Goal: Task Accomplishment & Management: Use online tool/utility

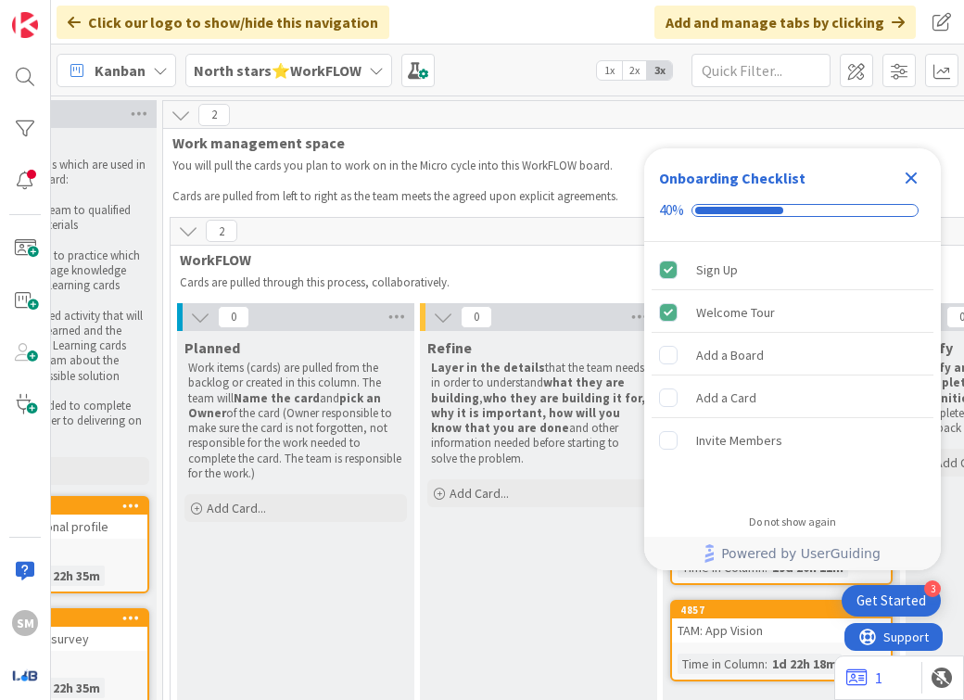
scroll to position [0, 380]
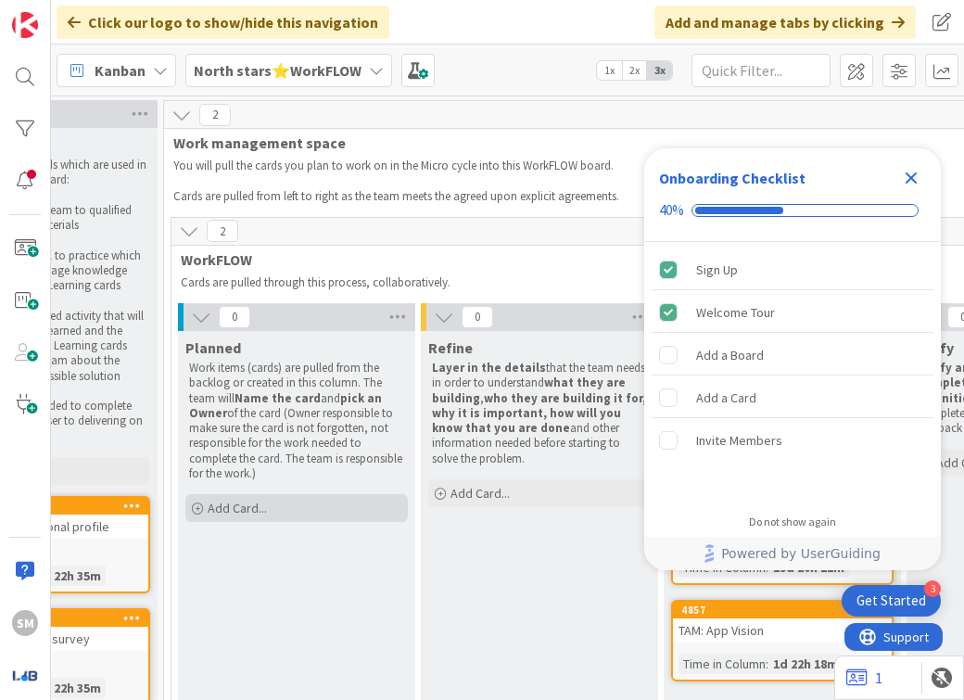
click at [286, 515] on div "Add Card..." at bounding box center [296, 508] width 222 height 28
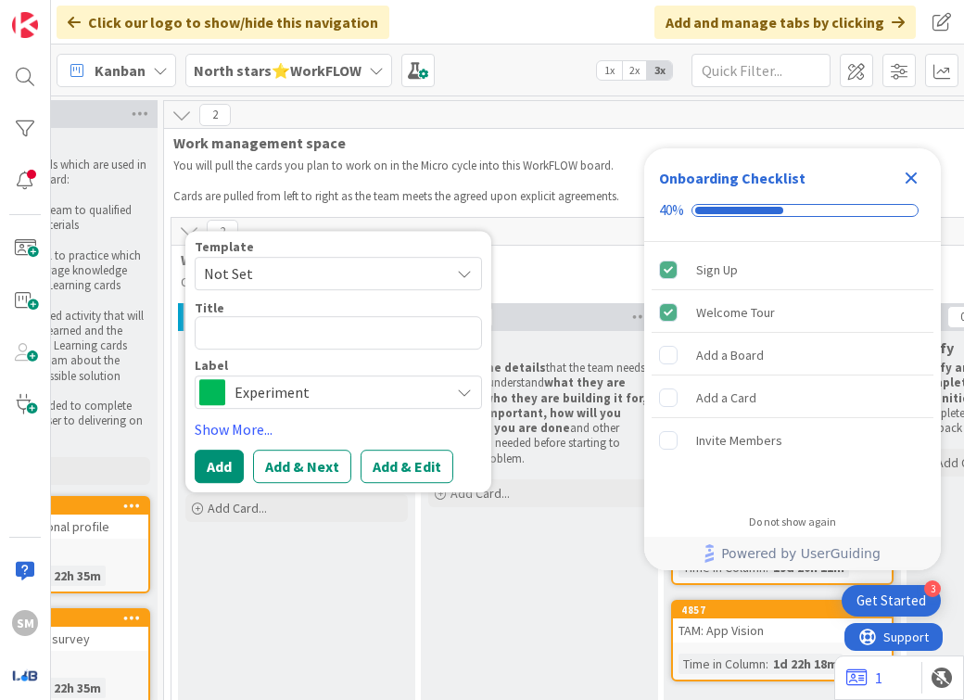
click at [339, 395] on span "Experiment" at bounding box center [338, 392] width 206 height 26
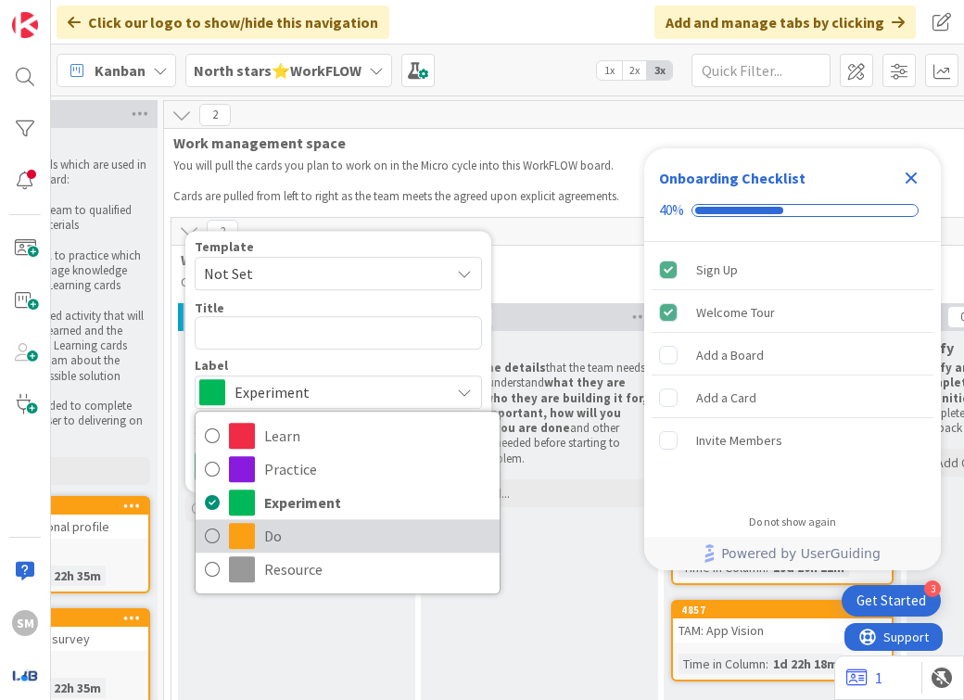
click at [315, 539] on span "Do" at bounding box center [377, 536] width 226 height 28
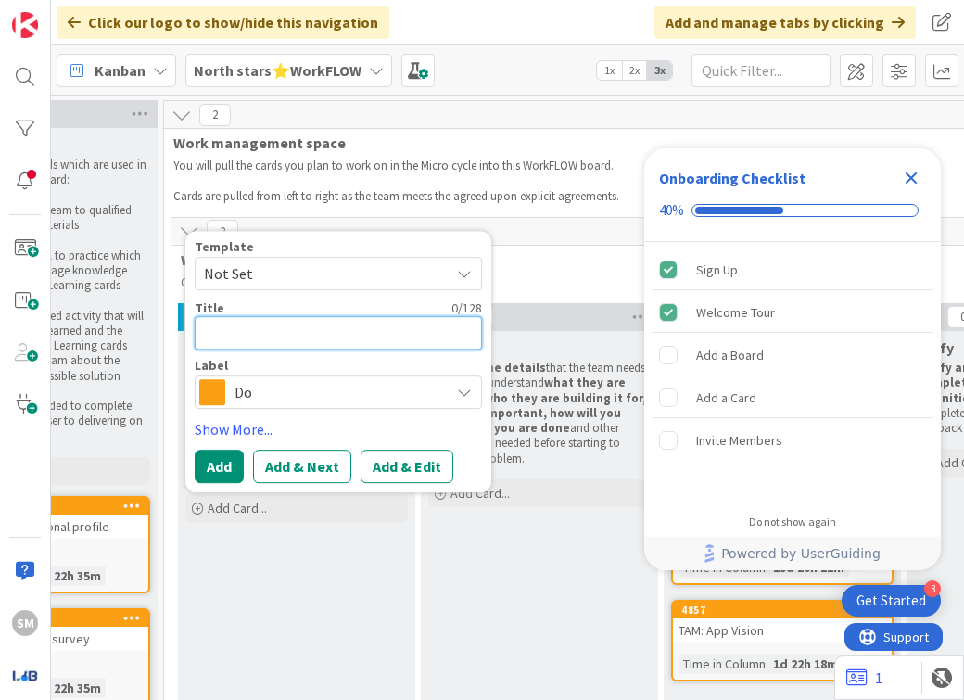
click at [297, 324] on textarea at bounding box center [338, 332] width 287 height 33
type textarea "x"
type textarea "C"
type textarea "x"
type textarea "Cr"
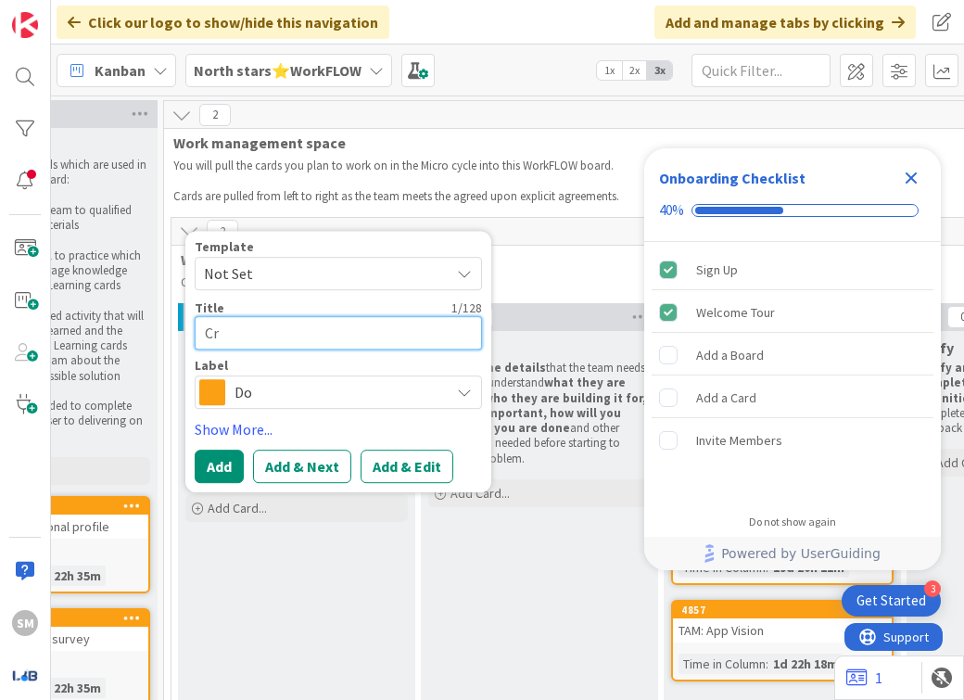
type textarea "x"
type textarea "Cre"
type textarea "x"
type textarea "Crea"
type textarea "x"
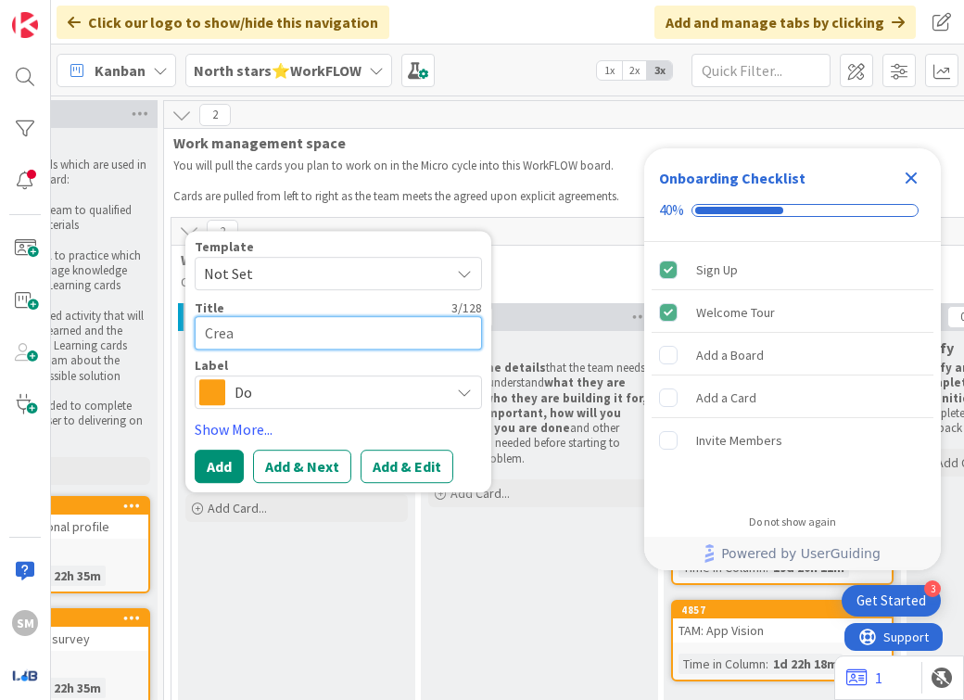
type textarea "Creat"
type textarea "x"
type textarea "Create"
type textarea "x"
type textarea "Create"
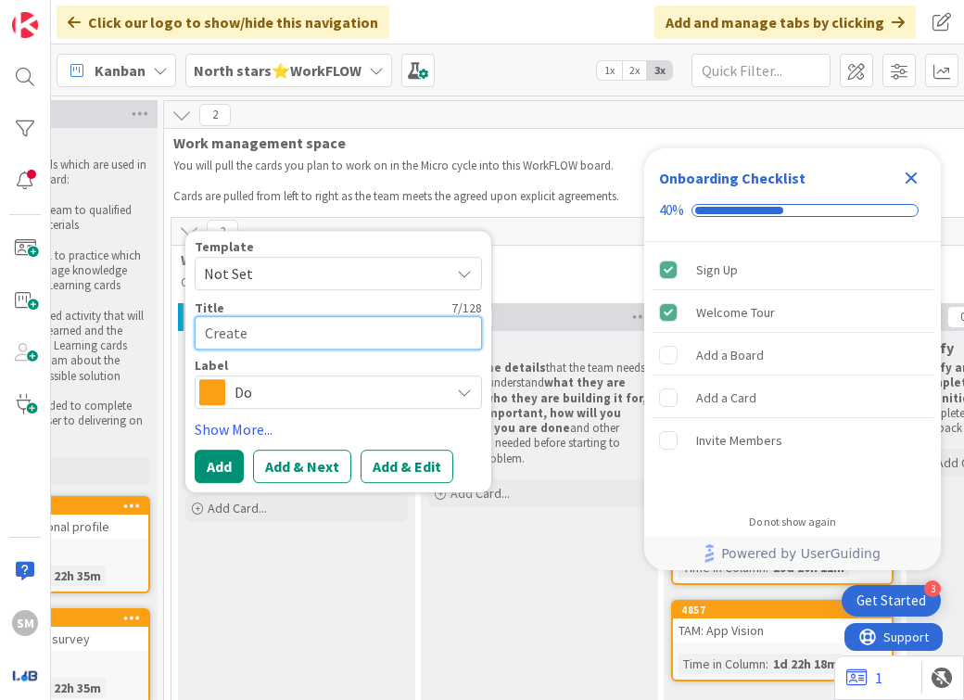
type textarea "x"
type textarea "Create a"
type textarea "x"
type textarea "Create a"
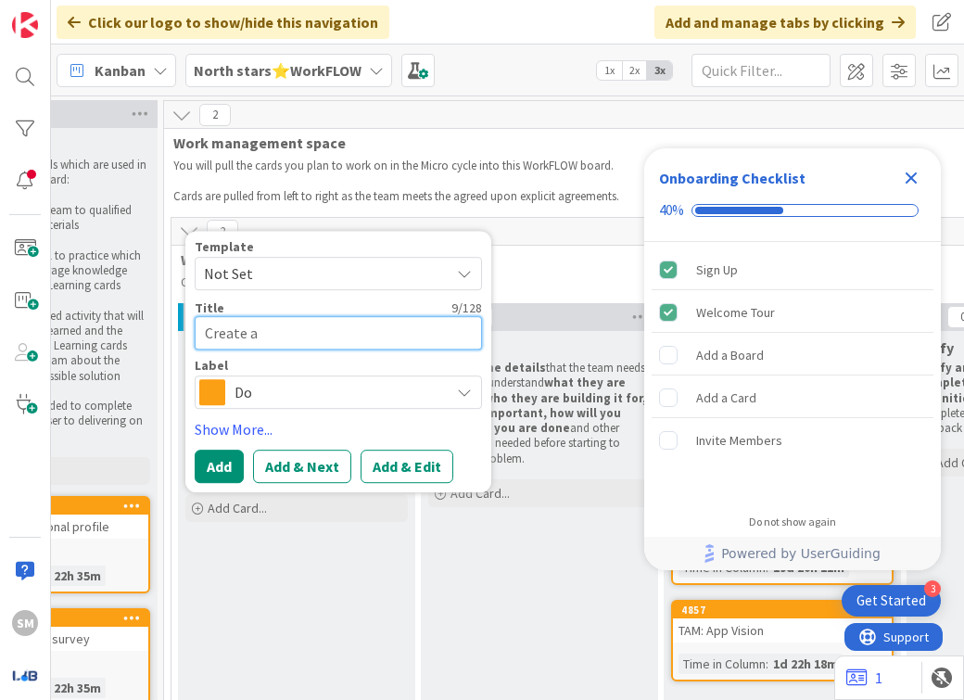
type textarea "x"
type textarea "Create a R"
type textarea "x"
type textarea "Create a"
type textarea "x"
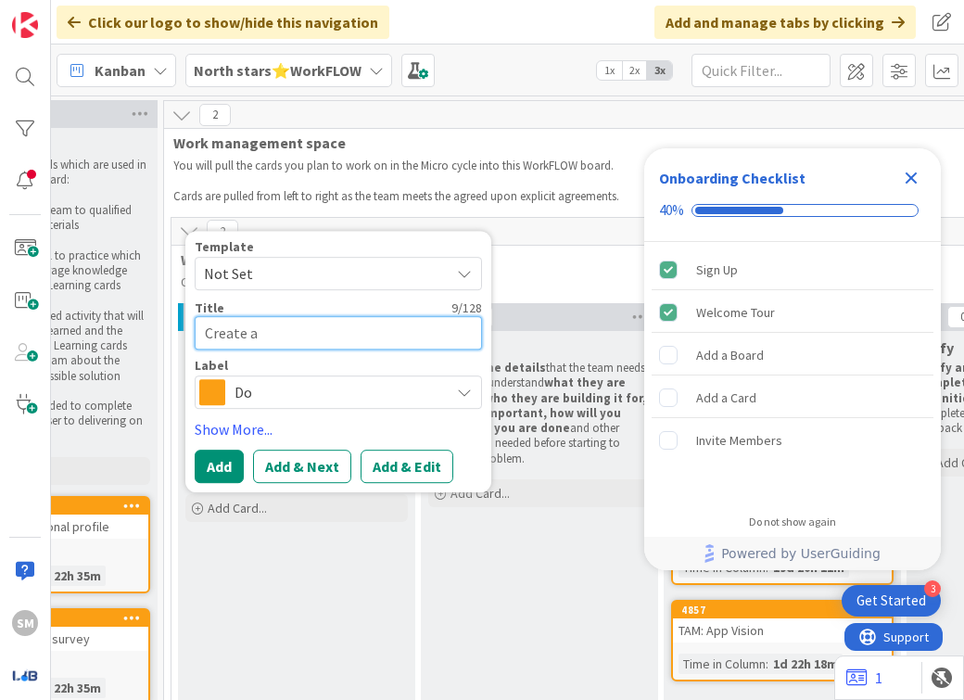
type textarea "Create a S"
type textarea "x"
type textarea "Create a Sp"
type textarea "x"
type textarea "Create a Spe"
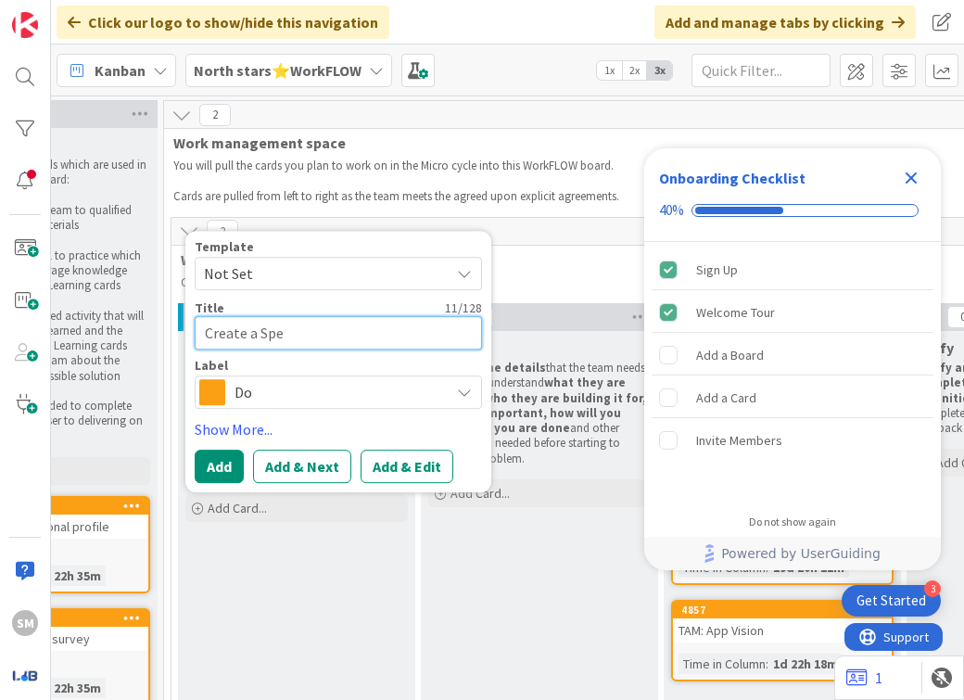
type textarea "x"
type textarea "Create a Spec"
type textarea "x"
type textarea "Create a Speci"
type textarea "x"
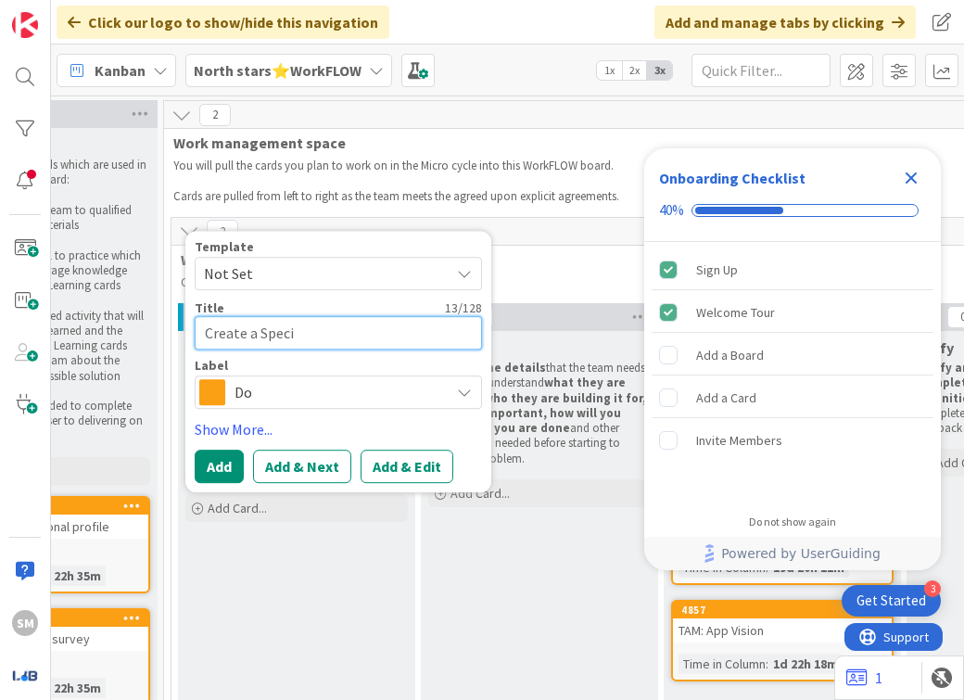
type textarea "Create a Specif"
type textarea "x"
type textarea "Create a Specifi"
type textarea "x"
type textarea "Create a Specifia"
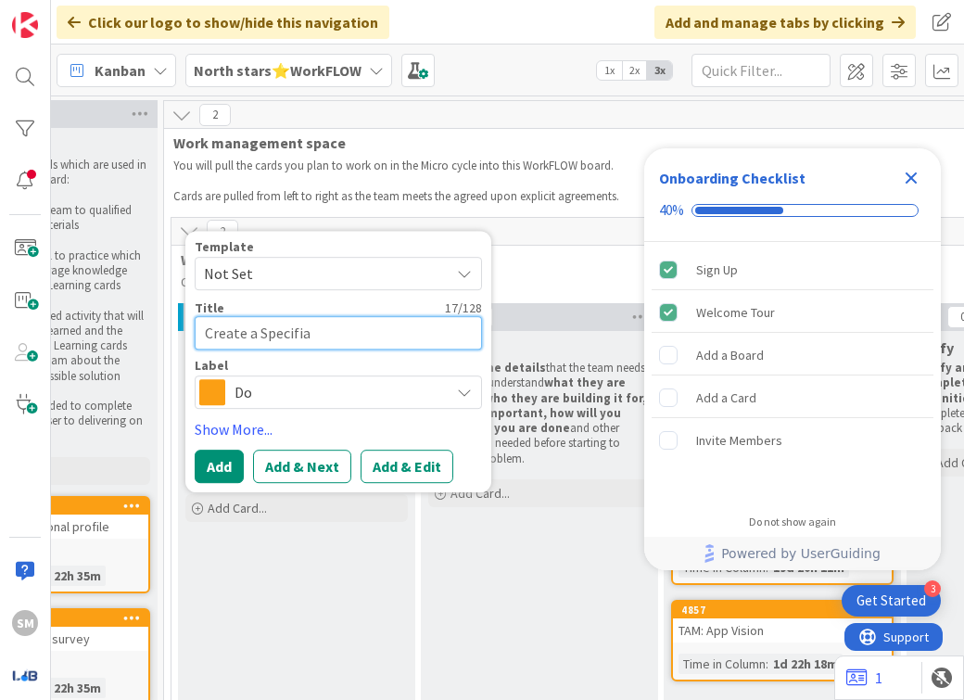
type textarea "x"
type textarea "Create a Specifiac"
type textarea "x"
type textarea "Create a Specifia"
type textarea "x"
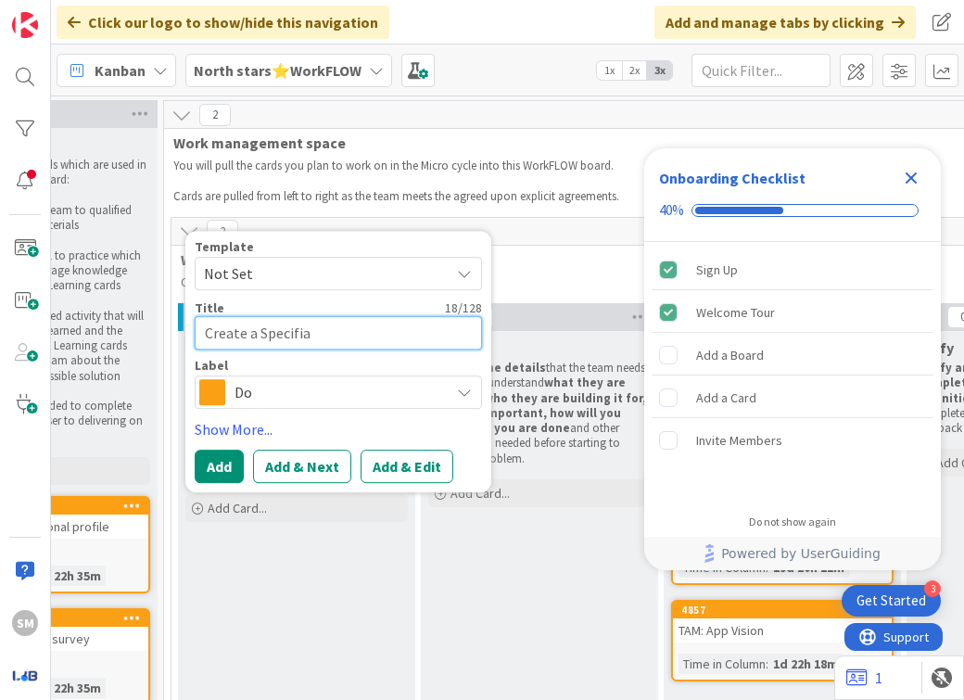
type textarea "Create a Specifi"
type textarea "x"
type textarea "Create a Specific"
type textarea "x"
type textarea "Create a Specifica"
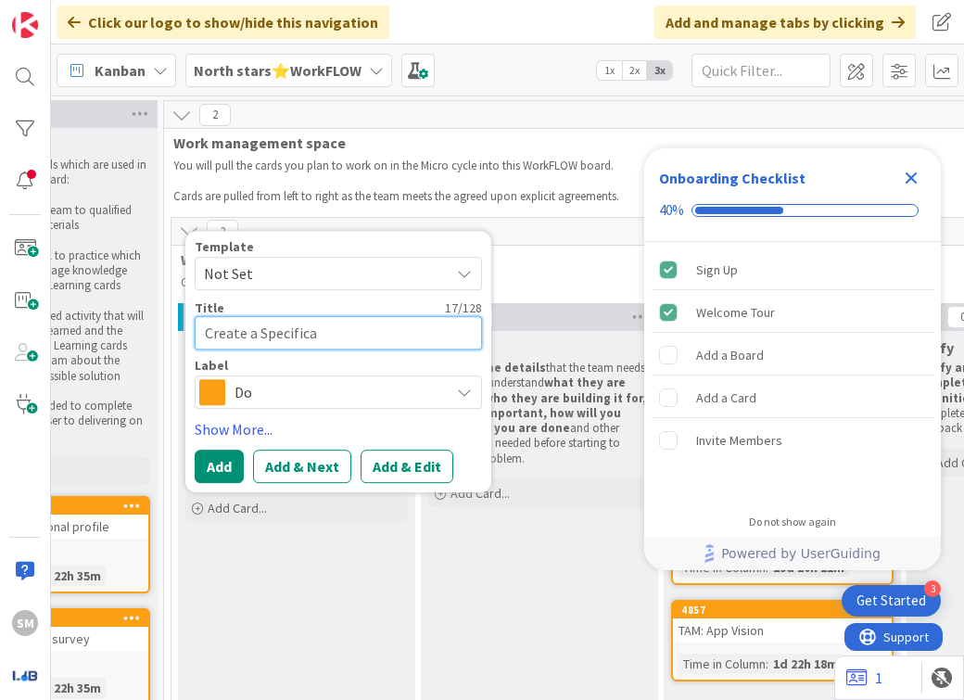
type textarea "x"
type textarea "Create a Specificai"
type textarea "x"
type textarea "Create a Specificaiz"
type textarea "x"
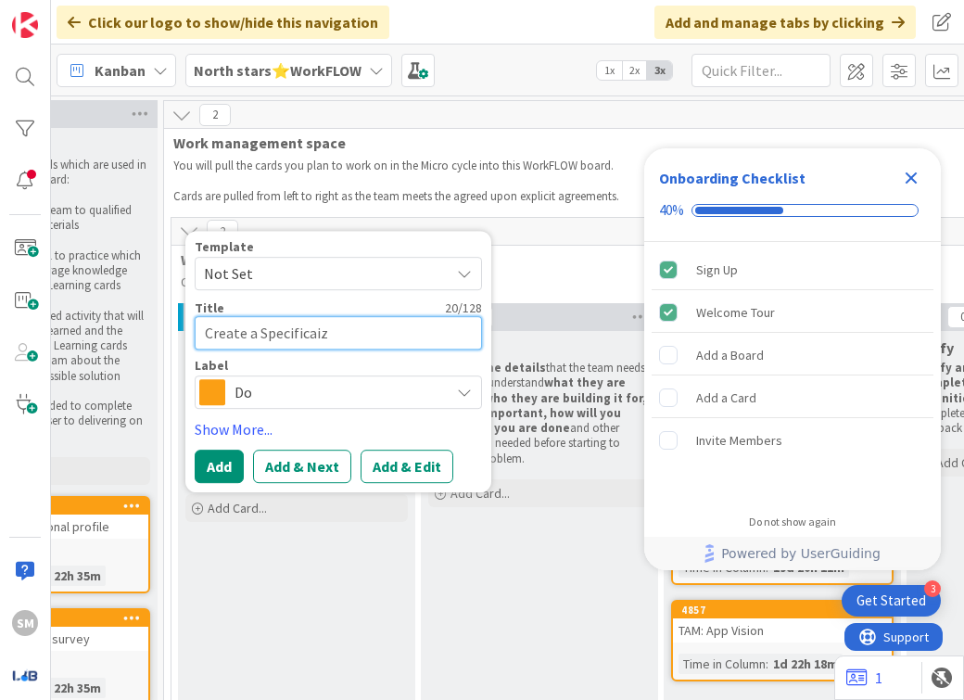
type textarea "Create a Specificaiza"
type textarea "x"
type textarea "Create a Specificaizat"
type textarea "x"
type textarea "Create a Specificaiza"
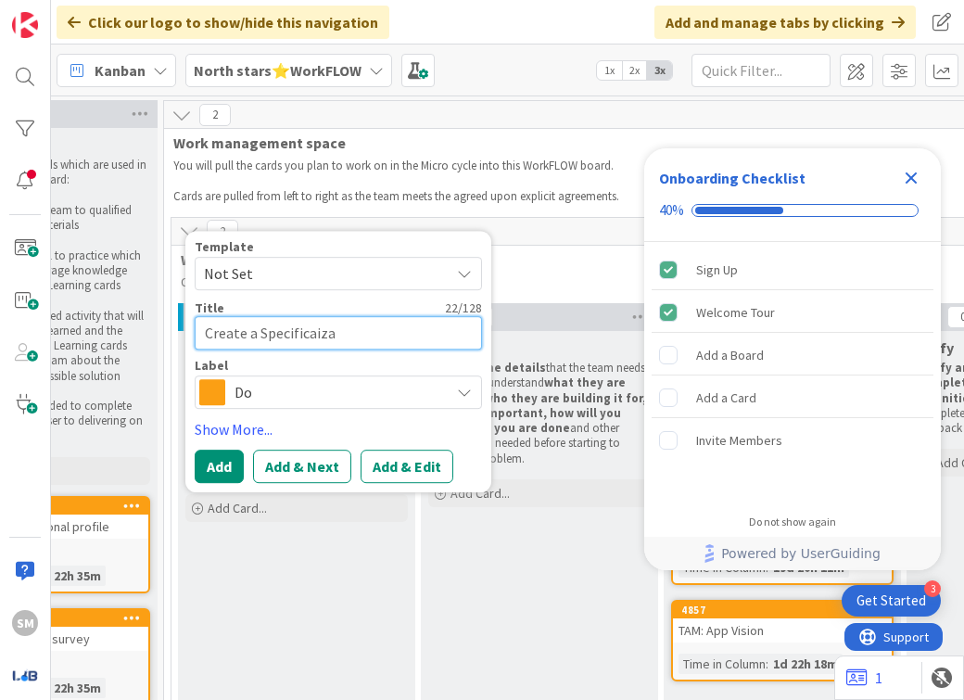
type textarea "x"
type textarea "Create a Specificaiz"
type textarea "x"
type textarea "Create a Specificai"
type textarea "x"
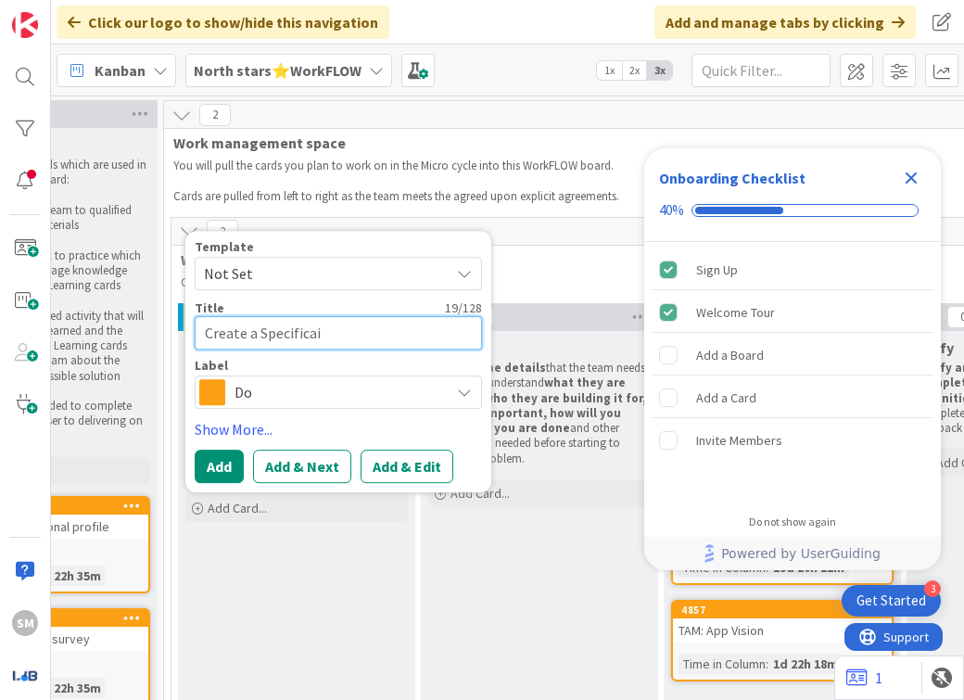
type textarea "Create a Specifica"
type textarea "x"
type textarea "Create a Specificat"
type textarea "x"
type textarea "Create a Specificati"
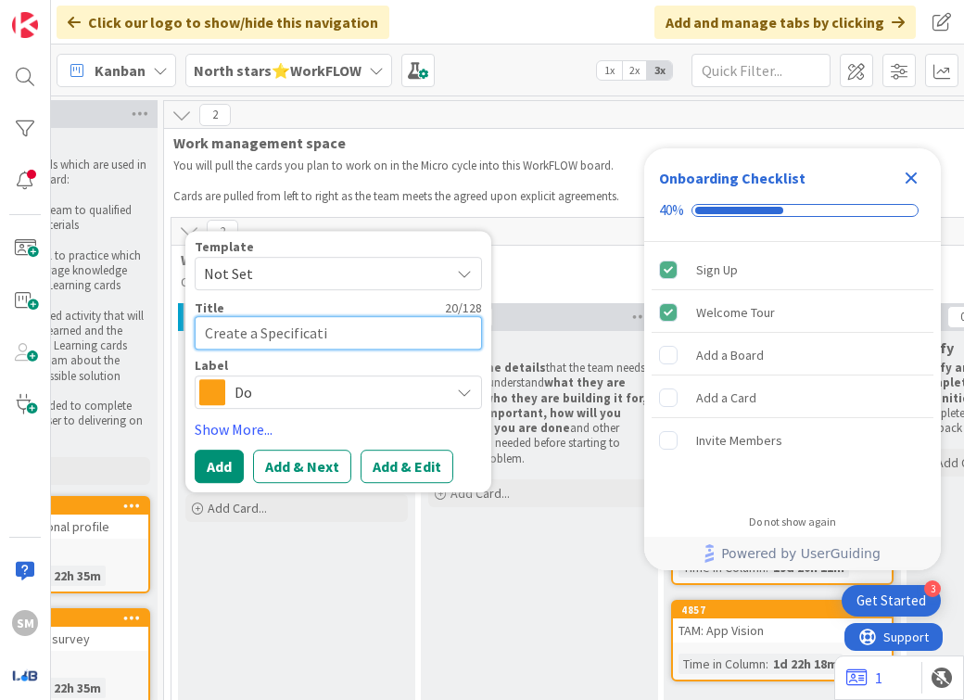
type textarea "x"
type textarea "Create a Specificatio"
type textarea "x"
type textarea "Create a Specification"
type textarea "x"
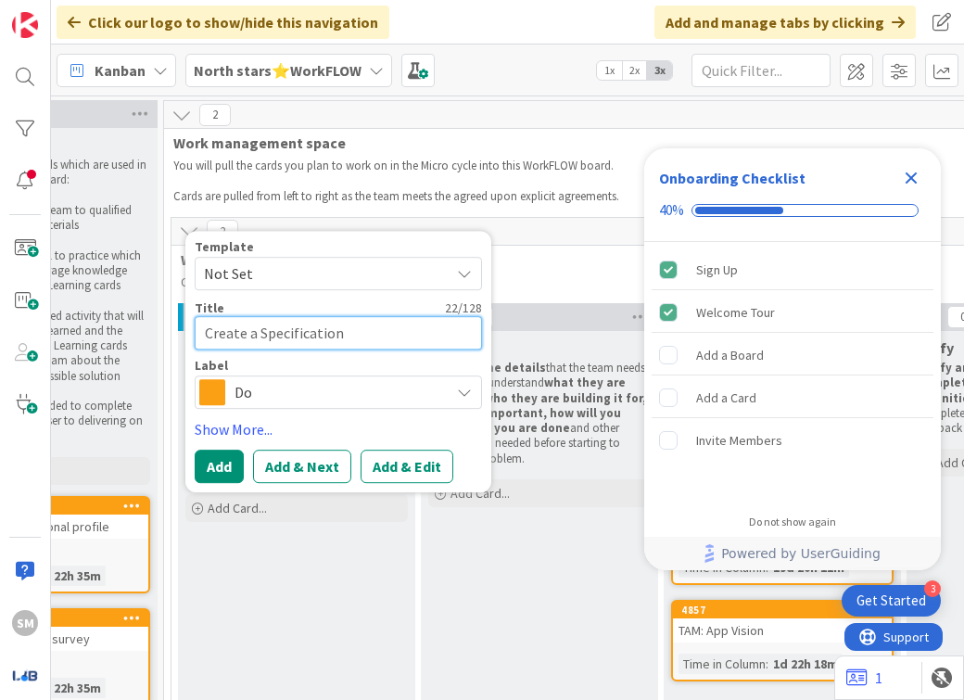
type textarea "Create a Specification"
type textarea "x"
type textarea "Create a Specification f"
type textarea "x"
type textarea "Create a Specification fo"
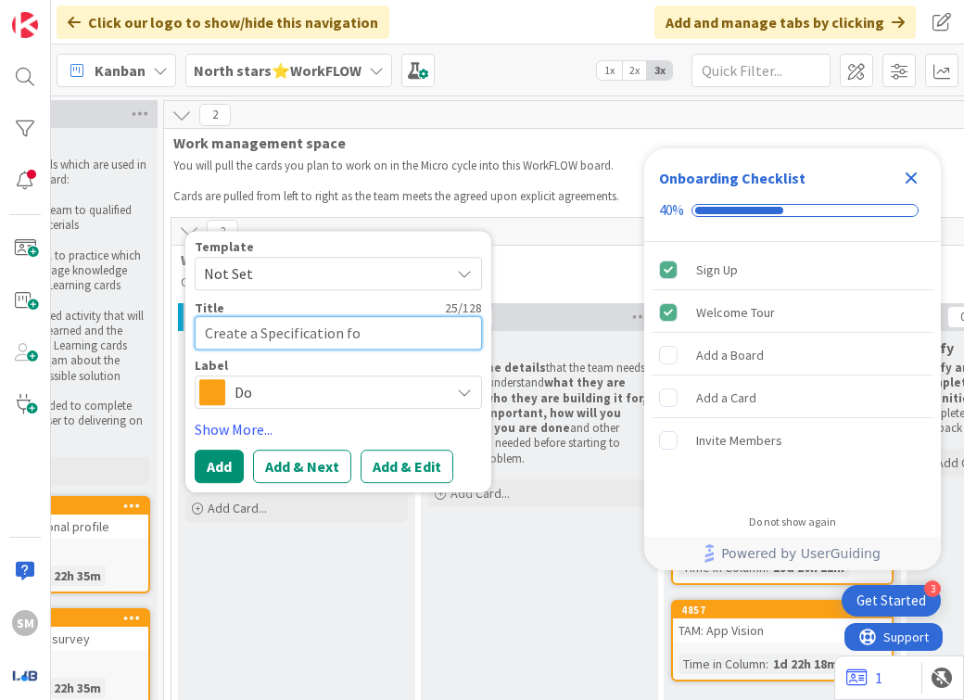
type textarea "x"
type textarea "Create a Specification fo"
type textarea "x"
type textarea "Create a Specification fo"
type textarea "x"
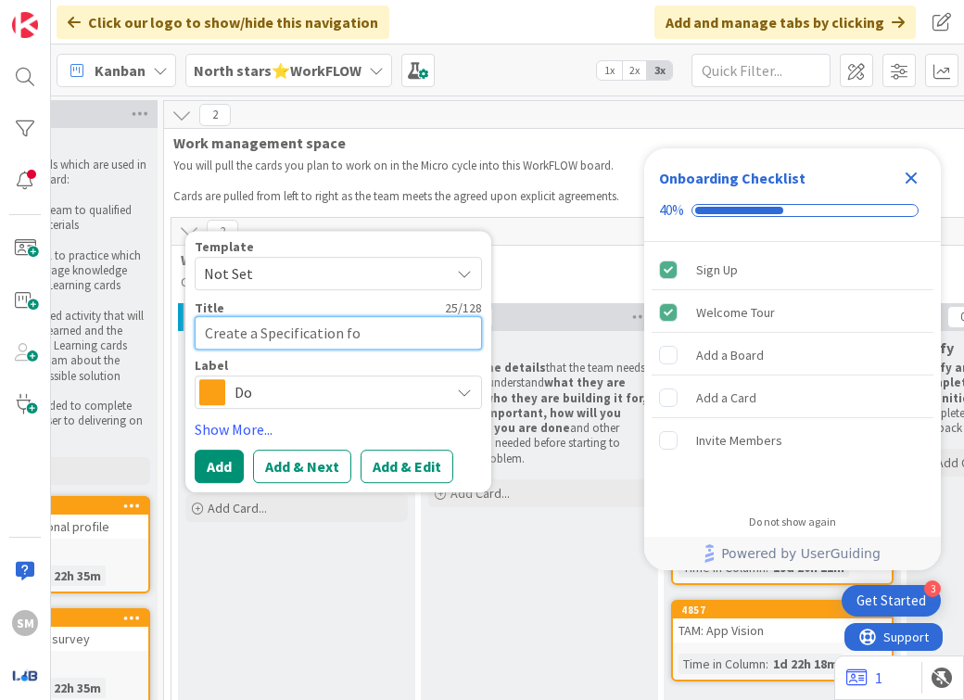
type textarea "Create a Specification for"
type textarea "x"
type textarea "Create a Specification for"
type textarea "x"
type textarea "Create a Specification for d"
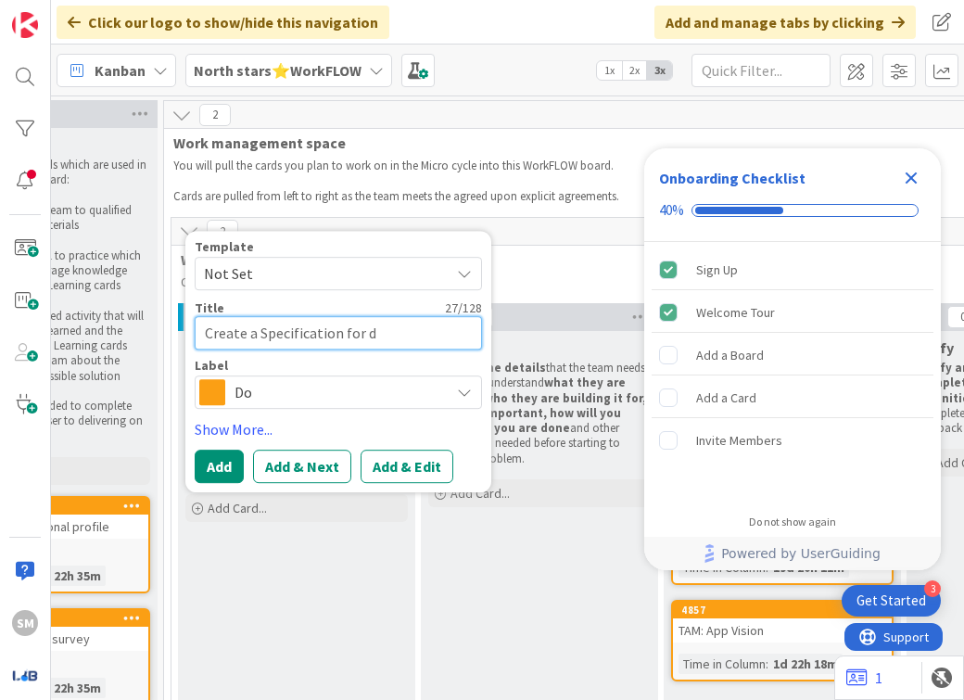
type textarea "x"
type textarea "Create a Specification for de"
type textarea "x"
type textarea "Create a Specification for deve"
type textarea "x"
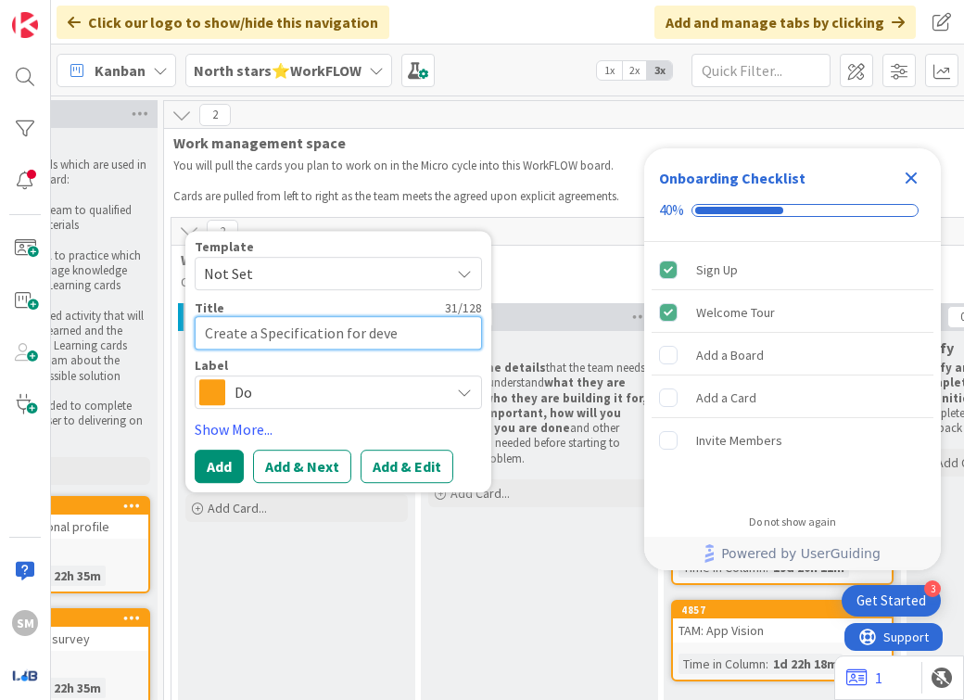
type textarea "Create a Specification for dev"
type textarea "x"
type textarea "Create a Specification for dev"
type textarea "x"
type textarea "Create a Specification for dev t"
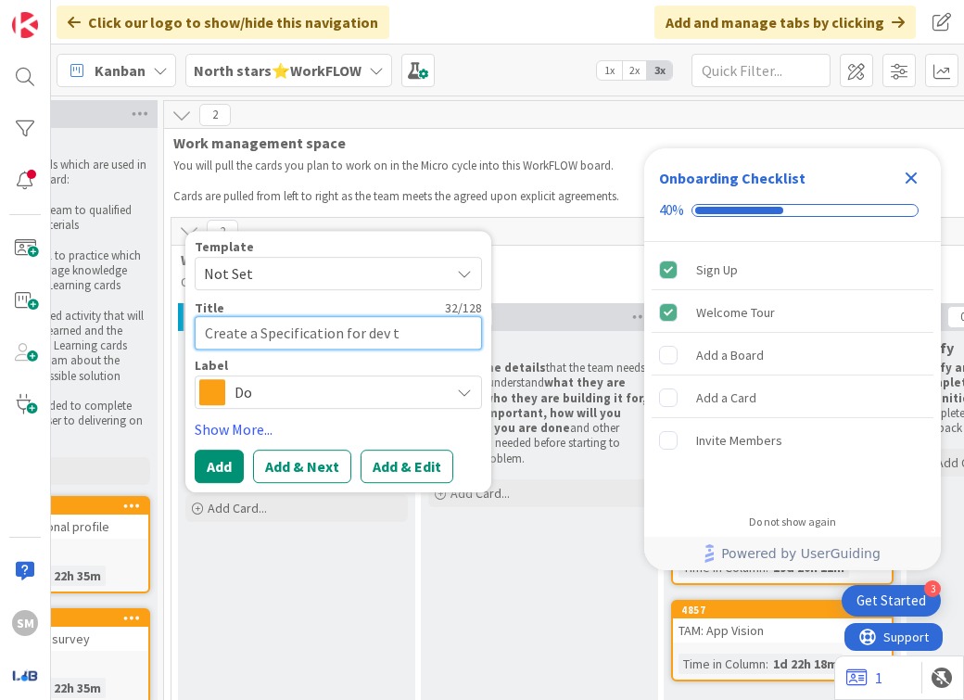
type textarea "x"
type textarea "Create a Specification for dev te"
type textarea "x"
type textarea "Create a Specification for dev tea"
type textarea "x"
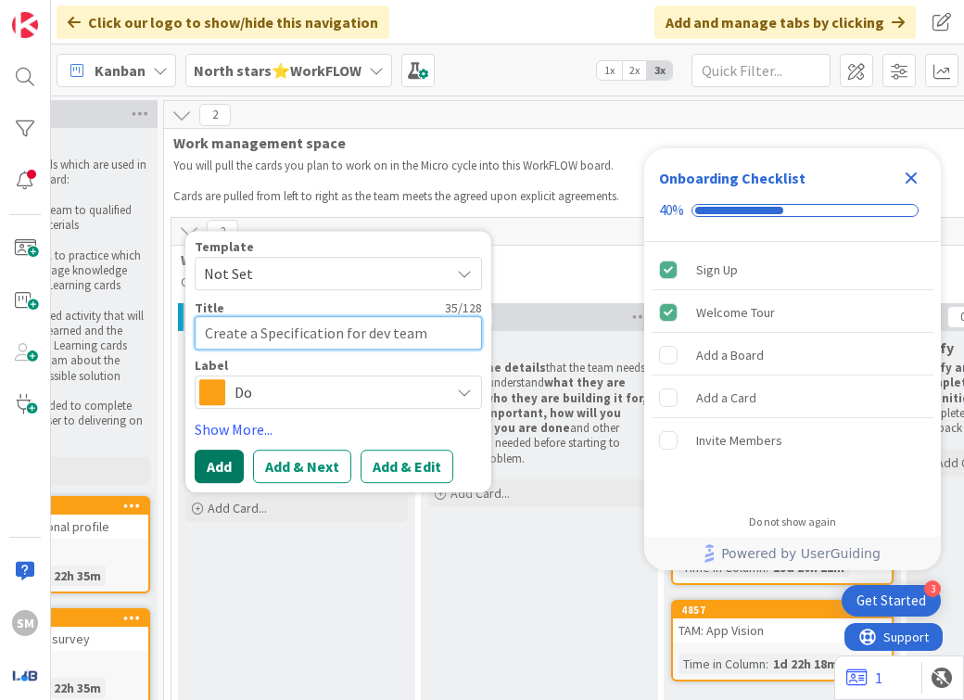
type textarea "Create a Specification for dev team"
click at [220, 476] on button "Add" at bounding box center [219, 466] width 49 height 33
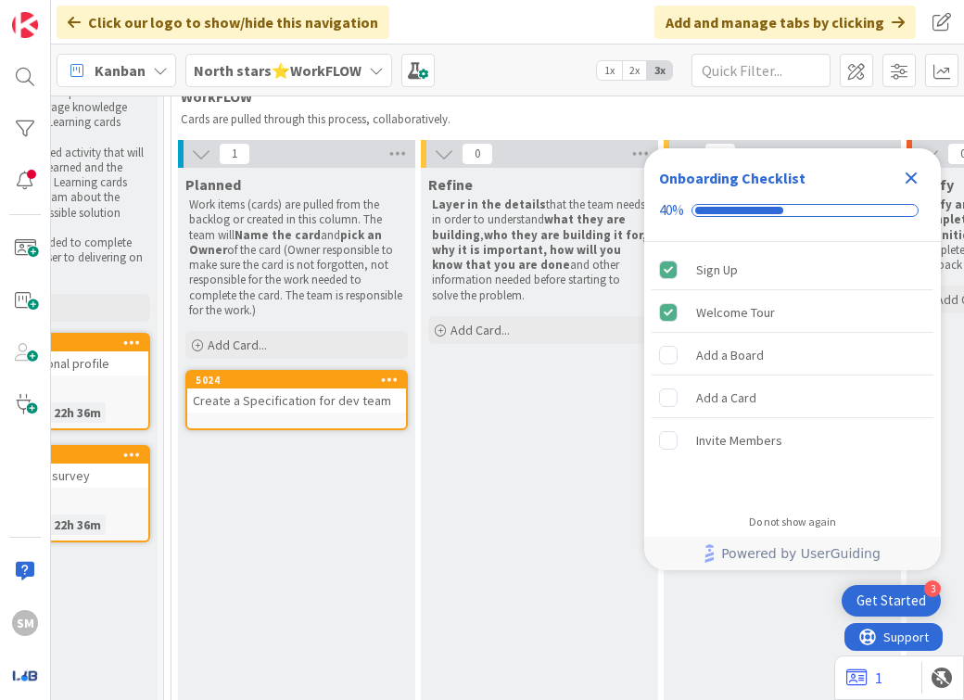
scroll to position [167, 380]
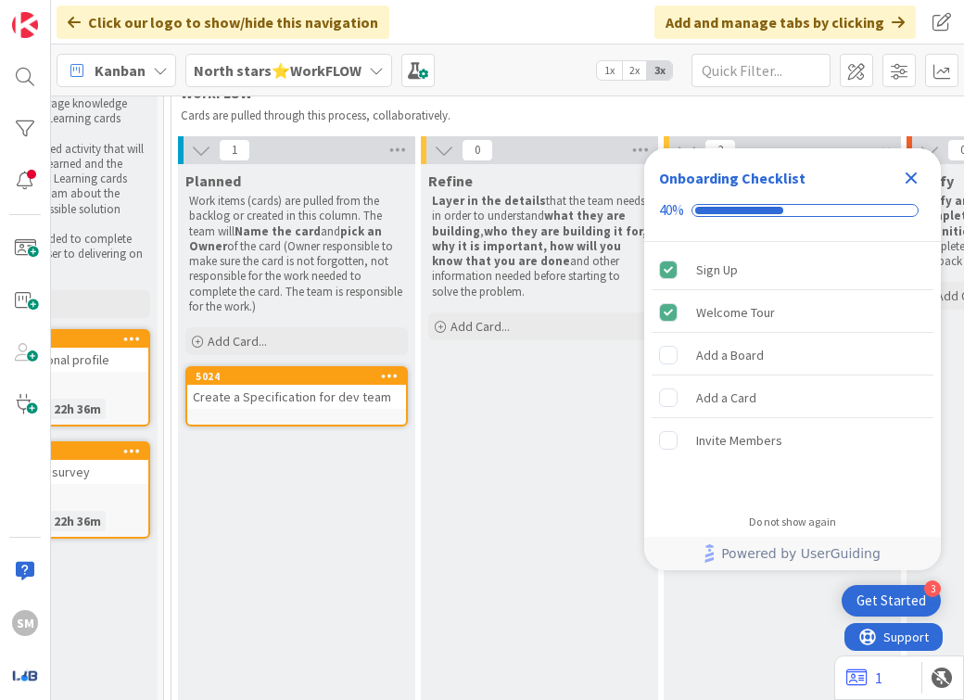
click at [912, 164] on div "Close Checklist" at bounding box center [911, 178] width 30 height 30
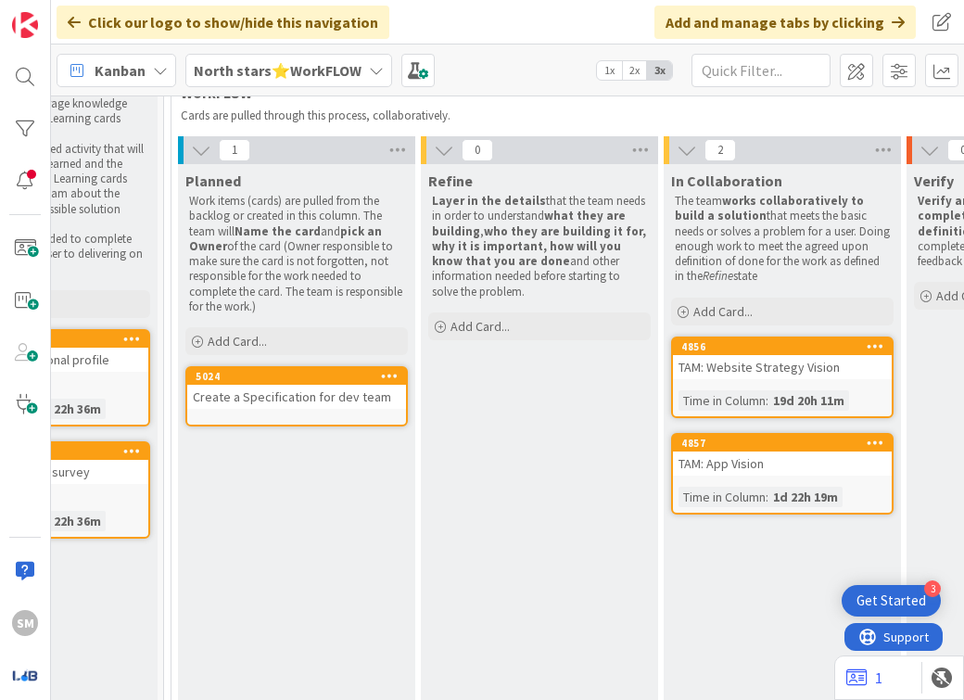
click at [341, 409] on div "5024 Create a Specification for dev team" at bounding box center [296, 396] width 222 height 60
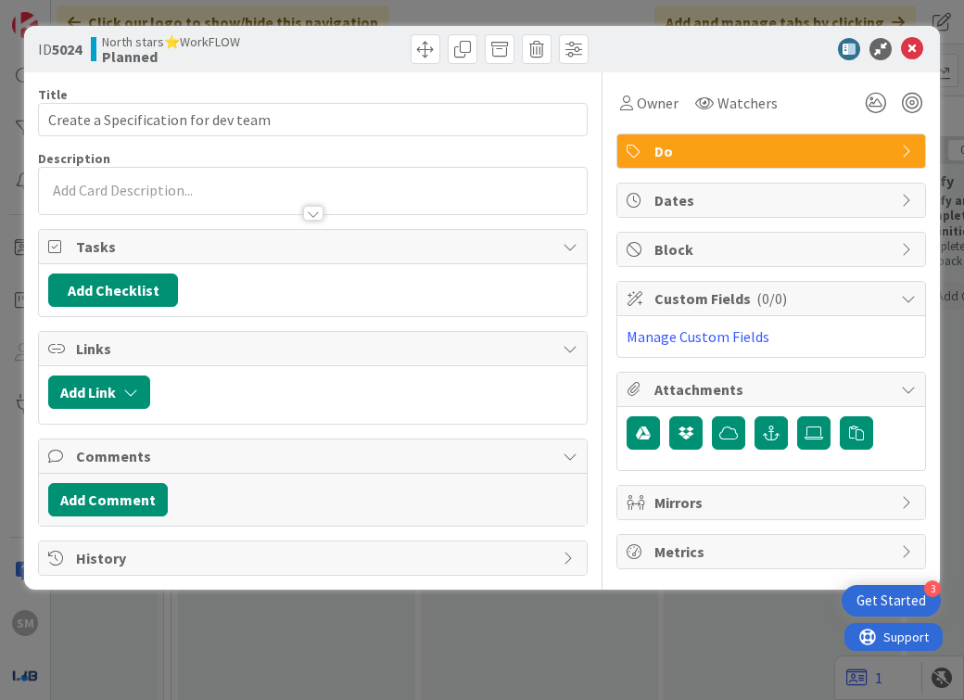
click at [920, 45] on icon at bounding box center [912, 49] width 22 height 22
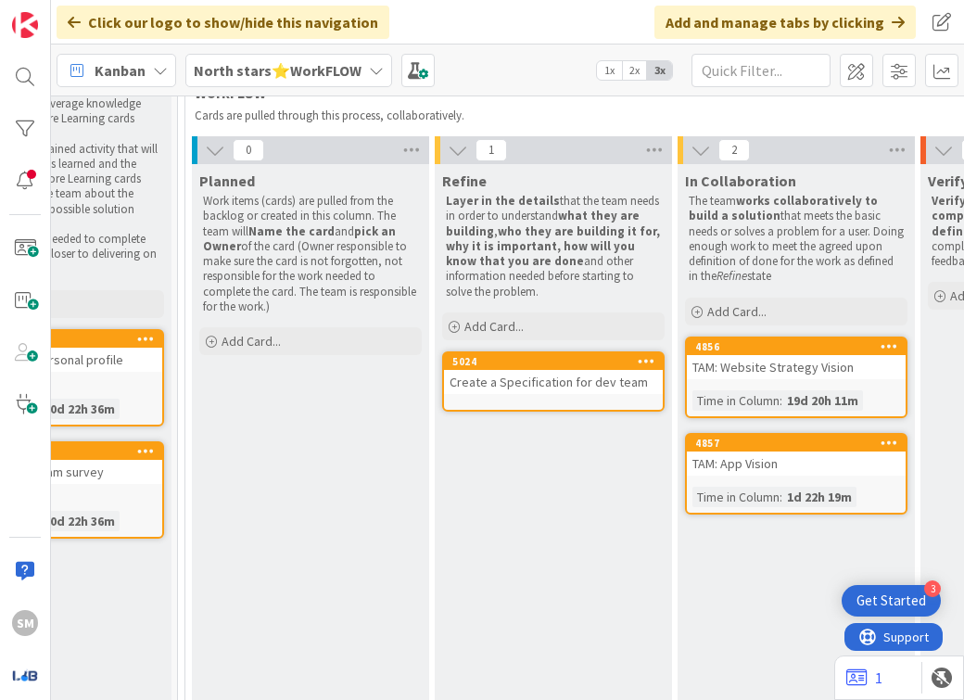
click at [503, 383] on div "Create a Specification for dev team" at bounding box center [553, 382] width 219 height 24
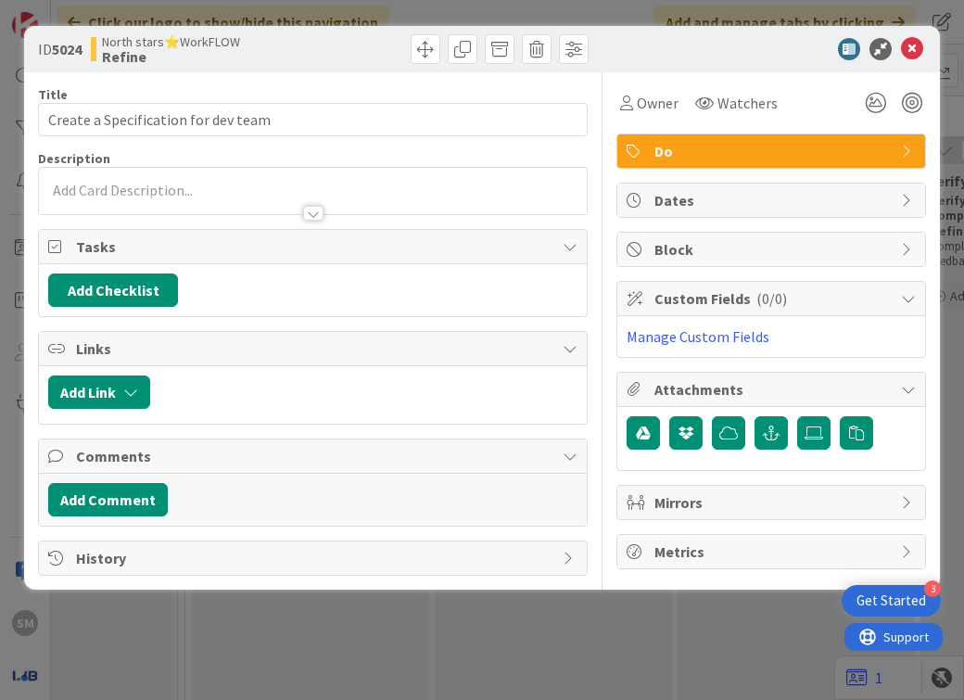
click at [402, 182] on p at bounding box center [312, 190] width 529 height 21
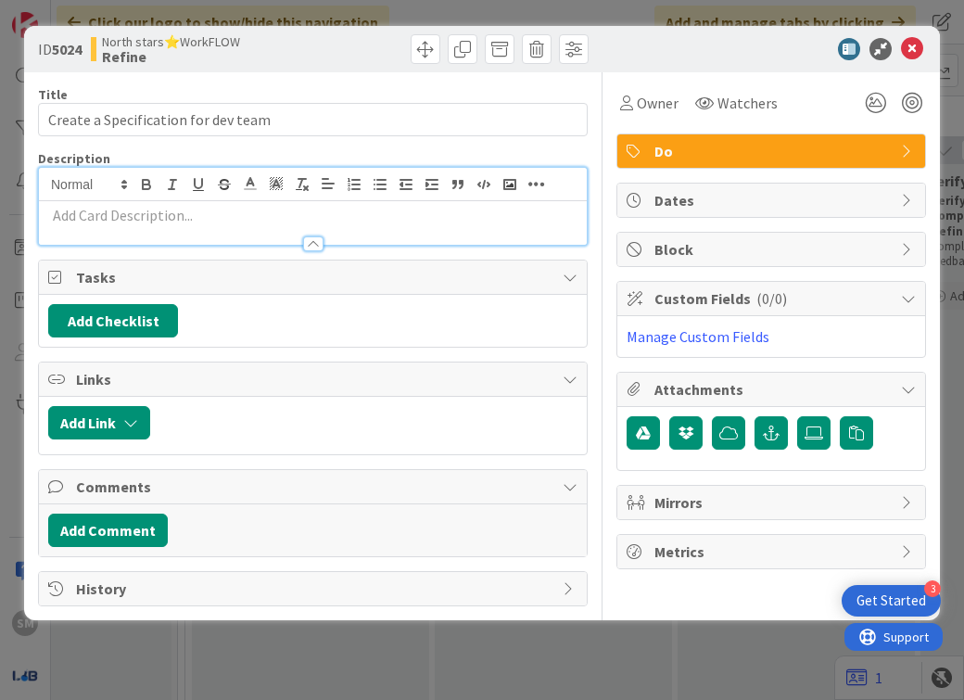
click at [398, 218] on p at bounding box center [312, 215] width 529 height 21
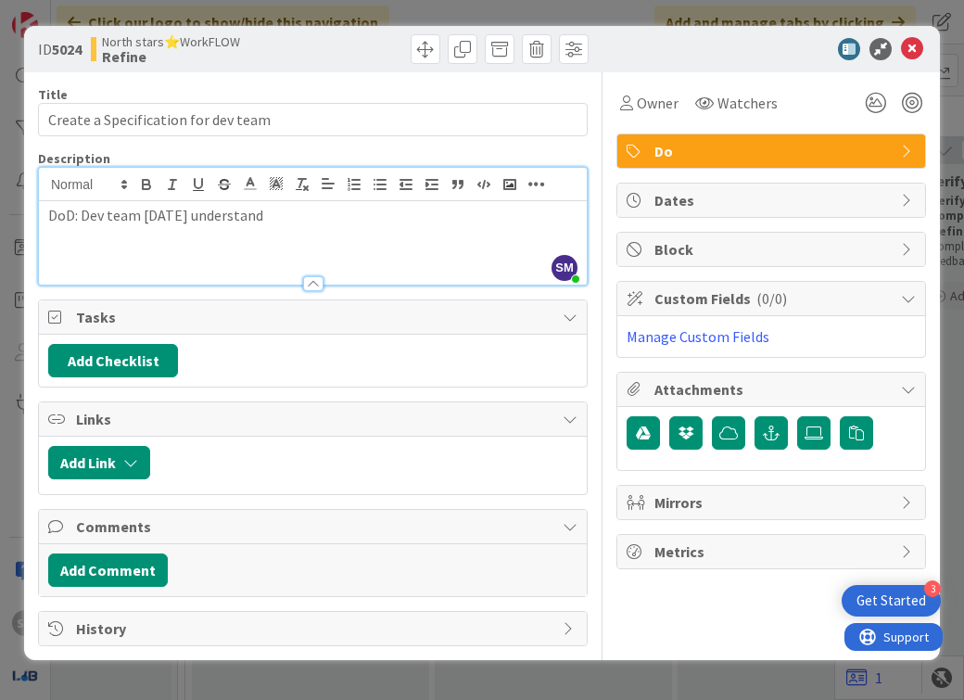
click at [390, 319] on span "Tasks" at bounding box center [314, 317] width 477 height 22
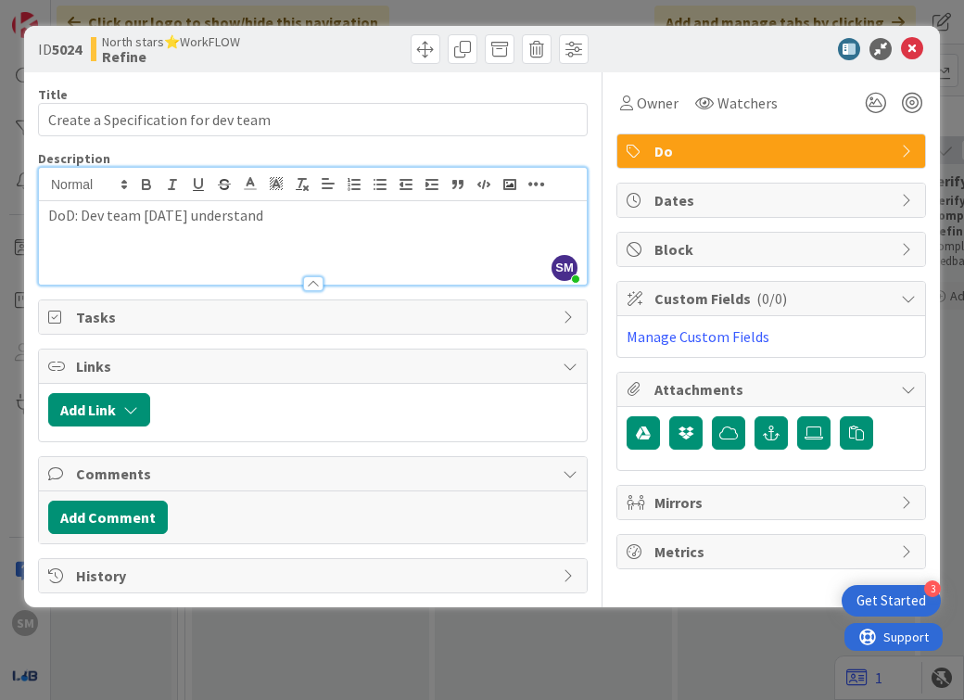
click at [349, 254] on div "DoD: Dev team [DATE] understand" at bounding box center [313, 242] width 548 height 83
click at [83, 222] on p "DoD: Dev team [DATE] understand what each steps means" at bounding box center [312, 215] width 529 height 21
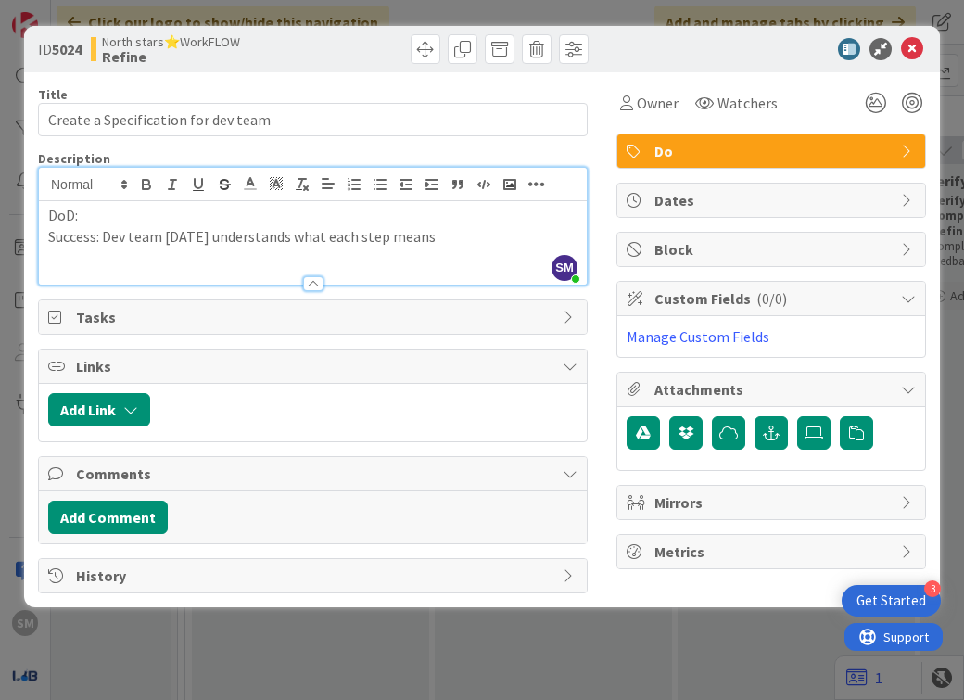
click at [483, 241] on p "Success: Dev team [DATE] understands what each step means" at bounding box center [312, 236] width 529 height 21
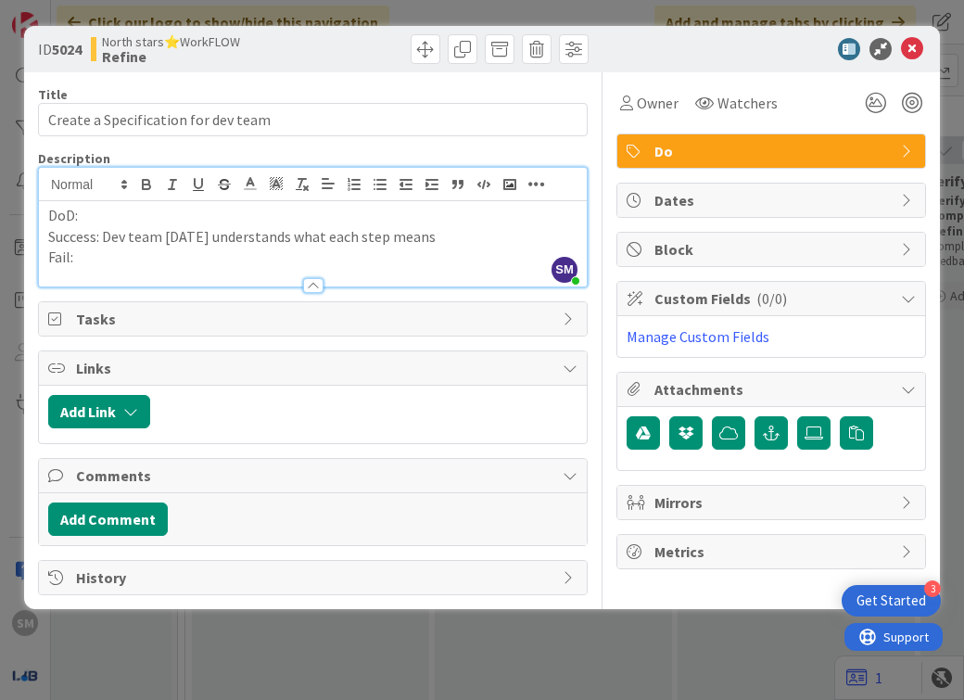
drag, startPoint x: 106, startPoint y: 240, endPoint x: 592, endPoint y: 255, distance: 486.9
click at [593, 255] on div "Title 35 / 128 Create a Specification for dev team Description SM [PERSON_NAME]…" at bounding box center [482, 333] width 888 height 523
click at [448, 240] on p "Success: Dev team [DATE] understands what each step means" at bounding box center [312, 236] width 529 height 21
drag, startPoint x: 467, startPoint y: 240, endPoint x: 103, endPoint y: 237, distance: 364.3
click at [103, 237] on p "Success: Dev team [DATE] understands what each step means" at bounding box center [312, 236] width 529 height 21
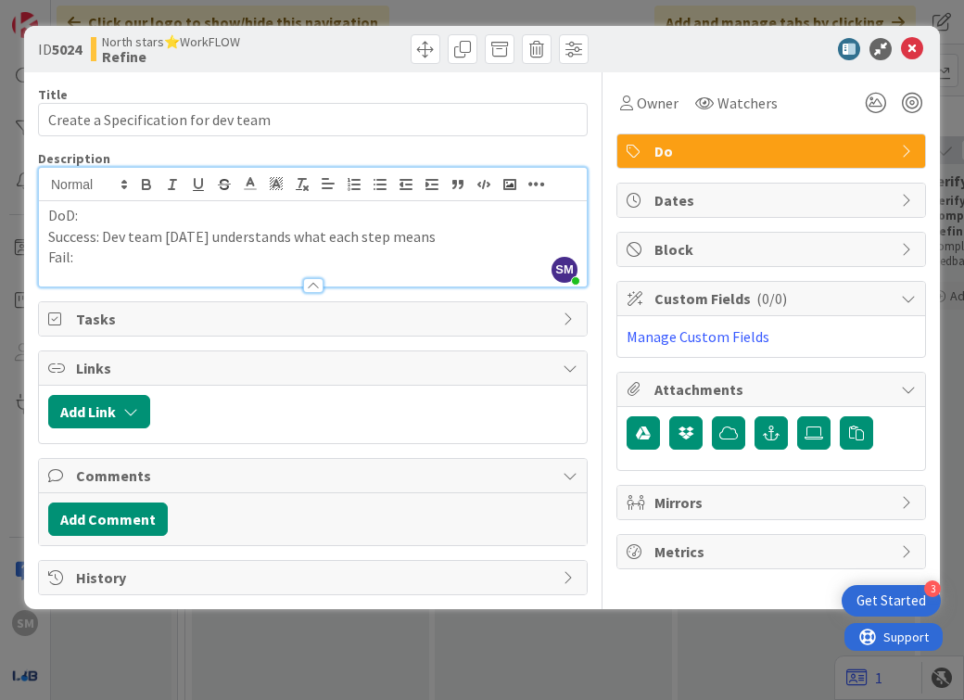
copy p "Dev team [DATE] understands what each step means"
click at [130, 269] on div at bounding box center [313, 276] width 548 height 19
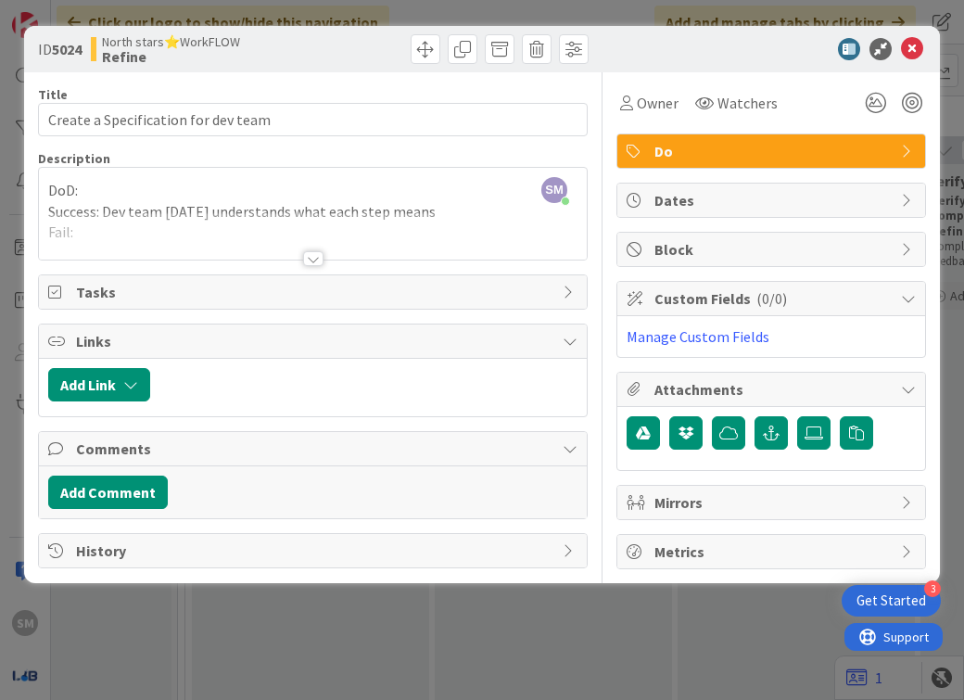
click at [122, 237] on div at bounding box center [313, 235] width 548 height 47
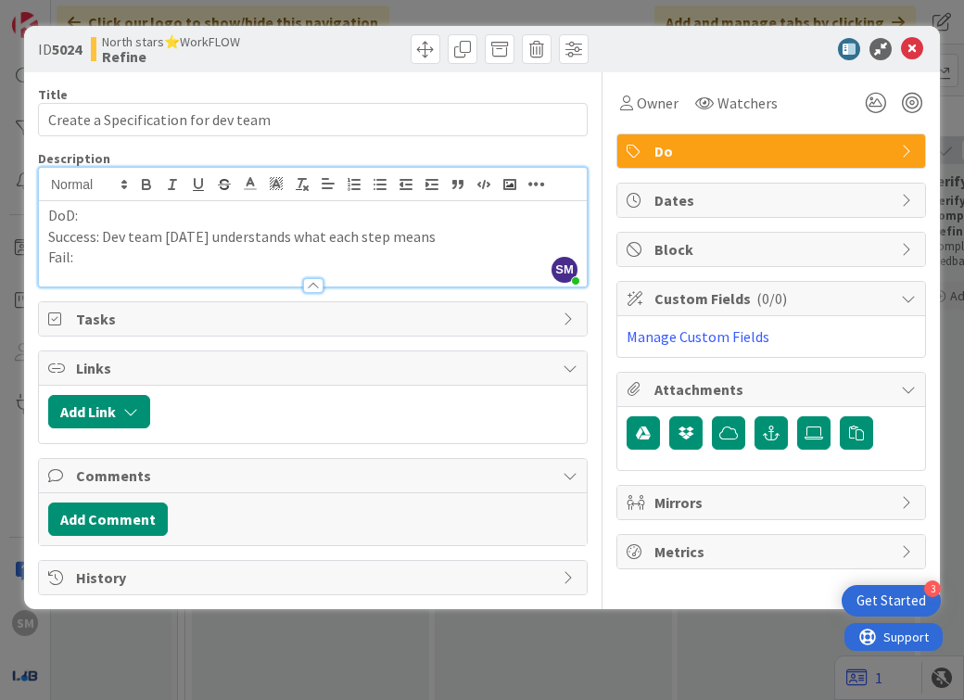
click at [118, 264] on p "Fail:" at bounding box center [312, 257] width 529 height 21
click at [225, 241] on p "Success: Dev team [DATE] understands what each step means" at bounding box center [312, 236] width 529 height 21
click at [184, 260] on p "Fail: Dev team [DATE] understands what each step means" at bounding box center [312, 257] width 529 height 21
click at [203, 260] on p "Fail: Dev team [DATE] understands what each step means" at bounding box center [312, 257] width 529 height 21
click at [199, 260] on p "Fail: Dev team [DATE] understands what each step means" at bounding box center [312, 257] width 529 height 21
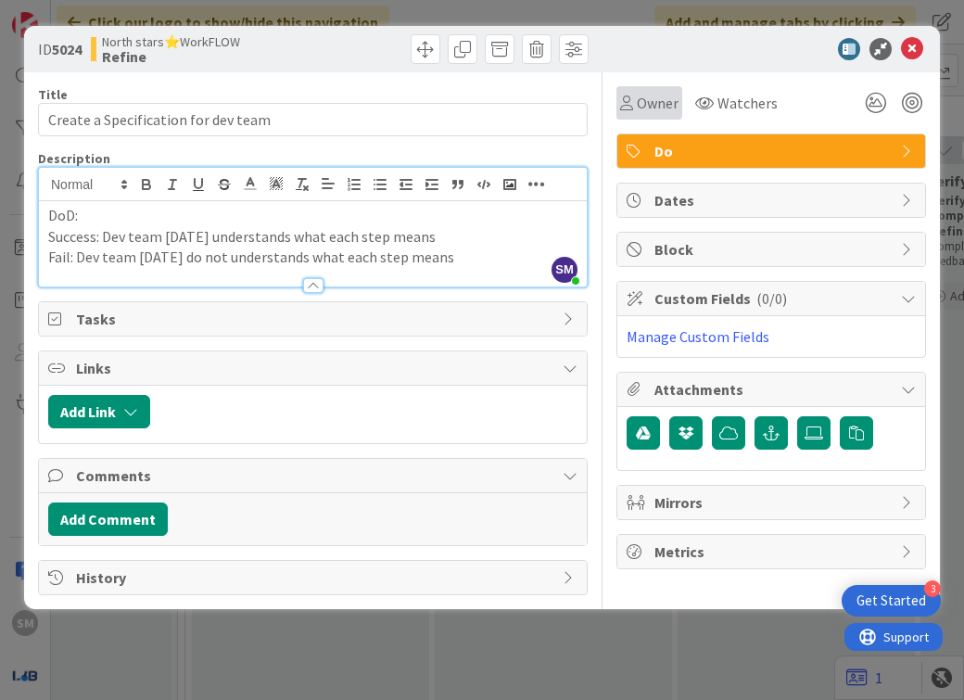
click at [647, 95] on span "Owner" at bounding box center [658, 103] width 42 height 22
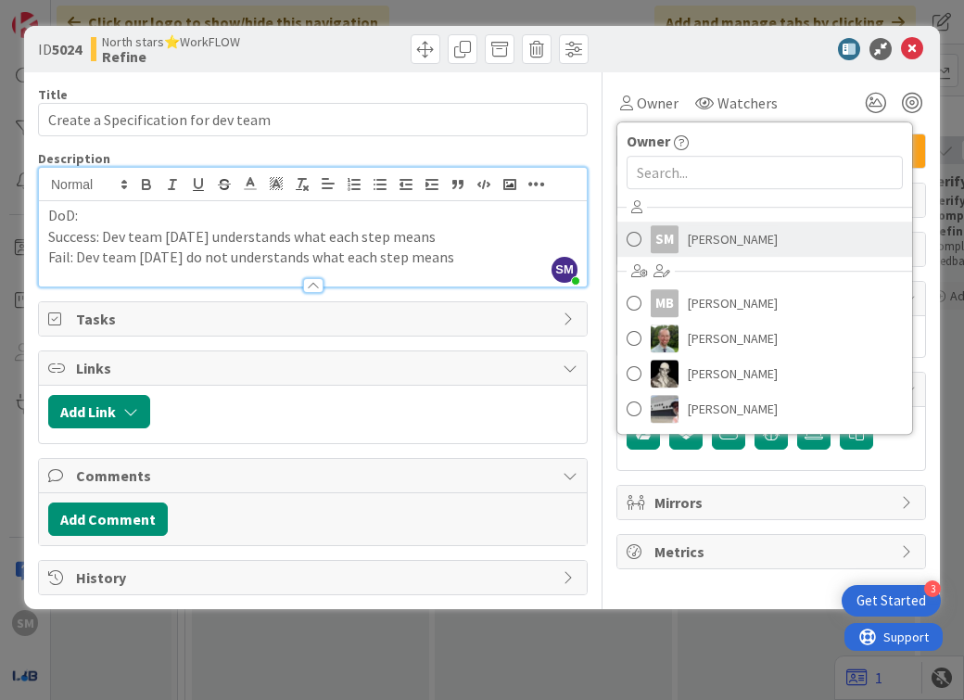
click at [676, 236] on div "SM" at bounding box center [665, 239] width 28 height 28
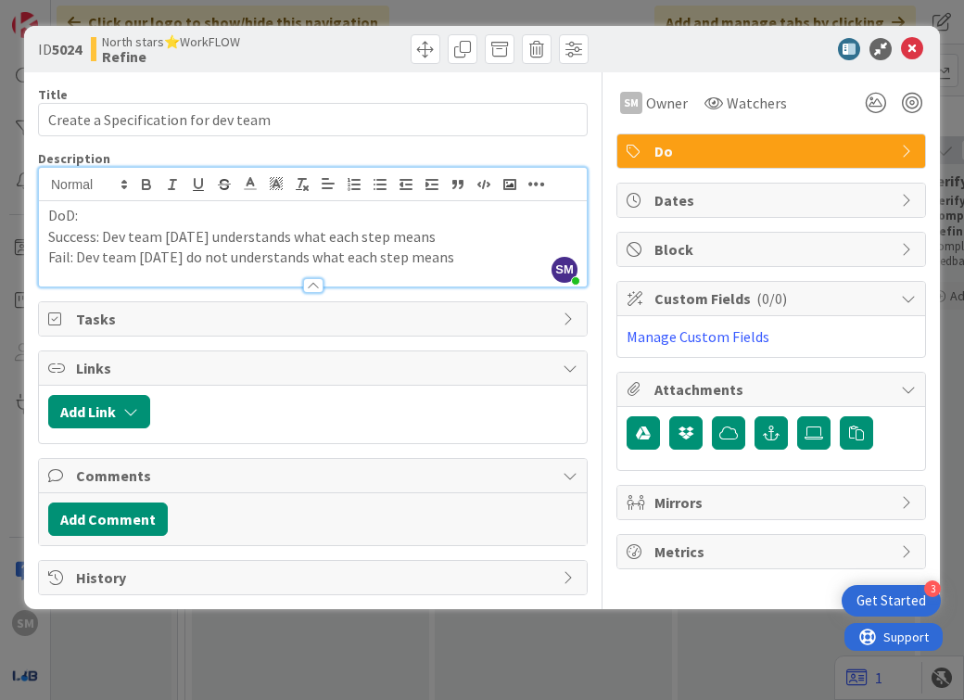
click at [302, 210] on p "DoD:" at bounding box center [312, 215] width 529 height 21
click at [123, 209] on p "DoD:" at bounding box center [312, 215] width 529 height 21
click at [224, 217] on p "DoD: A detailed specification in lab workshop" at bounding box center [312, 215] width 529 height 21
click at [909, 43] on icon at bounding box center [912, 49] width 22 height 22
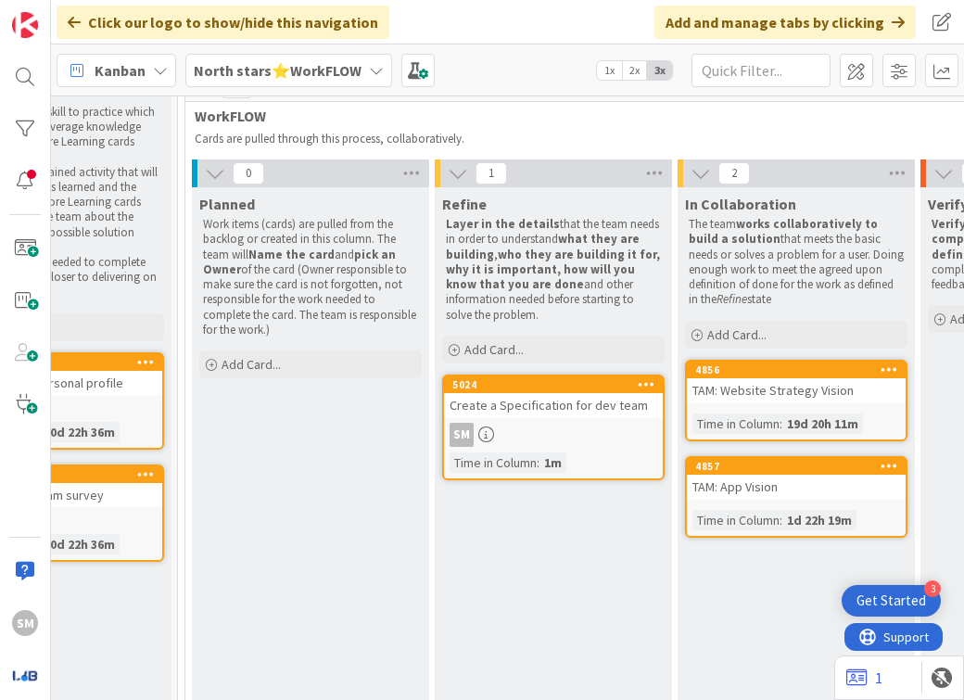
scroll to position [0, 366]
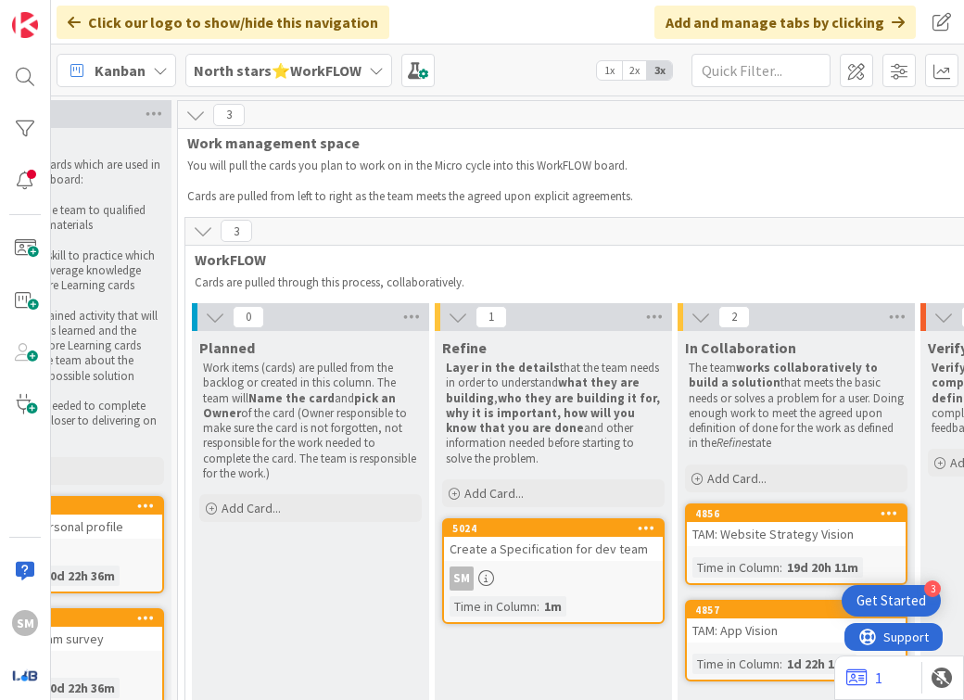
click at [287, 75] on b "North stars⭐WorkFLOW" at bounding box center [278, 70] width 168 height 19
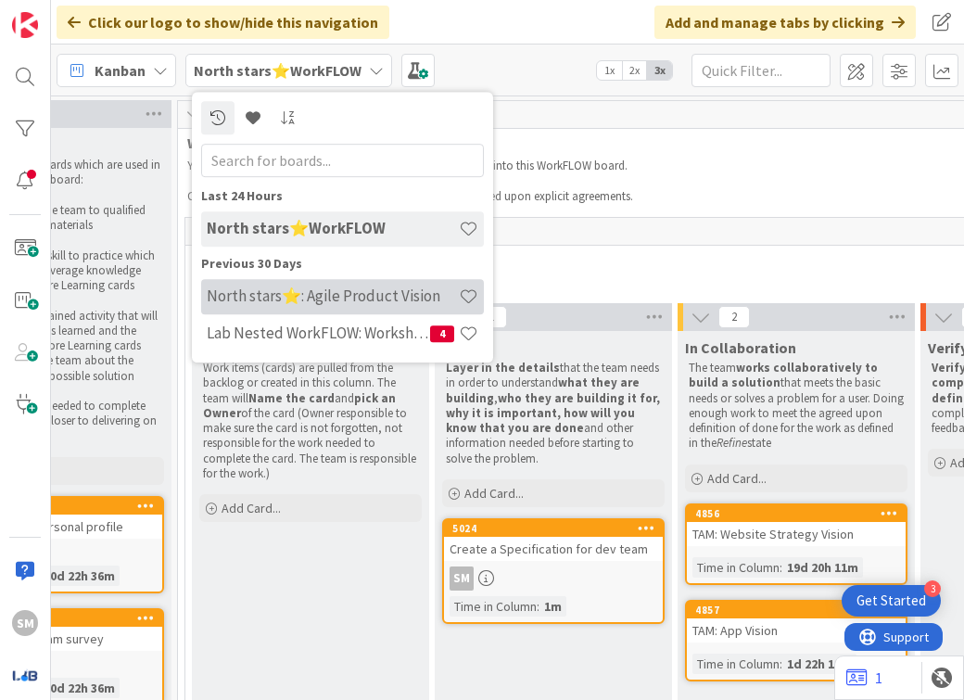
click at [345, 306] on div "North stars⭐: Agile Product Vision" at bounding box center [342, 296] width 283 height 35
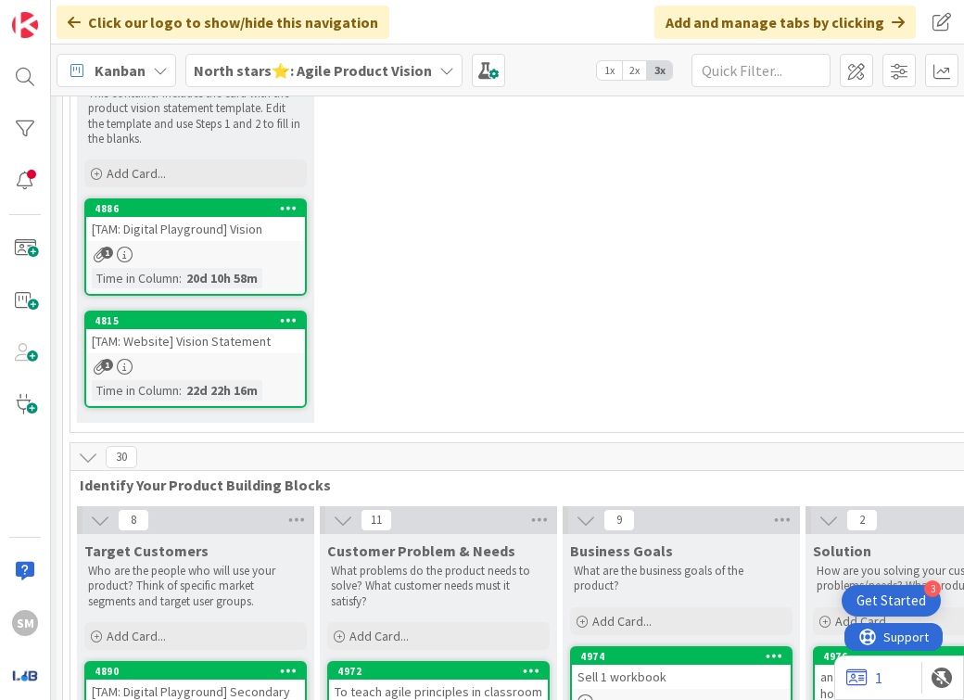
scroll to position [193, 481]
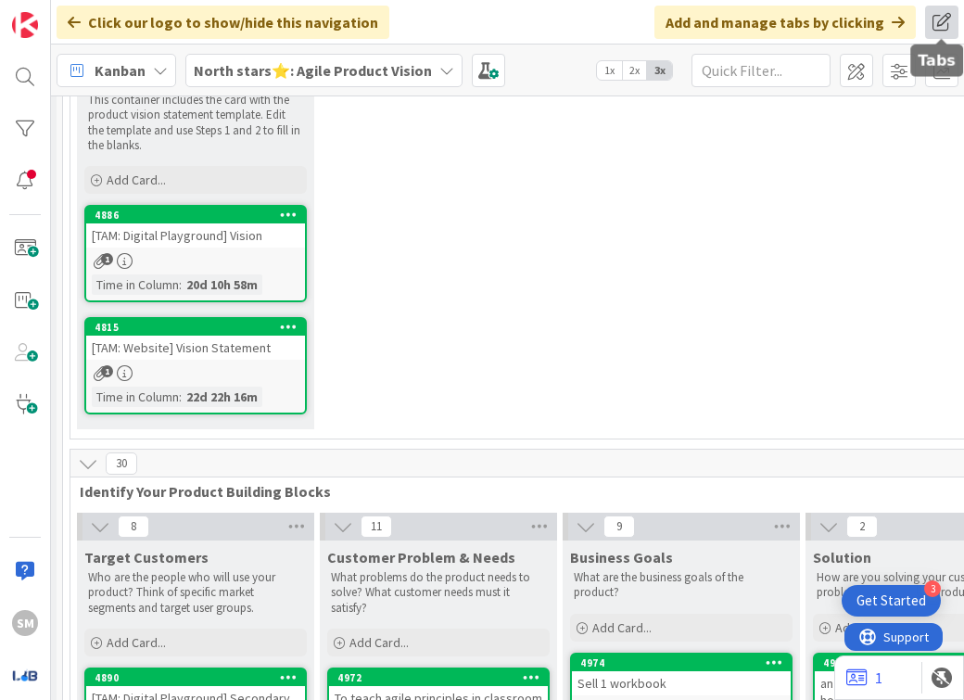
click at [931, 19] on span at bounding box center [941, 22] width 33 height 33
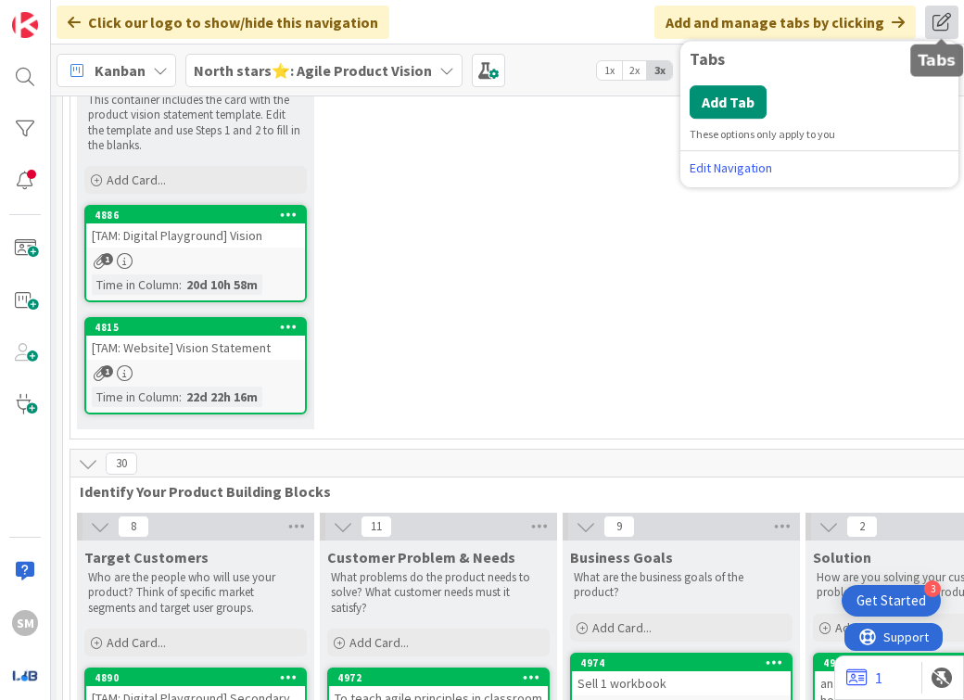
click at [932, 19] on span at bounding box center [941, 22] width 33 height 33
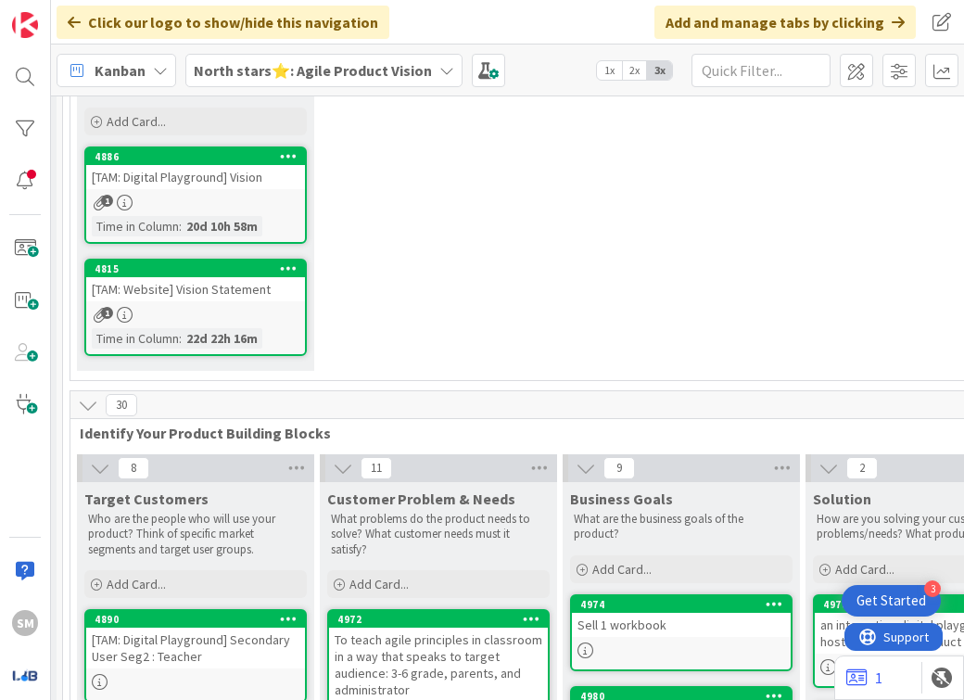
scroll to position [254, 481]
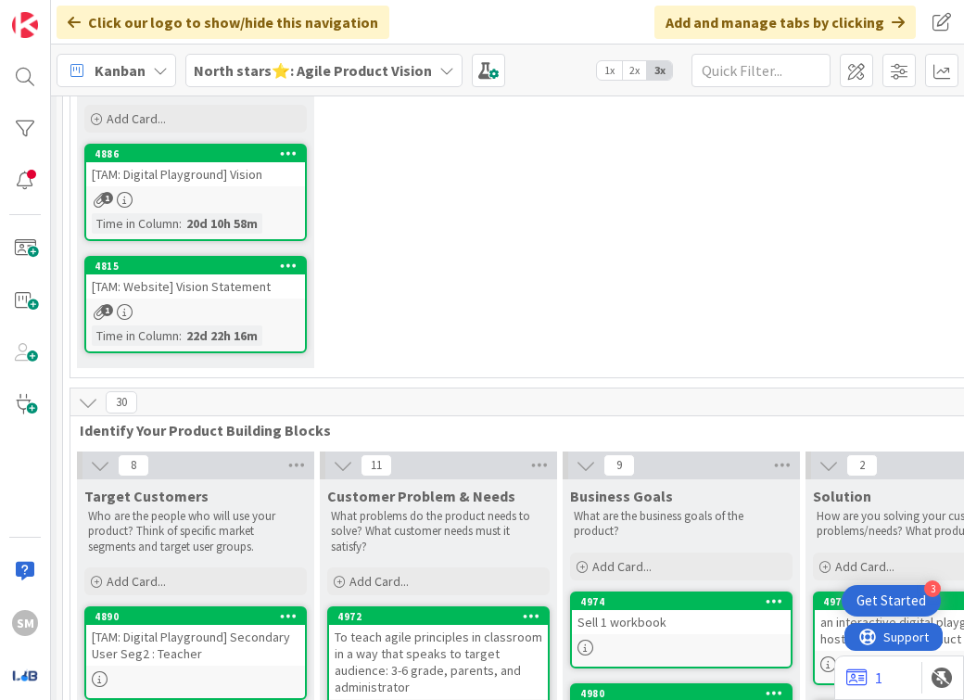
click at [222, 213] on div "20d 10h 58m" at bounding box center [222, 223] width 81 height 20
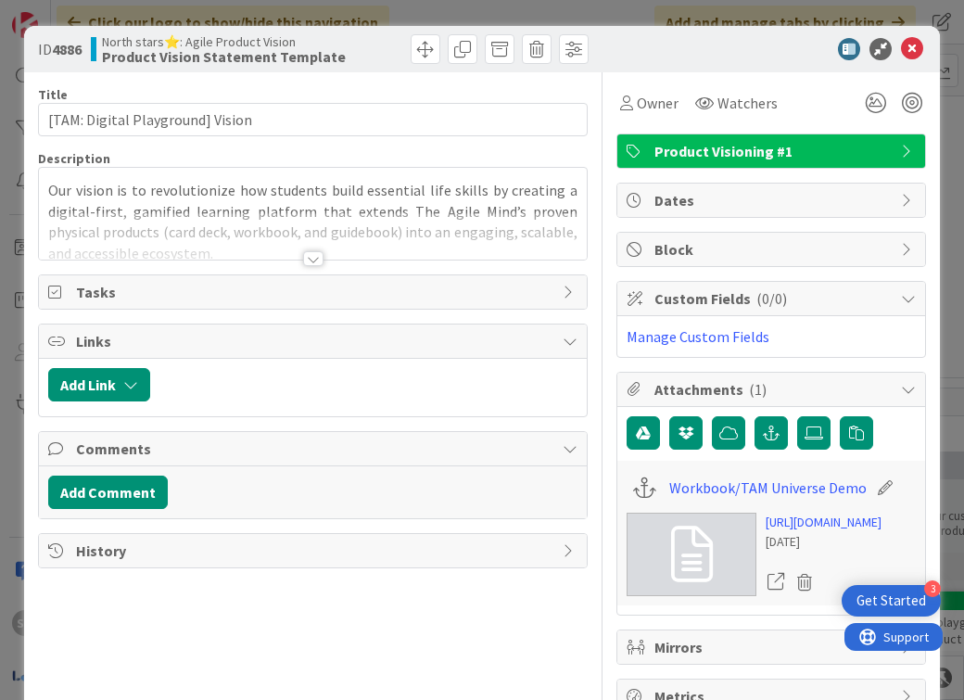
scroll to position [152, 0]
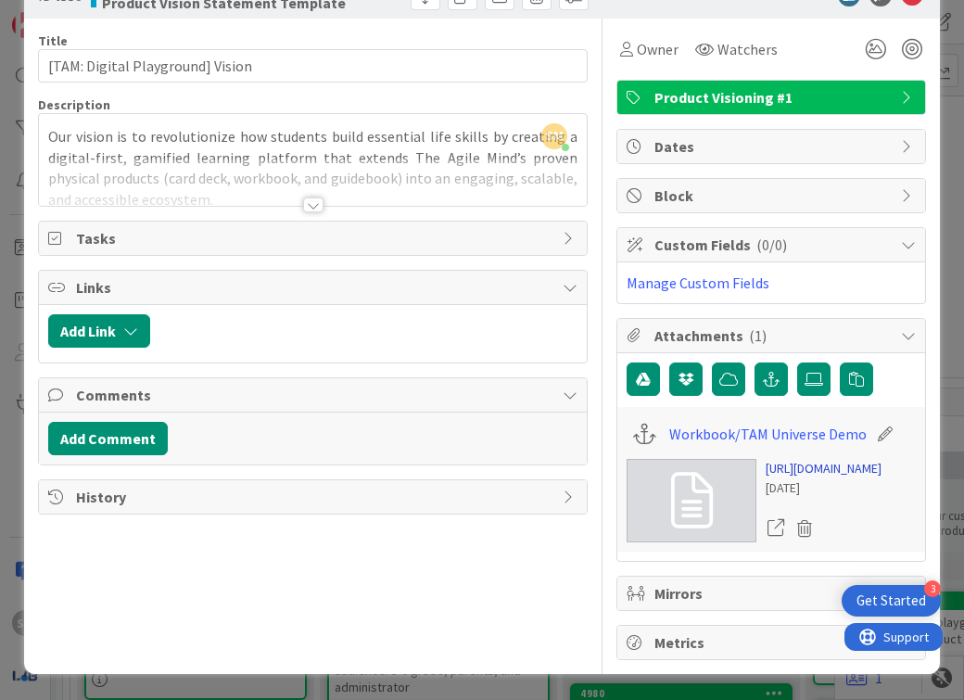
click at [793, 473] on link "[URL][DOMAIN_NAME]" at bounding box center [824, 468] width 116 height 19
click at [11, 103] on div "ID 4886 North stars⭐: Agile Product Vision Product Vision Statement Template Ti…" at bounding box center [482, 350] width 964 height 700
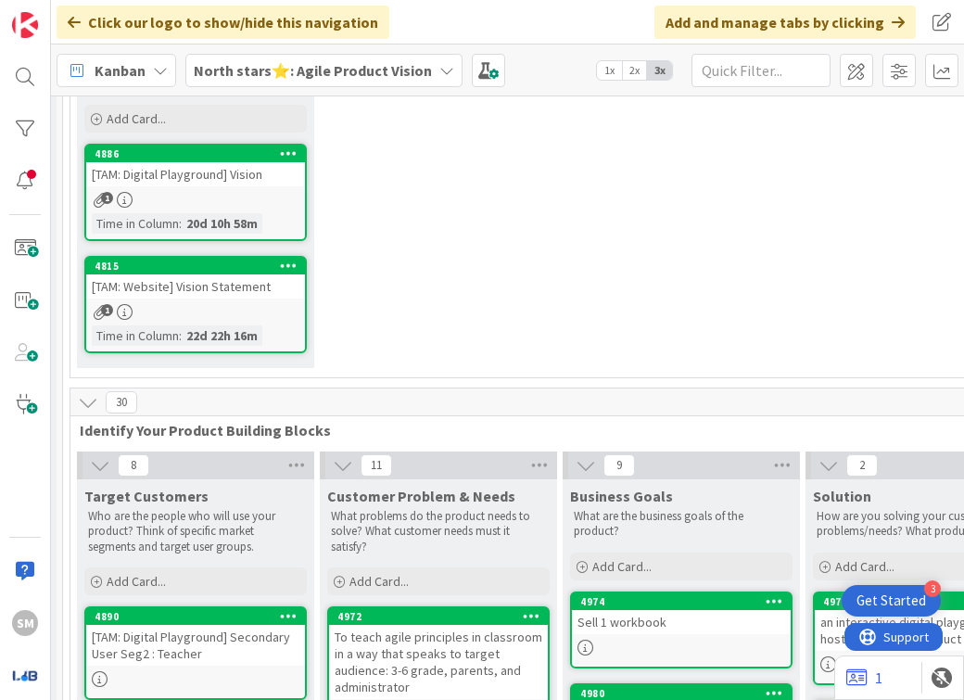
click at [344, 79] on b "North stars⭐: Agile Product Vision" at bounding box center [313, 70] width 238 height 19
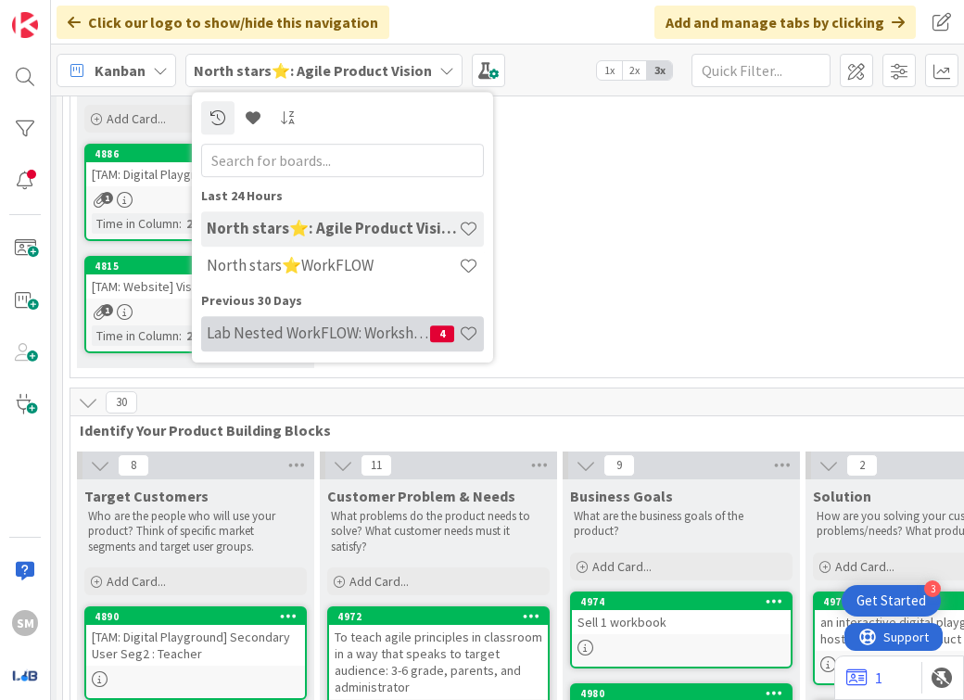
click at [360, 325] on h4 "Lab Nested WorkFLOW: Workshop" at bounding box center [318, 333] width 223 height 19
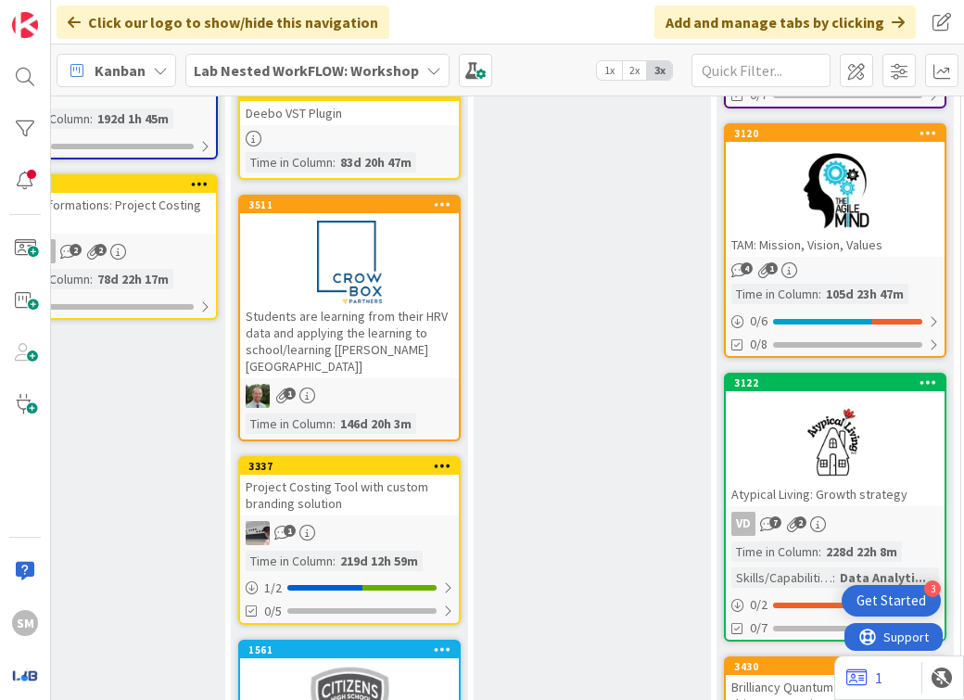
scroll to position [556, 1035]
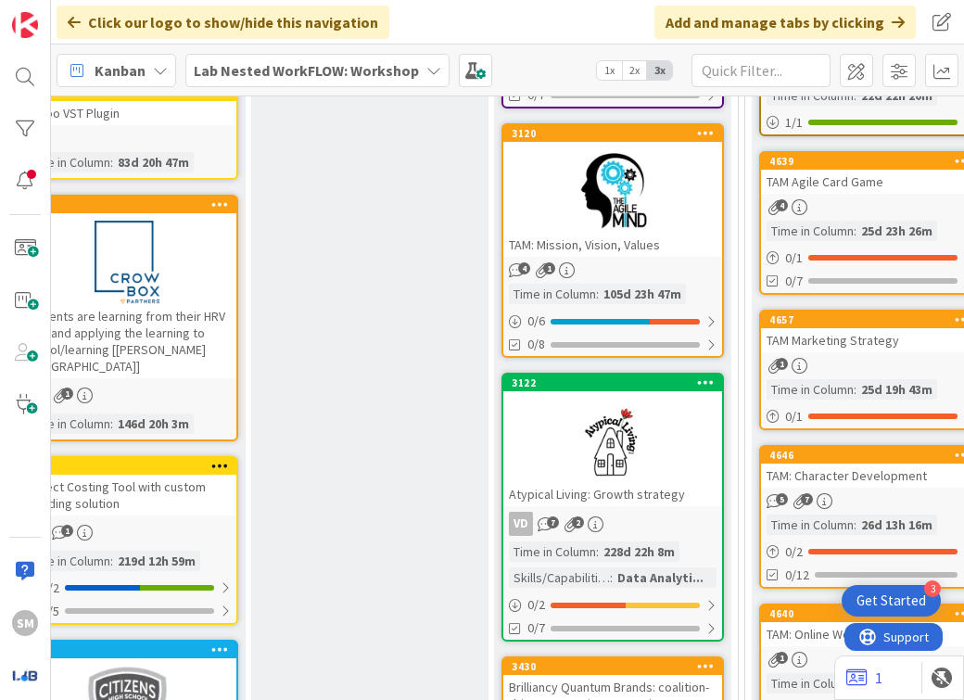
click at [590, 190] on div at bounding box center [612, 190] width 219 height 83
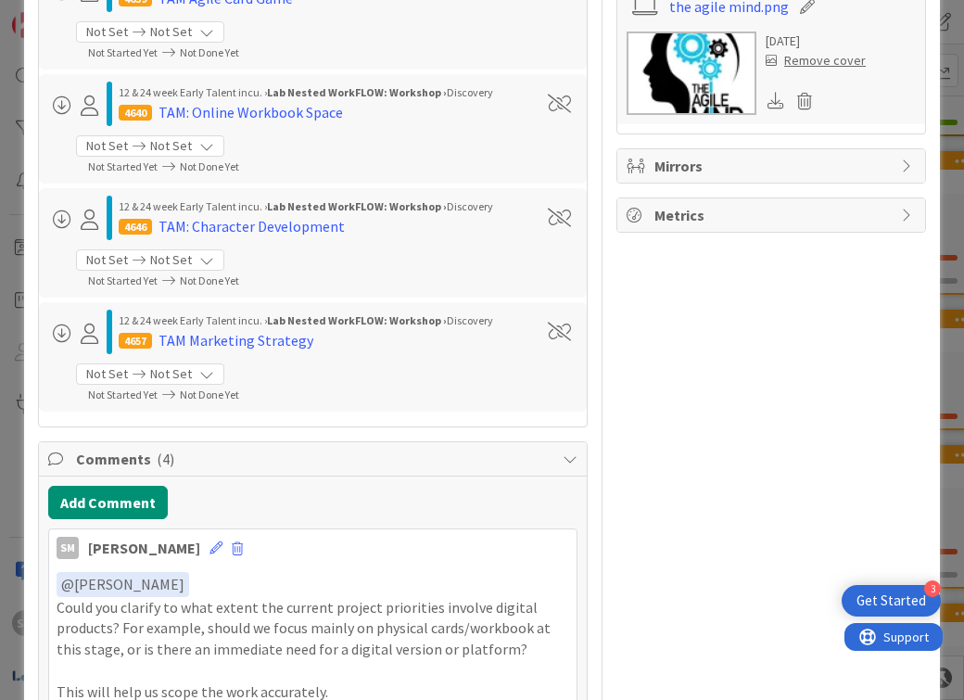
scroll to position [723, 0]
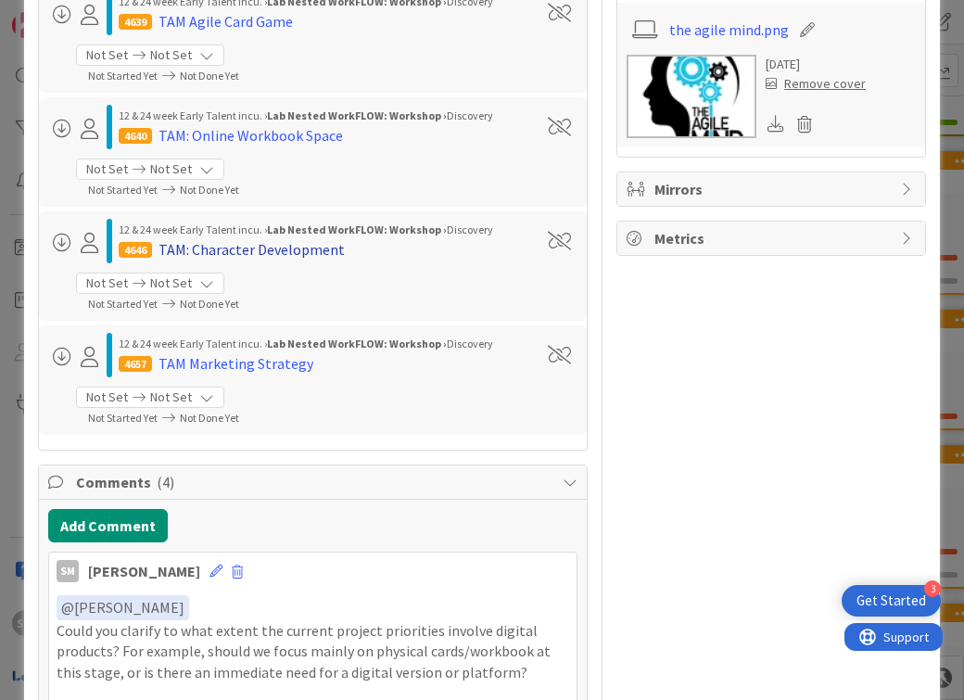
click at [298, 256] on div "TAM: Character Development" at bounding box center [252, 249] width 186 height 22
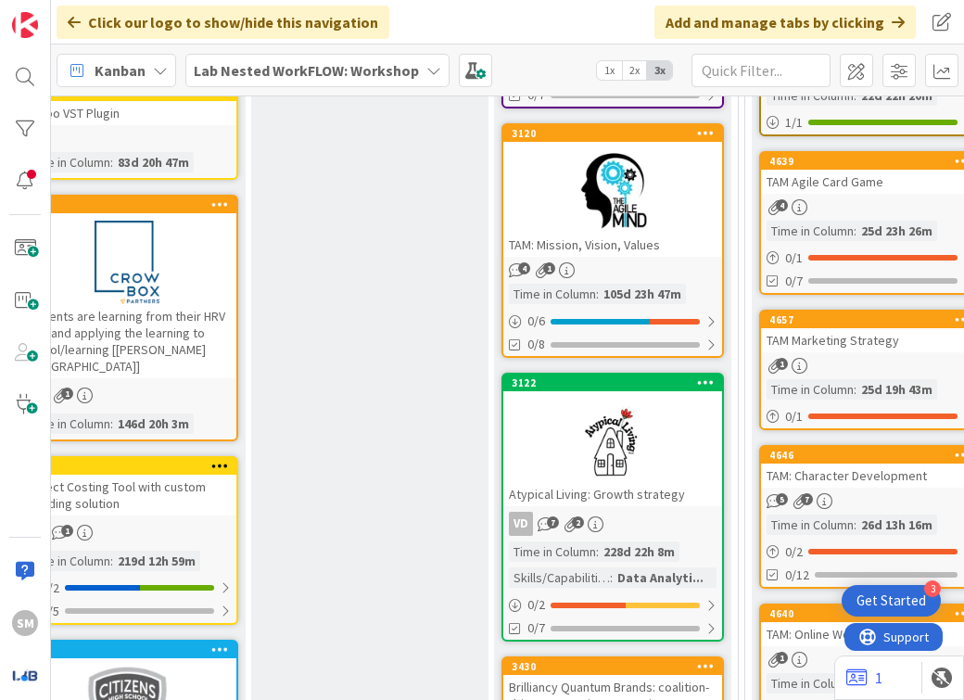
click at [607, 234] on div "TAM: Mission, Vision, Values" at bounding box center [612, 245] width 219 height 24
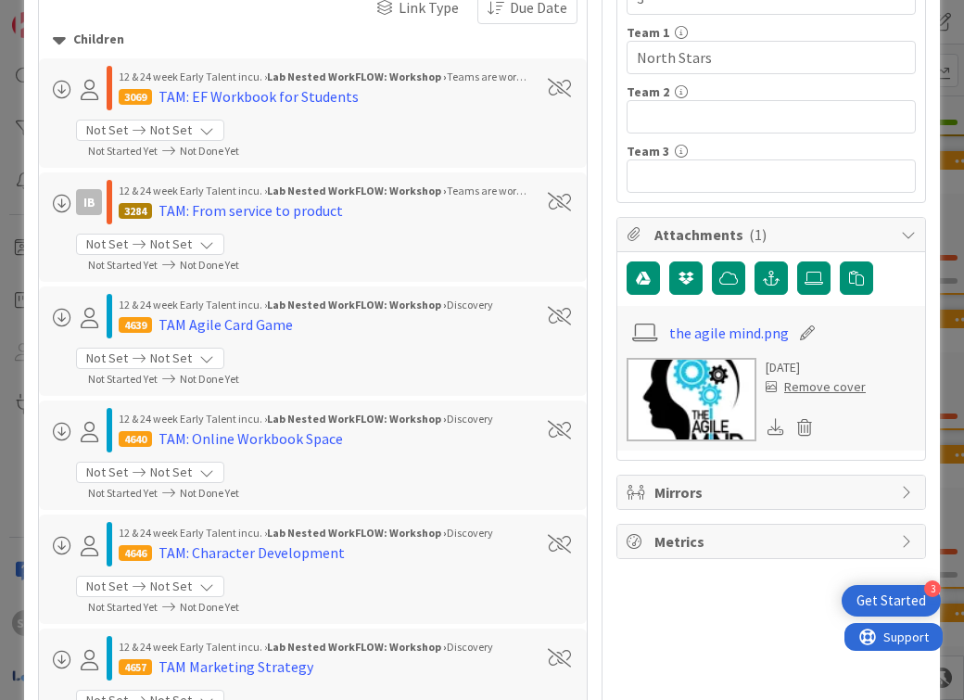
scroll to position [431, 0]
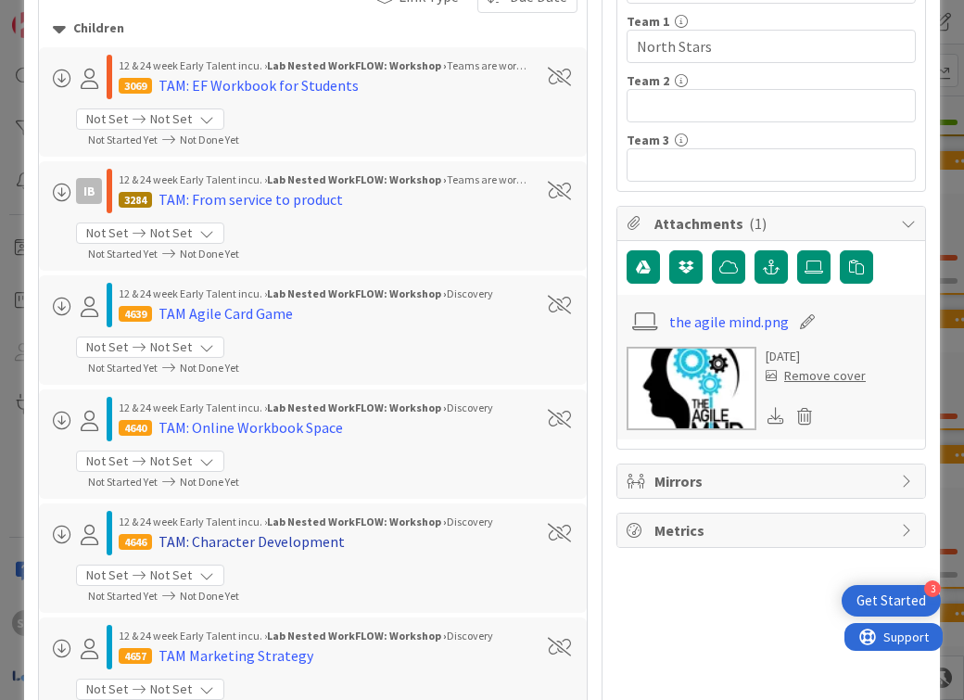
click at [244, 540] on div "TAM: Character Development" at bounding box center [252, 541] width 186 height 22
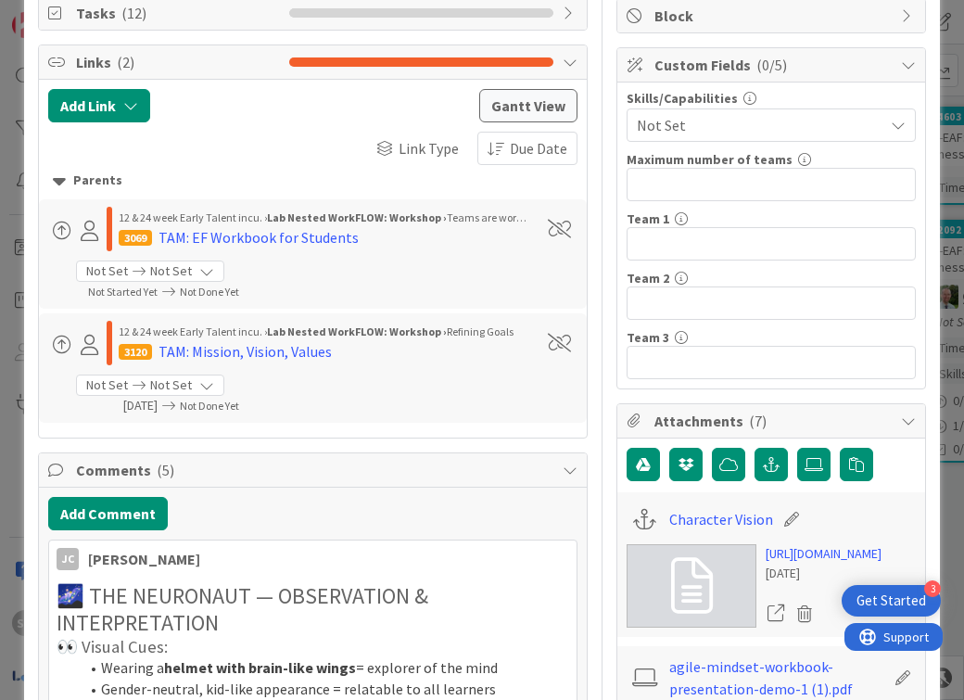
scroll to position [670, 0]
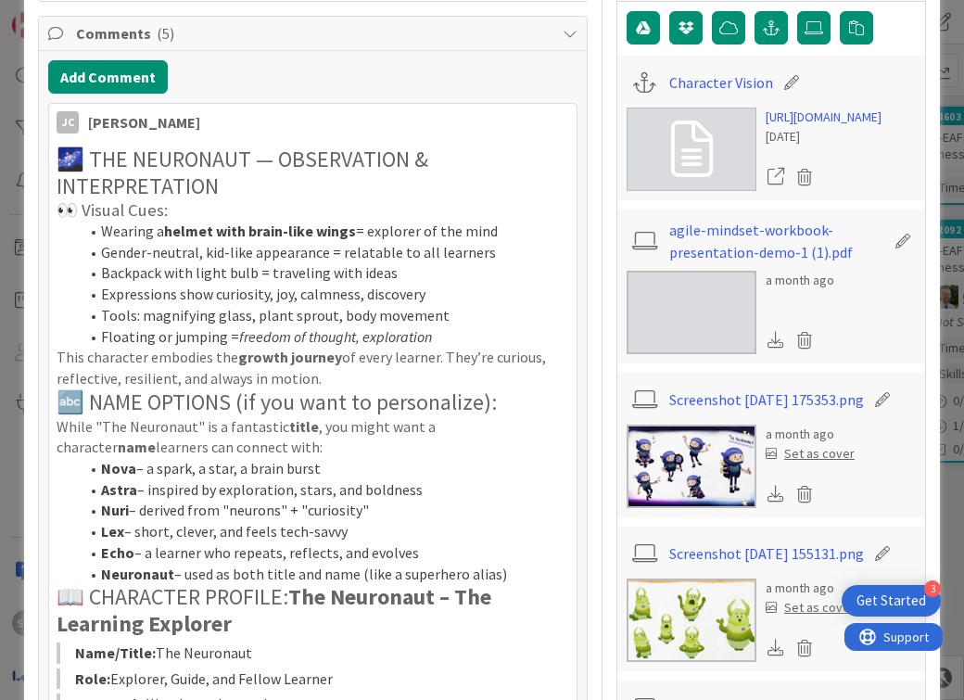
click at [766, 290] on div "a month ago" at bounding box center [800, 280] width 69 height 19
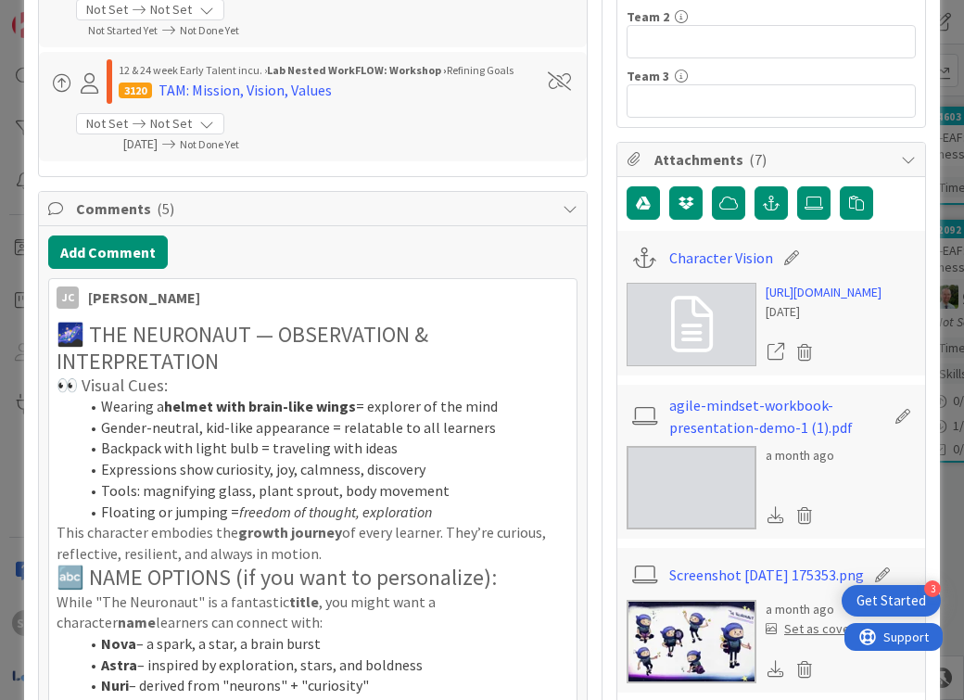
scroll to position [554, 0]
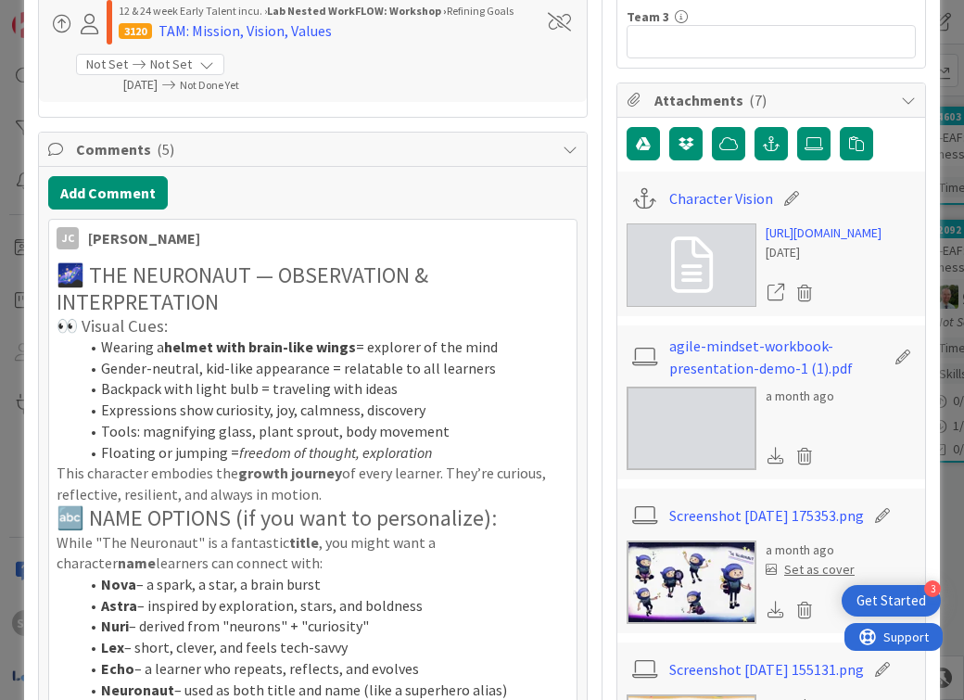
click at [945, 236] on div "ID 4646 Lab Nested WorkFLOW: Workshop Discovery Title 26 / 128 TAM: Character D…" at bounding box center [482, 350] width 964 height 700
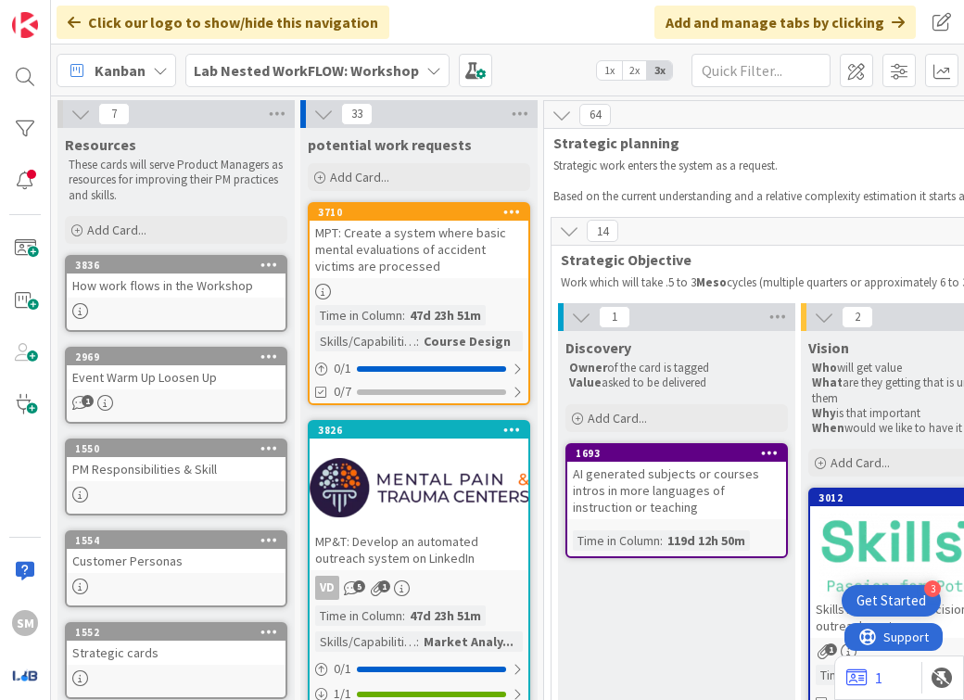
scroll to position [2247, 2344]
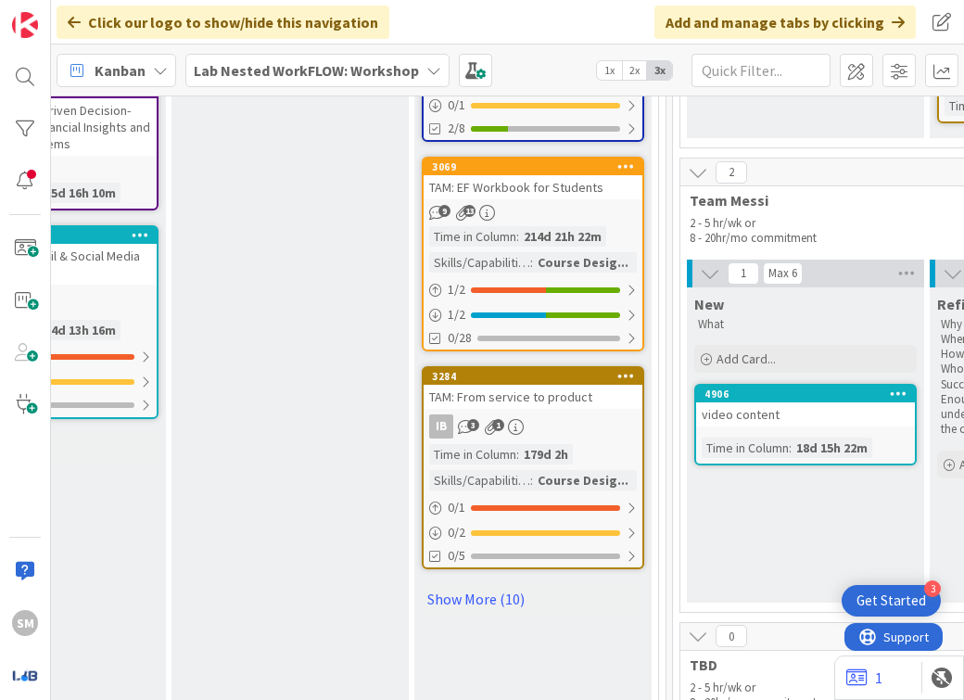
click at [584, 415] on div "IB 3 1" at bounding box center [533, 426] width 219 height 24
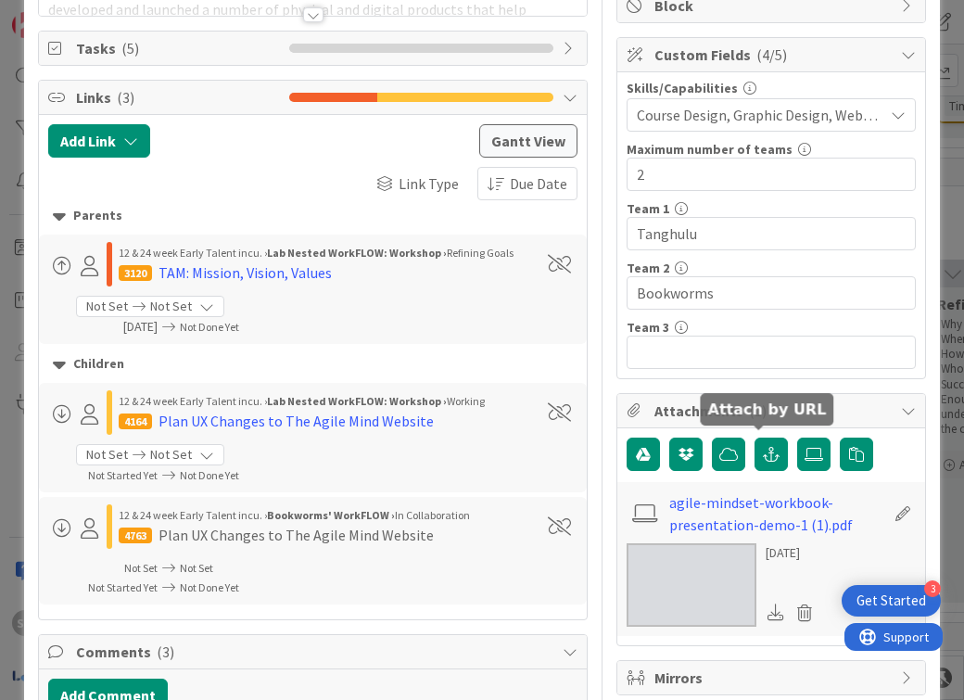
scroll to position [258, 0]
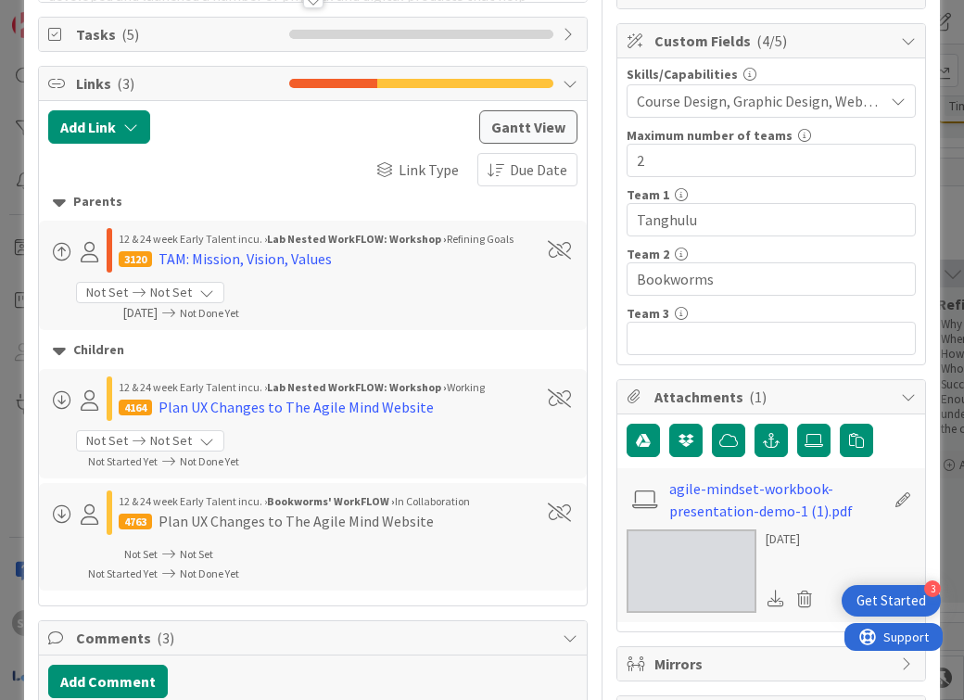
click at [943, 115] on div "ID 3284 Lab Nested WorkFLOW: Workshop Teams are working Title 28 / 128 TAM: Fro…" at bounding box center [482, 350] width 964 height 700
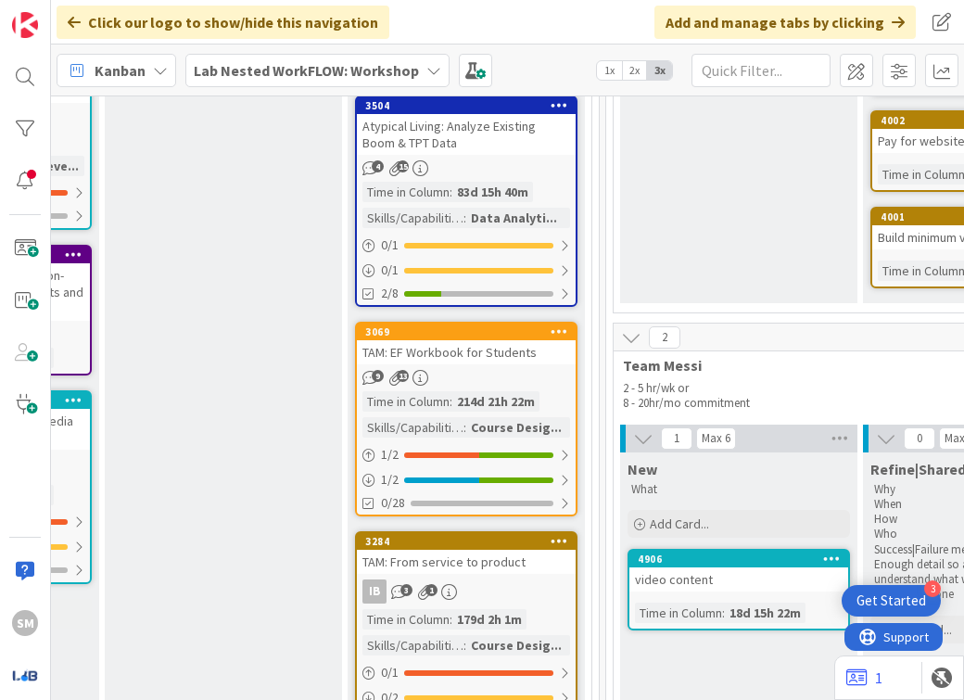
click at [530, 378] on div "9 13" at bounding box center [466, 378] width 219 height 16
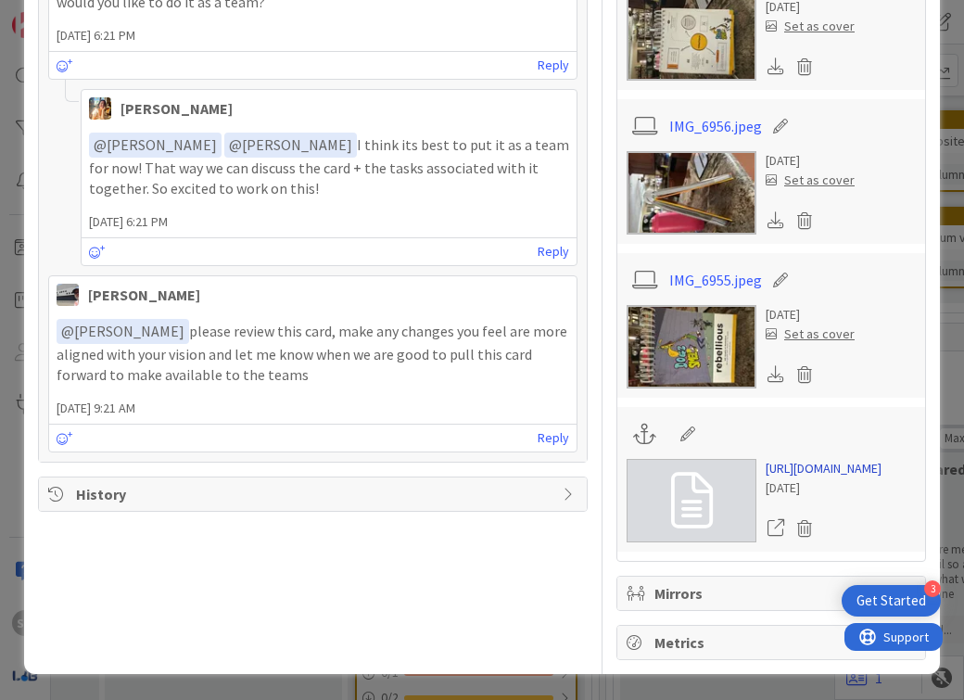
click at [873, 459] on link "[URL][DOMAIN_NAME]" at bounding box center [824, 468] width 116 height 19
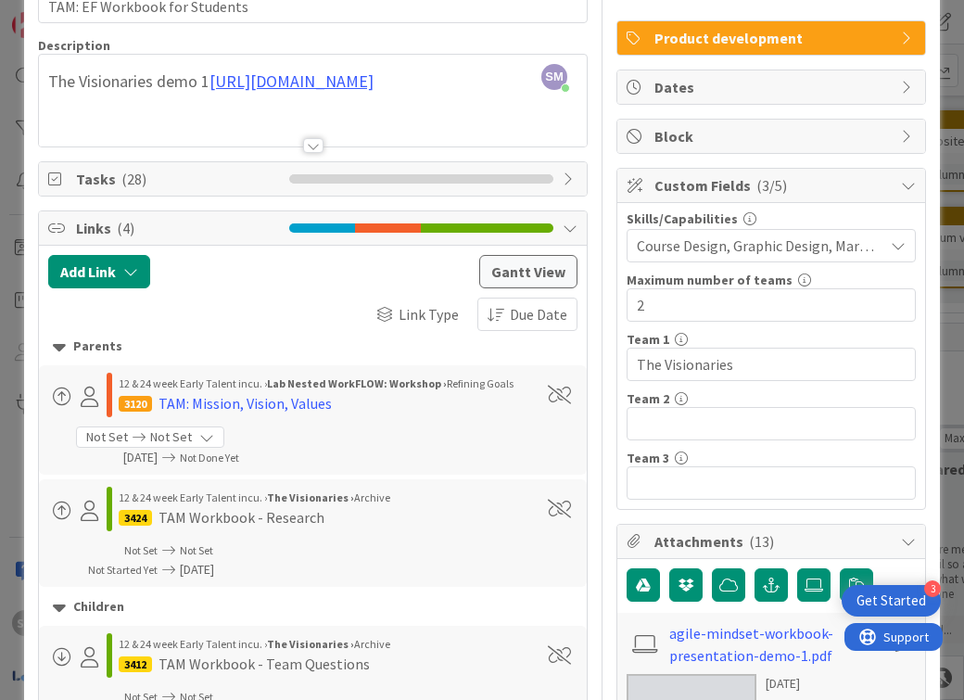
click at [943, 58] on div "ID 3069 Lab Nested WorkFLOW: Workshop Teams are working Title 29 / 128 TAM: EF …" at bounding box center [482, 350] width 964 height 700
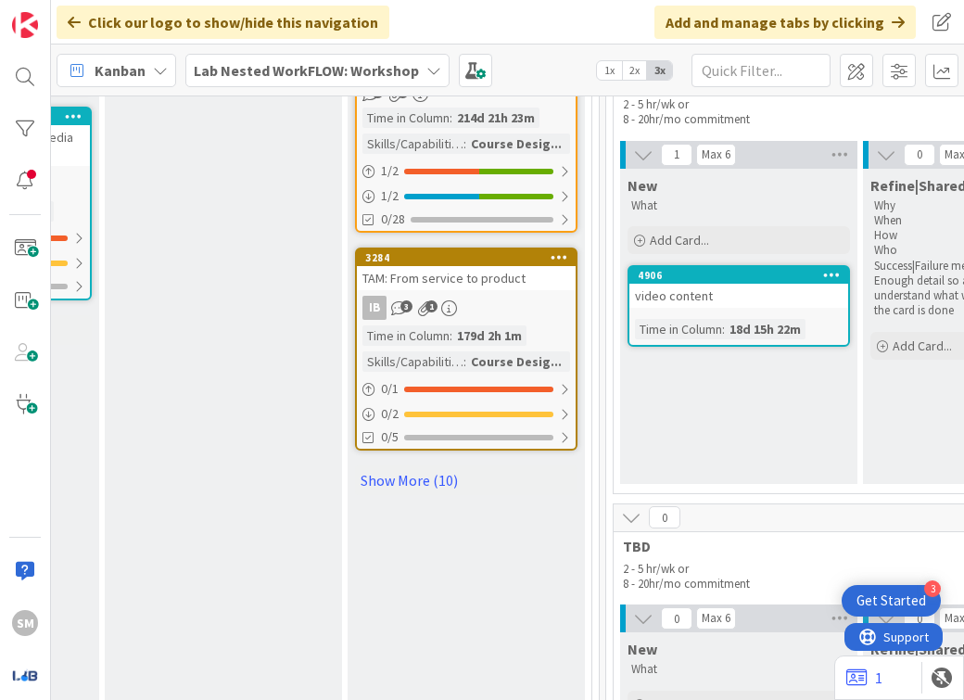
click at [423, 484] on link "Show More (10)" at bounding box center [466, 480] width 222 height 30
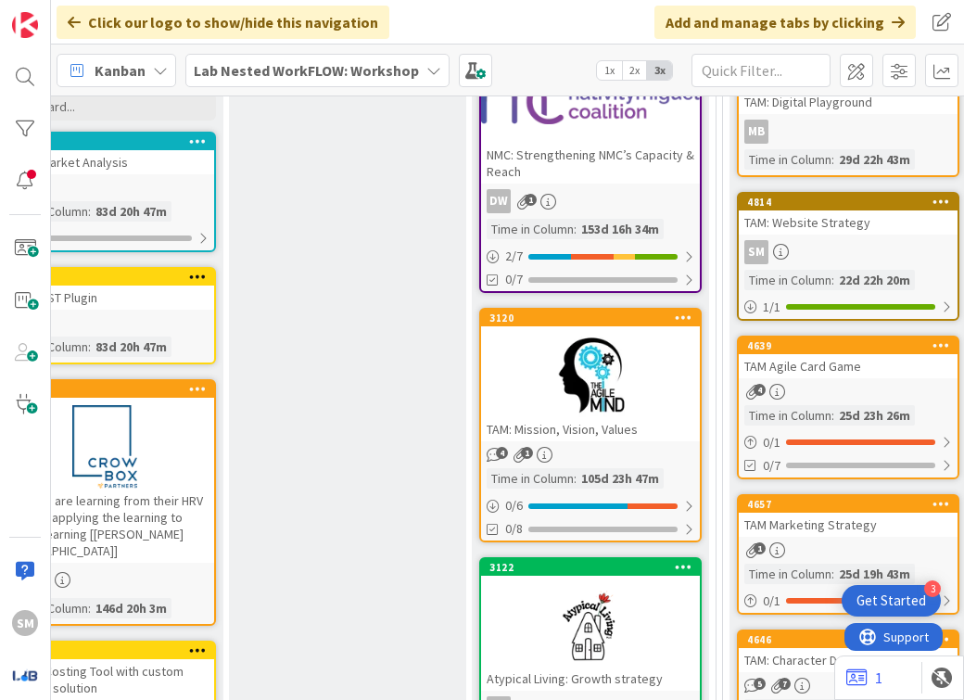
scroll to position [381, 1058]
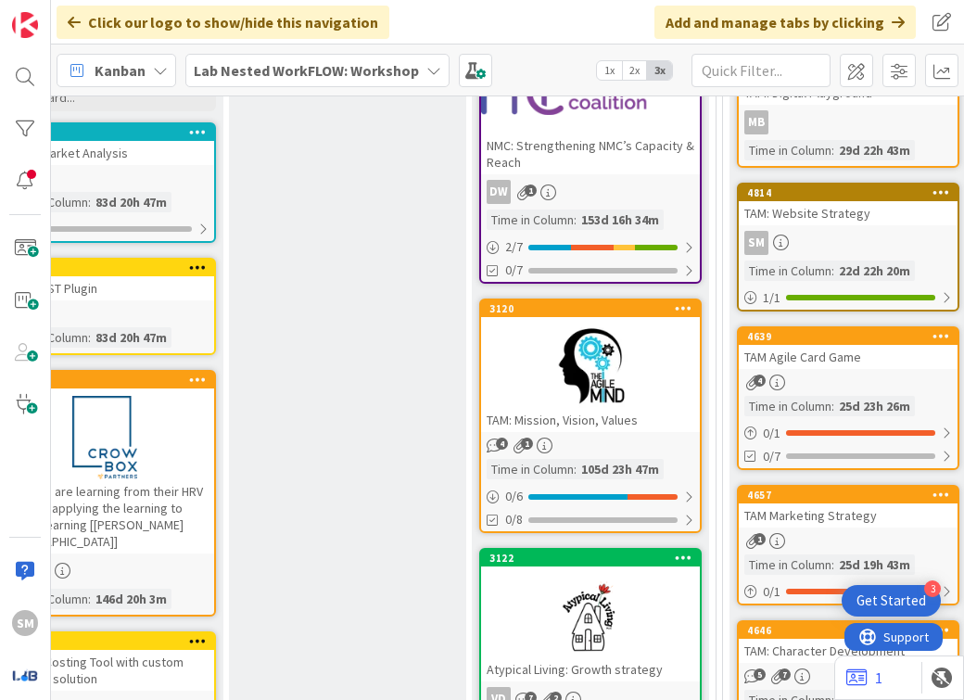
click at [839, 512] on div "TAM Marketing Strategy" at bounding box center [848, 515] width 219 height 24
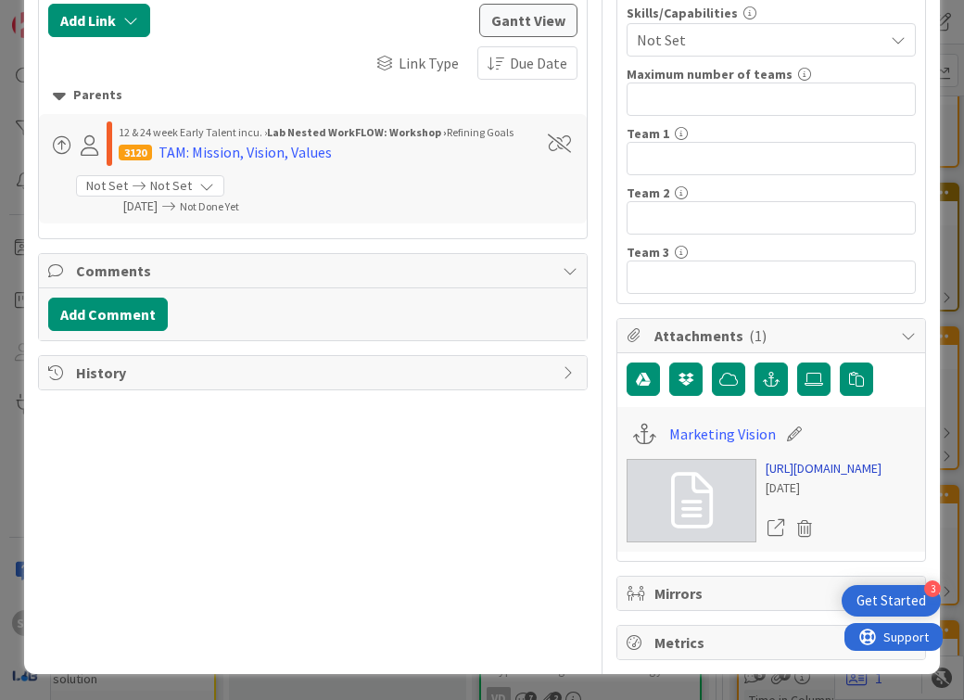
click at [881, 463] on link "[URL][DOMAIN_NAME]" at bounding box center [824, 468] width 116 height 19
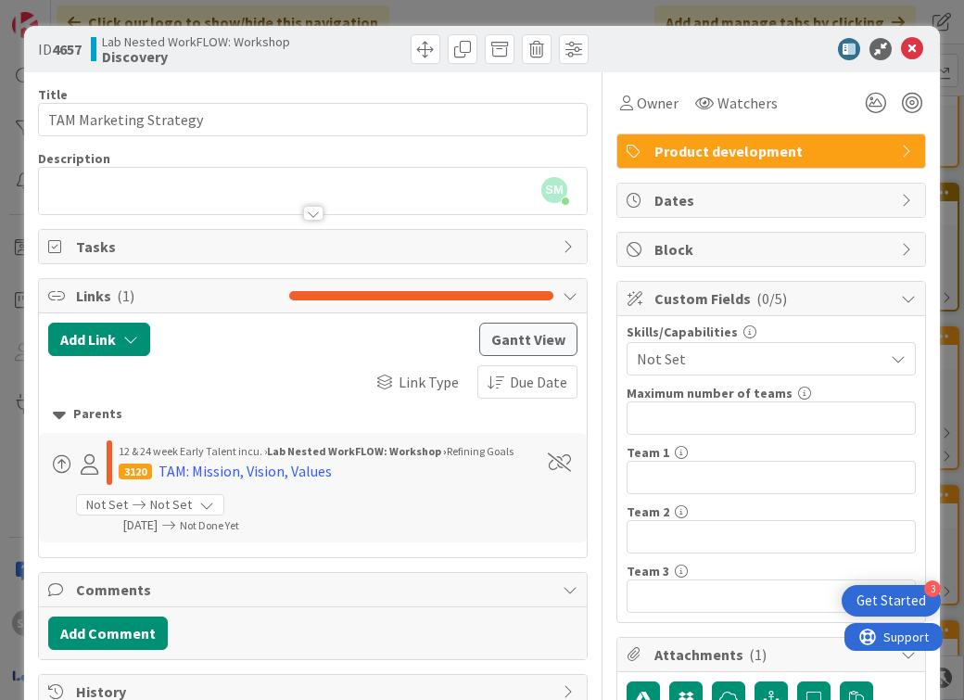
click at [928, 310] on div "ID 4657 Lab Nested WorkFLOW: Workshop Discovery Title 22 / 128 TAM Marketing St…" at bounding box center [482, 350] width 964 height 700
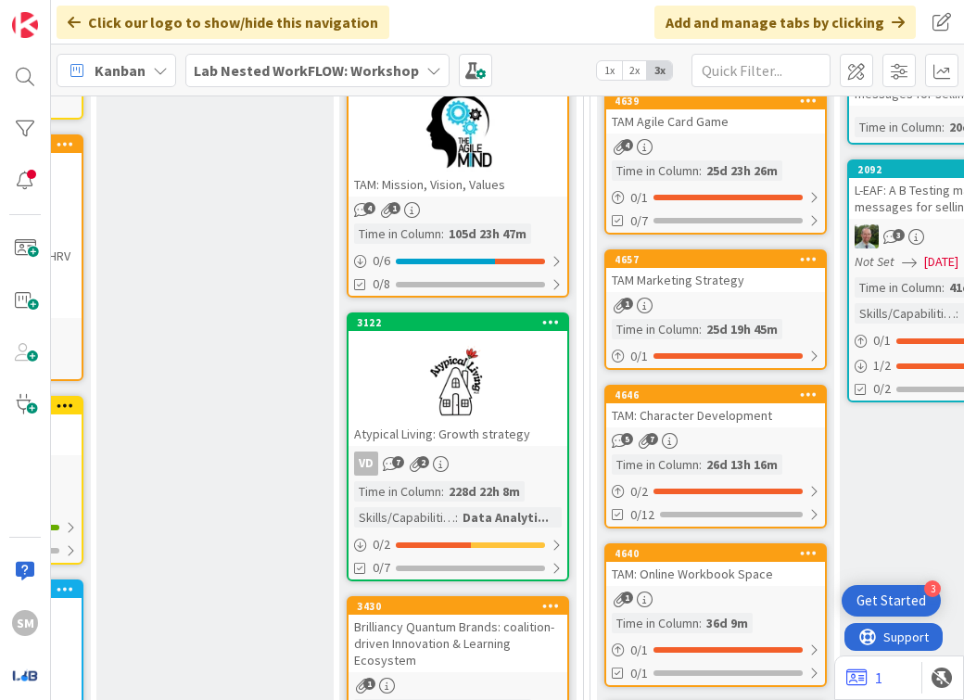
scroll to position [633, 1190]
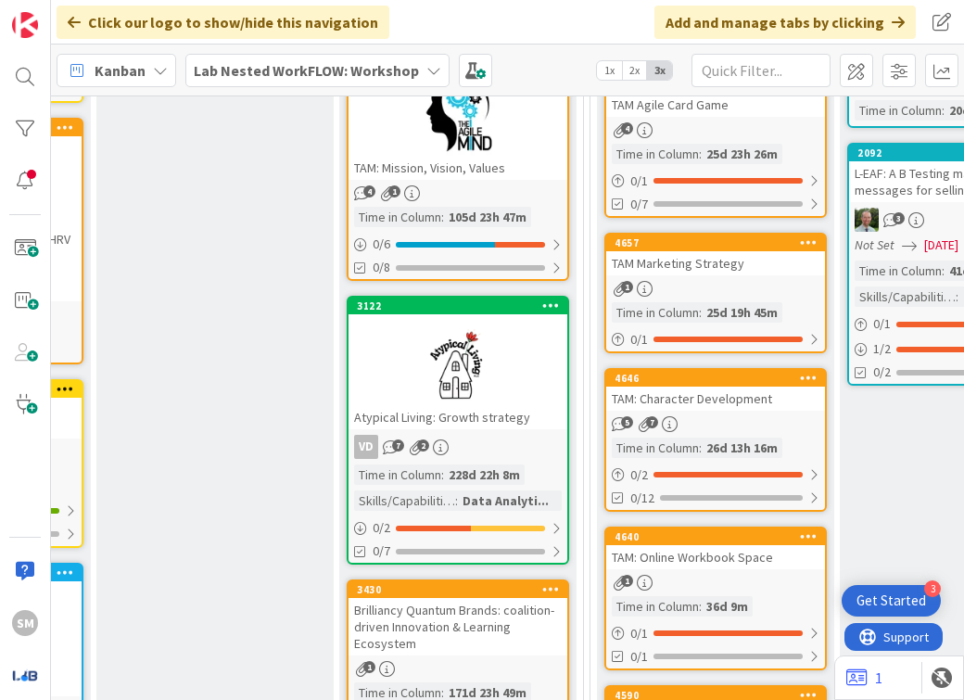
click at [759, 387] on div "TAM: Character Development" at bounding box center [715, 399] width 219 height 24
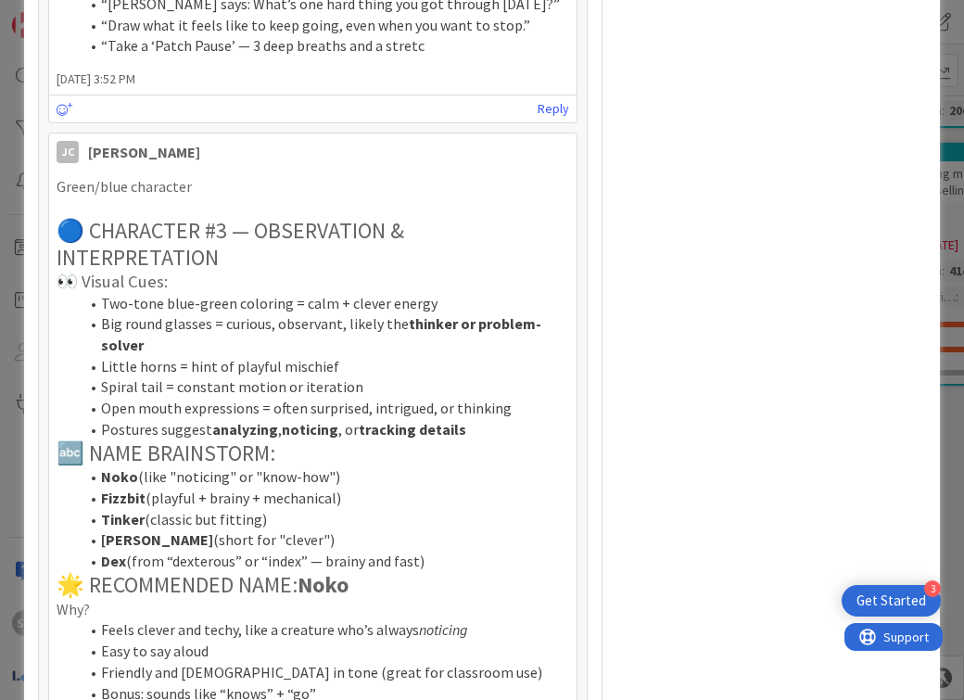
scroll to position [3662, 0]
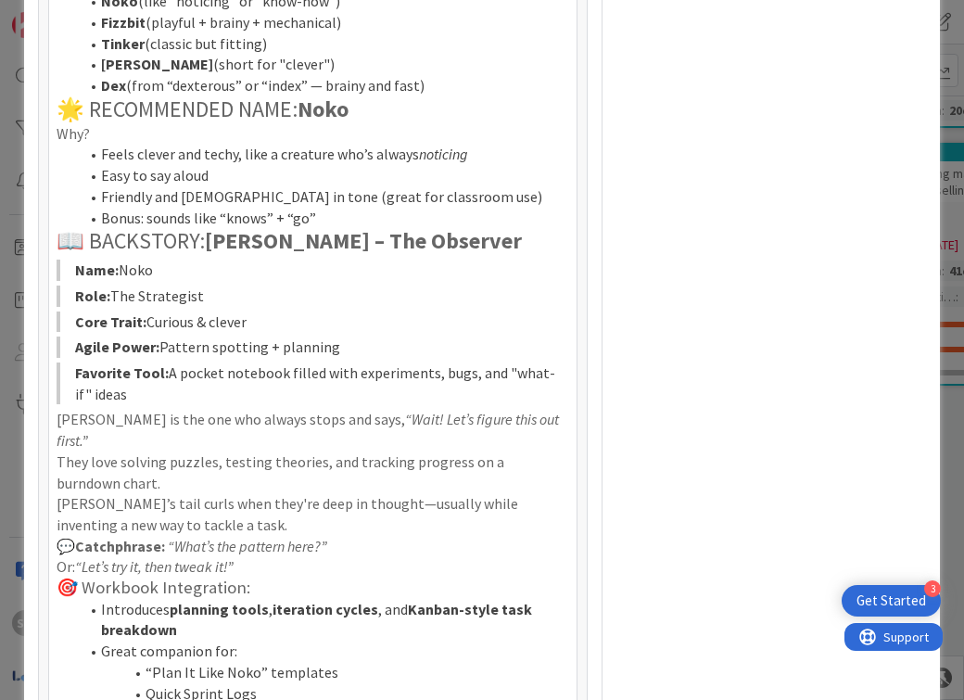
click at [941, 150] on div "ID 4646 Lab Nested WorkFLOW: Workshop Discovery Title 26 / 128 TAM: Character D…" at bounding box center [482, 350] width 964 height 700
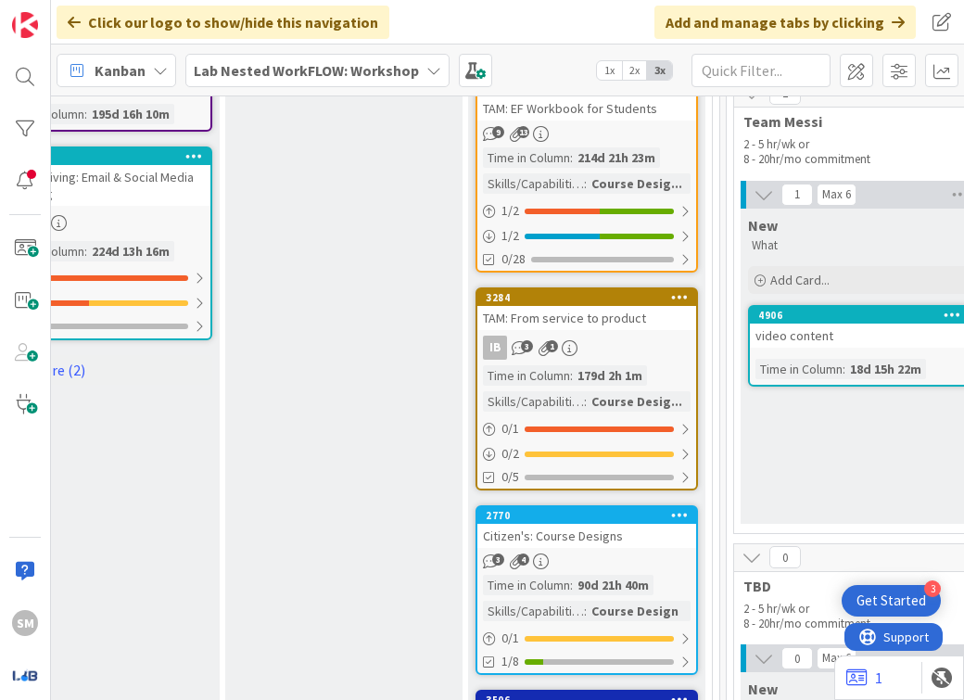
scroll to position [2304, 2291]
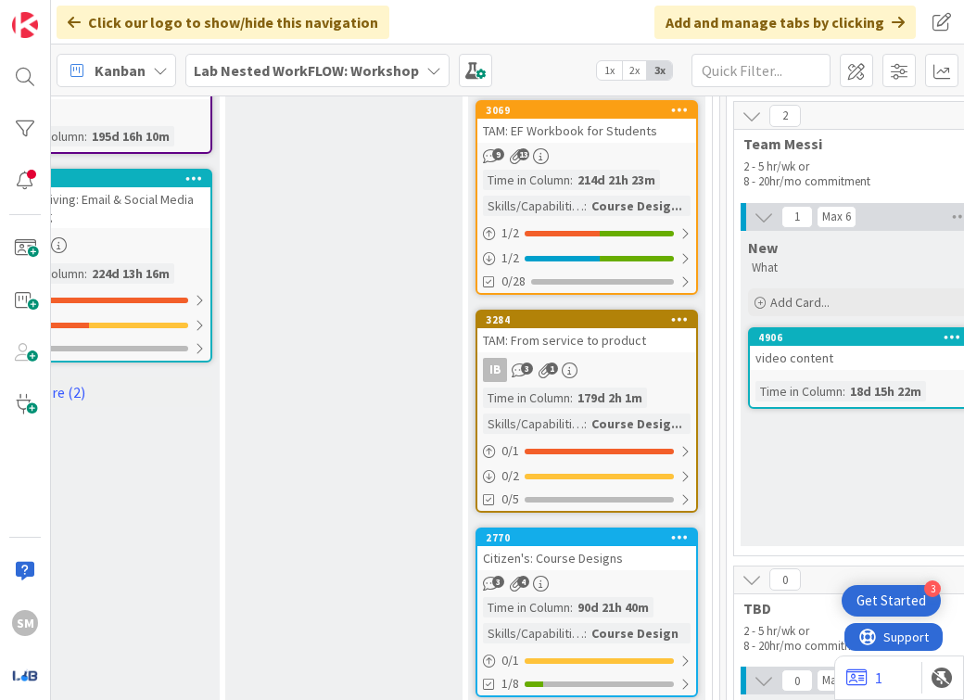
click at [609, 360] on div "IB 3 1" at bounding box center [586, 370] width 219 height 24
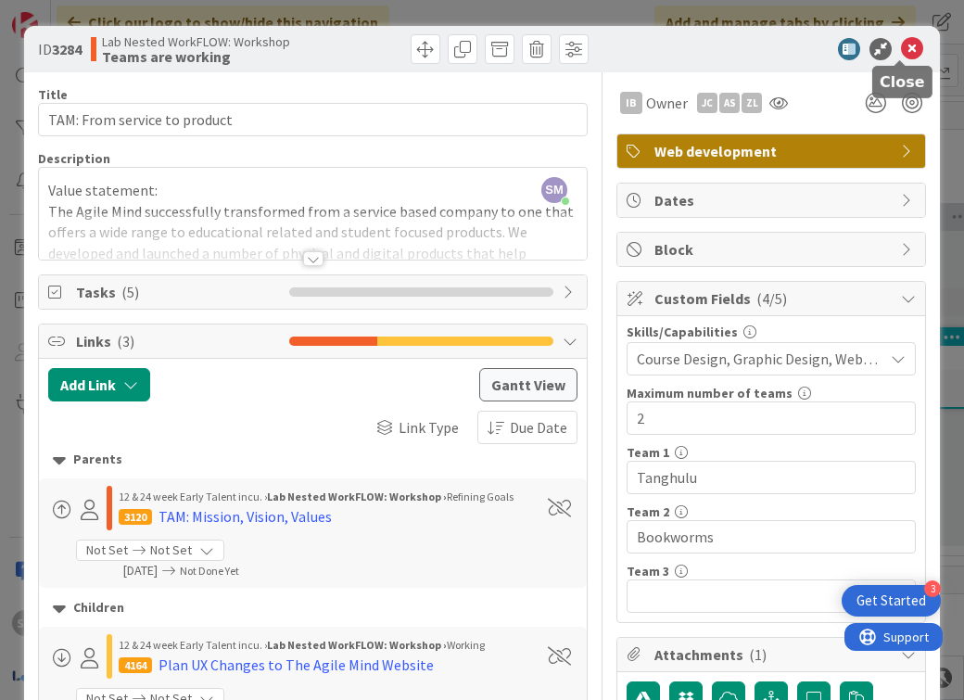
click at [901, 44] on icon at bounding box center [912, 49] width 22 height 22
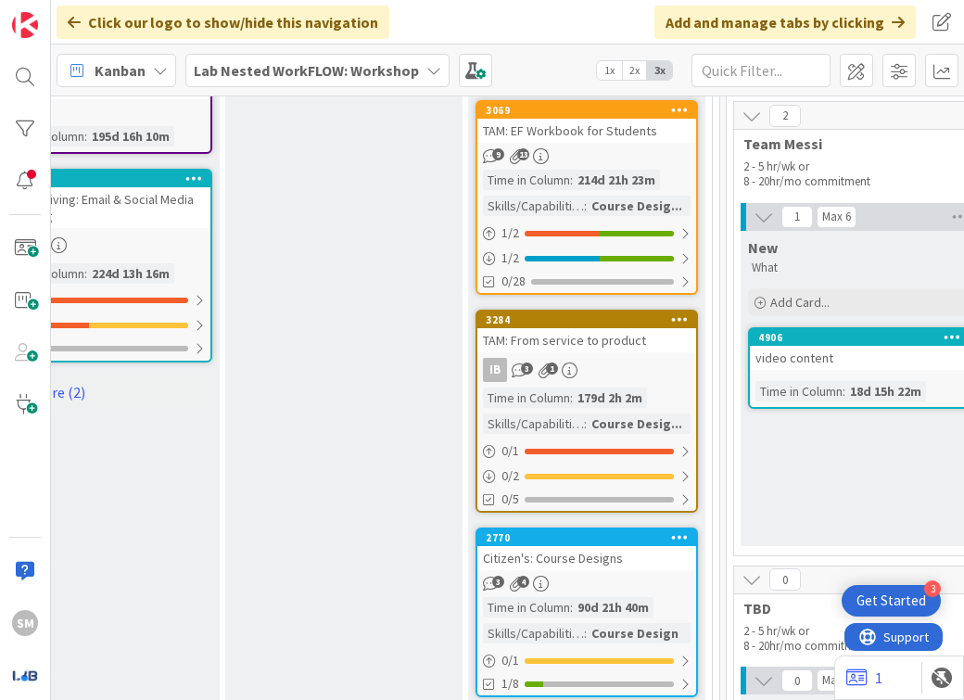
click at [633, 136] on div "TAM: EF Workbook for Students" at bounding box center [586, 131] width 219 height 24
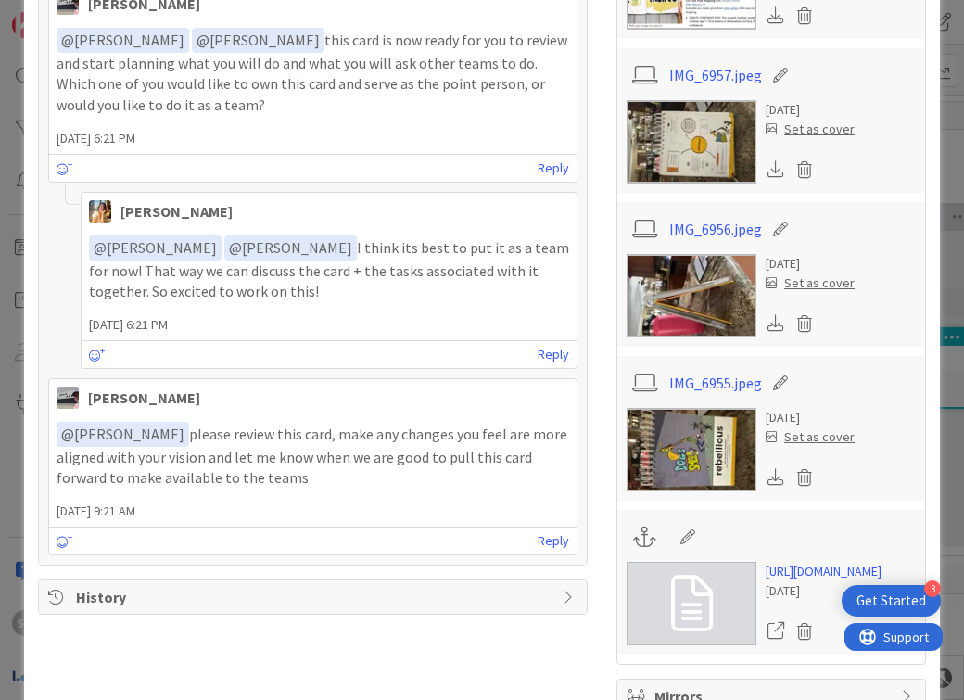
scroll to position [2290, 0]
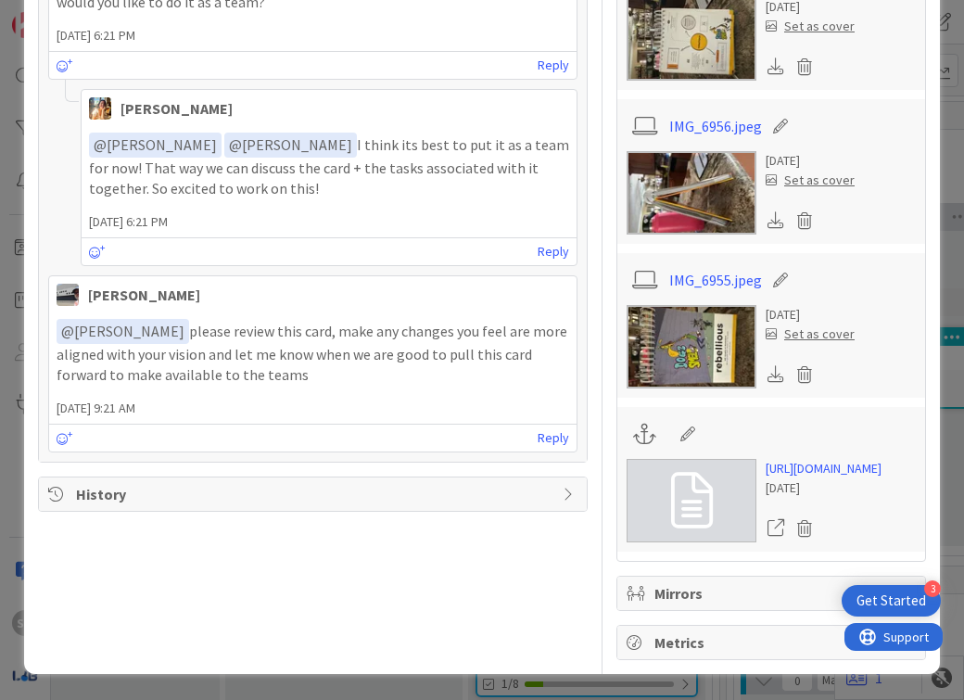
click at [940, 134] on div "ID 3069 Lab Nested WorkFLOW: Workshop Teams are working Title 29 / 128 TAM: EF …" at bounding box center [482, 350] width 964 height 700
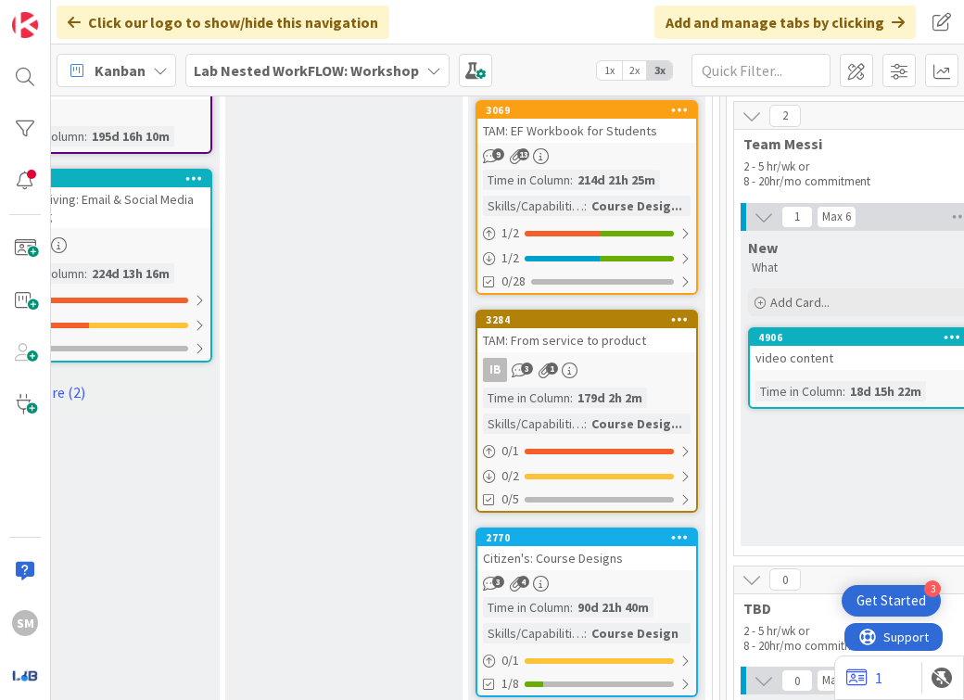
click at [257, 82] on div "Lab Nested WorkFLOW: Workshop" at bounding box center [317, 70] width 264 height 33
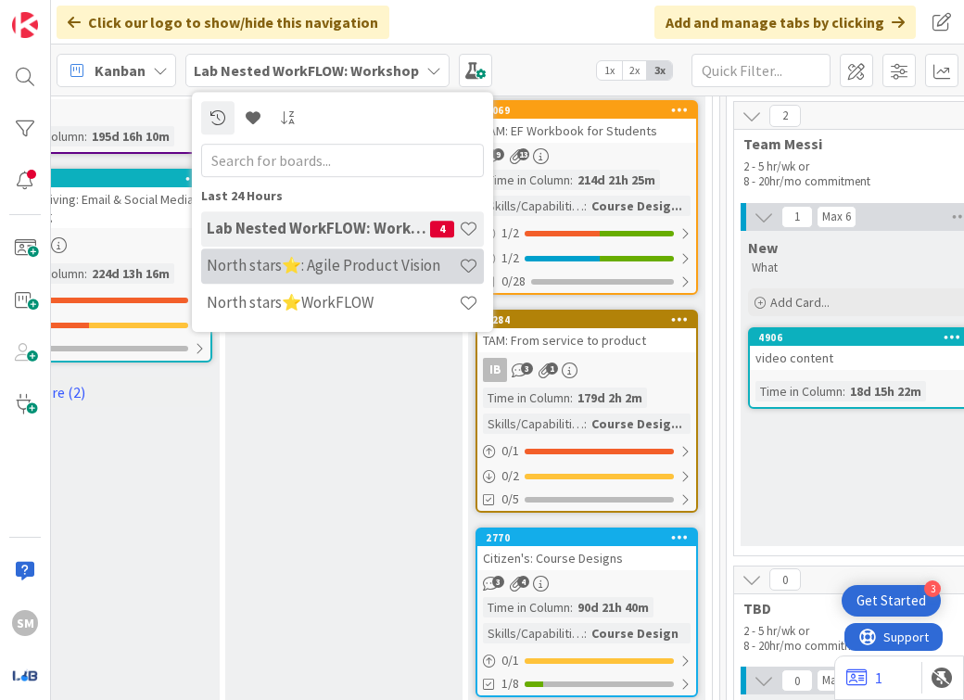
click at [318, 280] on div "North stars⭐: Agile Product Vision" at bounding box center [342, 265] width 283 height 35
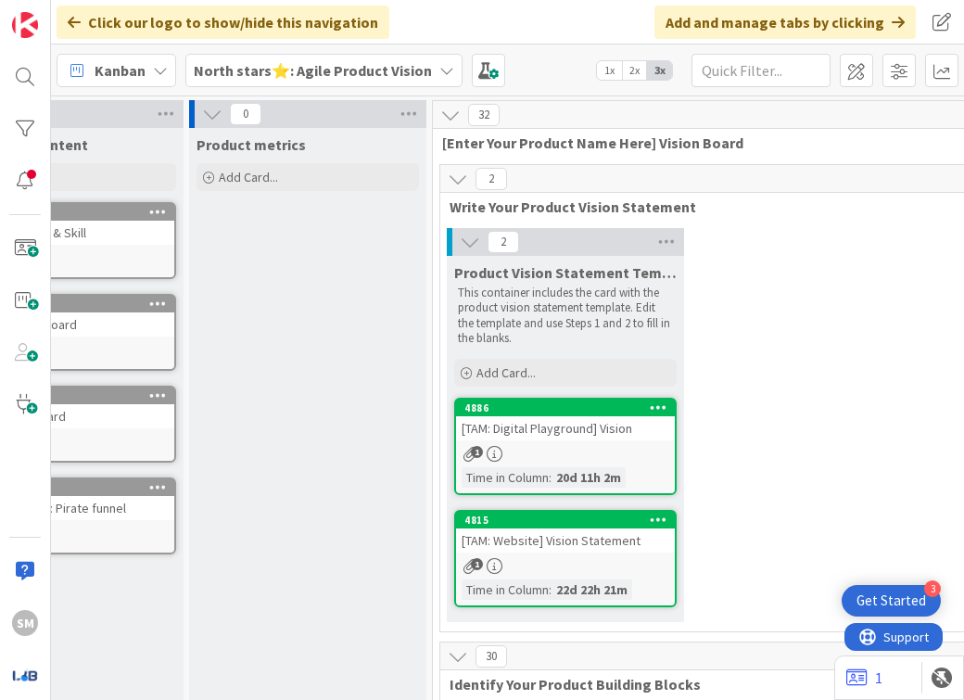
scroll to position [0, 269]
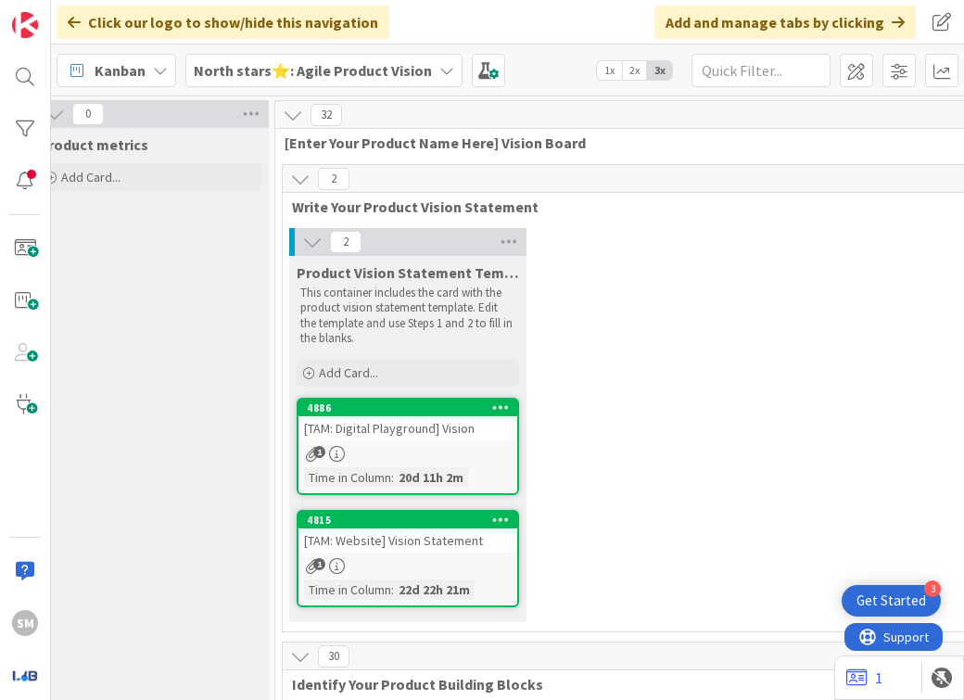
click at [430, 552] on div "4815 [TAM: Website] Vision Statement 1 Time in [GEOGRAPHIC_DATA] : 22d 22h 21m" at bounding box center [408, 558] width 222 height 97
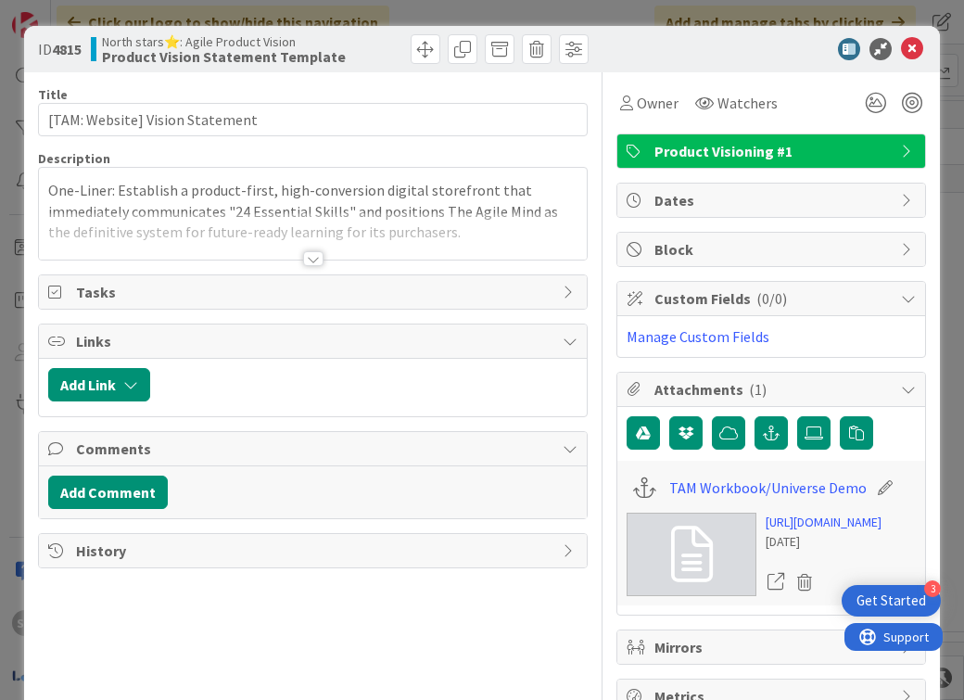
click at [303, 245] on div at bounding box center [313, 235] width 548 height 47
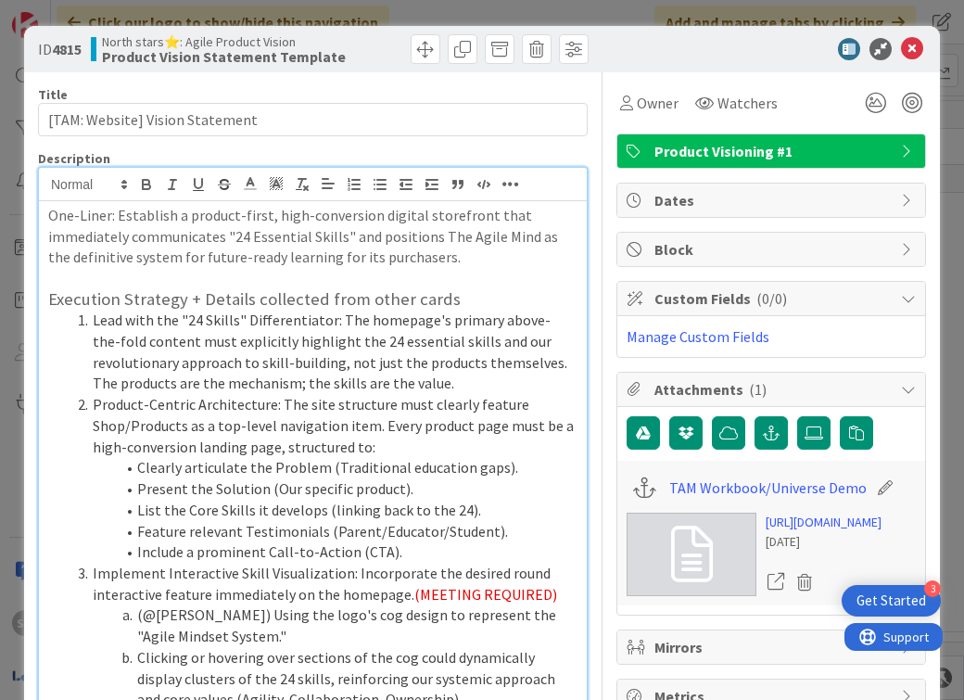
click at [326, 301] on h3 "Execution Strategy + Details collected from other cards" at bounding box center [312, 299] width 529 height 20
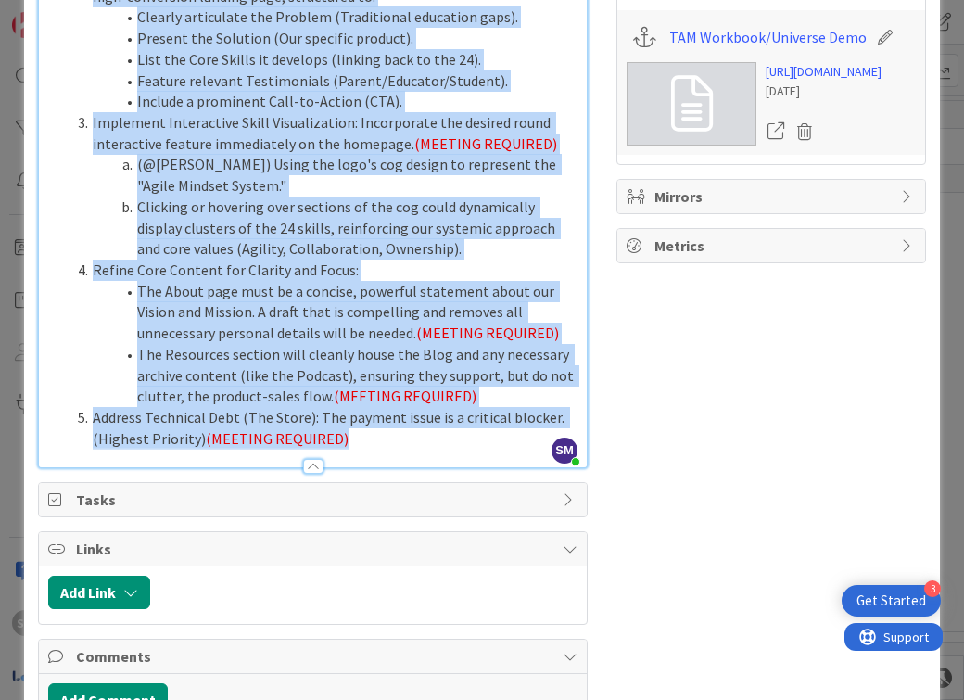
copy div "One-Liner: Establish a product-first, high-conversion digital storefront that i…"
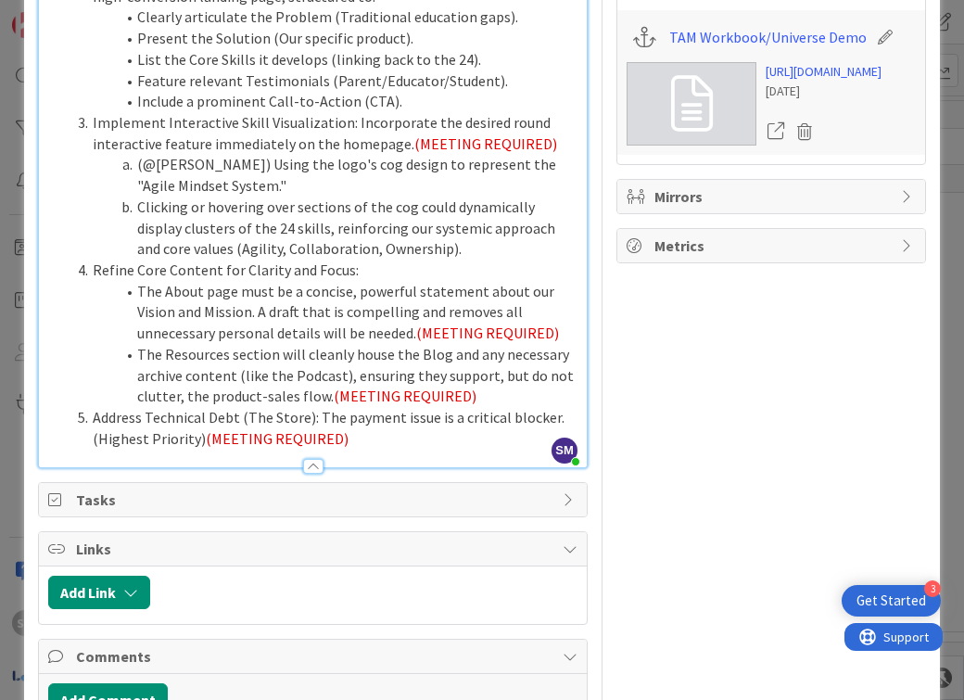
click at [938, 136] on div "ID 4815 North stars⭐: Agile Product Vision Product Vision Statement Template Ti…" at bounding box center [482, 350] width 964 height 700
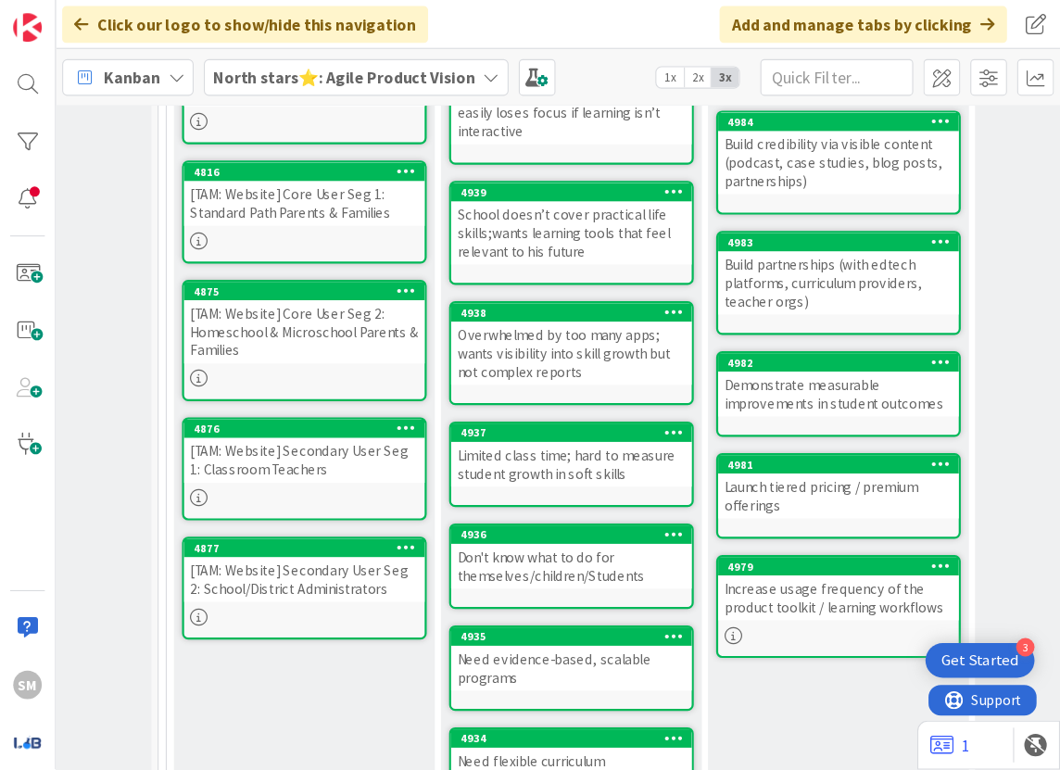
scroll to position [1266, 400]
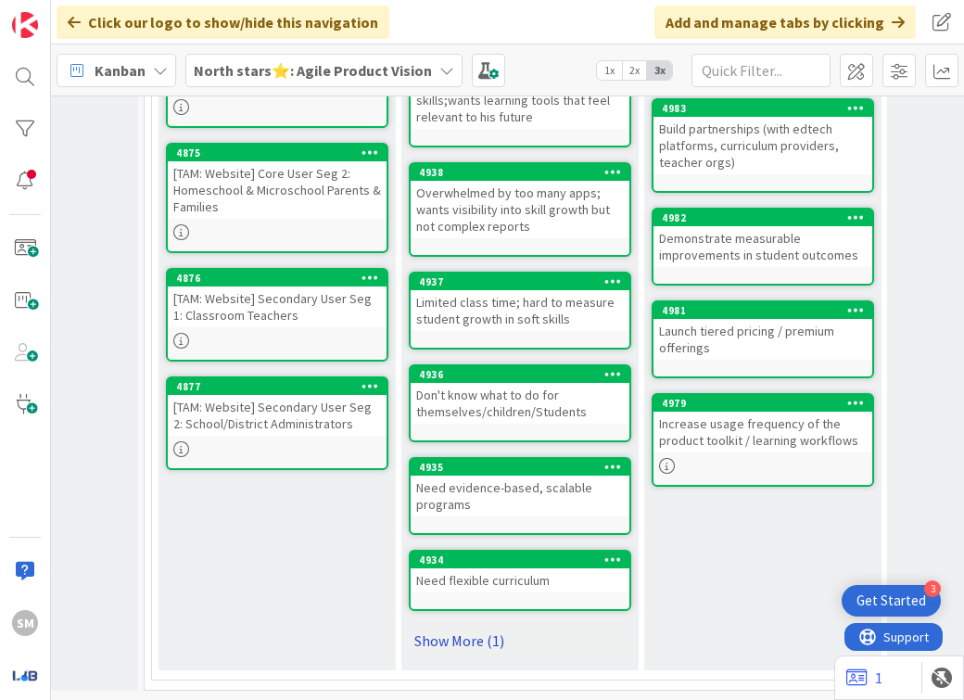
click at [455, 631] on link "Show More (1)" at bounding box center [520, 641] width 222 height 30
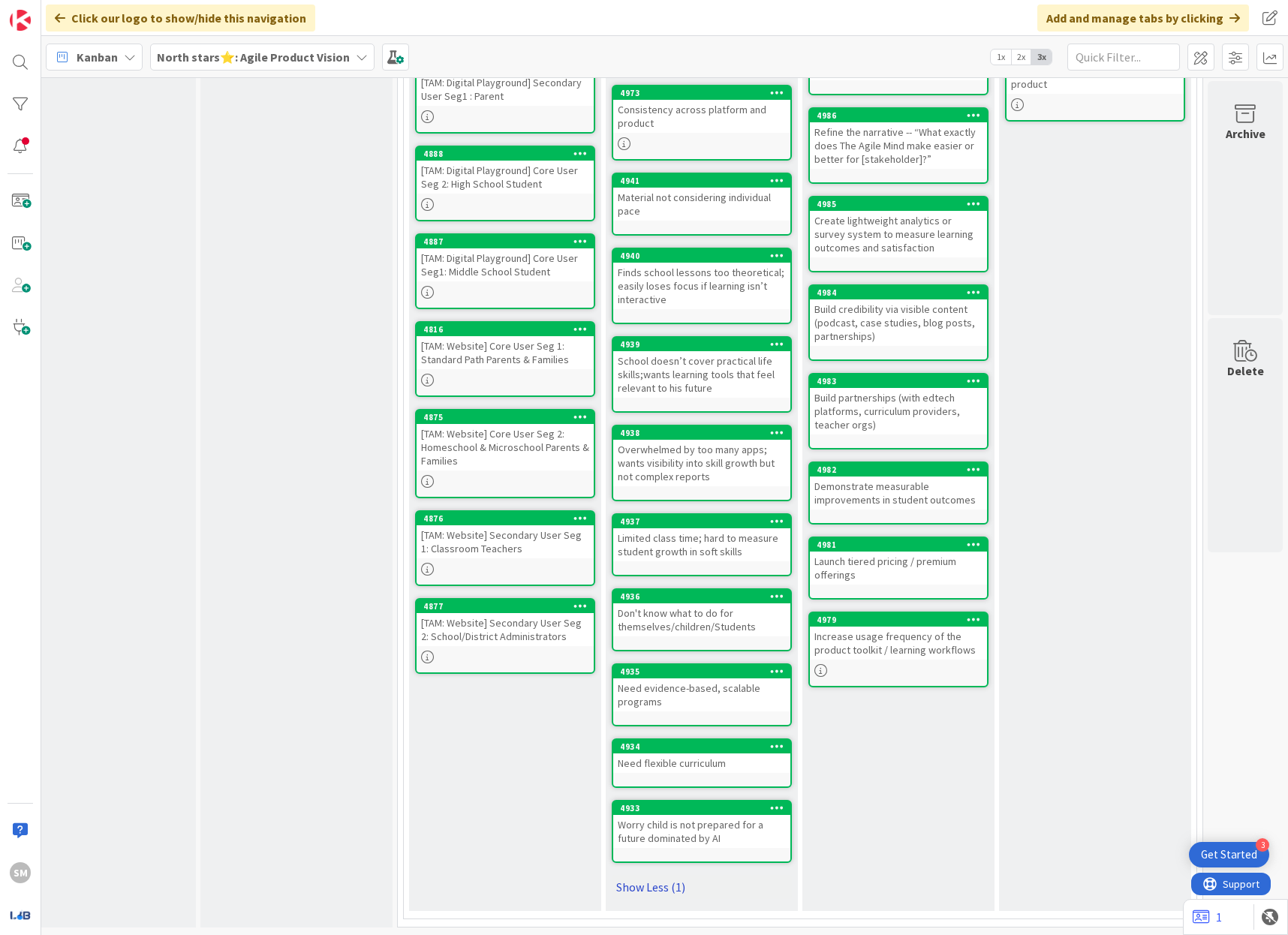
scroll to position [414, 0]
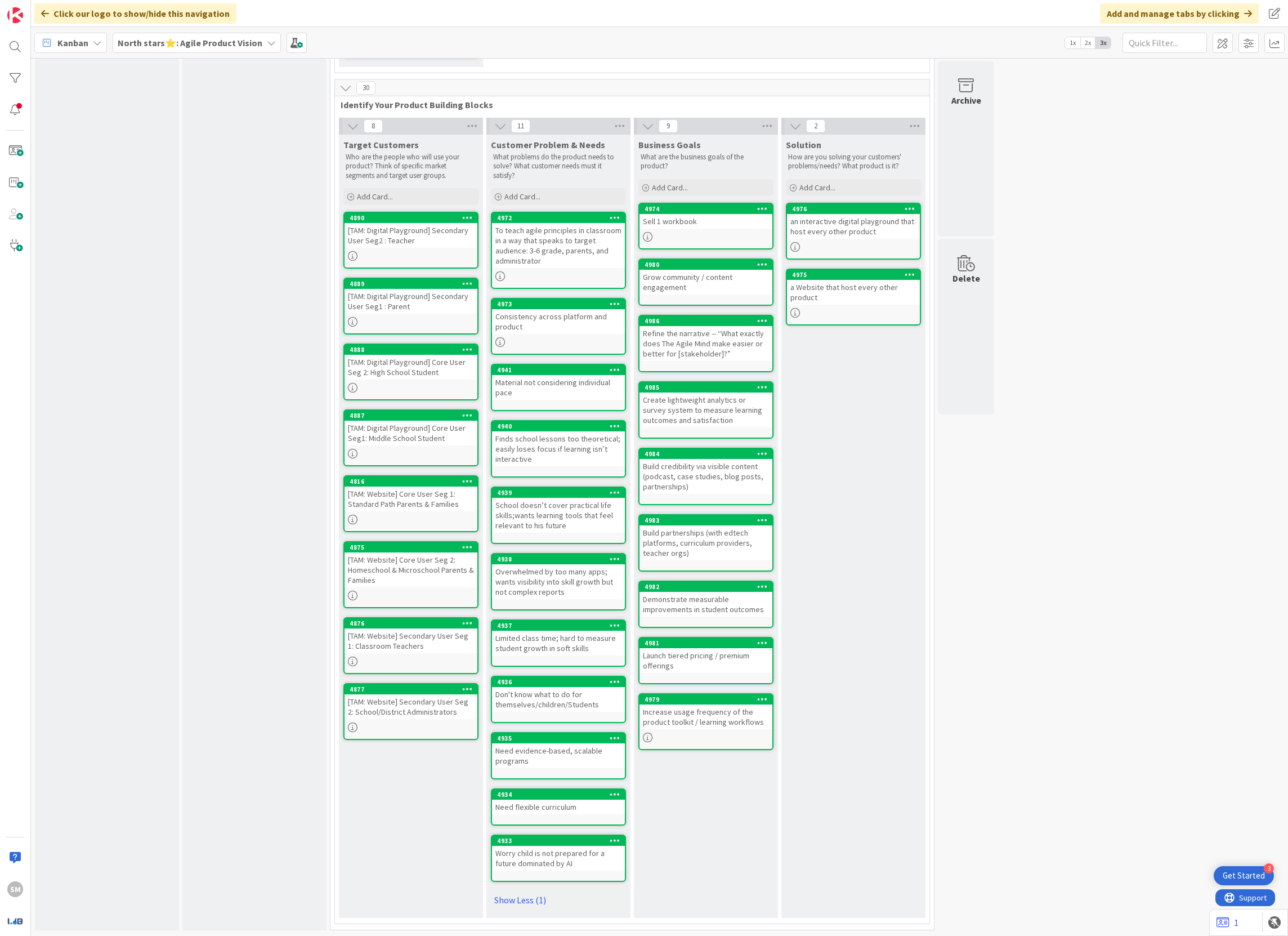
click at [585, 47] on div "Kanban North stars⭐: Agile Product Vision 1x 2x 3x" at bounding box center [659, 42] width 1257 height 31
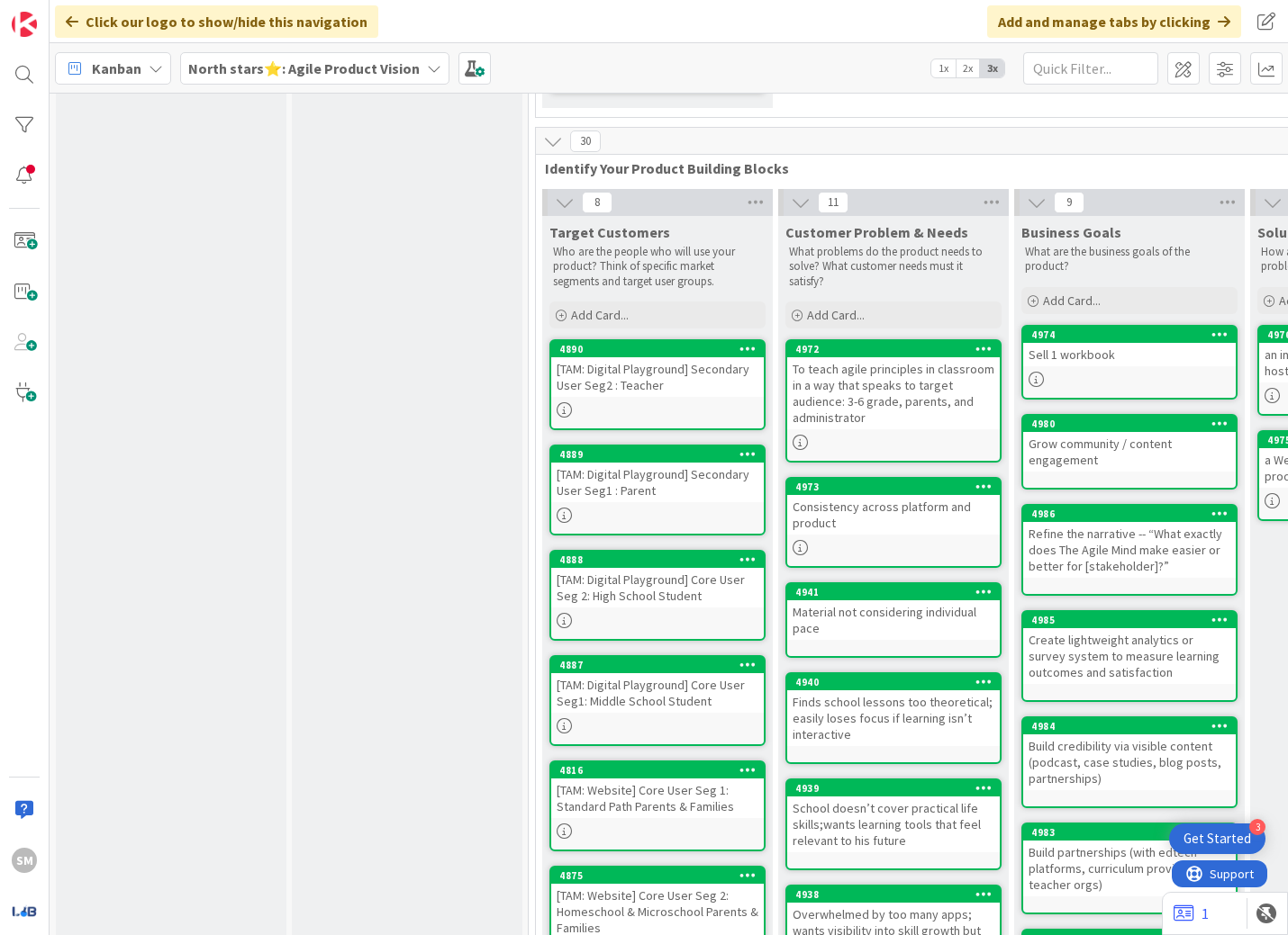
scroll to position [0, 0]
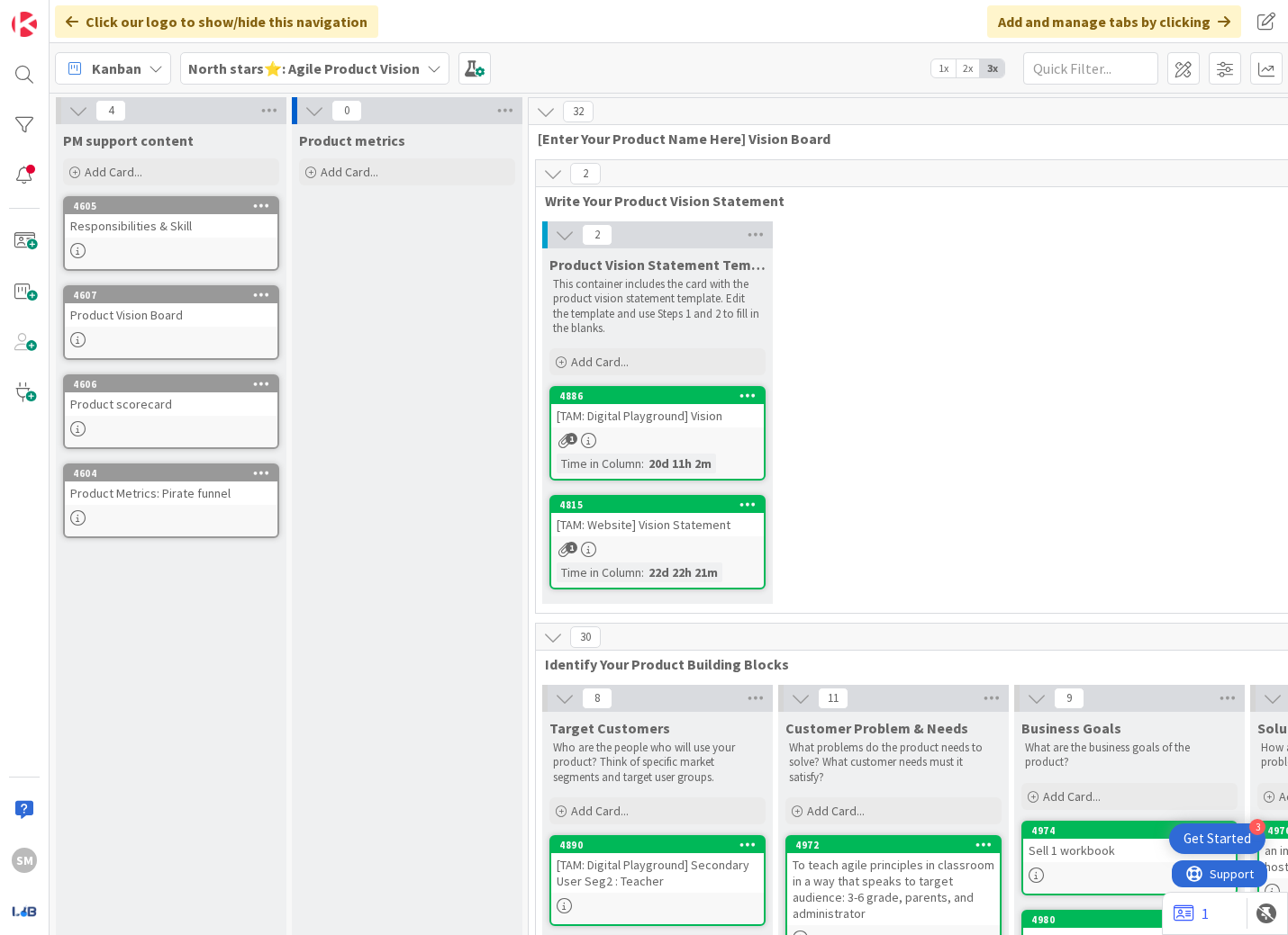
click at [290, 70] on b "North stars⭐: Agile Product Vision" at bounding box center [304, 68] width 231 height 18
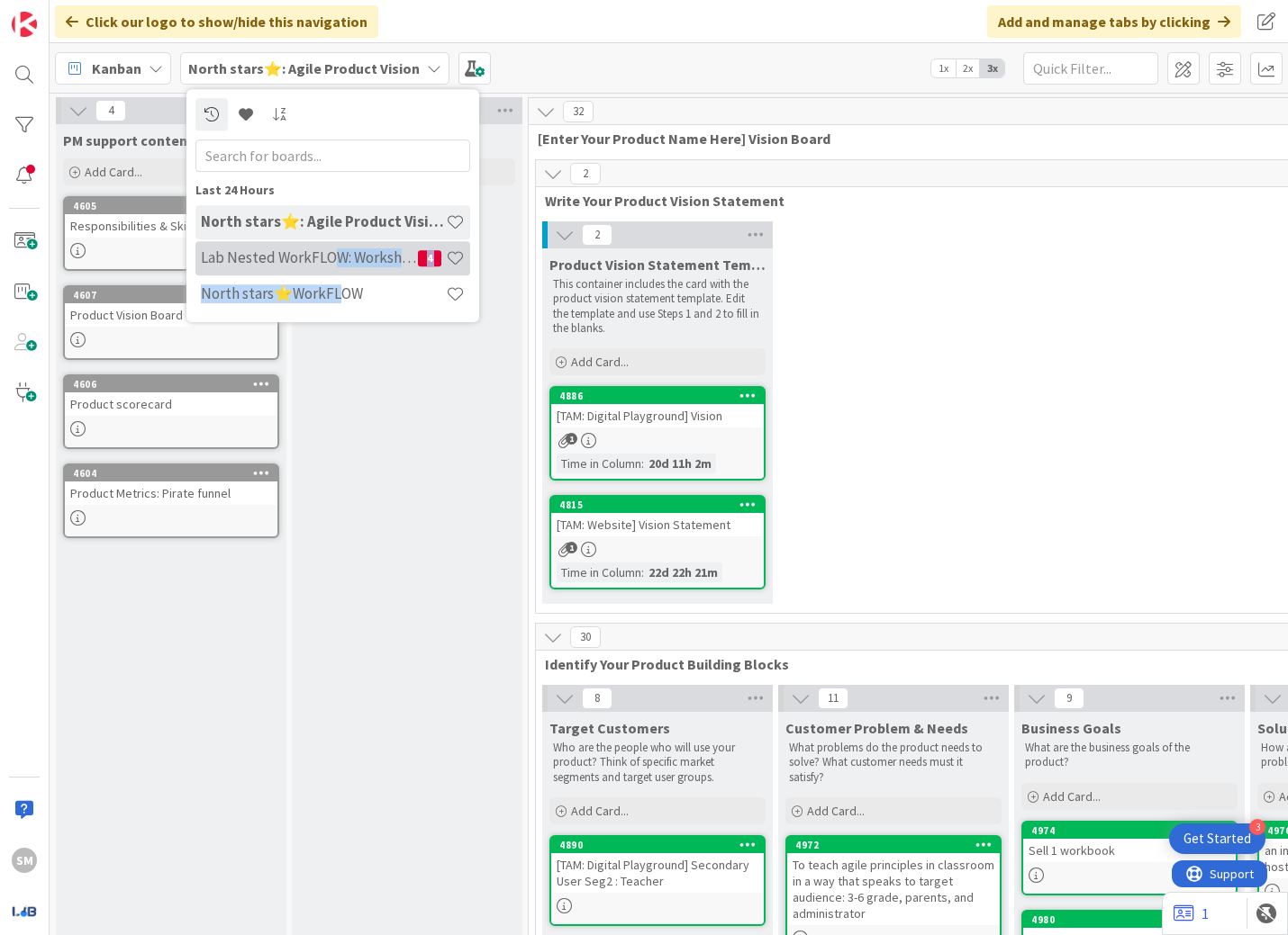
drag, startPoint x: 334, startPoint y: 296, endPoint x: 335, endPoint y: 266, distance: 30.0
click at [335, 266] on div "North stars⭐: Agile Product Vision Lab Nested WorkFLOW: Workshop 4 North stars⭐…" at bounding box center [332, 258] width 275 height 108
click at [312, 256] on h4 "Lab Nested WorkFLOW: Workshop" at bounding box center [309, 257] width 217 height 18
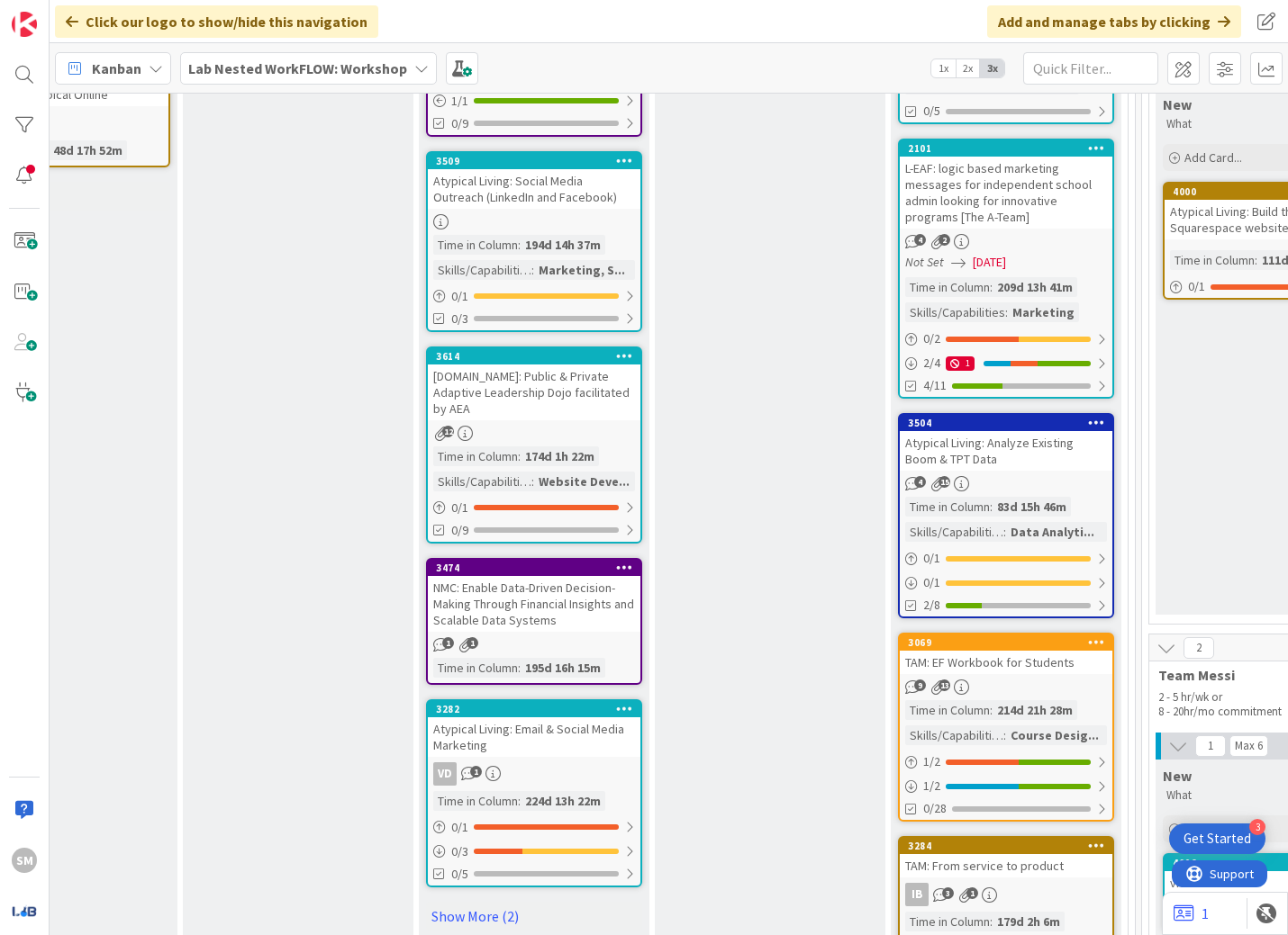
scroll to position [1936, 1789]
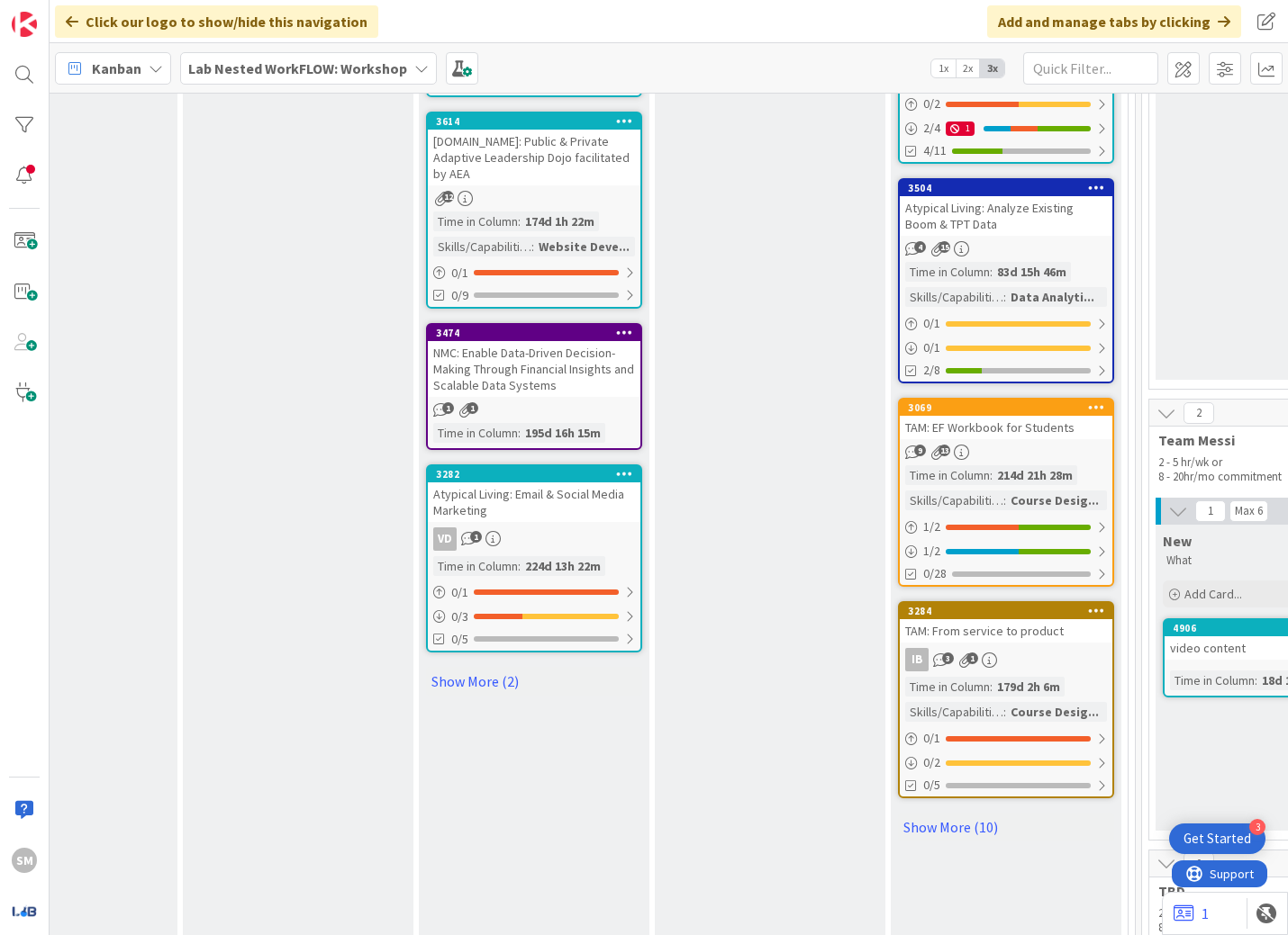
click at [476, 667] on link "Show More (2)" at bounding box center [533, 682] width 216 height 29
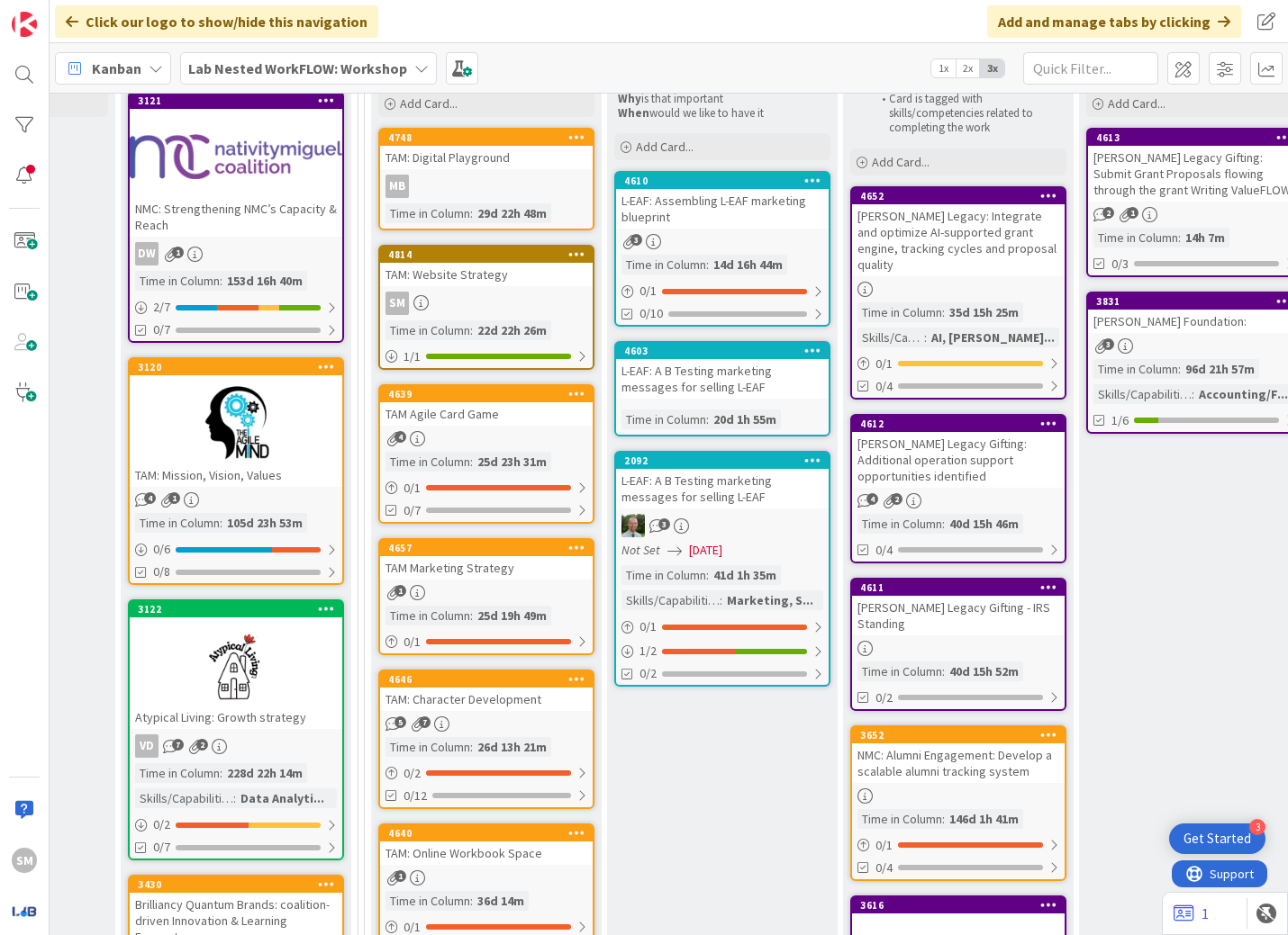
scroll to position [241, 1365]
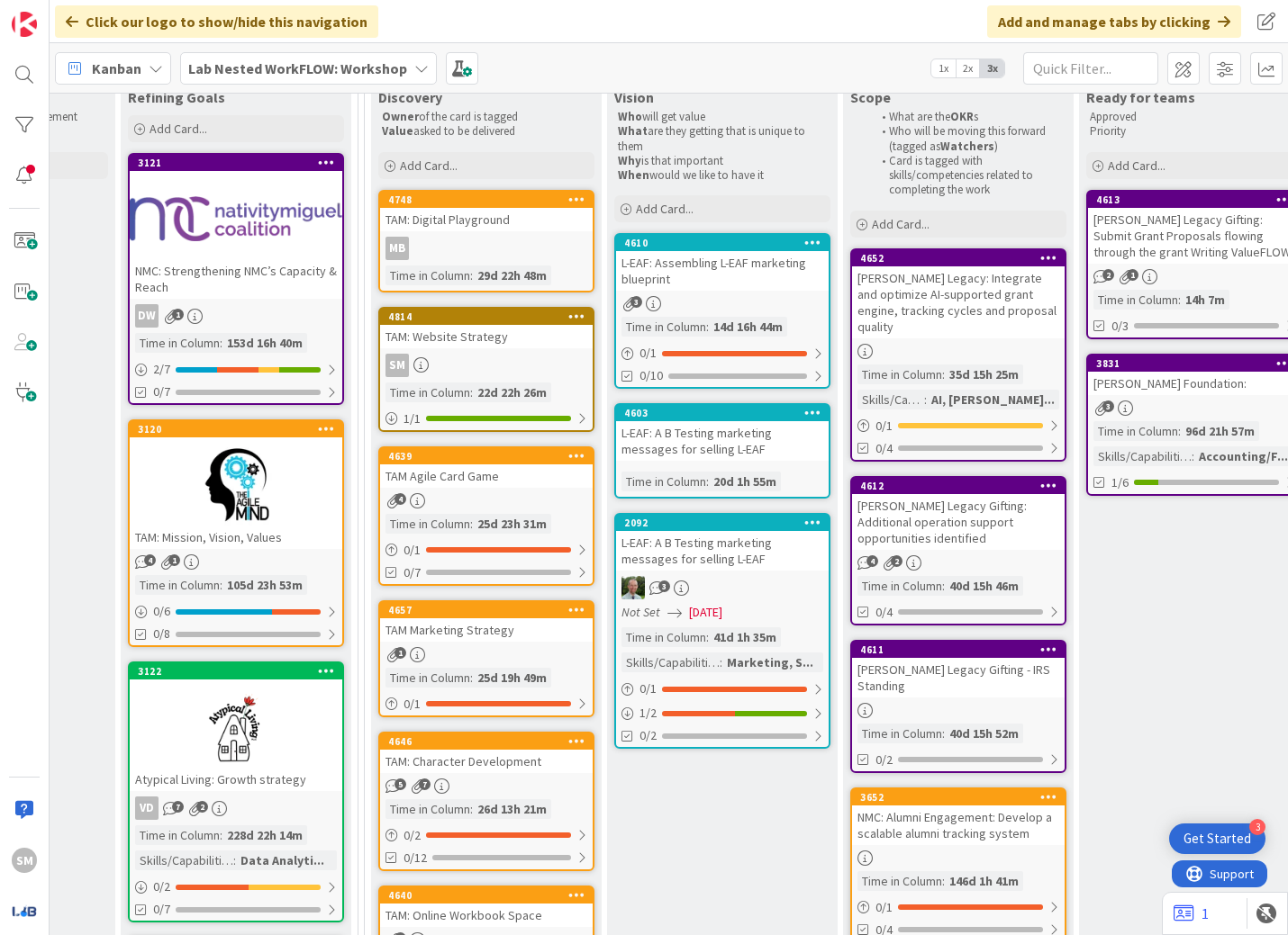
click at [463, 361] on div "SM" at bounding box center [486, 365] width 213 height 23
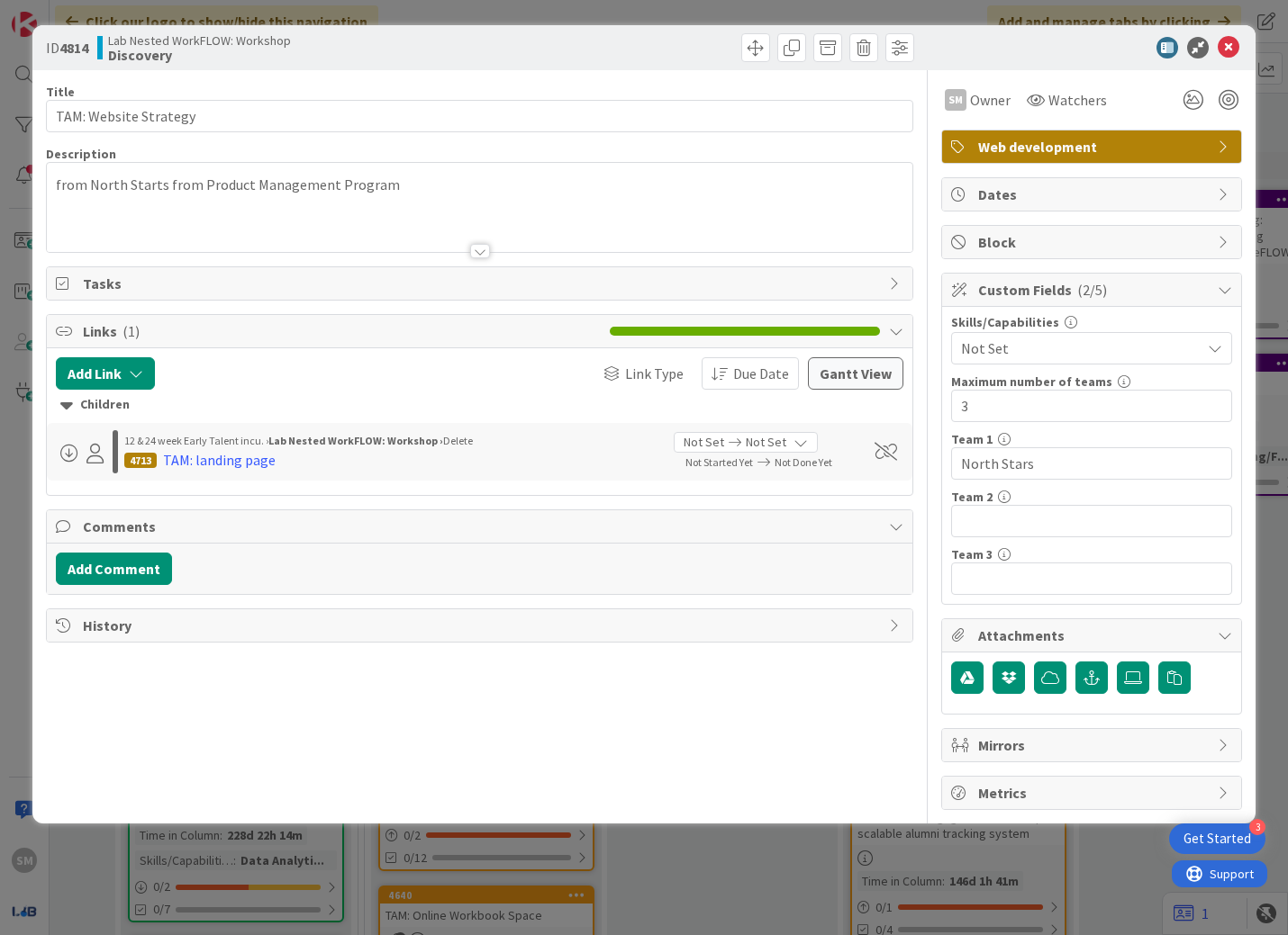
click at [400, 224] on div at bounding box center [480, 228] width 866 height 46
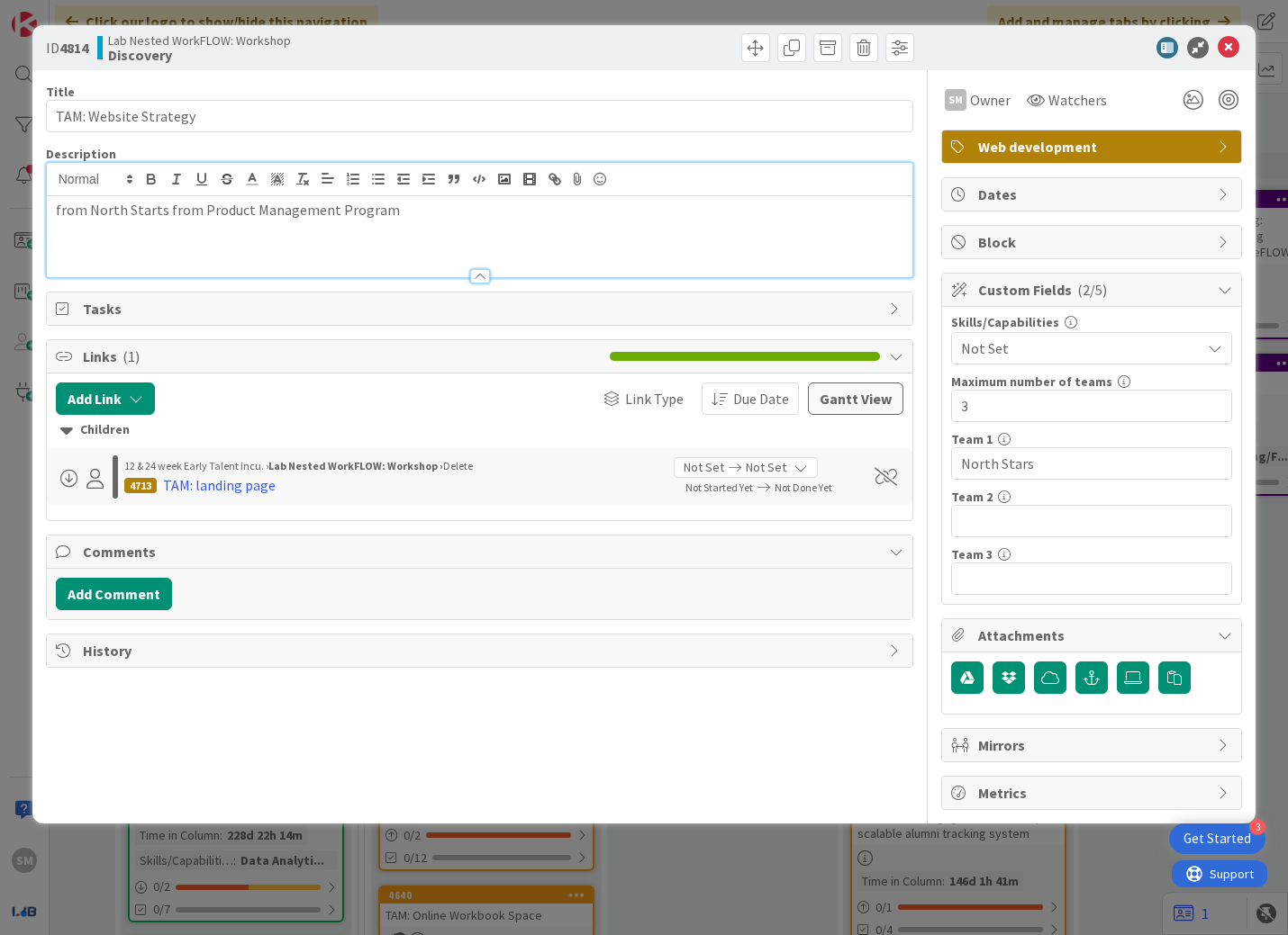
click at [442, 240] on div "from North Starts from Product Management Program" at bounding box center [480, 236] width 866 height 81
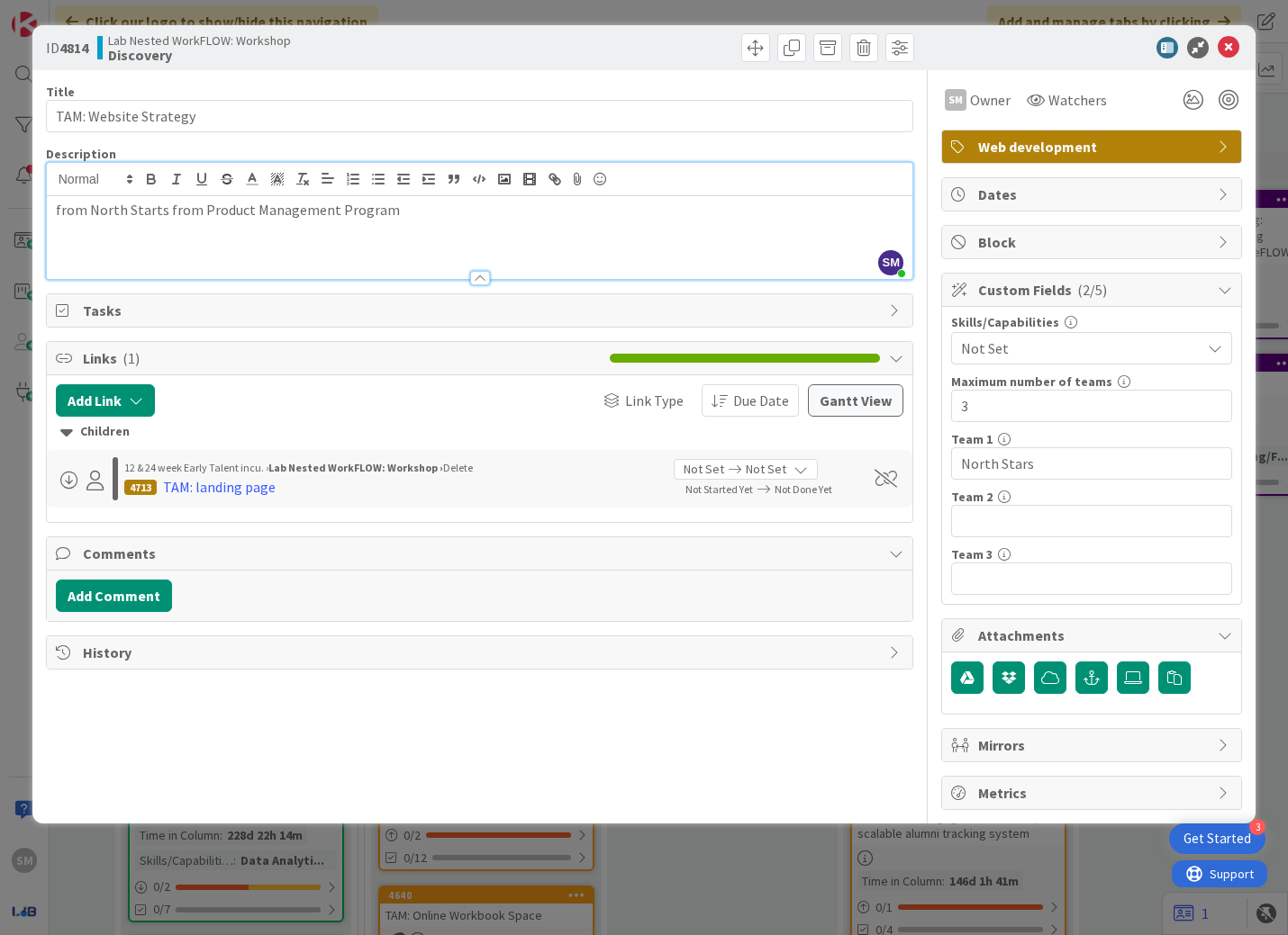
click at [935, 53] on icon at bounding box center [1228, 48] width 21 height 21
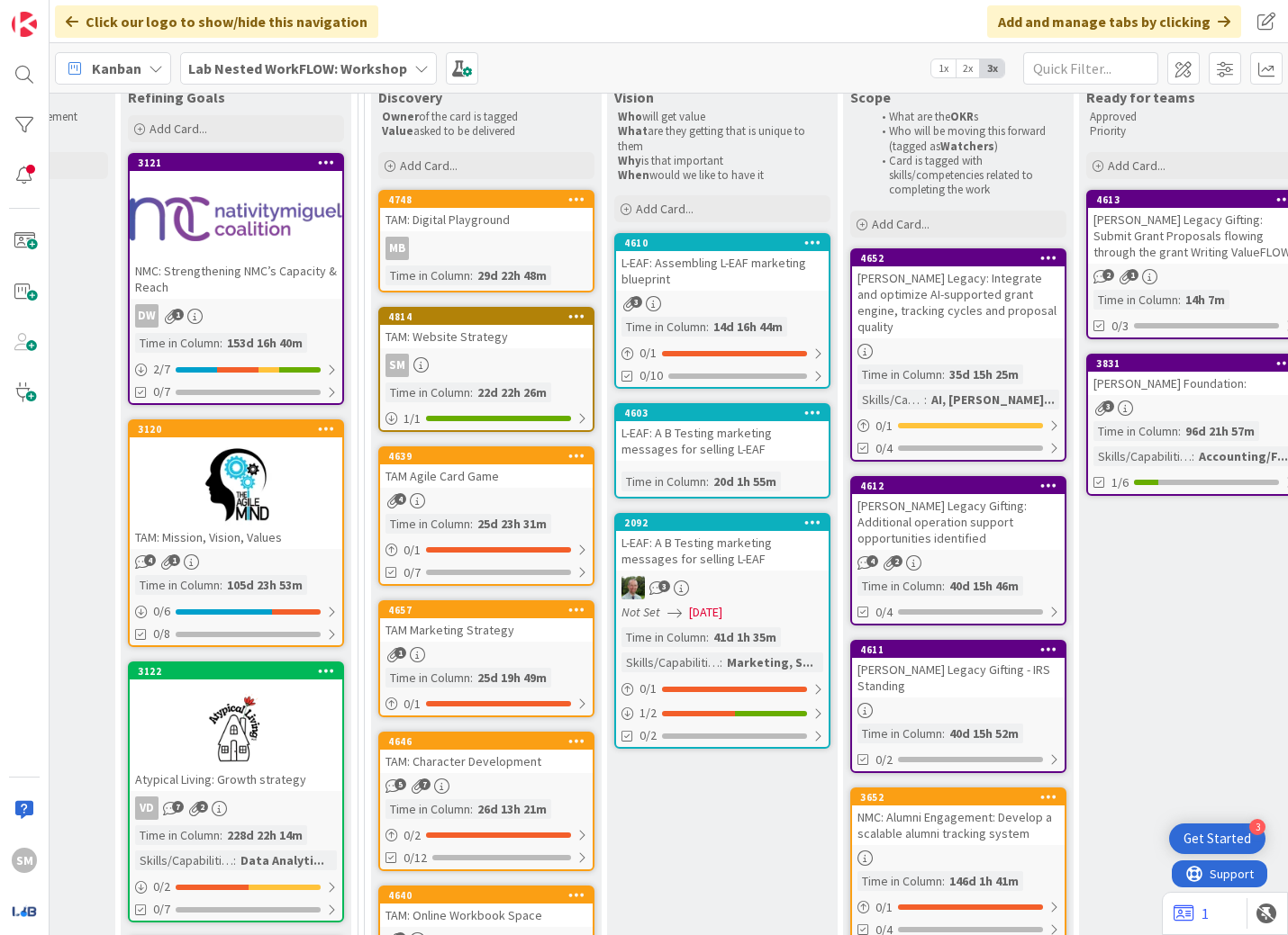
click at [394, 60] on b "Lab Nested WorkFLOW: Workshop" at bounding box center [297, 68] width 219 height 18
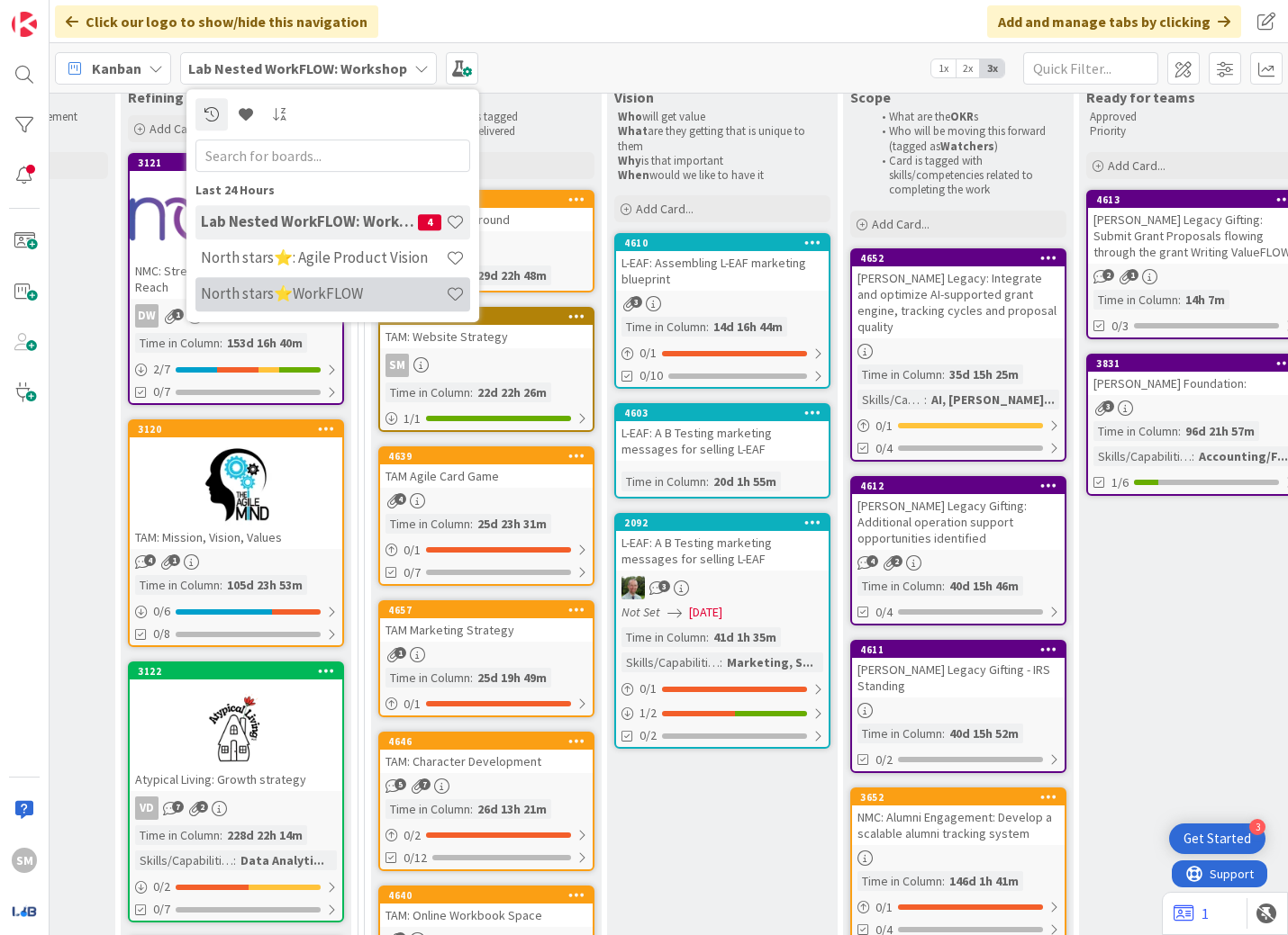
click at [367, 292] on h4 "North stars⭐WorkFLOW" at bounding box center [323, 293] width 245 height 18
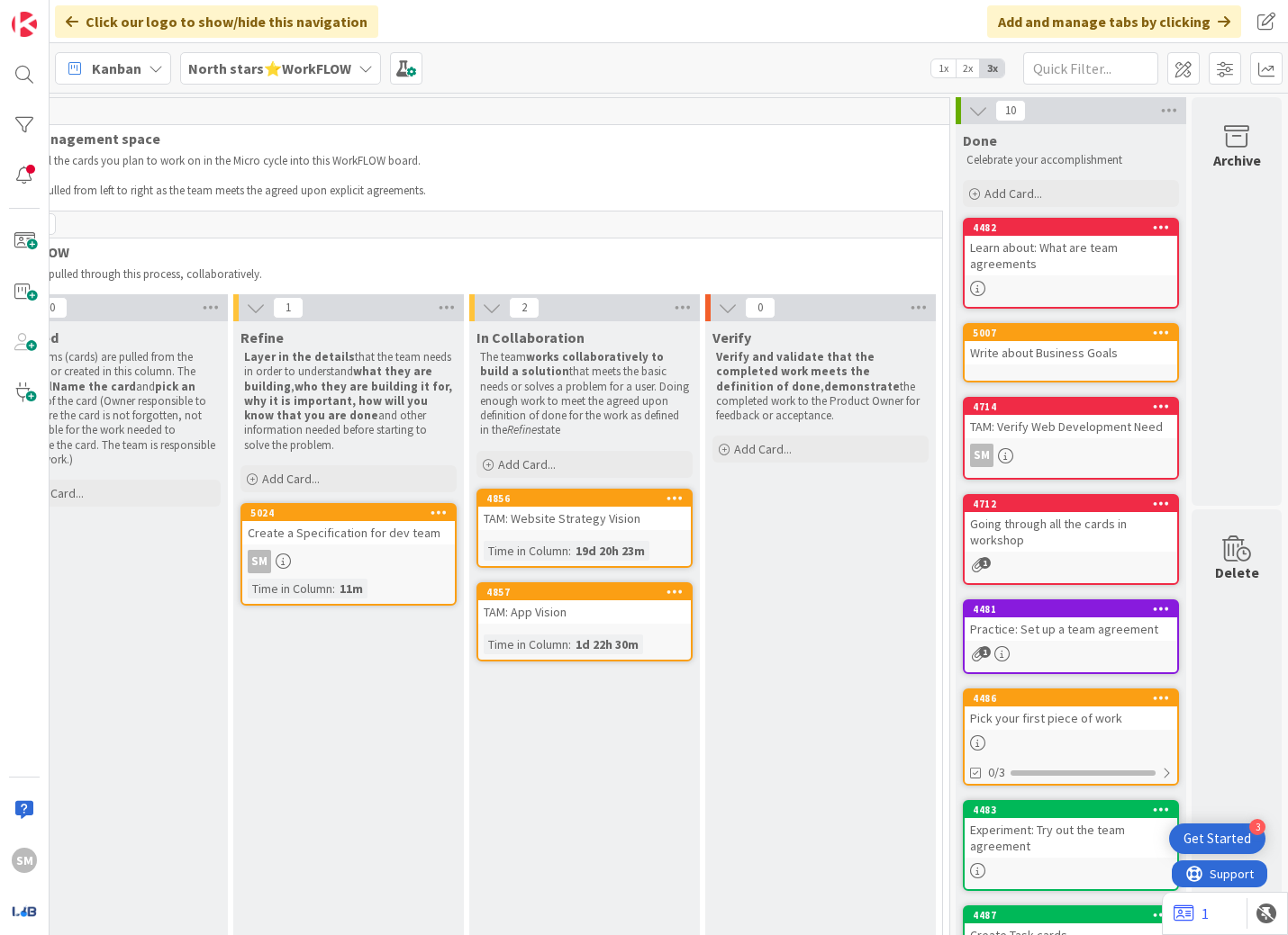
click at [616, 548] on div "19d 20h 23m" at bounding box center [610, 551] width 79 height 19
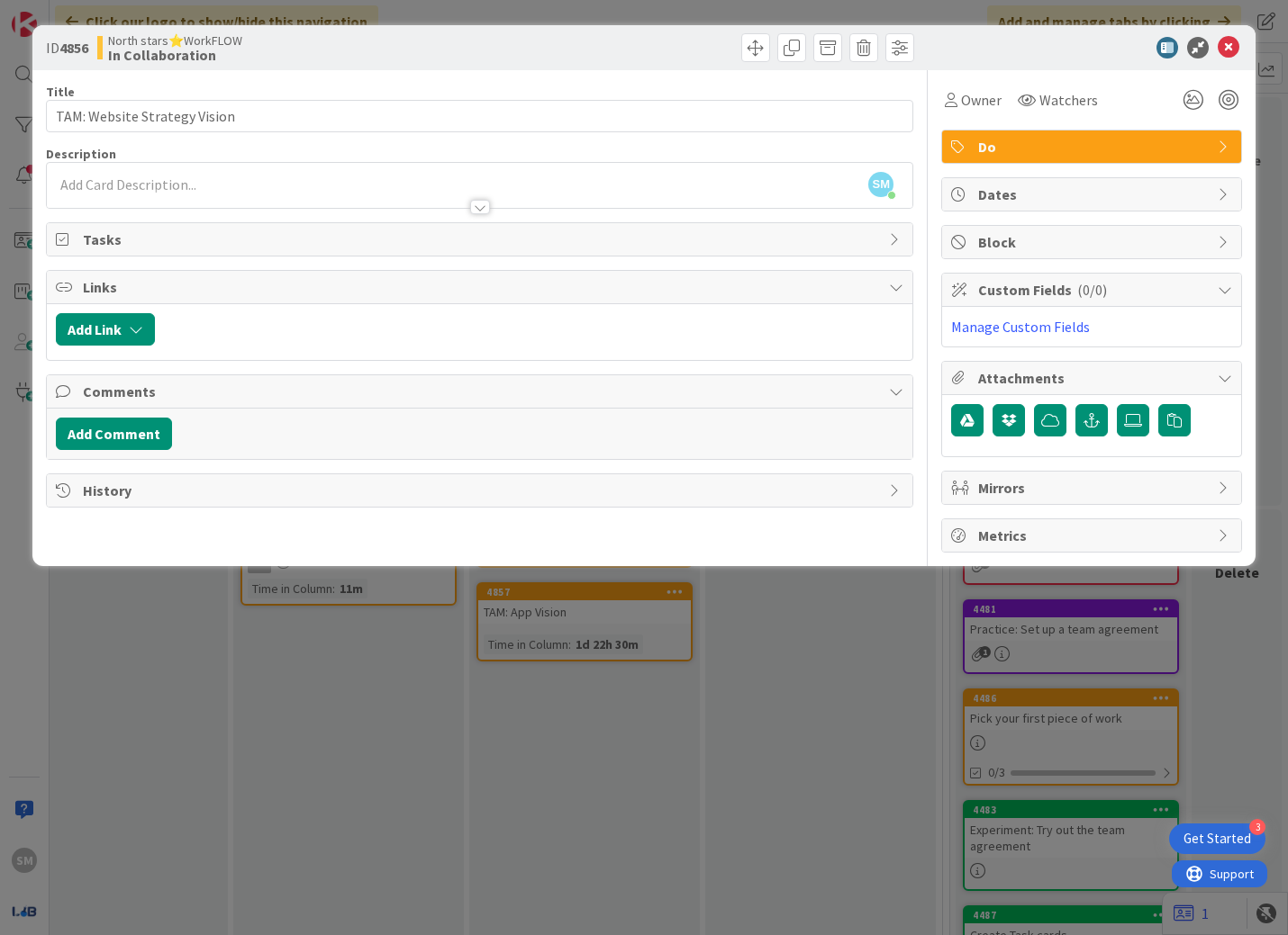
click at [717, 217] on div "Title 28 / 128 TAM: Website Strategy Vision Description SM [PERSON_NAME] just j…" at bounding box center [480, 311] width 868 height 483
click at [489, 210] on div at bounding box center [480, 207] width 19 height 15
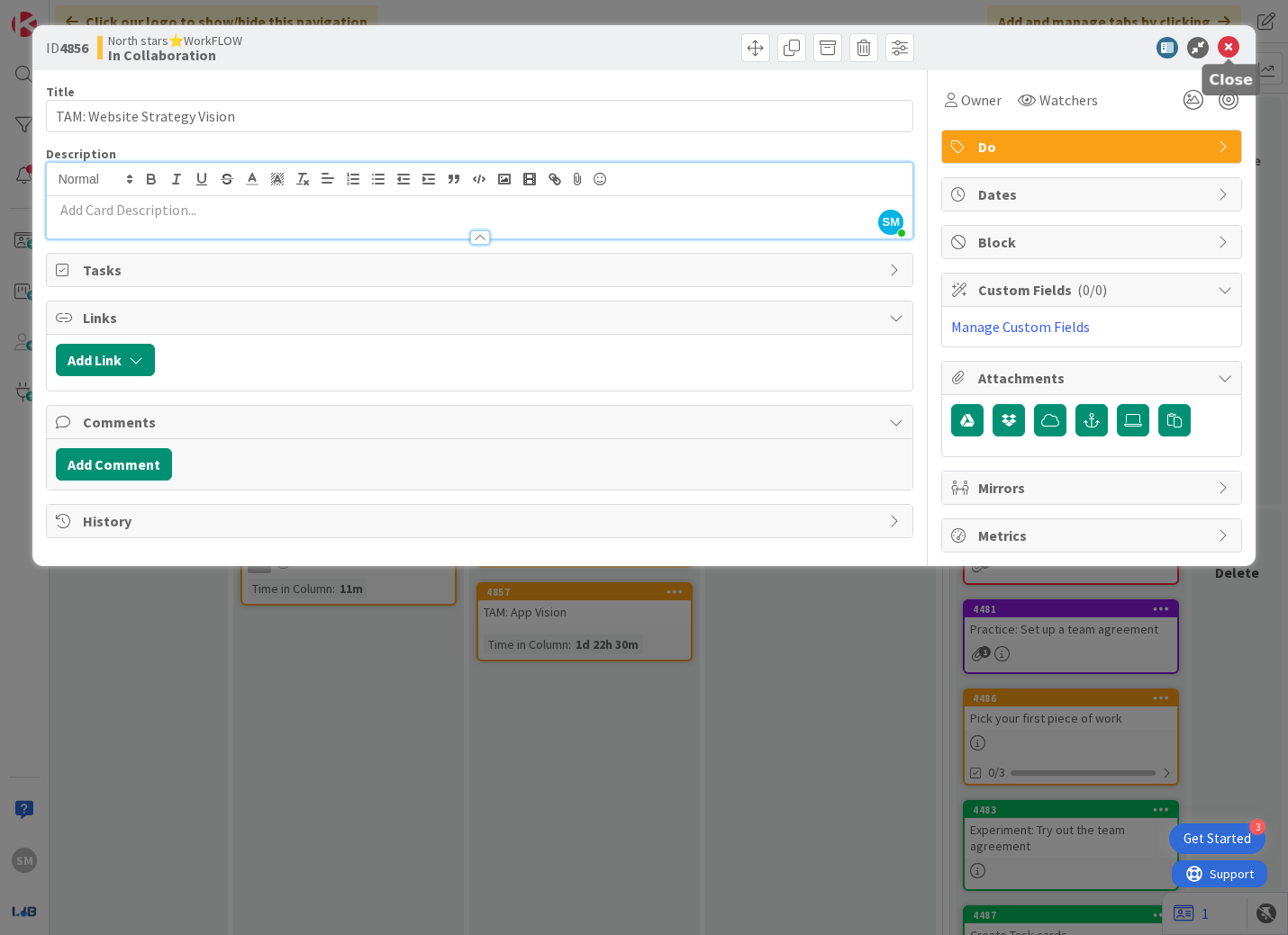
click at [935, 49] on icon at bounding box center [1228, 48] width 21 height 21
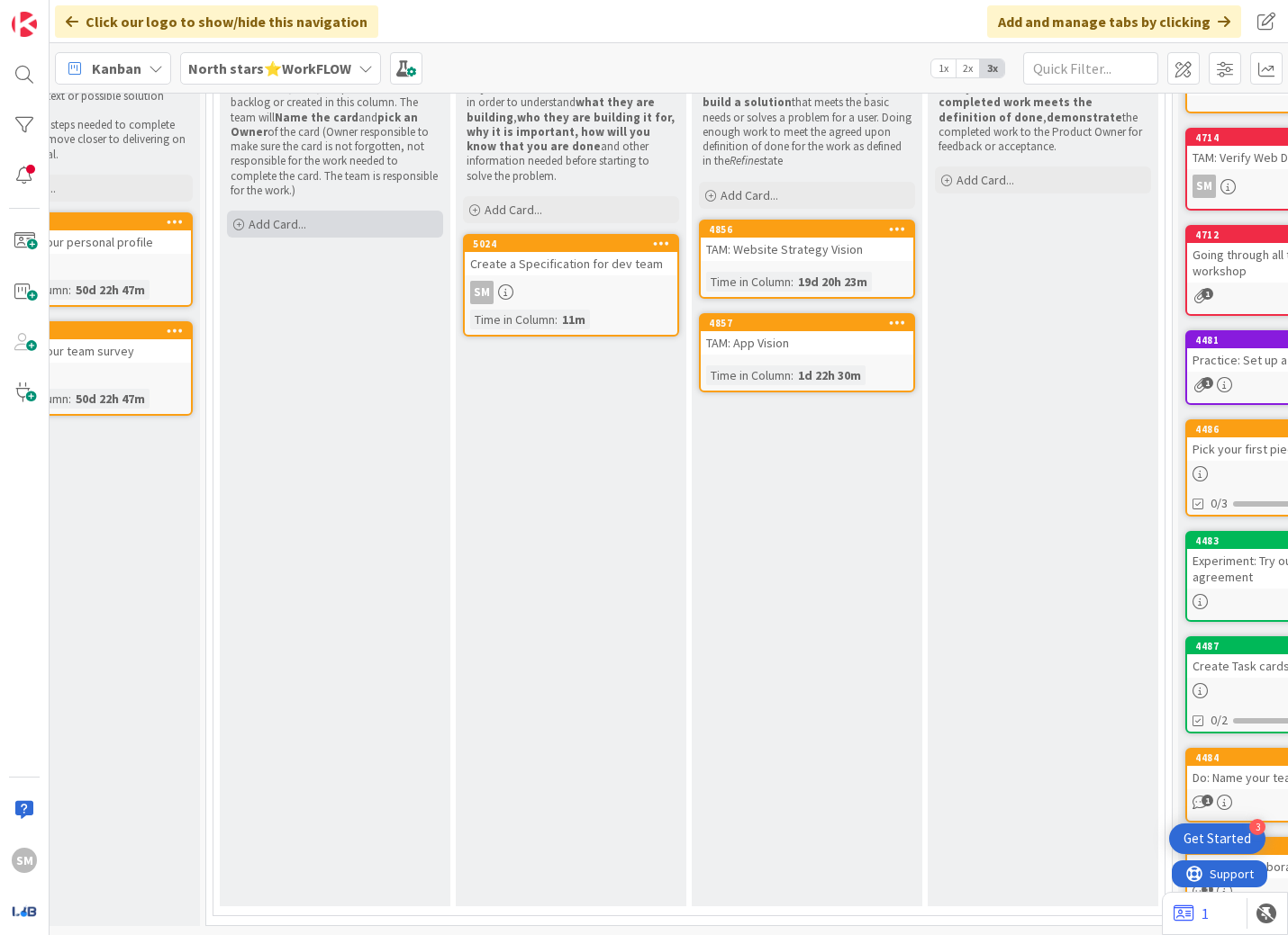
scroll to position [284, 207]
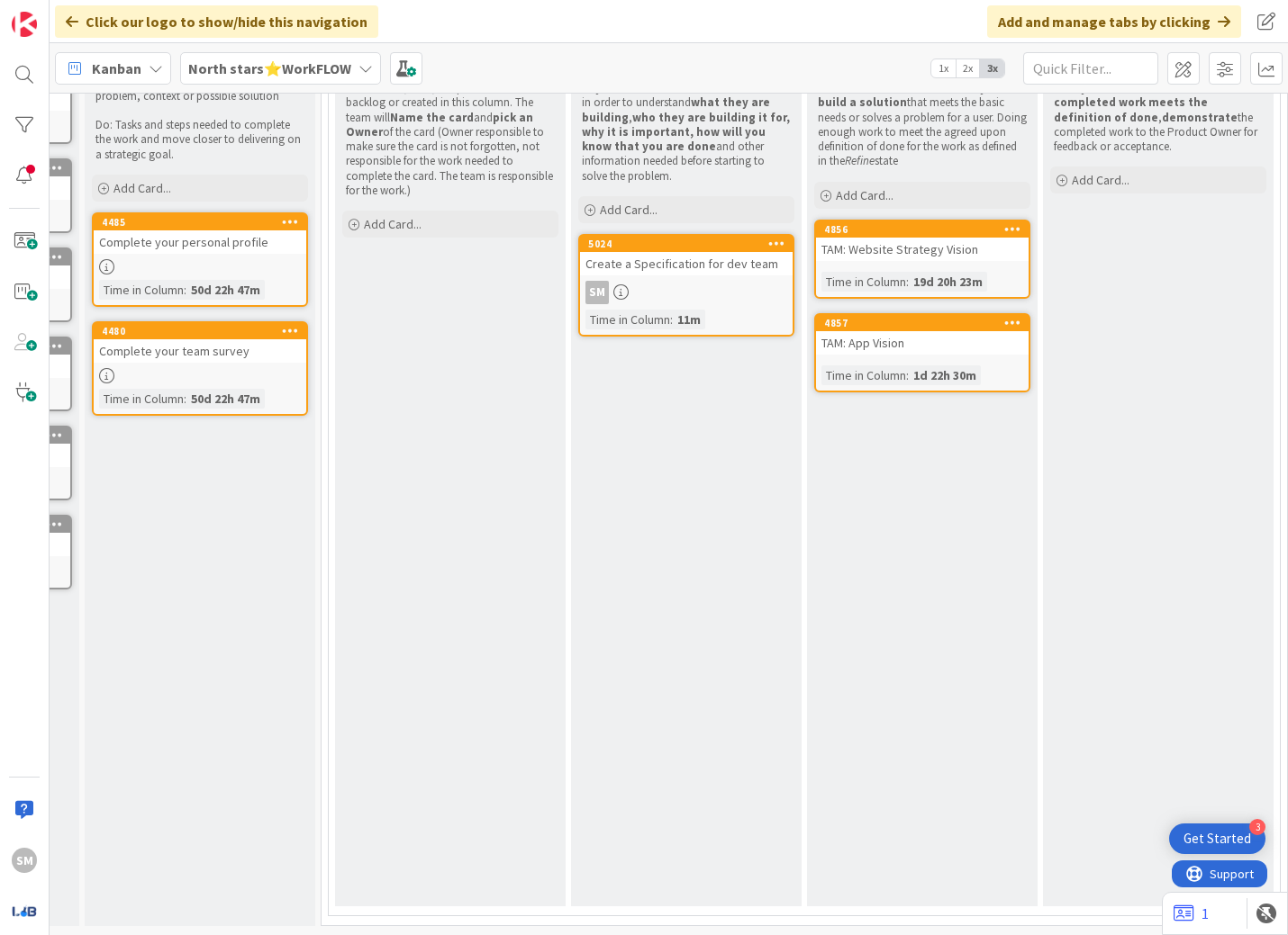
click at [289, 69] on b "North stars⭐WorkFLOW" at bounding box center [270, 68] width 163 height 18
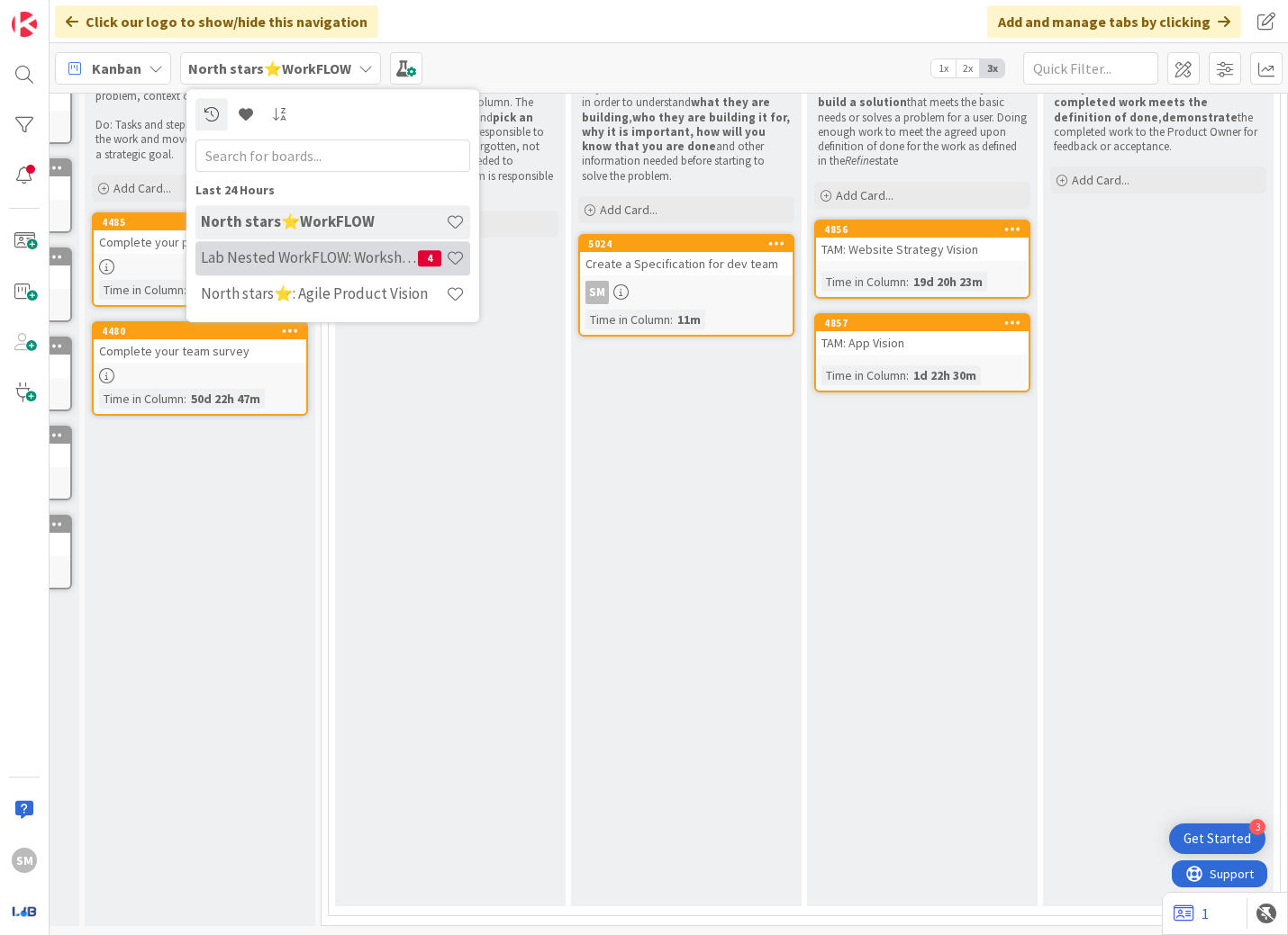
click at [364, 262] on h4 "Lab Nested WorkFLOW: Workshop" at bounding box center [309, 257] width 217 height 18
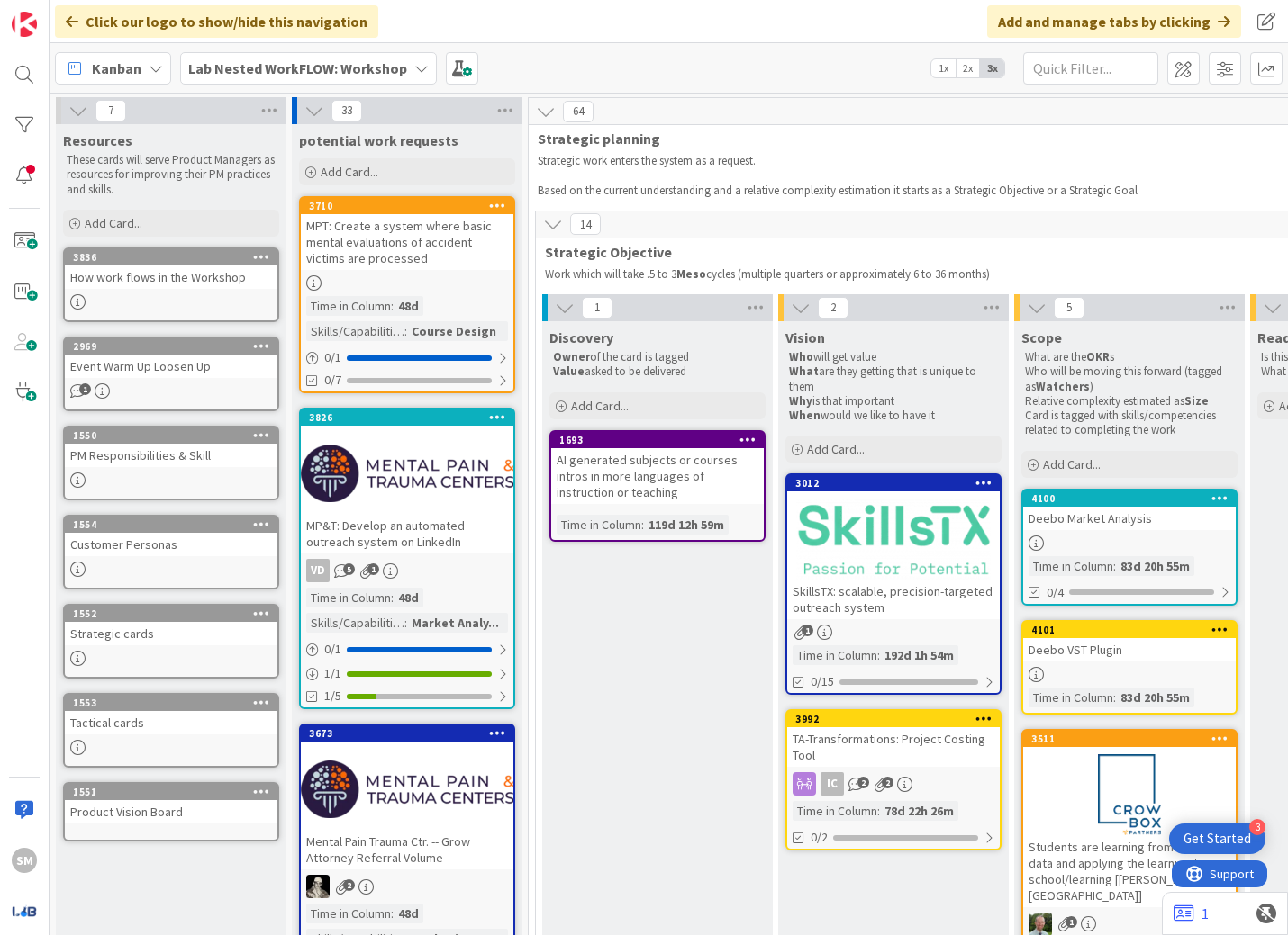
click at [219, 83] on div "Lab Nested WorkFLOW: Workshop" at bounding box center [308, 68] width 256 height 32
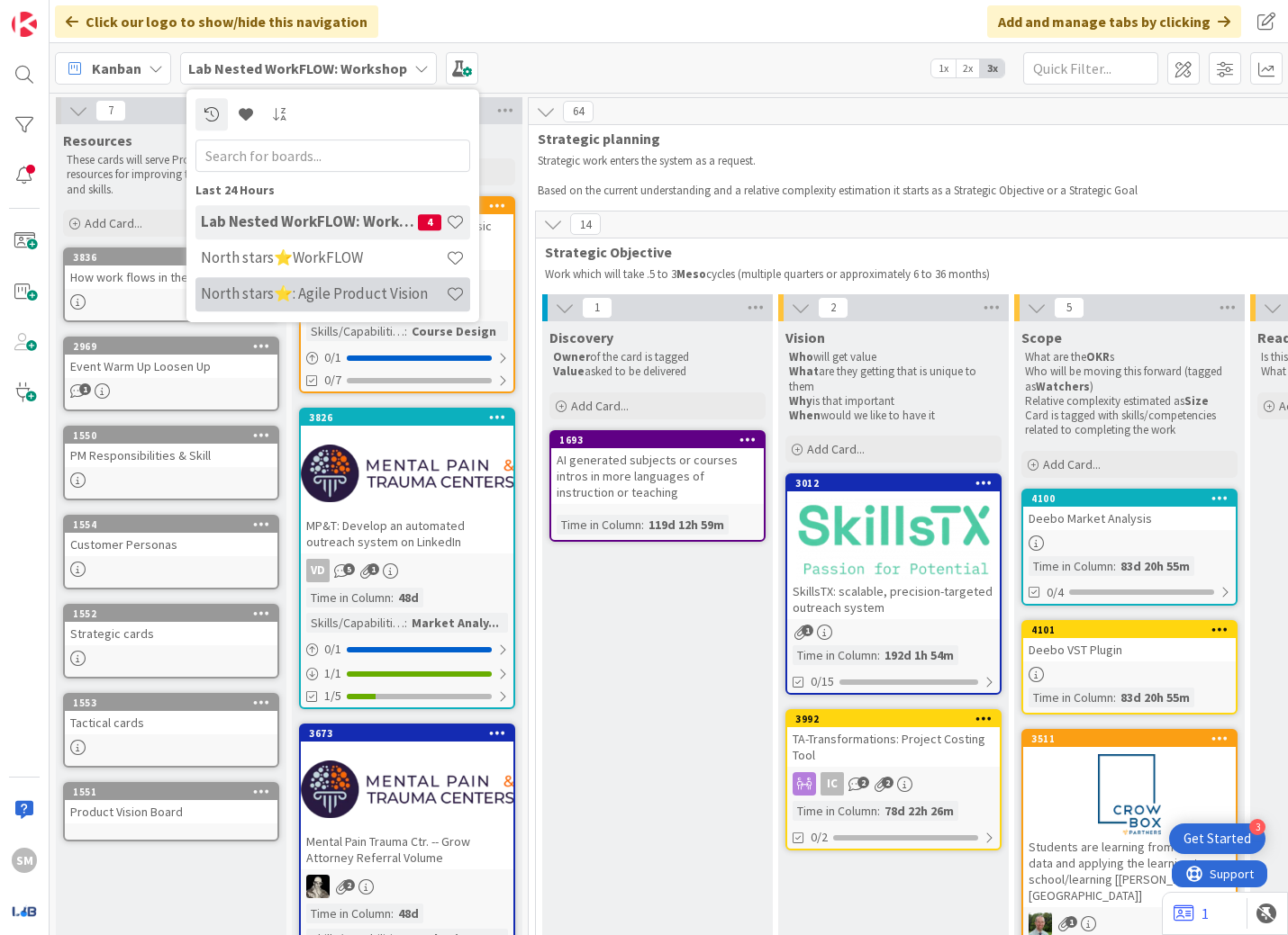
click at [283, 288] on h4 "North stars⭐: Agile Product Vision" at bounding box center [323, 293] width 245 height 18
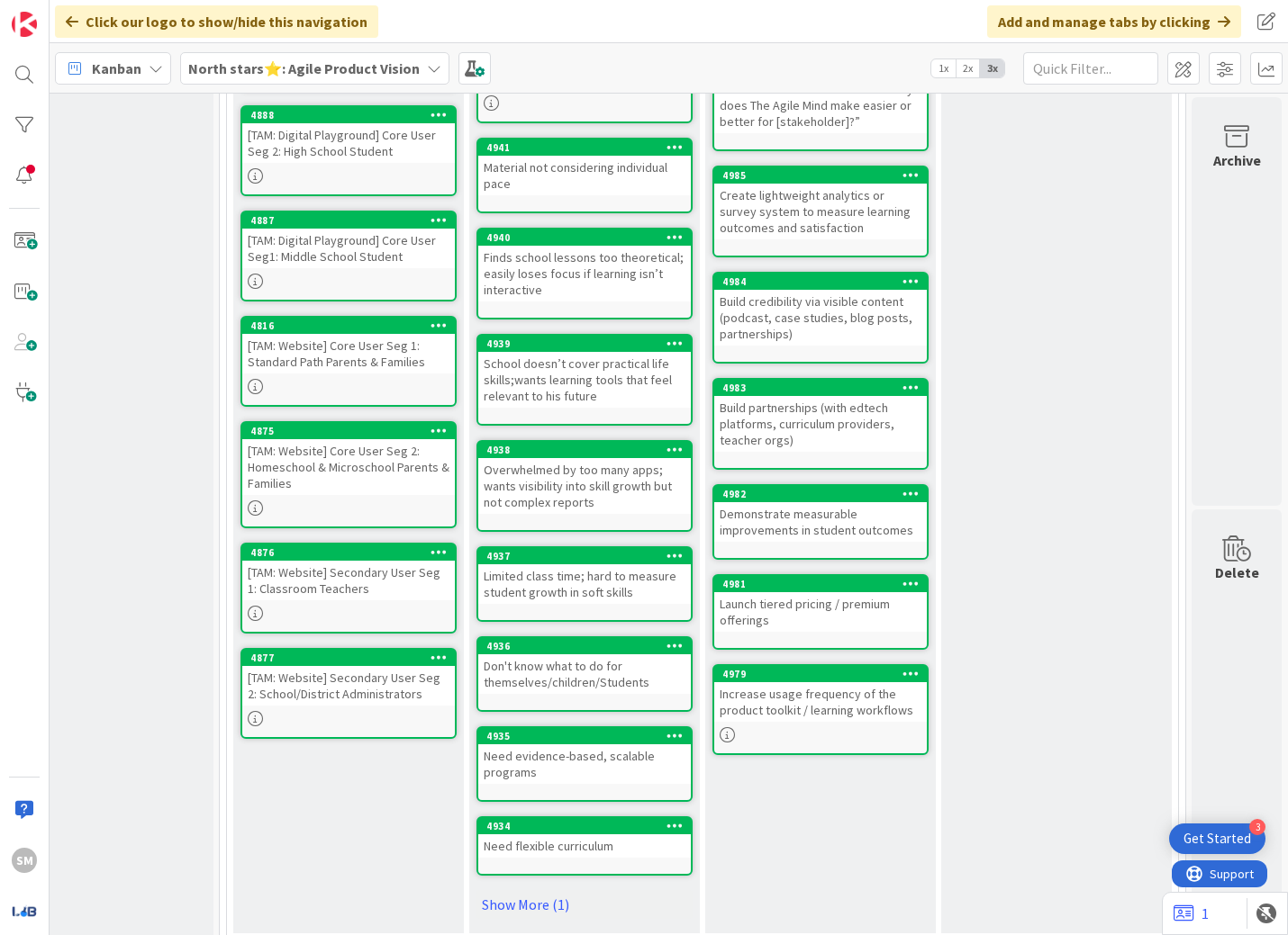
scroll to position [293, 324]
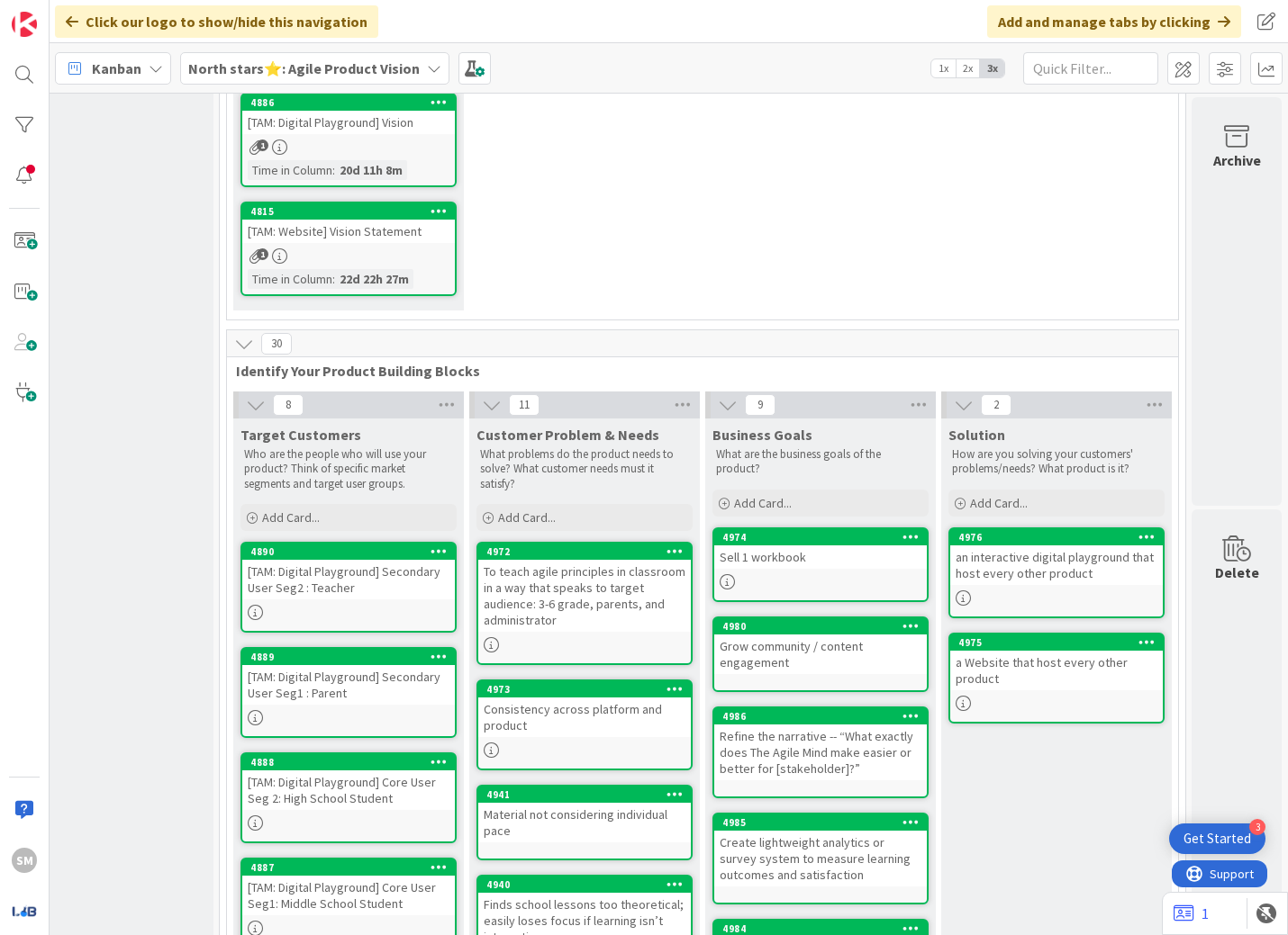
click at [935, 656] on div "a Website that host every other product" at bounding box center [1056, 670] width 213 height 40
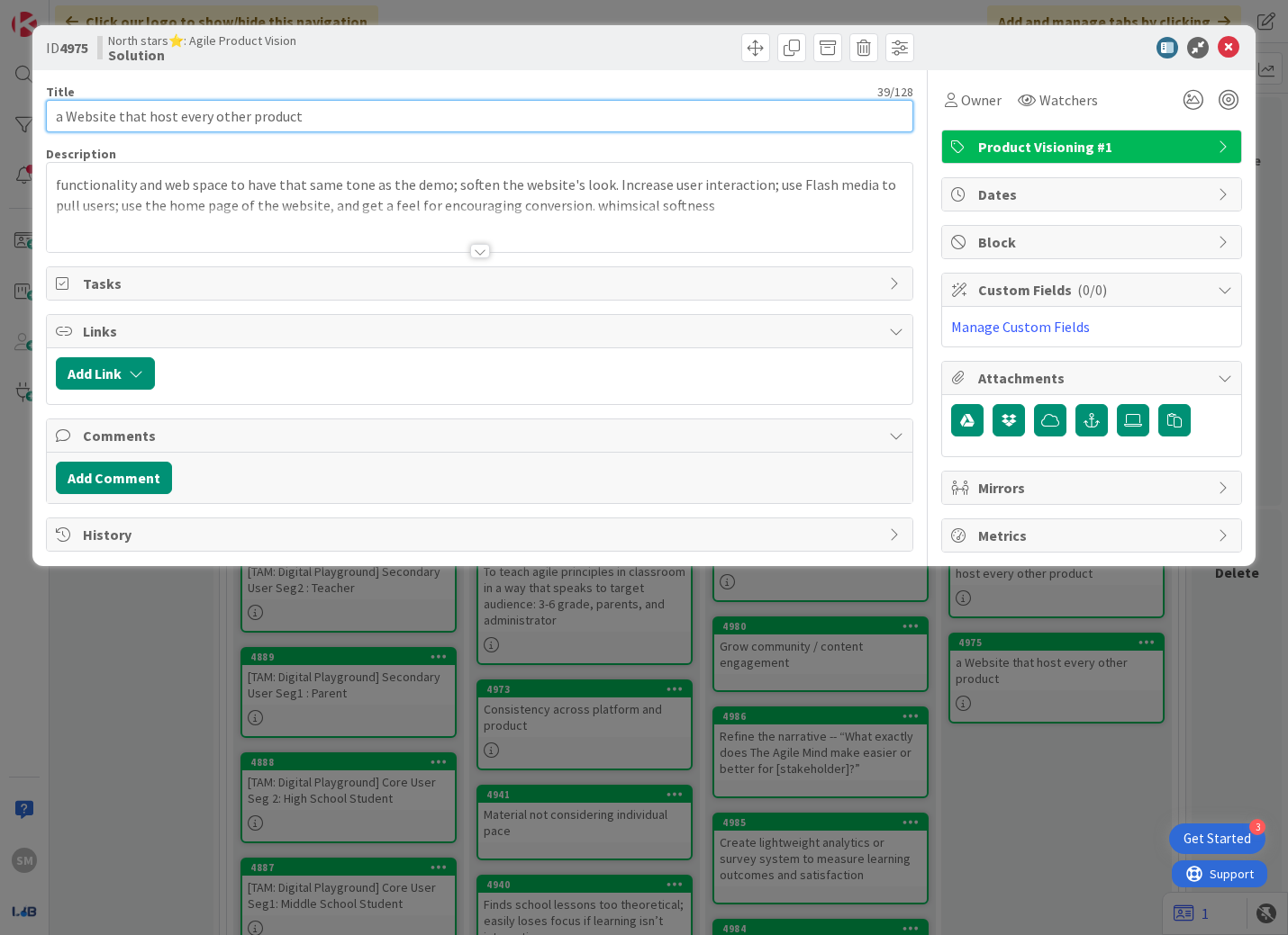
click at [486, 113] on input "a Website that host every other product" at bounding box center [480, 116] width 868 height 32
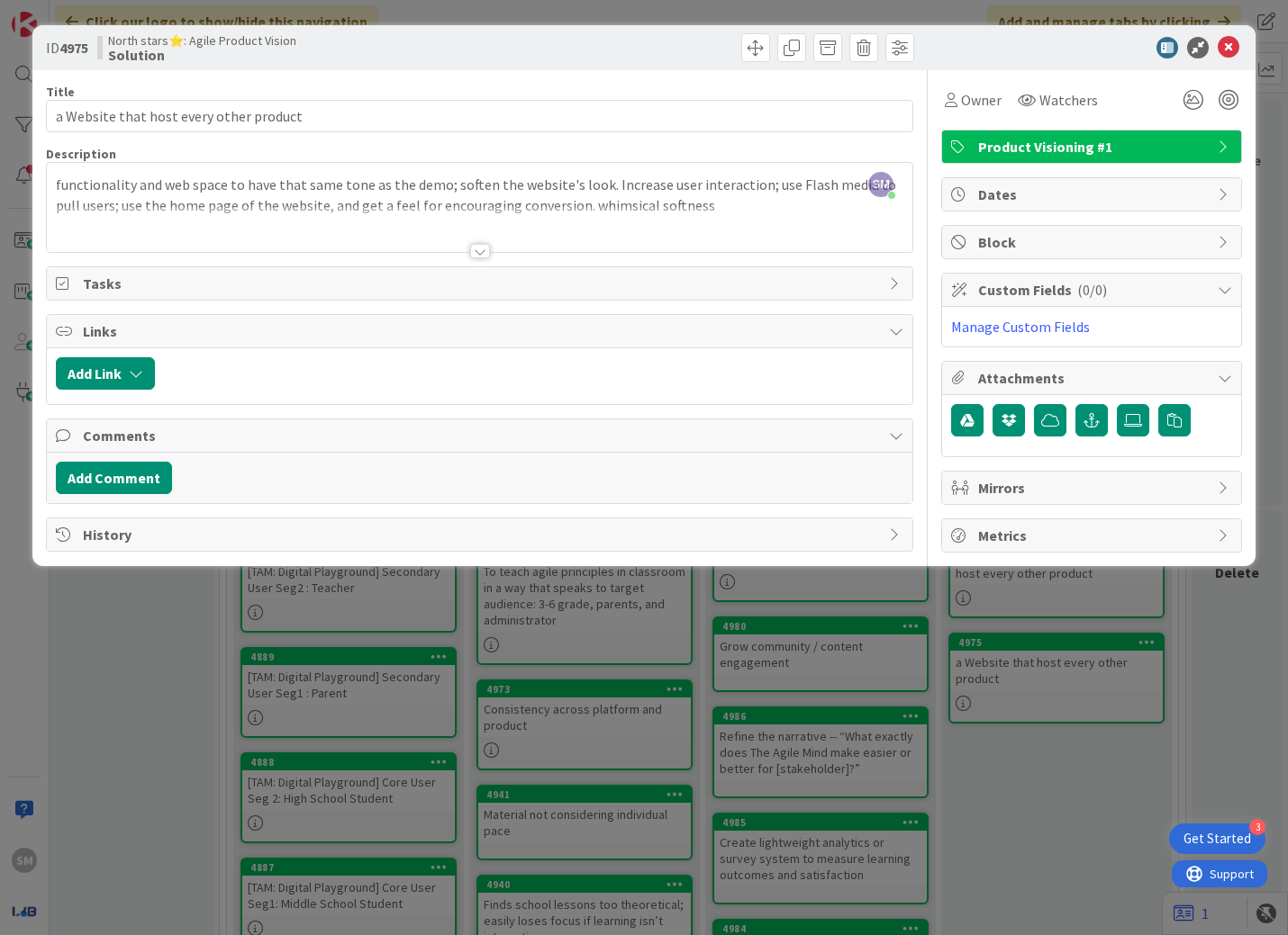
click at [487, 254] on div at bounding box center [480, 250] width 19 height 15
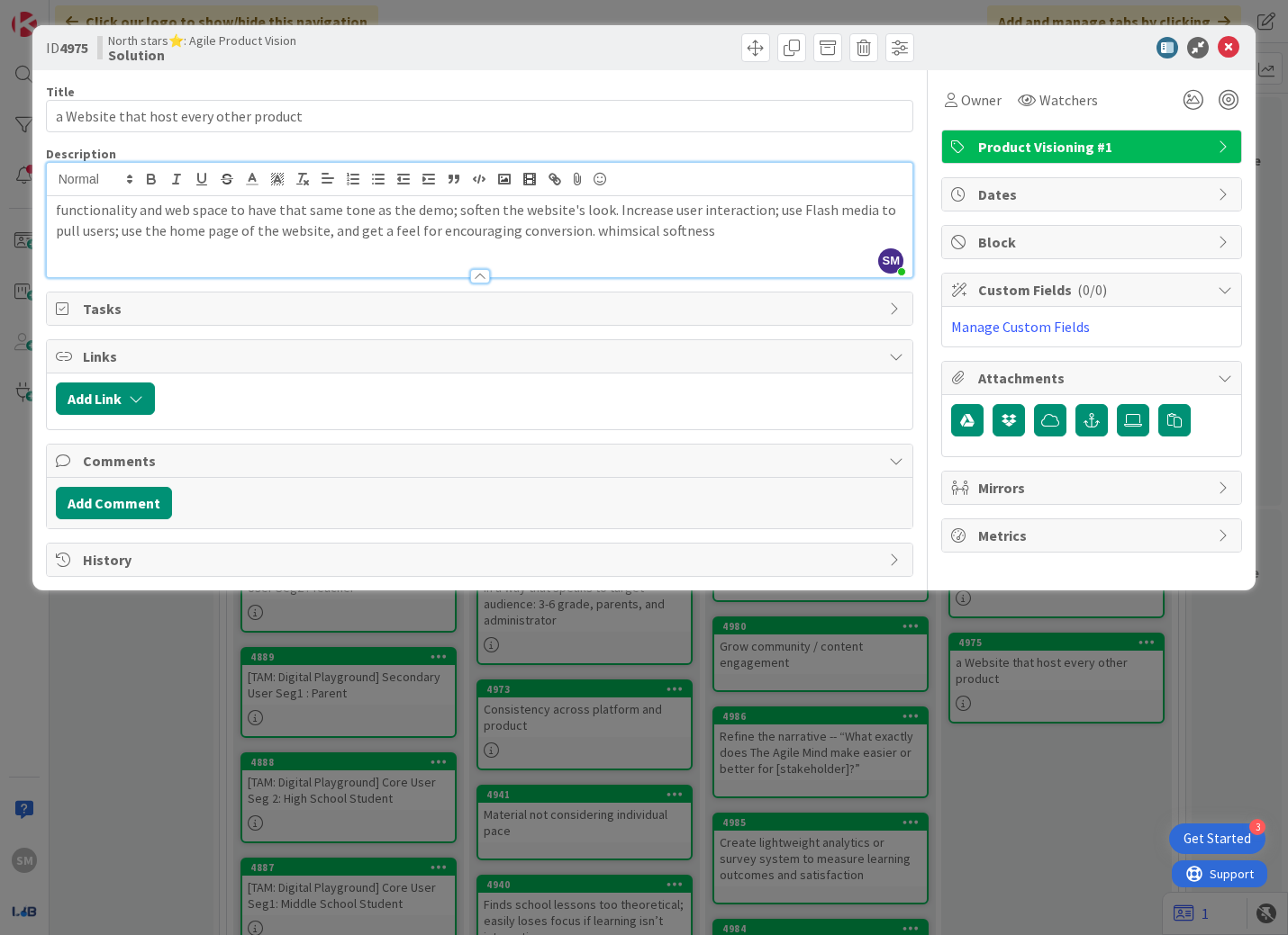
click at [398, 222] on p "functionality and web space to have that same tone as the demo; soften the webs…" at bounding box center [479, 220] width 848 height 41
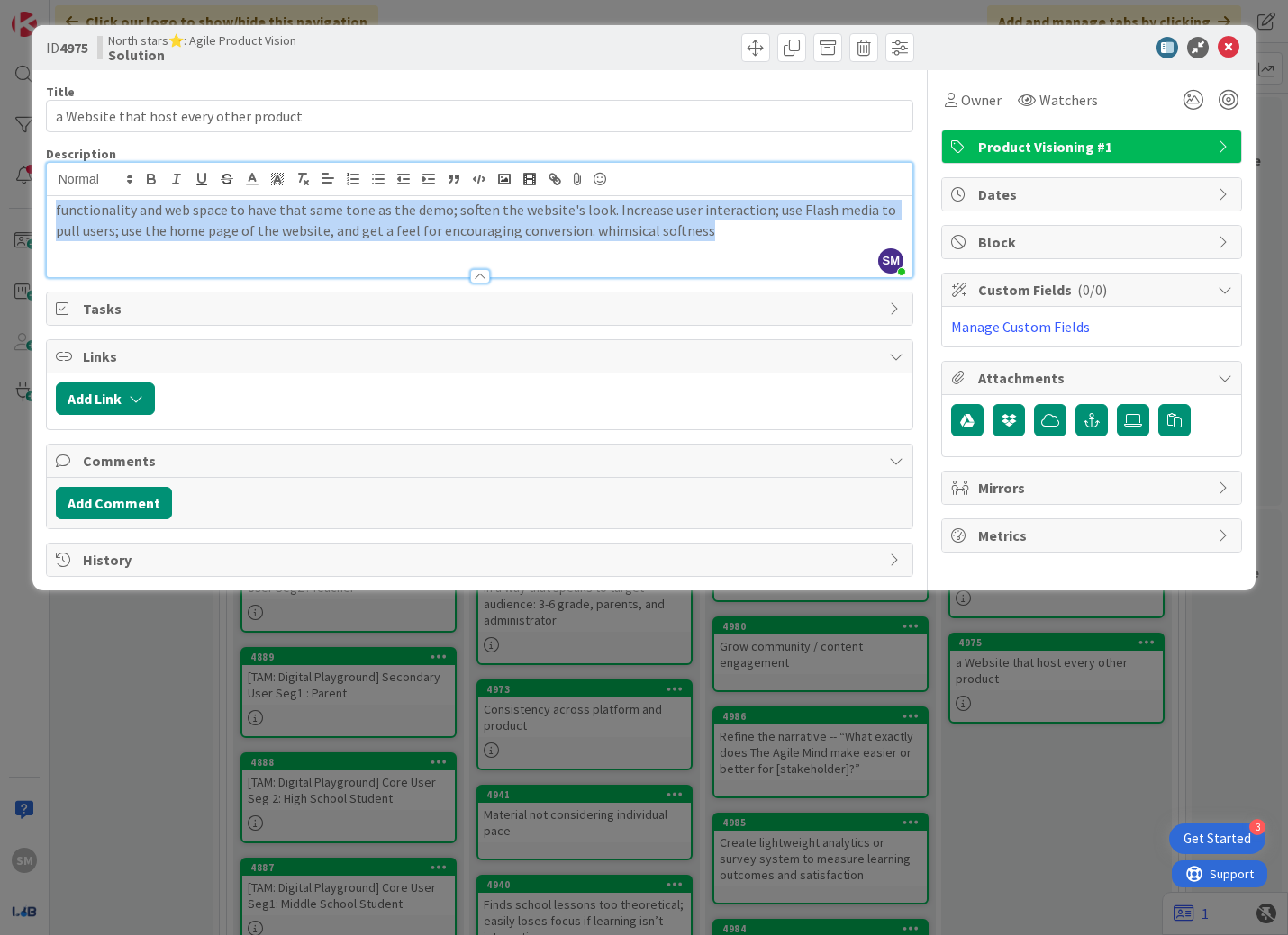
click at [398, 222] on p "functionality and web space to have that same tone as the demo; soften the webs…" at bounding box center [479, 220] width 848 height 41
copy p "functionality and web space to have that same tone as the demo; soften the webs…"
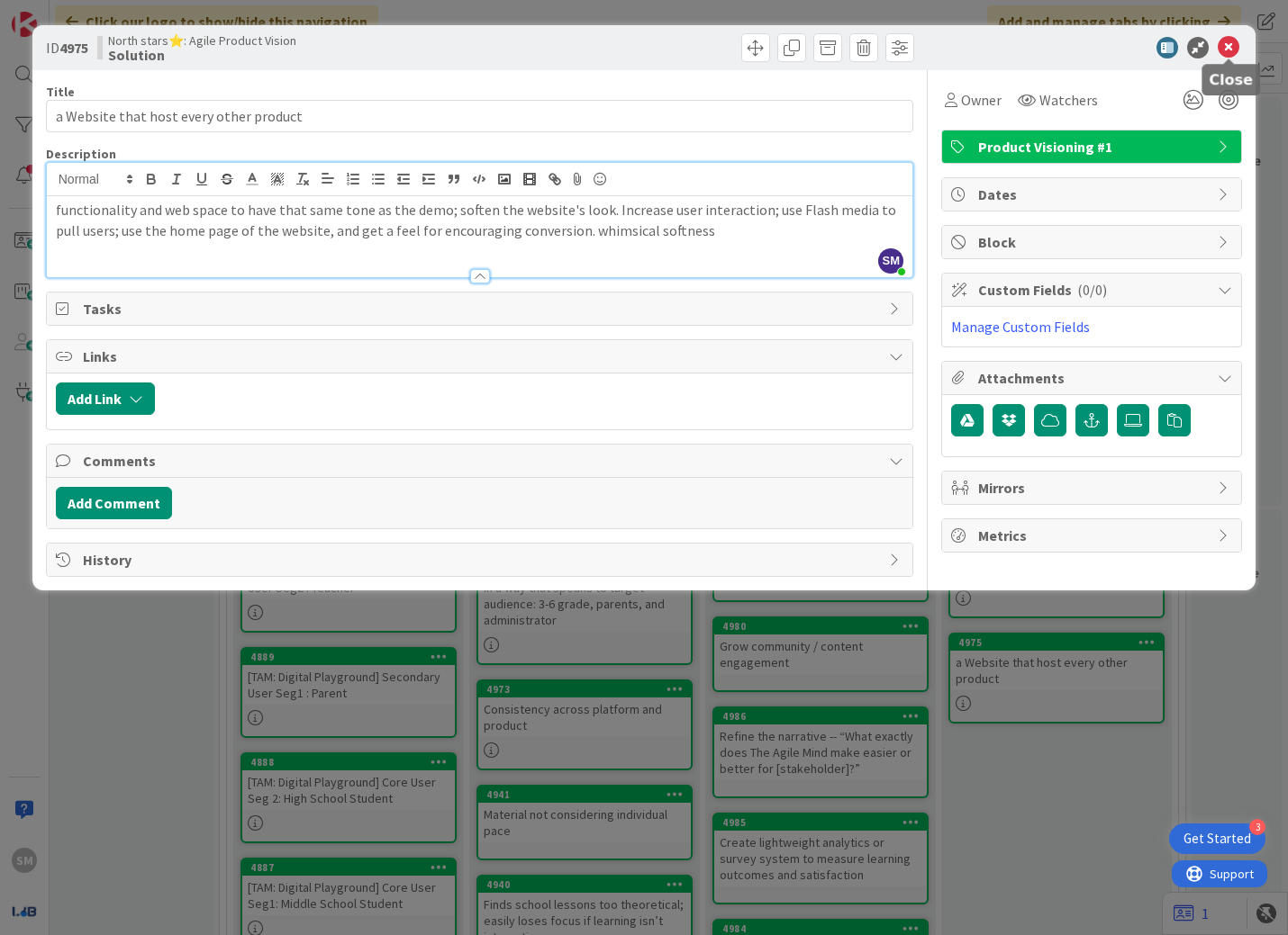
click at [935, 47] on icon at bounding box center [1228, 48] width 21 height 21
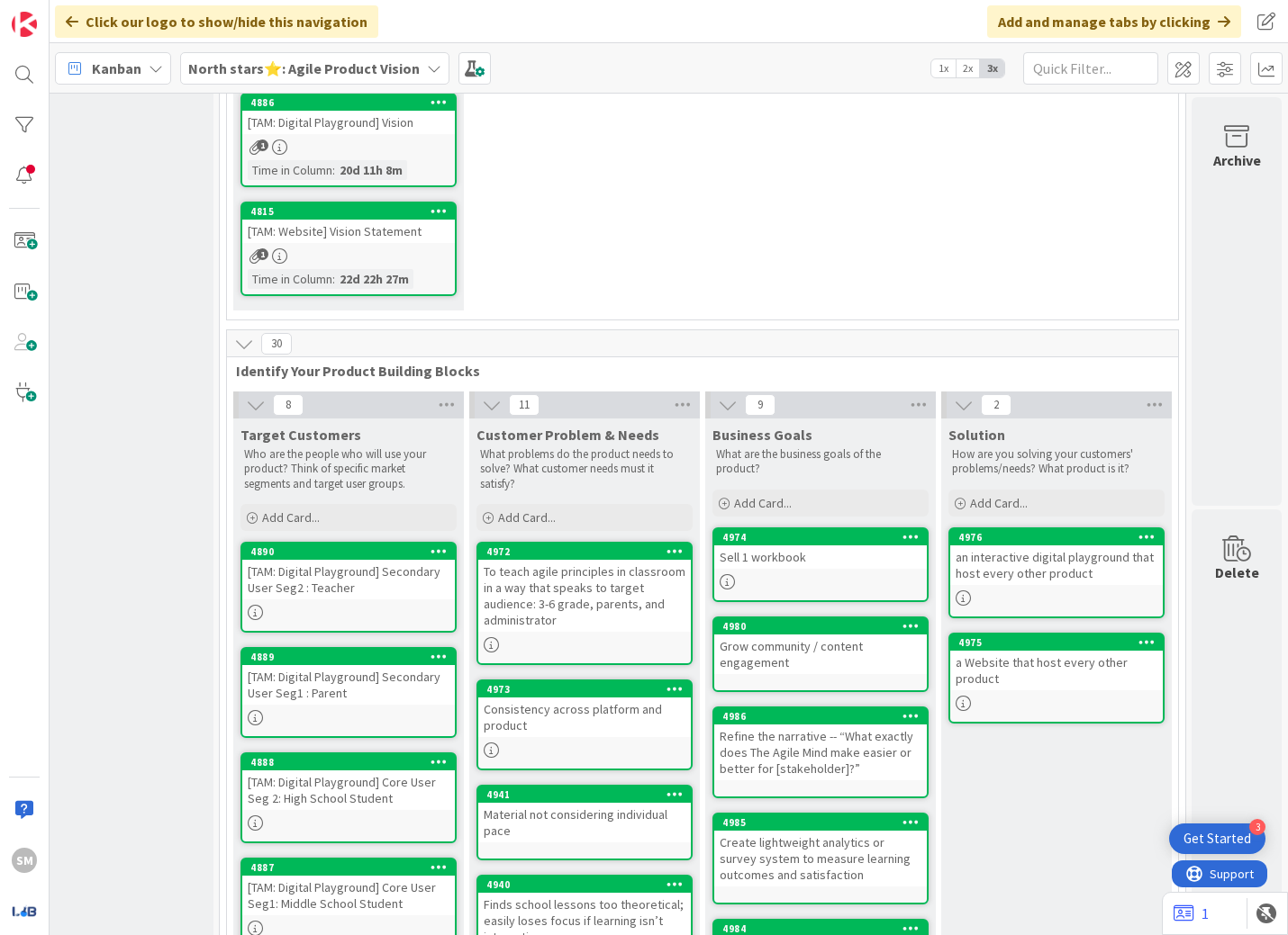
click at [181, 59] on div "North stars⭐: Agile Product Vision" at bounding box center [314, 68] width 269 height 32
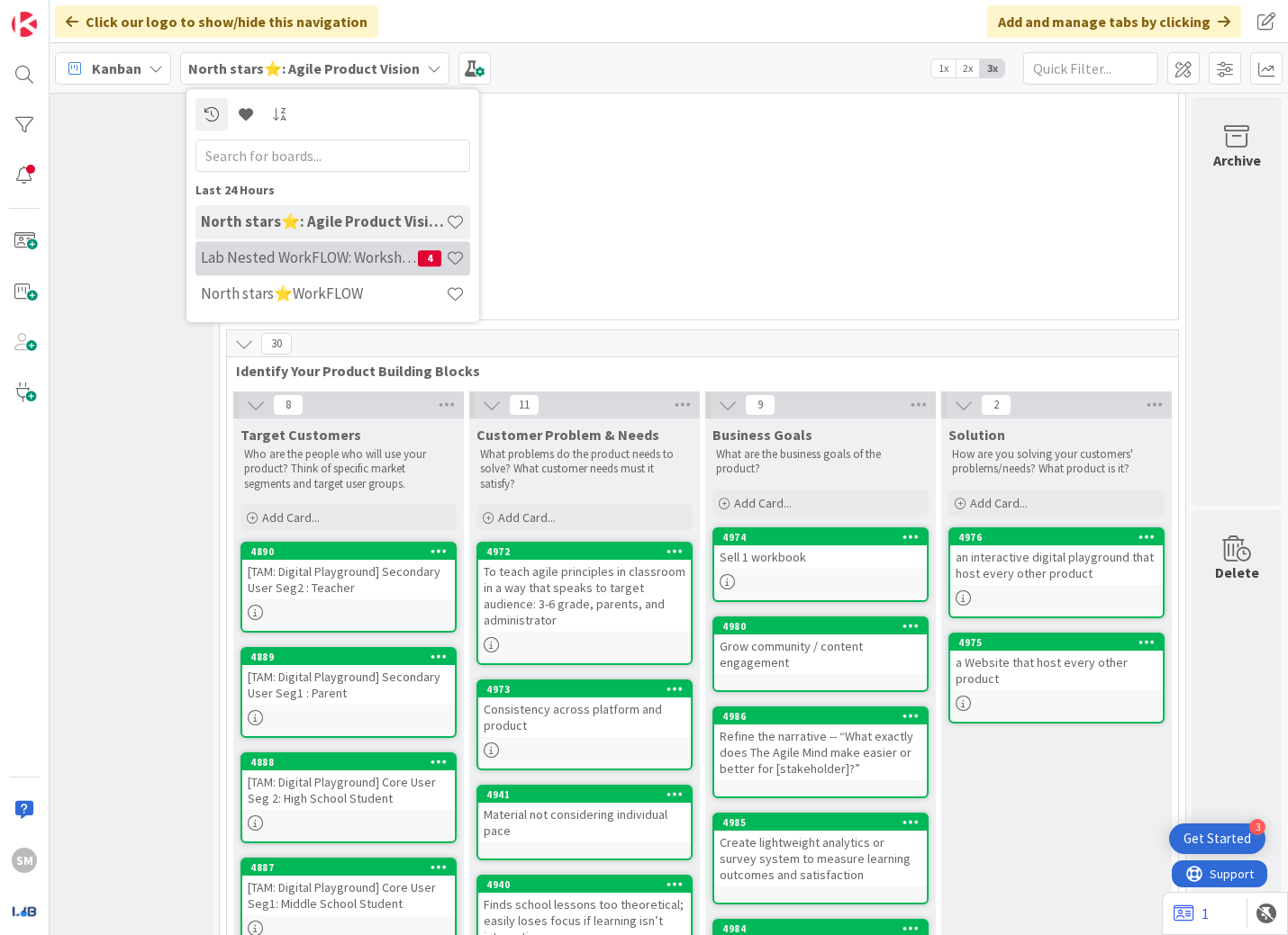
click at [320, 266] on h4 "Lab Nested WorkFLOW: Workshop" at bounding box center [309, 257] width 217 height 18
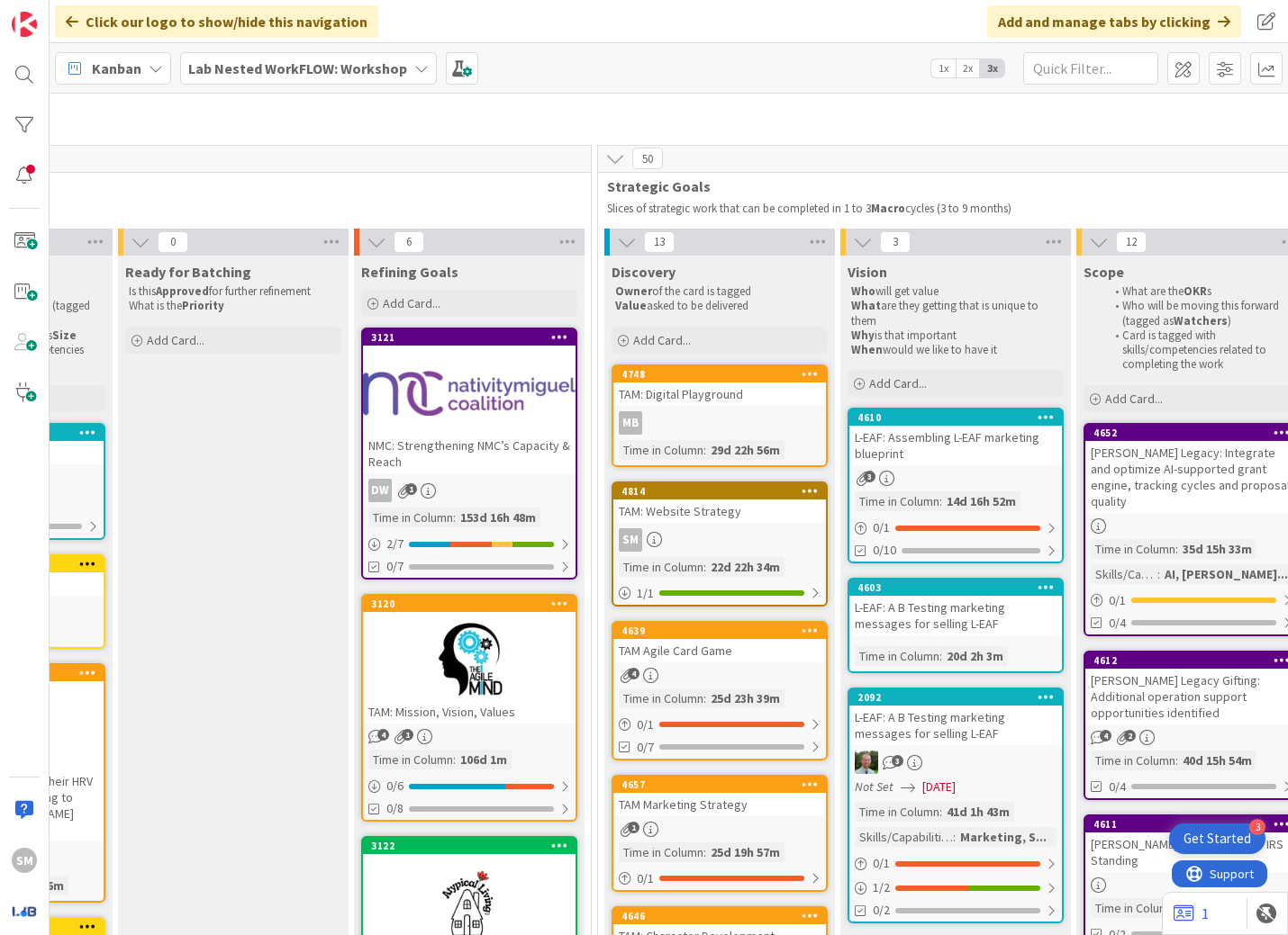
scroll to position [68, 1132]
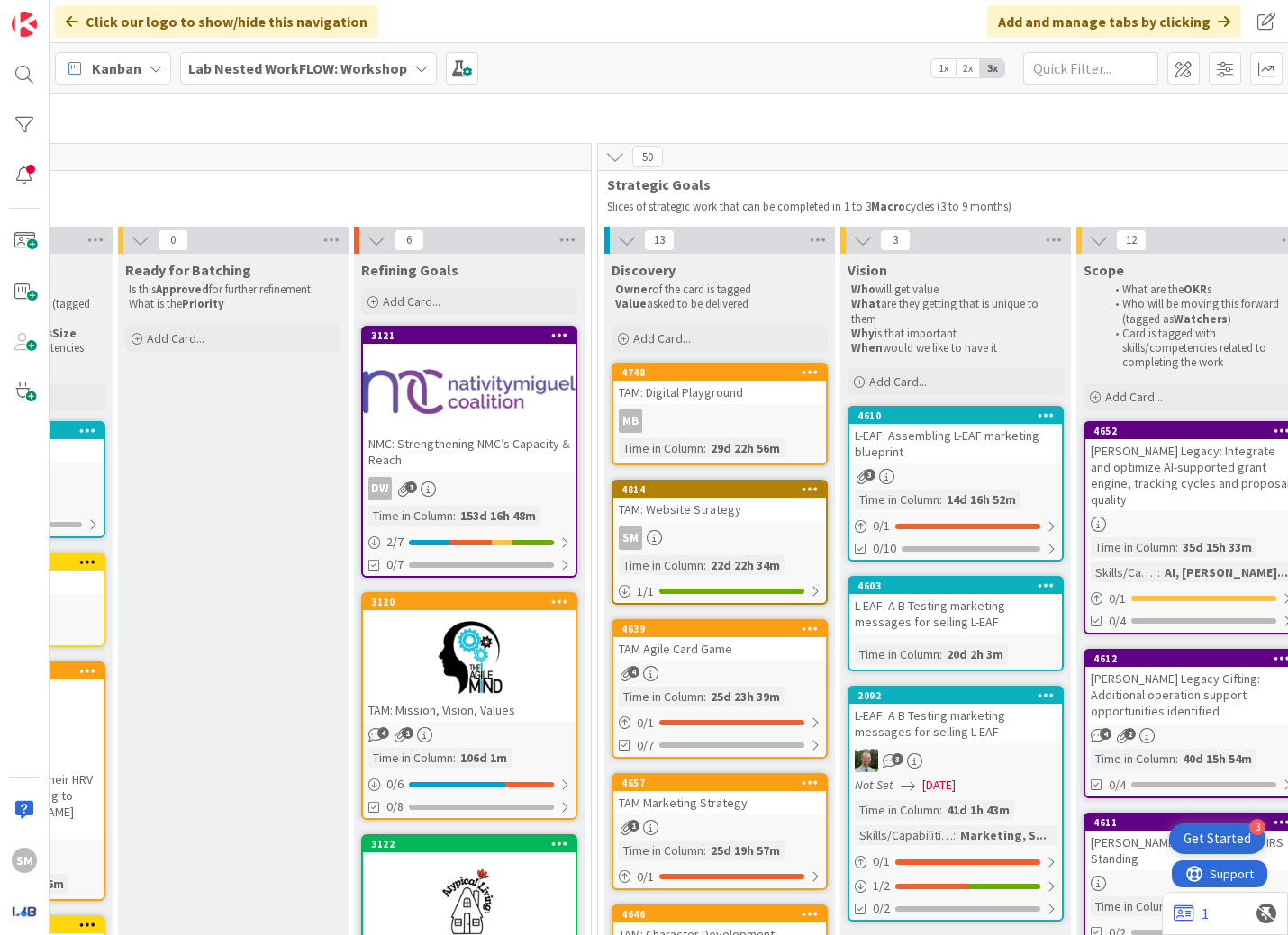
click at [694, 565] on div "Time in Column" at bounding box center [661, 565] width 85 height 19
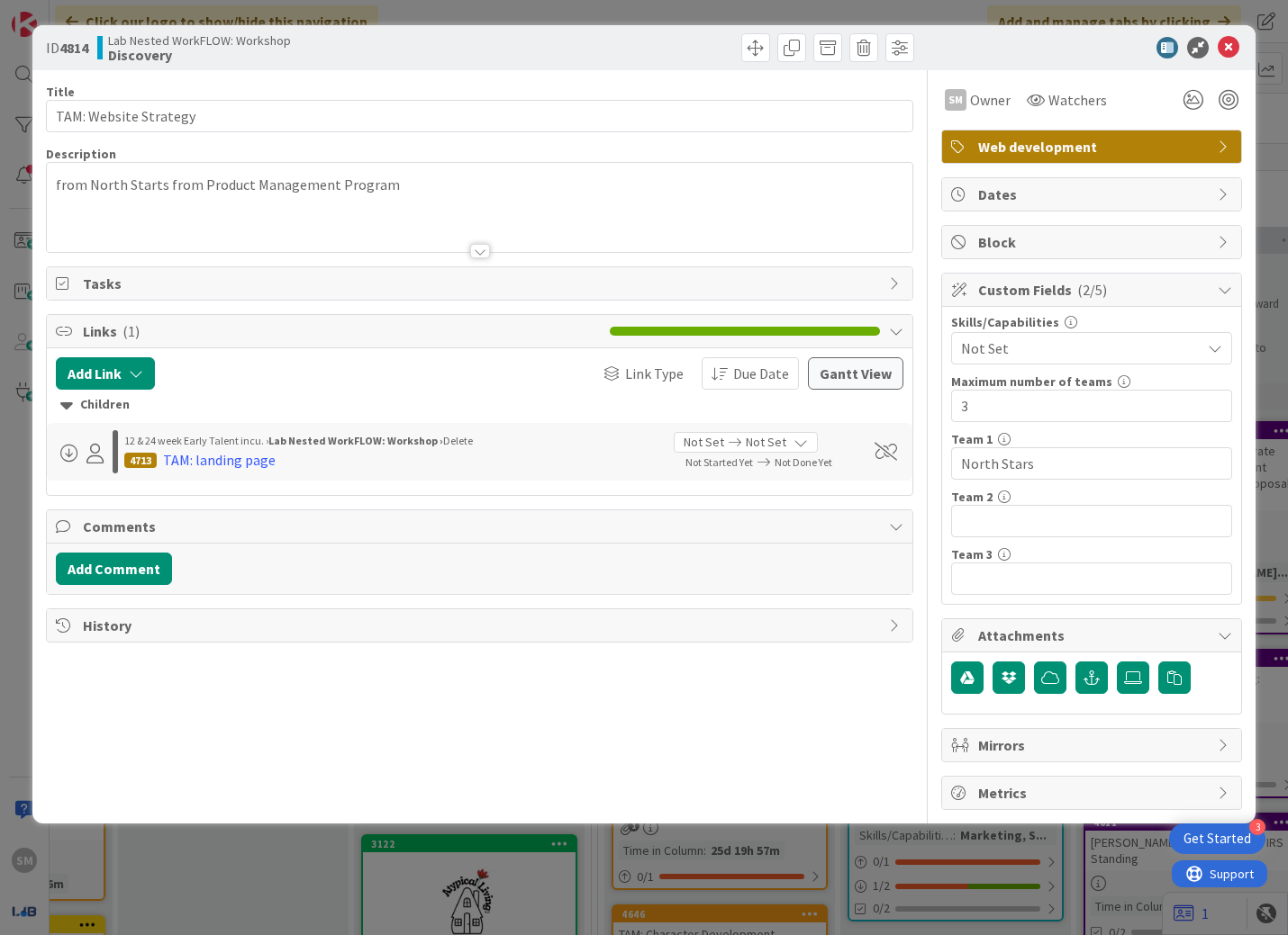
click at [476, 250] on div at bounding box center [480, 250] width 19 height 15
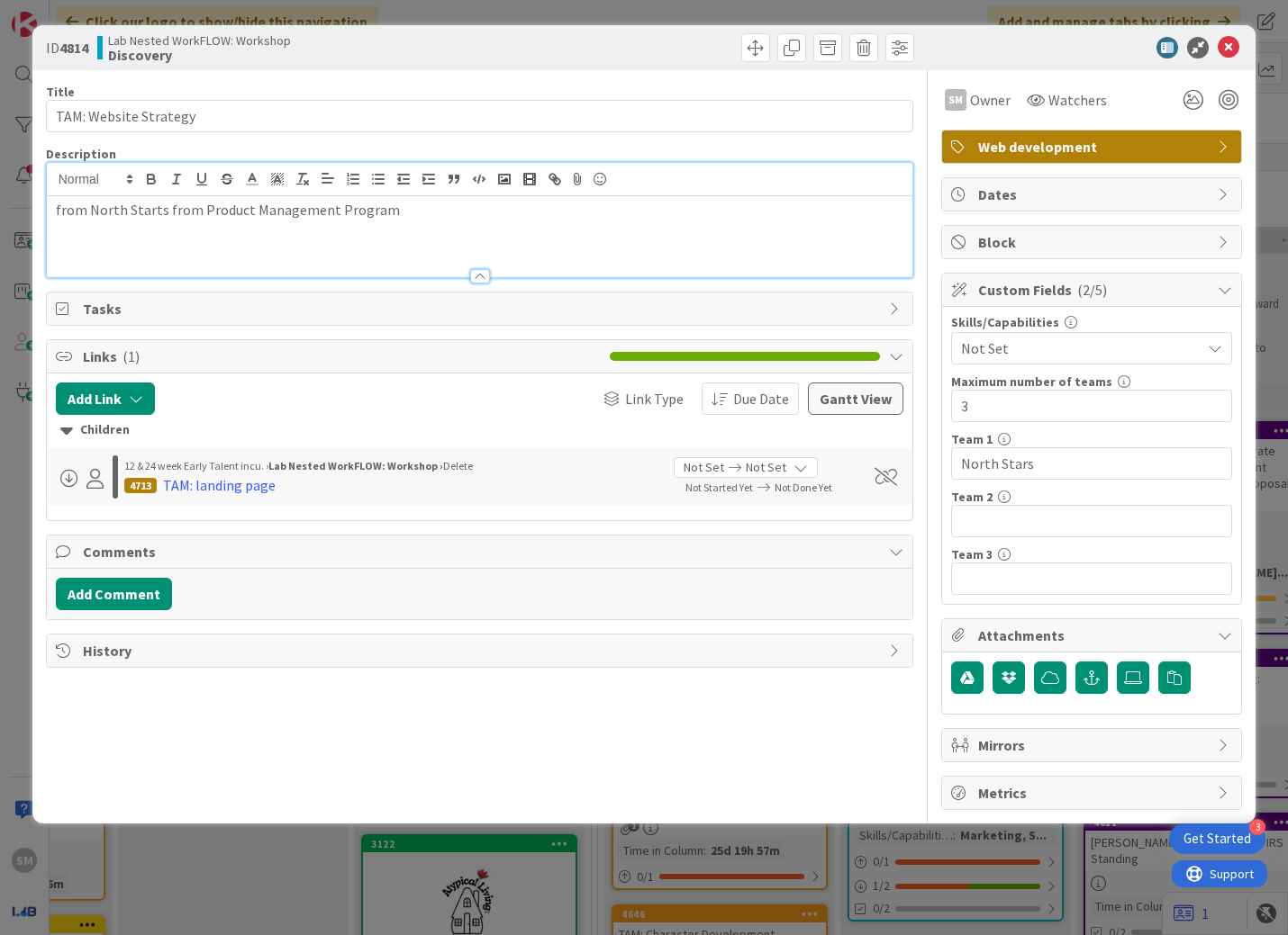
click at [430, 247] on div "from North Starts from Product Management Program" at bounding box center [480, 236] width 866 height 81
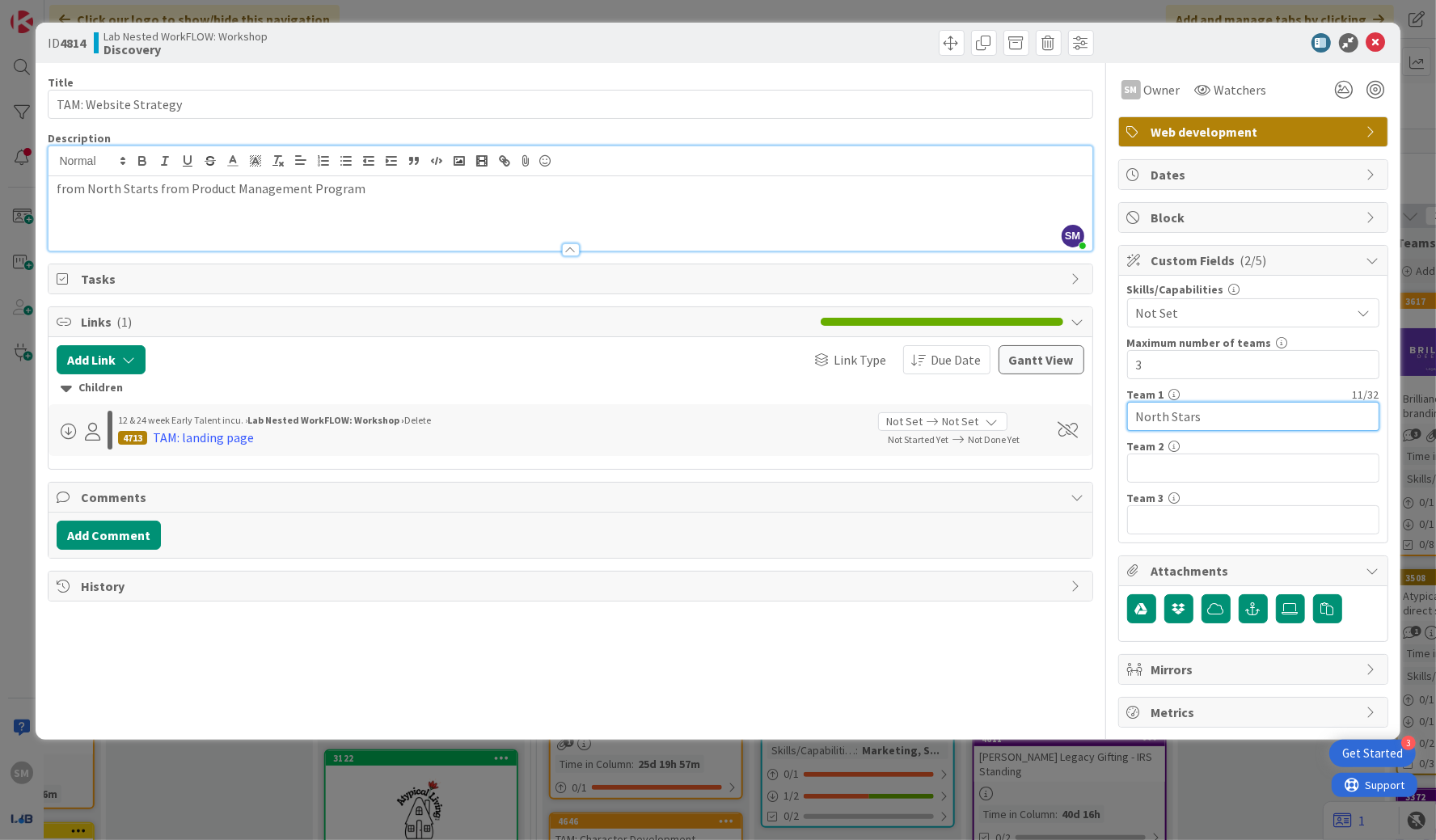
click at [840, 420] on input "North Stars" at bounding box center [1253, 416] width 252 height 29
type input "The North Stars"
click at [840, 610] on div "Title 21 / 128 TAM: Website Strategy Description SM [PERSON_NAME] joined 26 m a…" at bounding box center [571, 395] width 1045 height 665
click at [840, 603] on icon "button" at bounding box center [1141, 609] width 13 height 13
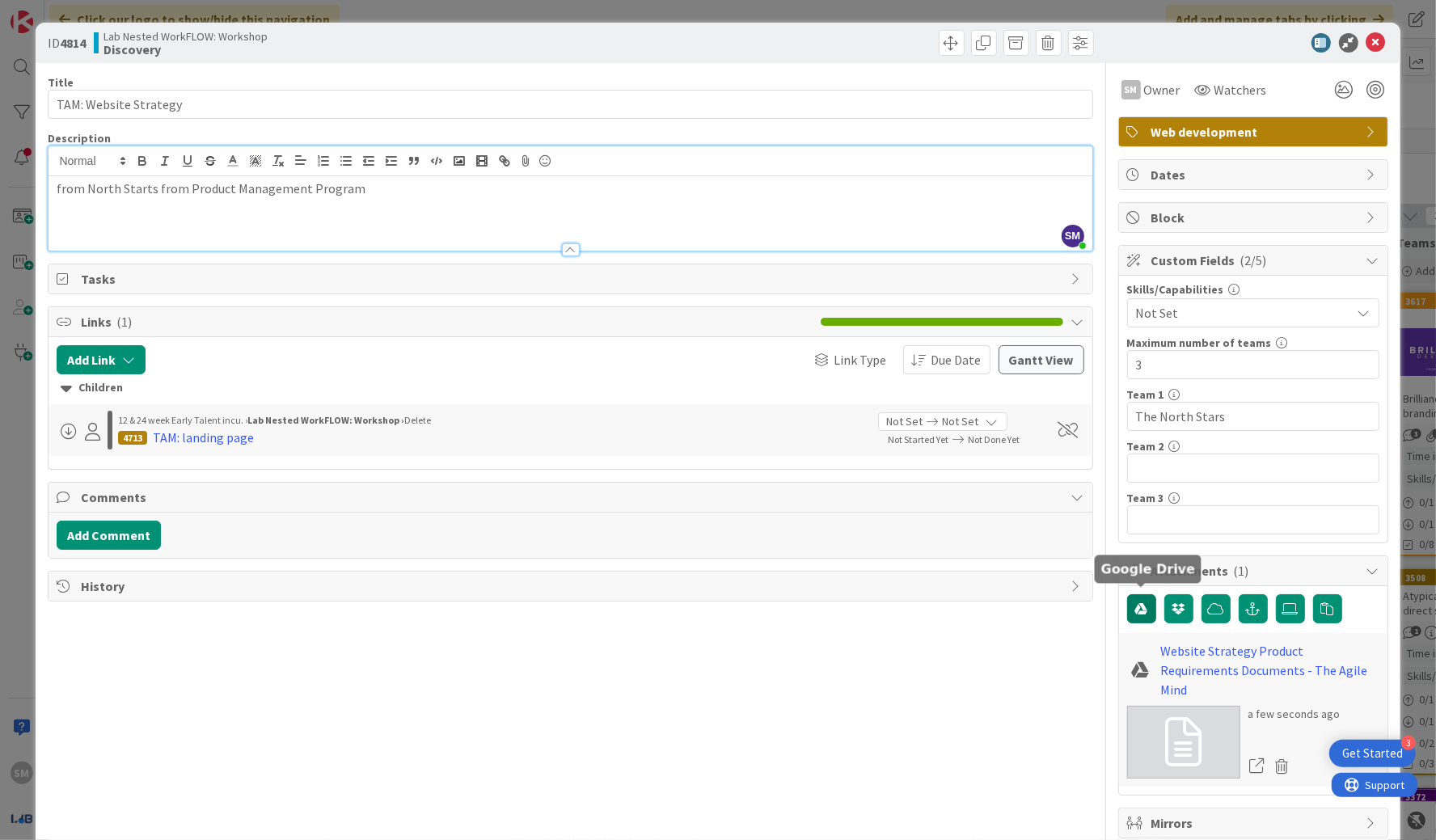
scroll to position [50, 0]
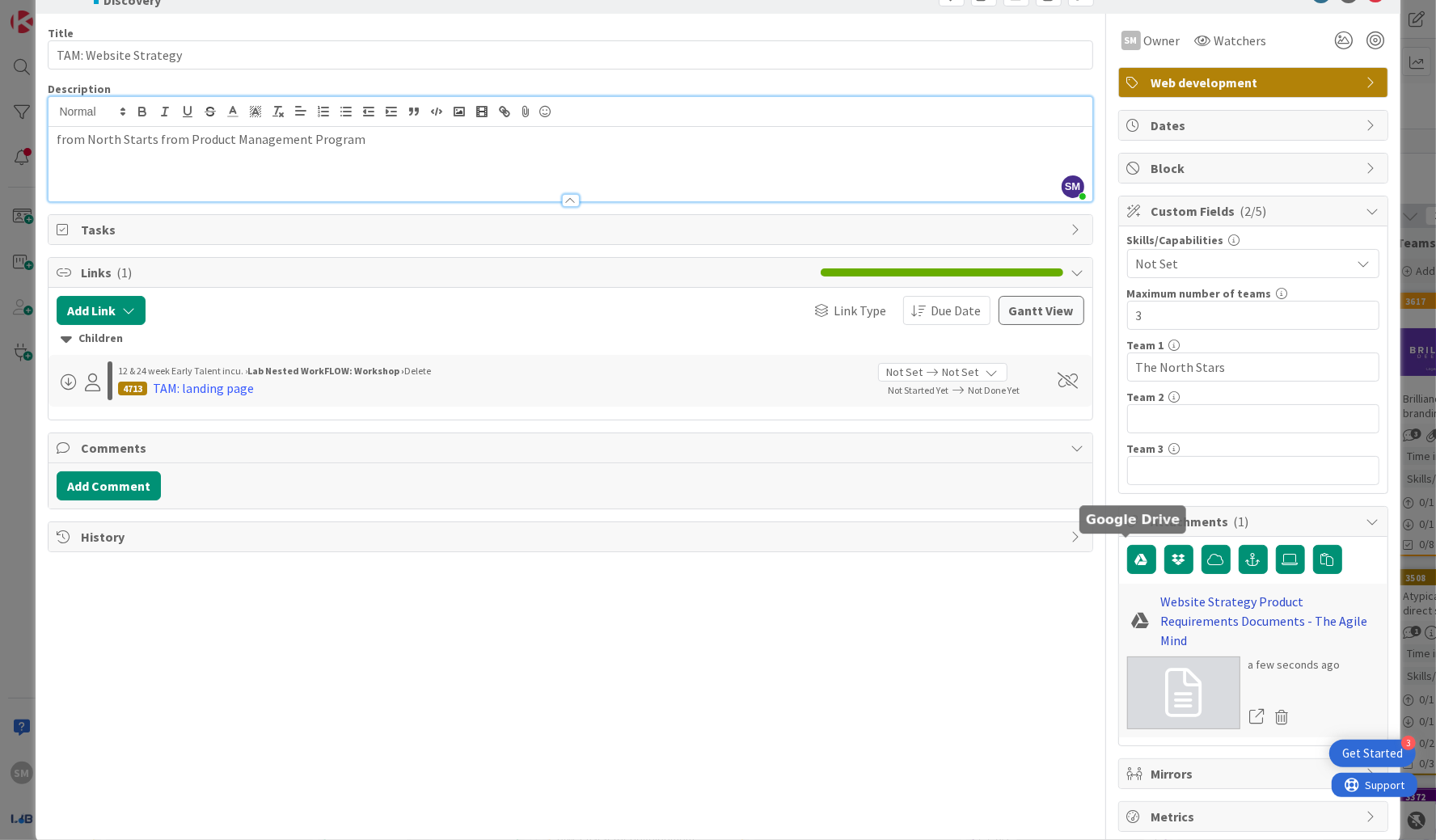
click at [840, 610] on link "Website Strategy Product Requirements Documents - The Agile Mind" at bounding box center [1270, 621] width 218 height 58
click at [840, 609] on link "Website Strategy Product Requirements Documents - The Agile Mind" at bounding box center [1270, 621] width 218 height 58
click at [840, 610] on icon at bounding box center [1256, 716] width 15 height 15
click at [840, 610] on icon at bounding box center [1282, 717] width 23 height 24
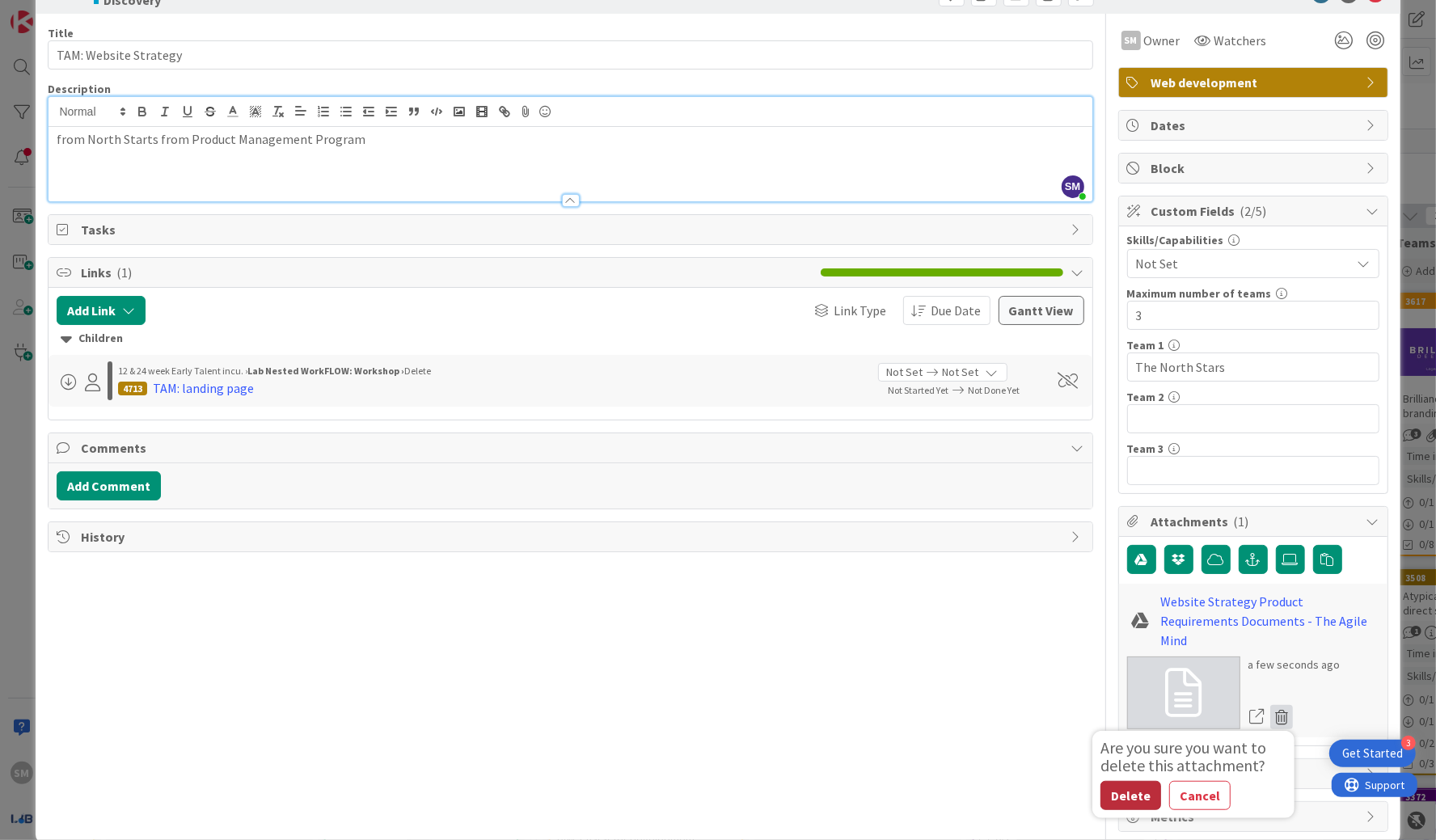
click at [840, 610] on button "Delete" at bounding box center [1132, 795] width 61 height 29
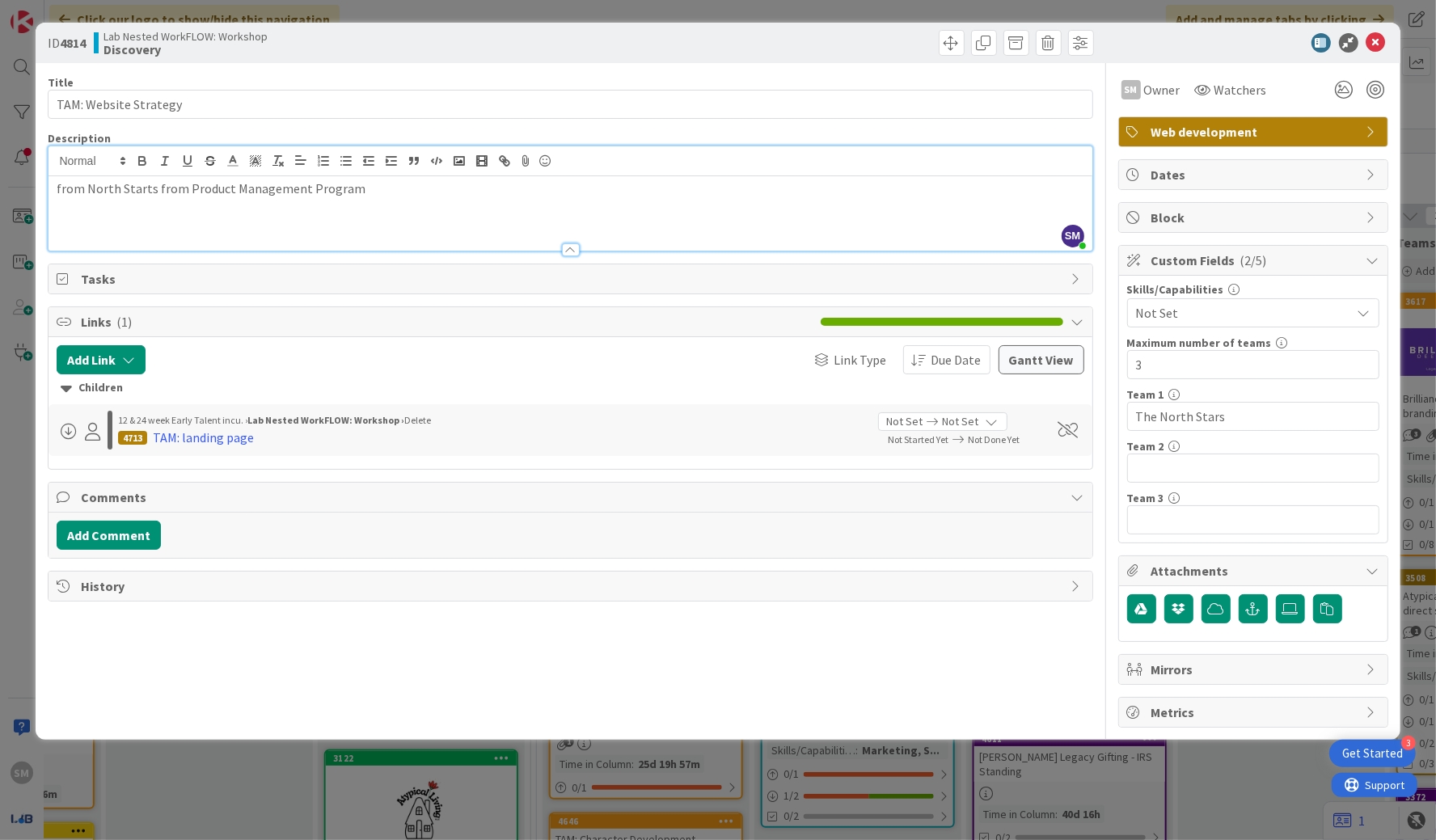
scroll to position [0, 0]
click at [840, 603] on icon "button" at bounding box center [1253, 609] width 15 height 13
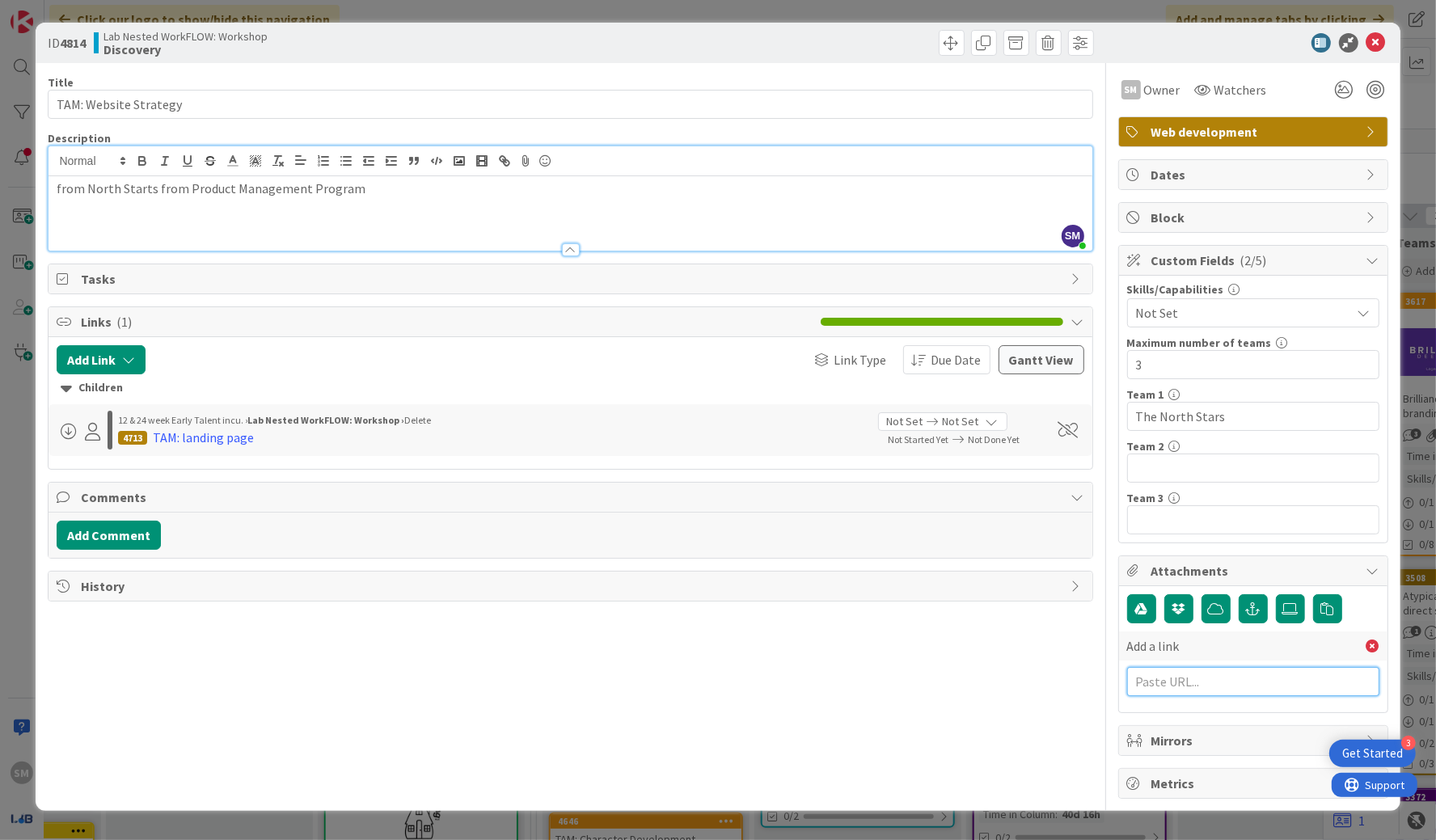
click at [840, 610] on input "text" at bounding box center [1253, 681] width 252 height 29
click at [840, 610] on button "button" at bounding box center [1141, 608] width 29 height 29
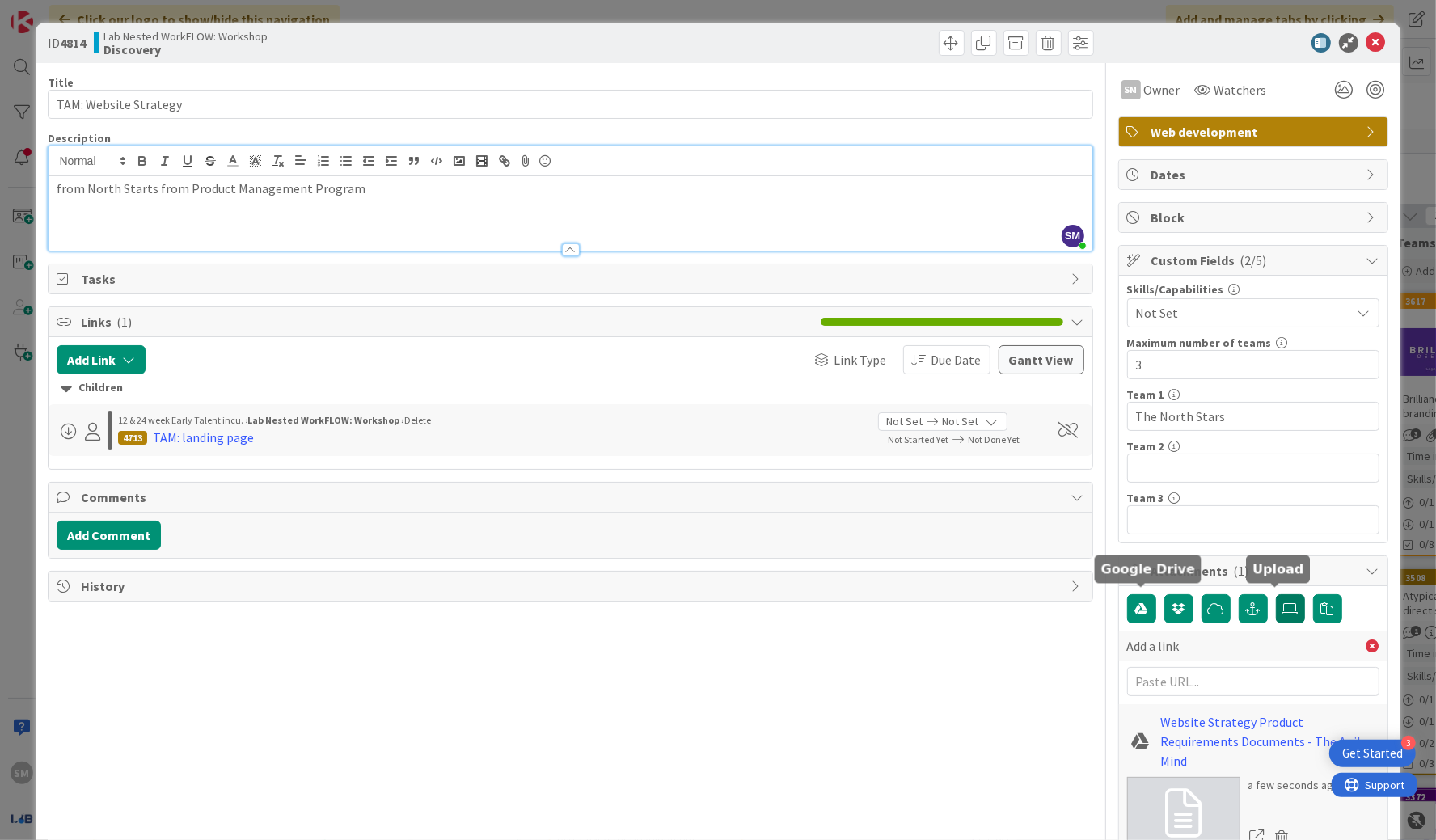
click at [840, 603] on icon at bounding box center [1290, 609] width 17 height 13
click at [840, 594] on input "file" at bounding box center [1276, 594] width 0 height 0
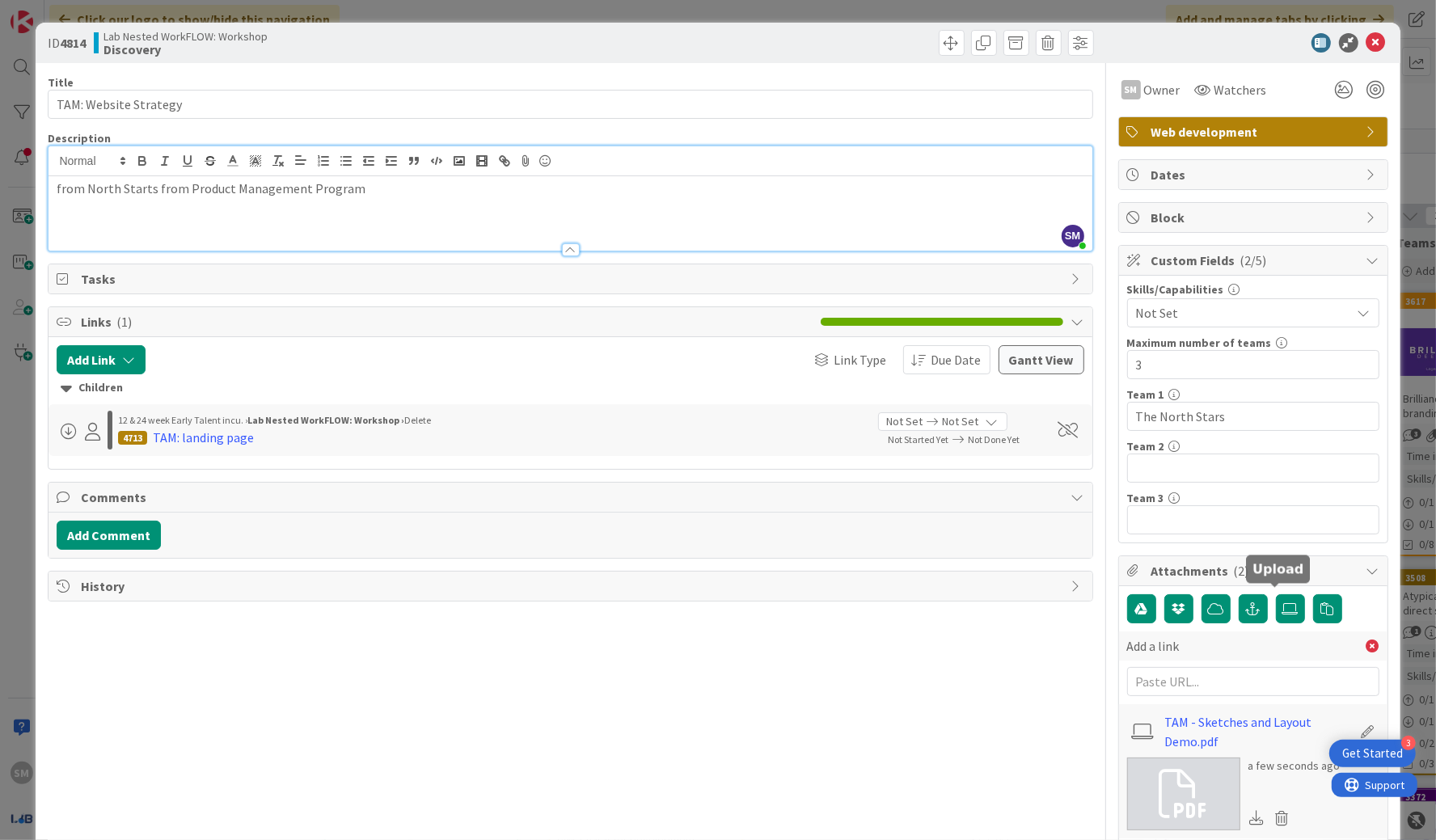
click at [222, 280] on span "Tasks" at bounding box center [571, 279] width 981 height 19
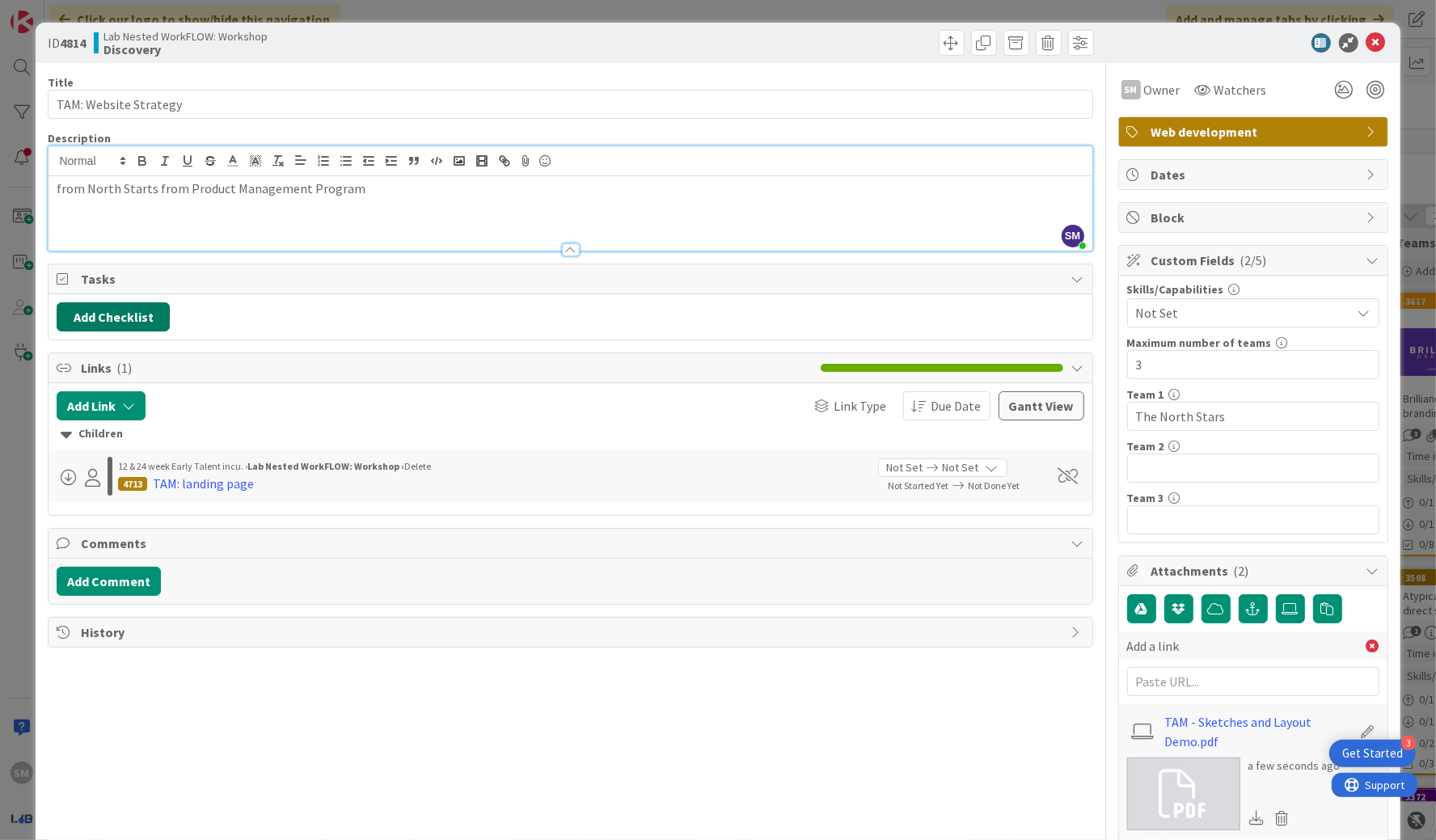
click at [127, 303] on button "Add Checklist" at bounding box center [113, 317] width 113 height 29
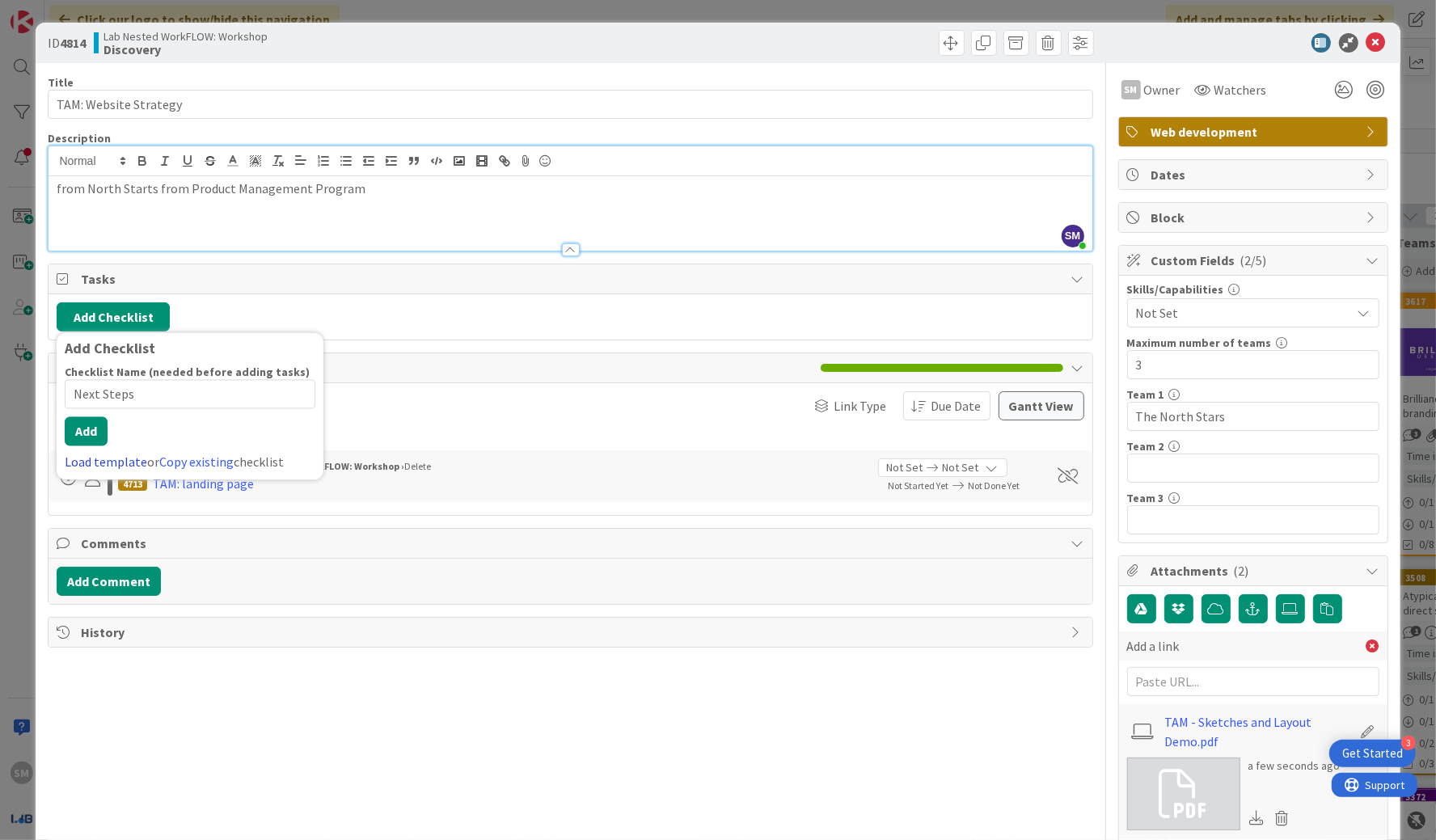
type input "Next Steps"
click at [74, 451] on div "Checklist Name (needed before adding tasks) 10 / 64 Next Steps Add Load templat…" at bounding box center [189, 419] width 250 height 106
click at [84, 431] on button "Add" at bounding box center [85, 431] width 43 height 29
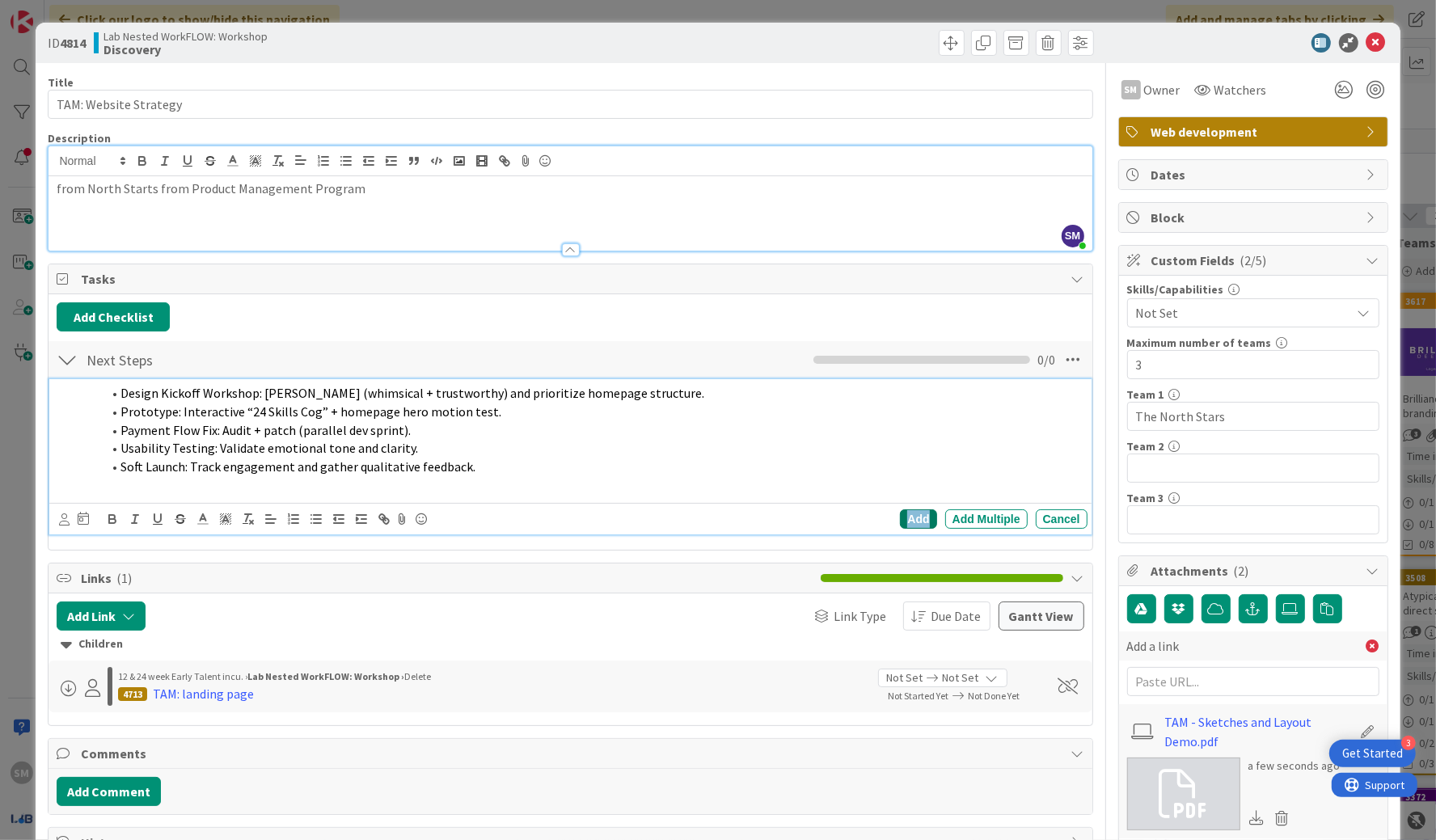
click at [840, 521] on div "Add" at bounding box center [919, 519] width 37 height 19
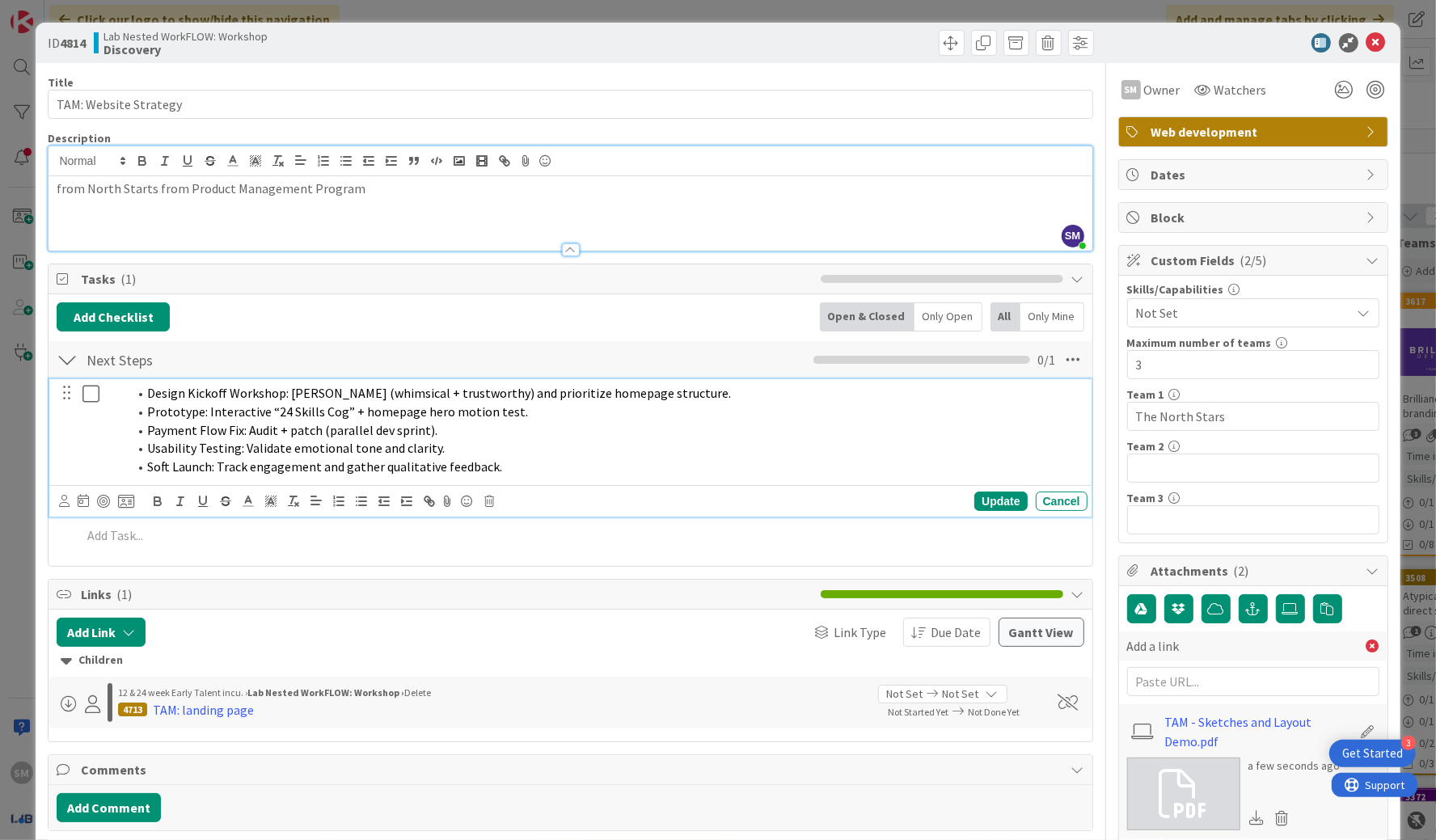
click at [470, 465] on span "Soft Launch: Track engagement and gather qualitative feedback." at bounding box center [325, 467] width 355 height 17
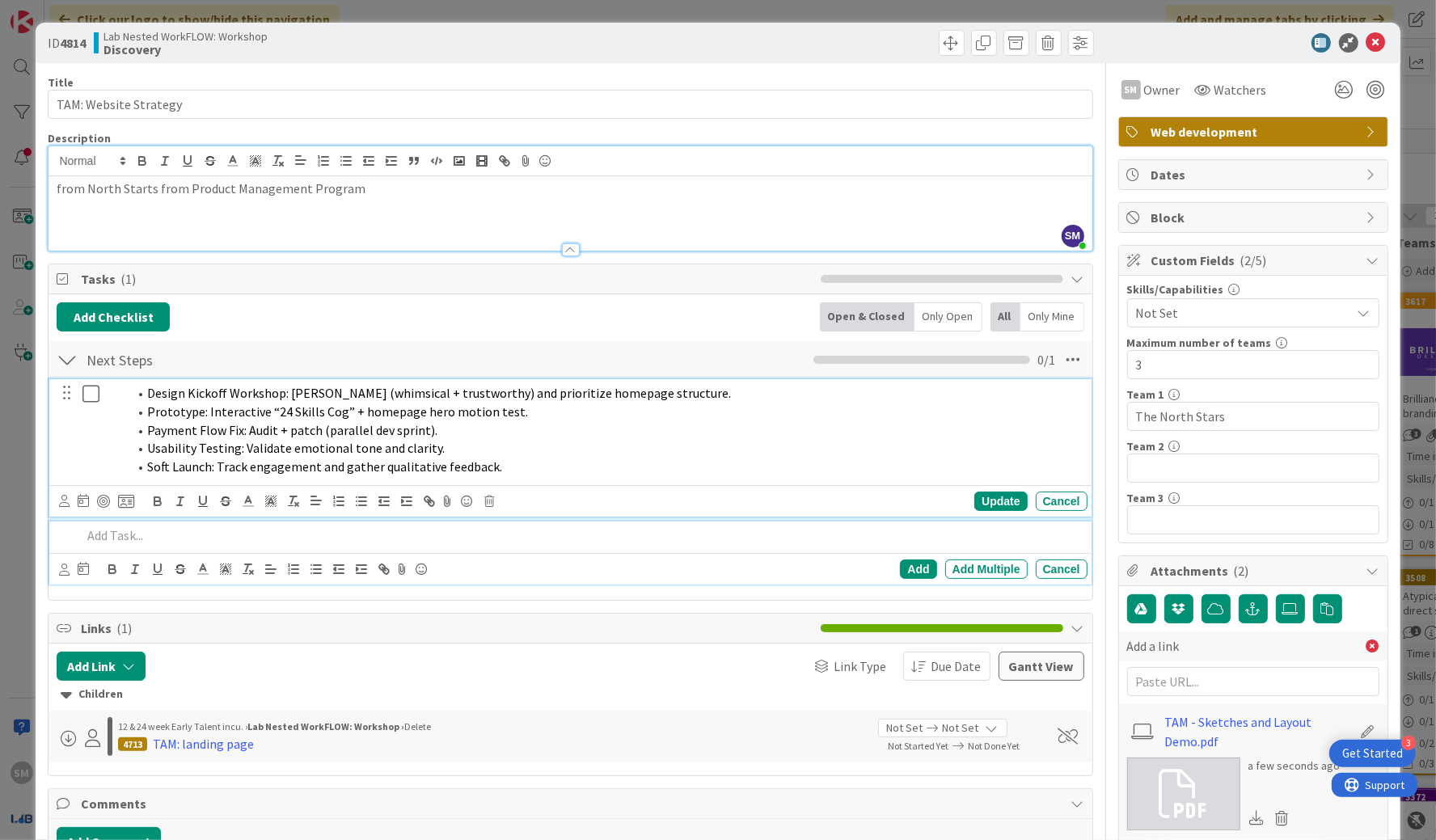
click at [241, 543] on div at bounding box center [581, 536] width 1012 height 28
click at [150, 391] on span "Design Kickoff Workshop: [PERSON_NAME] (whimsical + trustworthy) and prioritize…" at bounding box center [439, 393] width 584 height 17
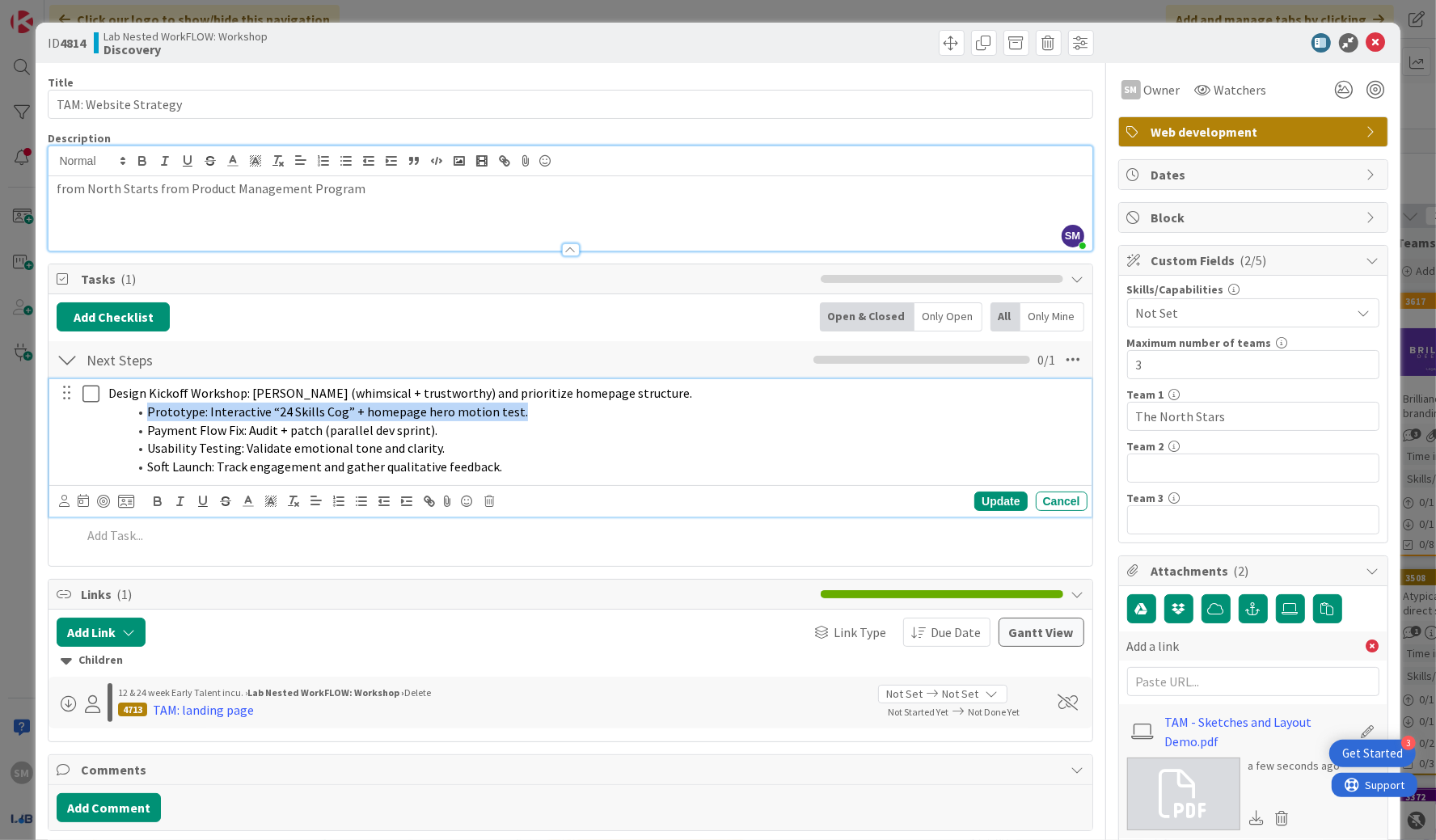
drag, startPoint x: 147, startPoint y: 411, endPoint x: 713, endPoint y: 411, distance: 566.0
click at [715, 411] on li "Prototype: Interactive “24 Skills Cog” + homepage hero motion test." at bounding box center [604, 412] width 954 height 18
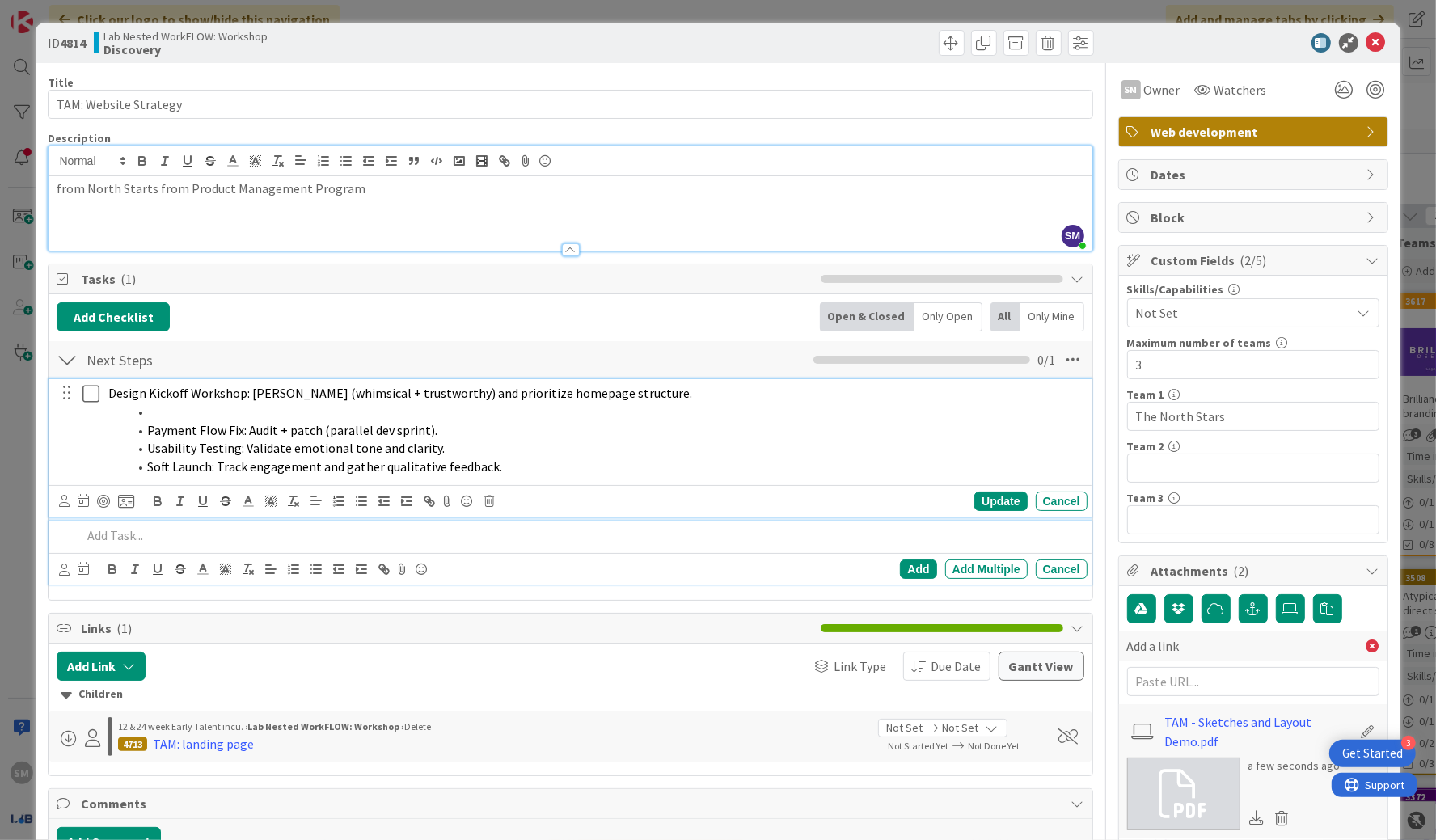
click at [156, 532] on p at bounding box center [581, 535] width 999 height 18
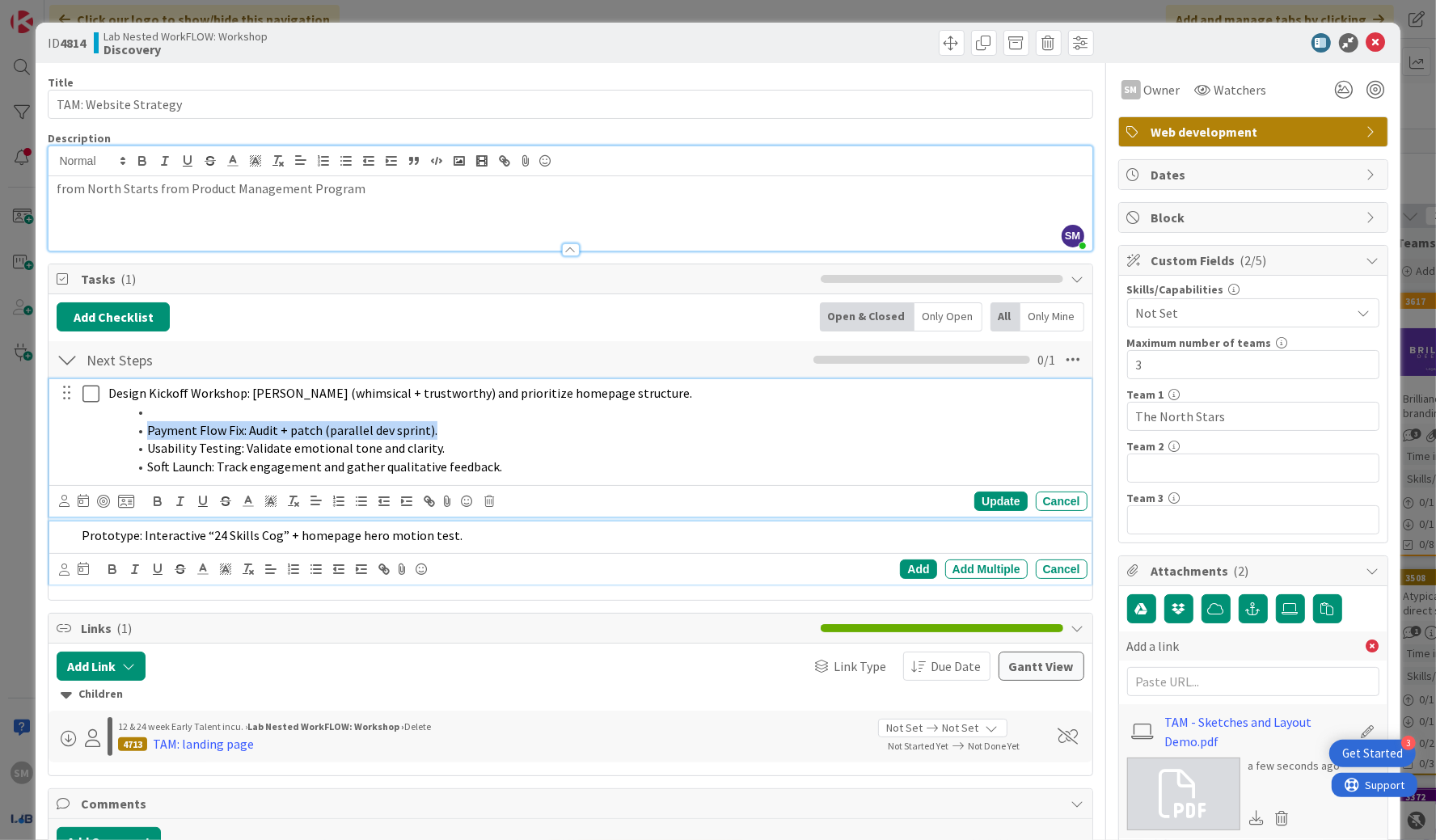
drag, startPoint x: 147, startPoint y: 429, endPoint x: 555, endPoint y: 429, distance: 408.0
click at [556, 429] on li "Payment Flow Fix: Audit + patch (parallel dev sprint)." at bounding box center [604, 430] width 954 height 18
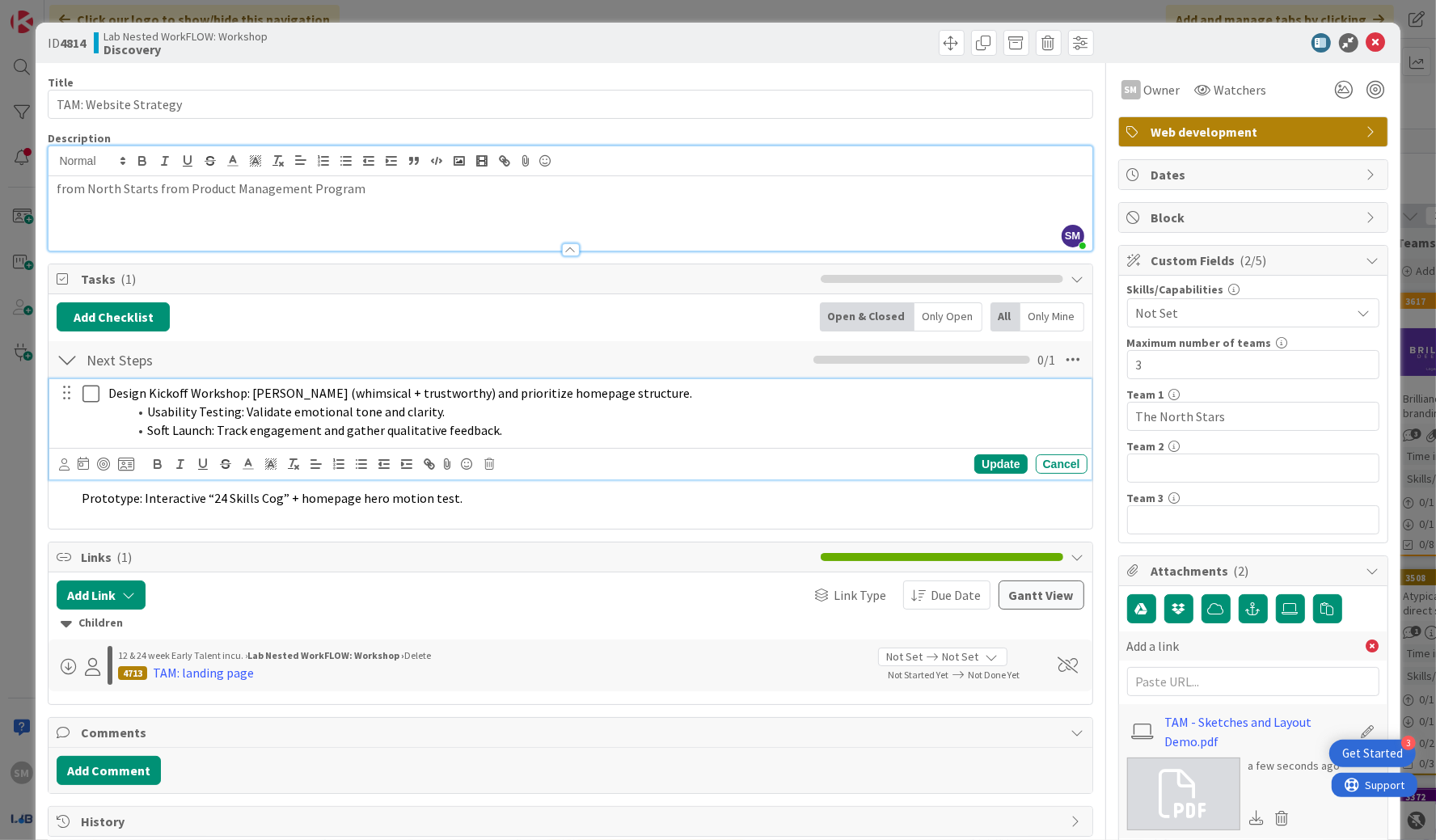
click at [840, 523] on div "Add Checklist Back Open & Closed Only Open All Only Mine Next Steps Checklist N…" at bounding box center [571, 411] width 1043 height 235
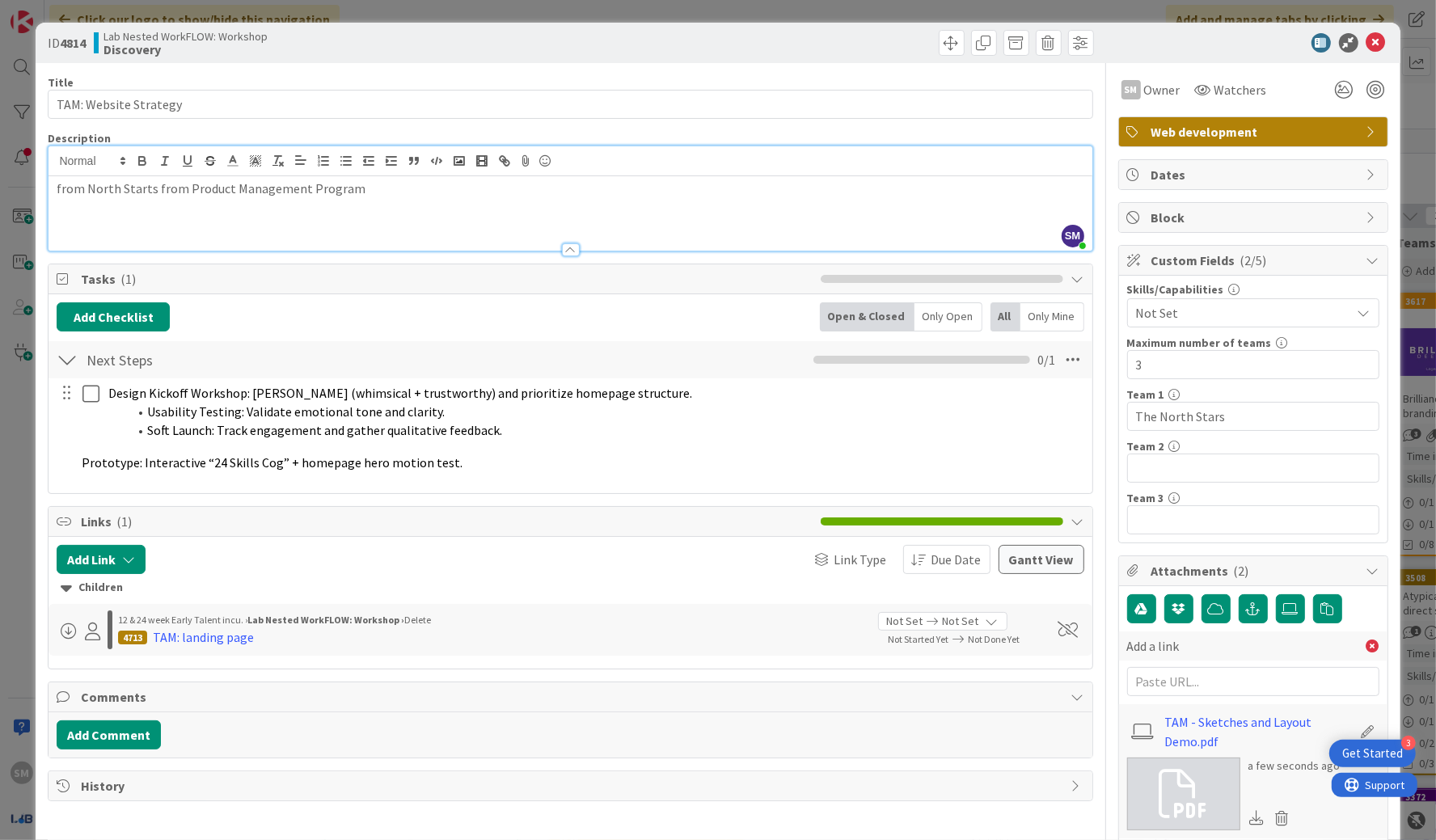
click at [840, 493] on div "Title 21 / 128 TAM: Website Strategy Description SM [PERSON_NAME] joined 28 m a…" at bounding box center [571, 578] width 1045 height 1032
click at [840, 481] on div "Next Steps Checklist Name 10 / 64 Next Steps 0 / 1 Design Kickoff Workshop: Ali…" at bounding box center [571, 412] width 1043 height 146
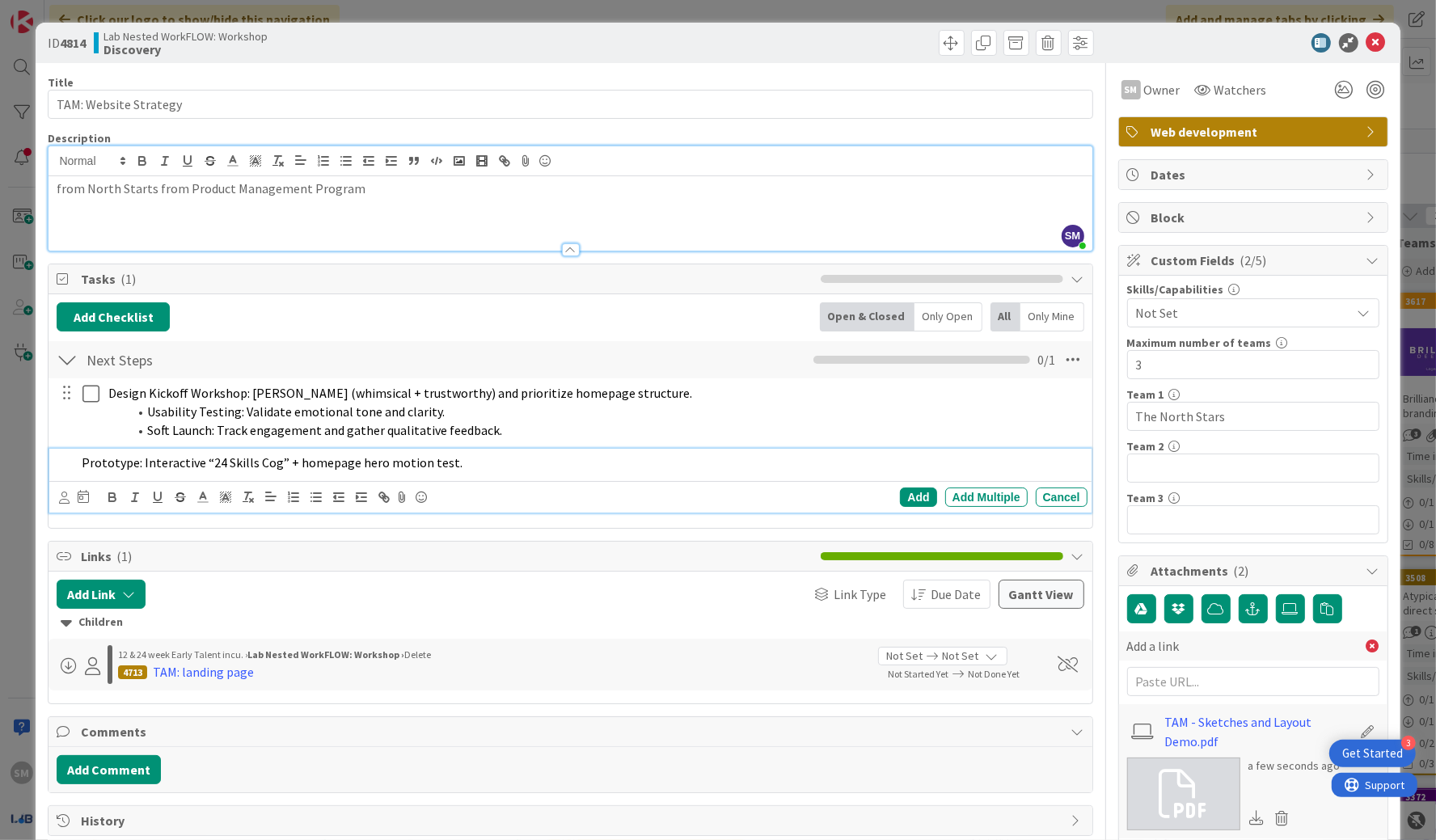
click at [840, 468] on p "Prototype: Interactive “24 Skills Cog” + homepage hero motion test." at bounding box center [581, 462] width 999 height 18
click at [840, 499] on div "Add" at bounding box center [919, 497] width 37 height 19
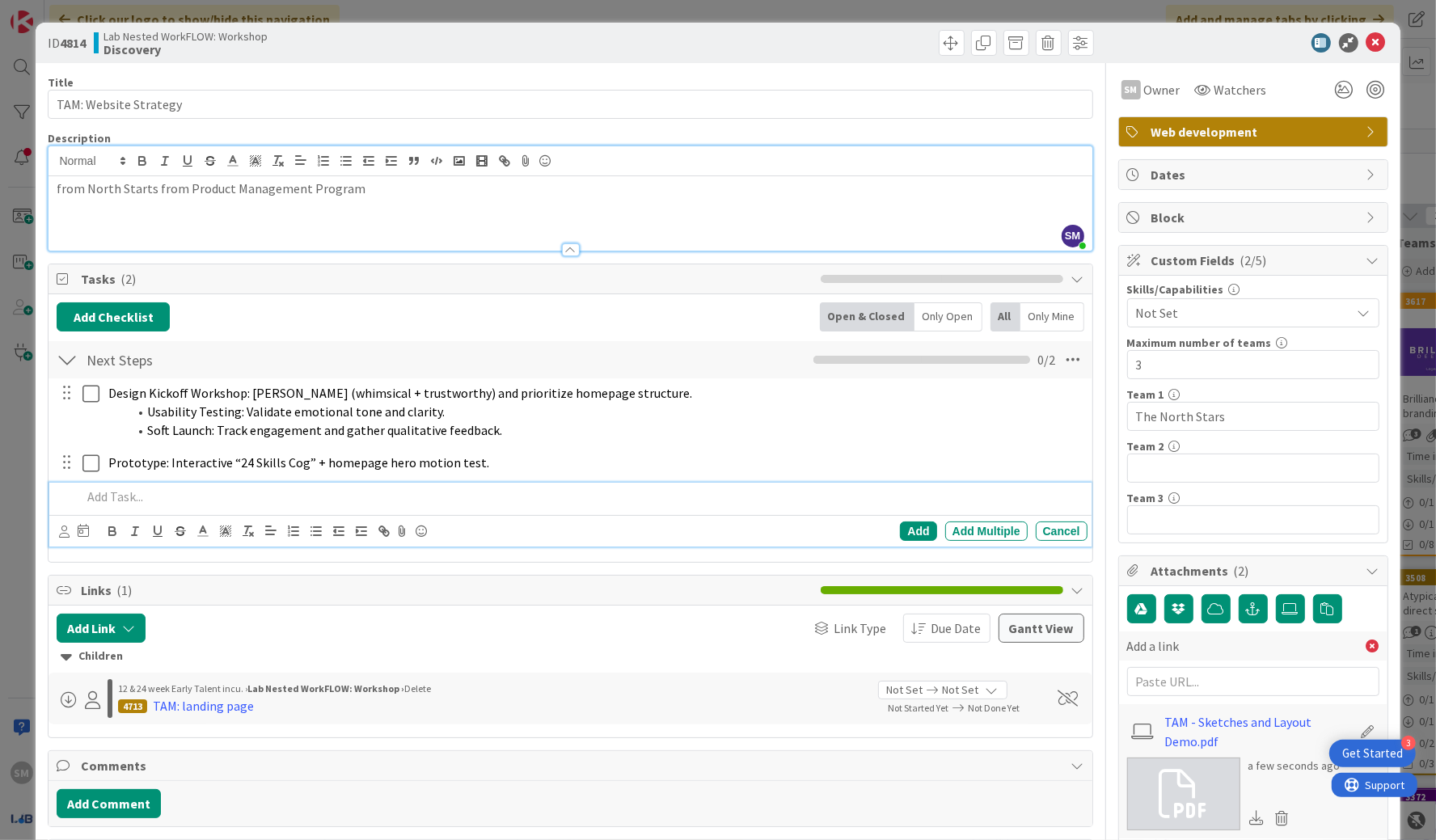
click at [840, 491] on p at bounding box center [581, 496] width 999 height 18
click at [840, 527] on div "Add" at bounding box center [919, 531] width 37 height 19
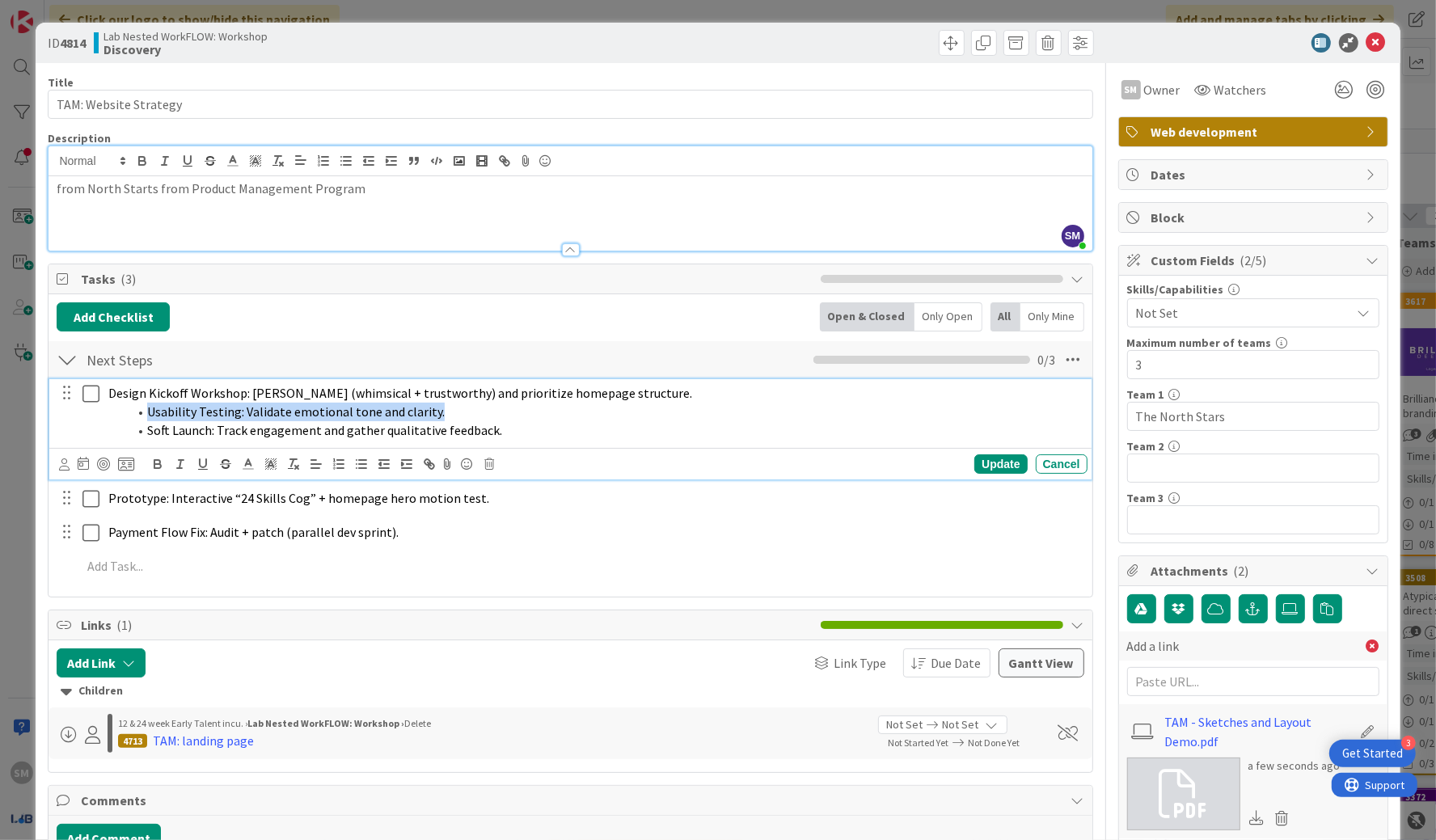
drag, startPoint x: 454, startPoint y: 410, endPoint x: 149, endPoint y: 415, distance: 305.0
click at [148, 415] on li "Usability Testing: Validate emotional tone and clarity." at bounding box center [604, 412] width 954 height 18
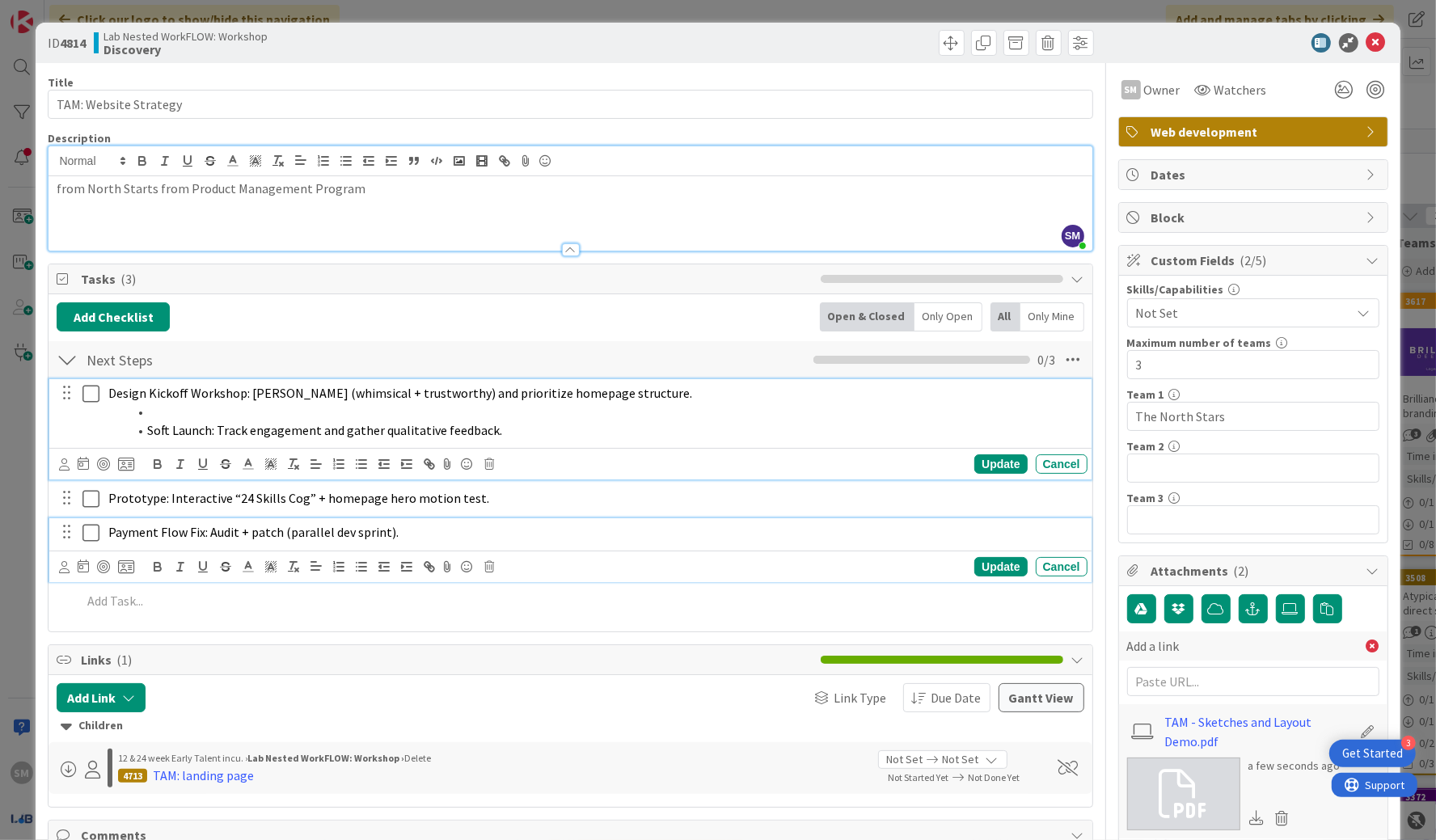
click at [840, 526] on p "Payment Flow Fix: Audit + patch (parallel dev sprint)." at bounding box center [594, 532] width 973 height 18
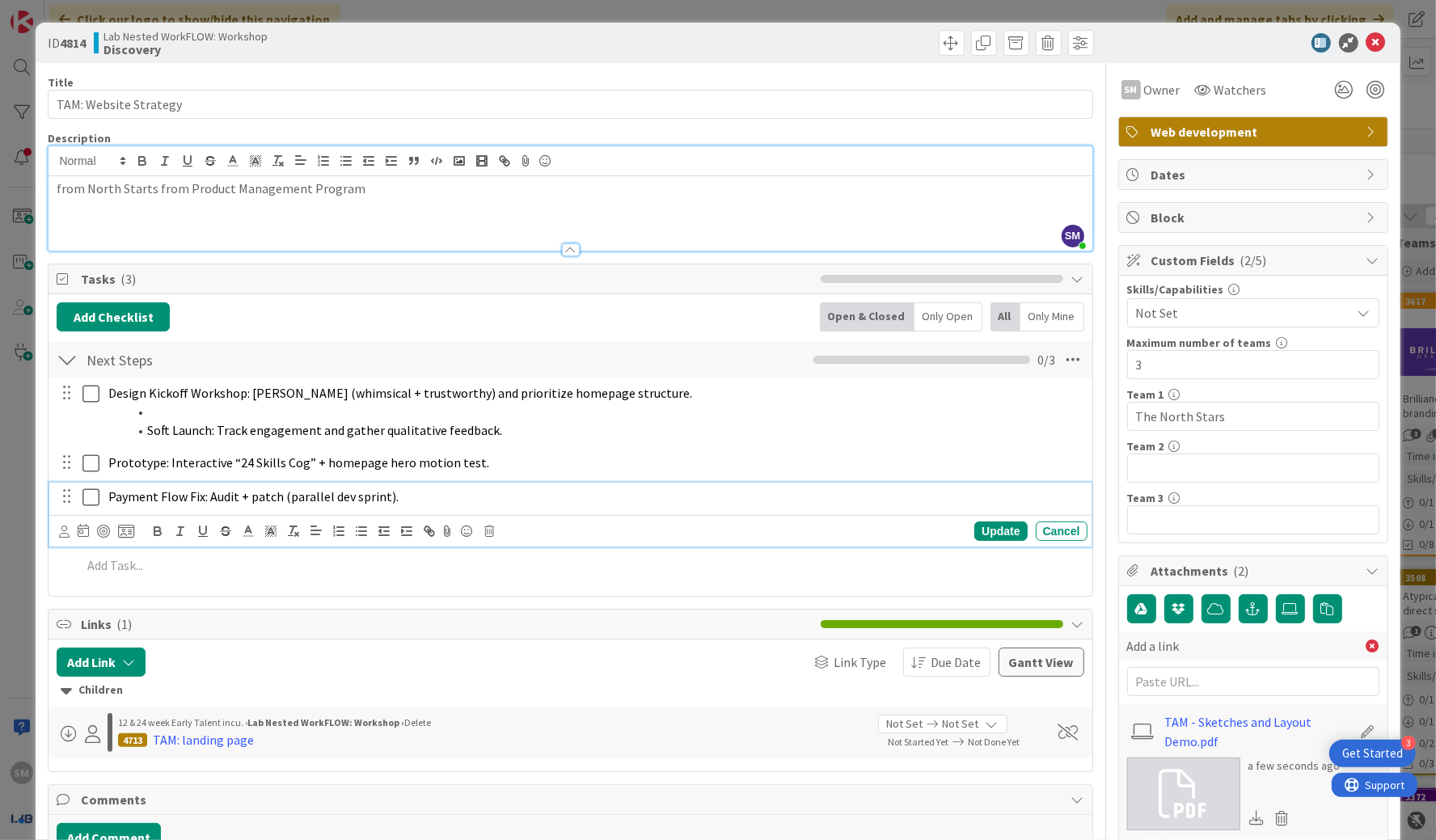
click at [840, 583] on div "Design Kickoff Workshop: [PERSON_NAME] (whimsical + trustworthy) and prioritize…" at bounding box center [570, 482] width 1027 height 208
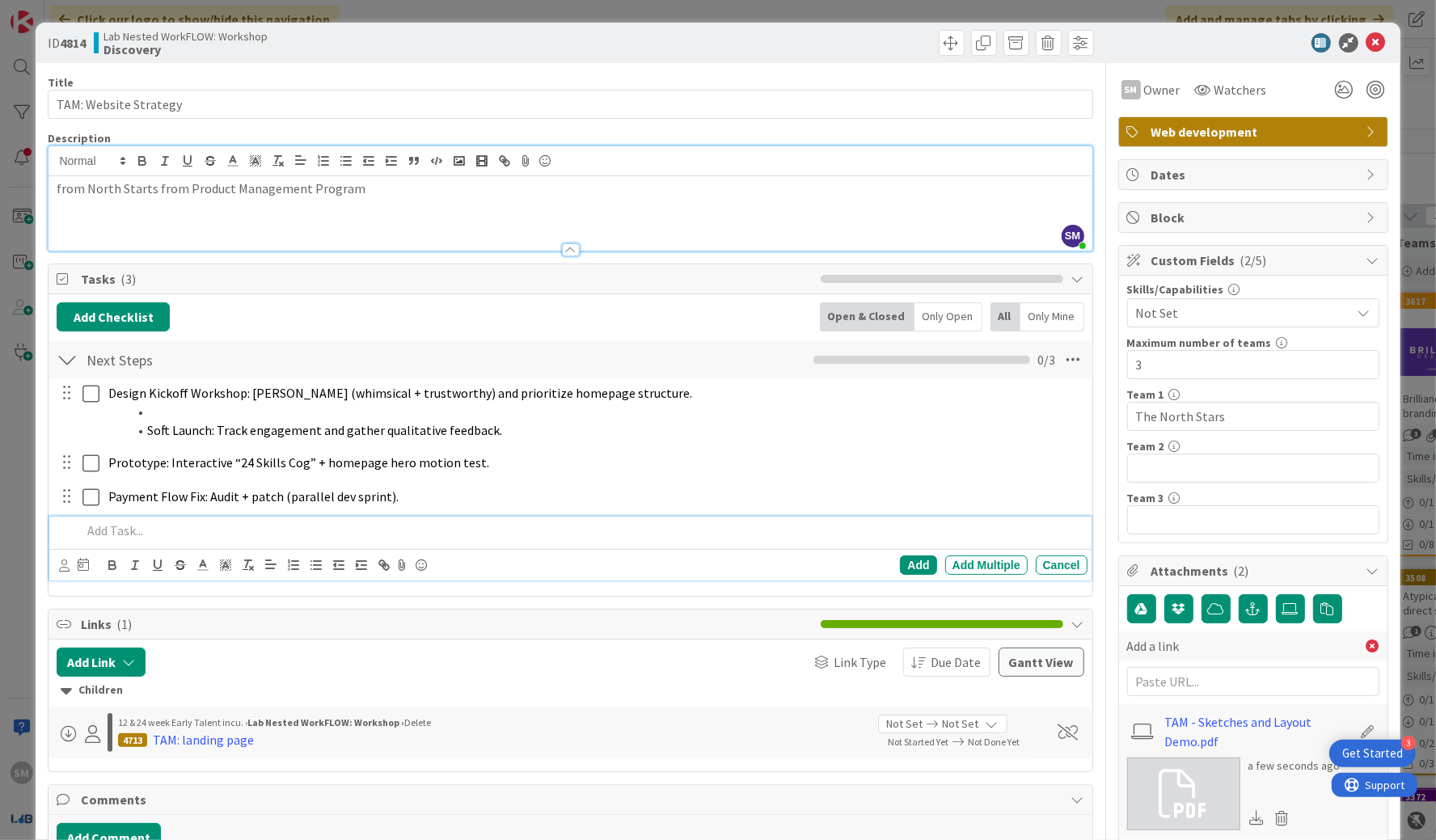
click at [759, 533] on p at bounding box center [581, 530] width 999 height 18
click at [840, 560] on div "Add" at bounding box center [919, 565] width 37 height 19
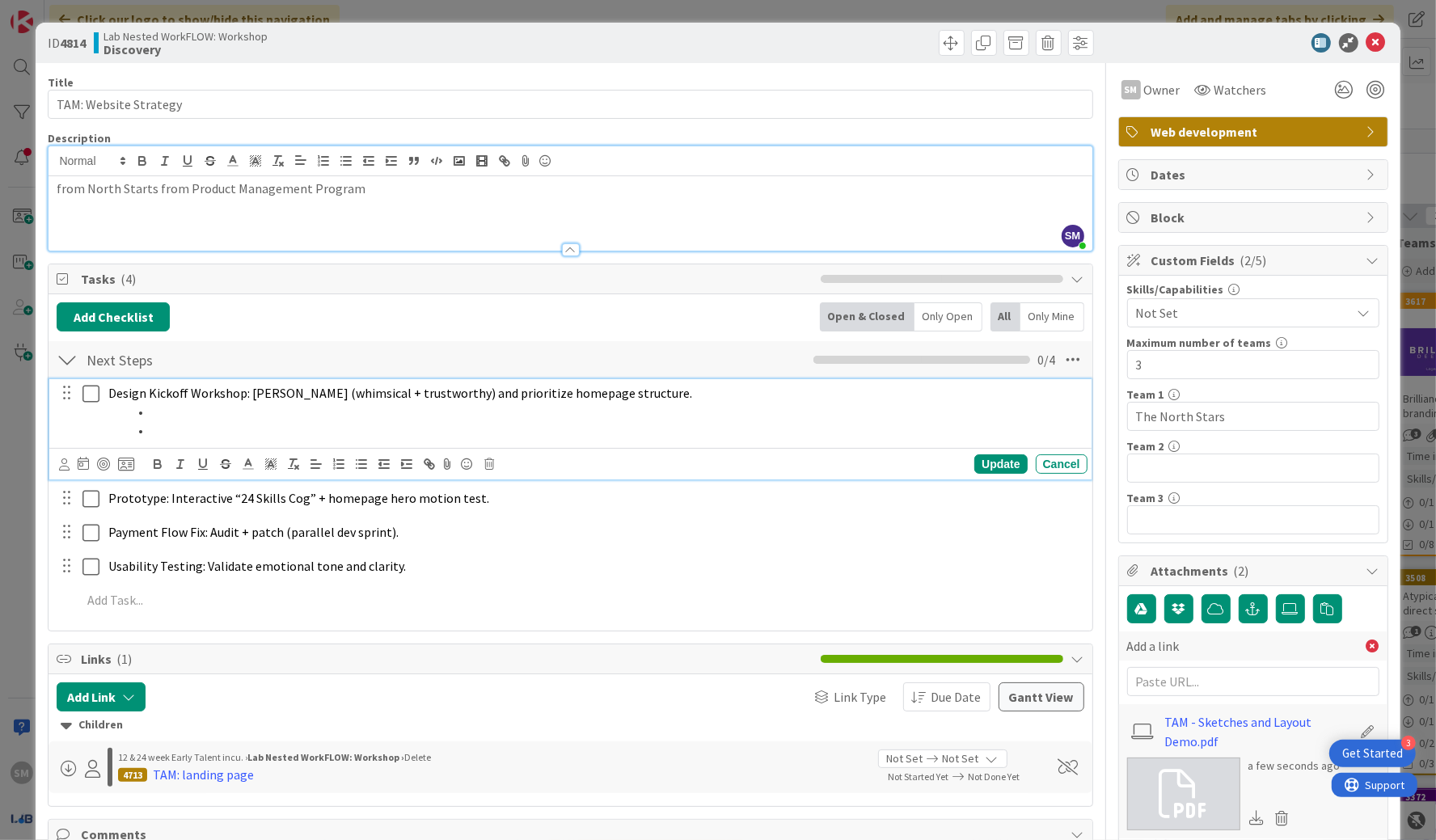
drag, startPoint x: 556, startPoint y: 428, endPoint x: 148, endPoint y: 431, distance: 408.0
click at [148, 431] on li at bounding box center [604, 430] width 954 height 18
drag, startPoint x: 148, startPoint y: 431, endPoint x: 73, endPoint y: 407, distance: 78.7
click at [72, 406] on div "Design Kickoff Workshop: [PERSON_NAME] (whimsical + trustworthy) and prioritize…" at bounding box center [571, 412] width 1031 height 65
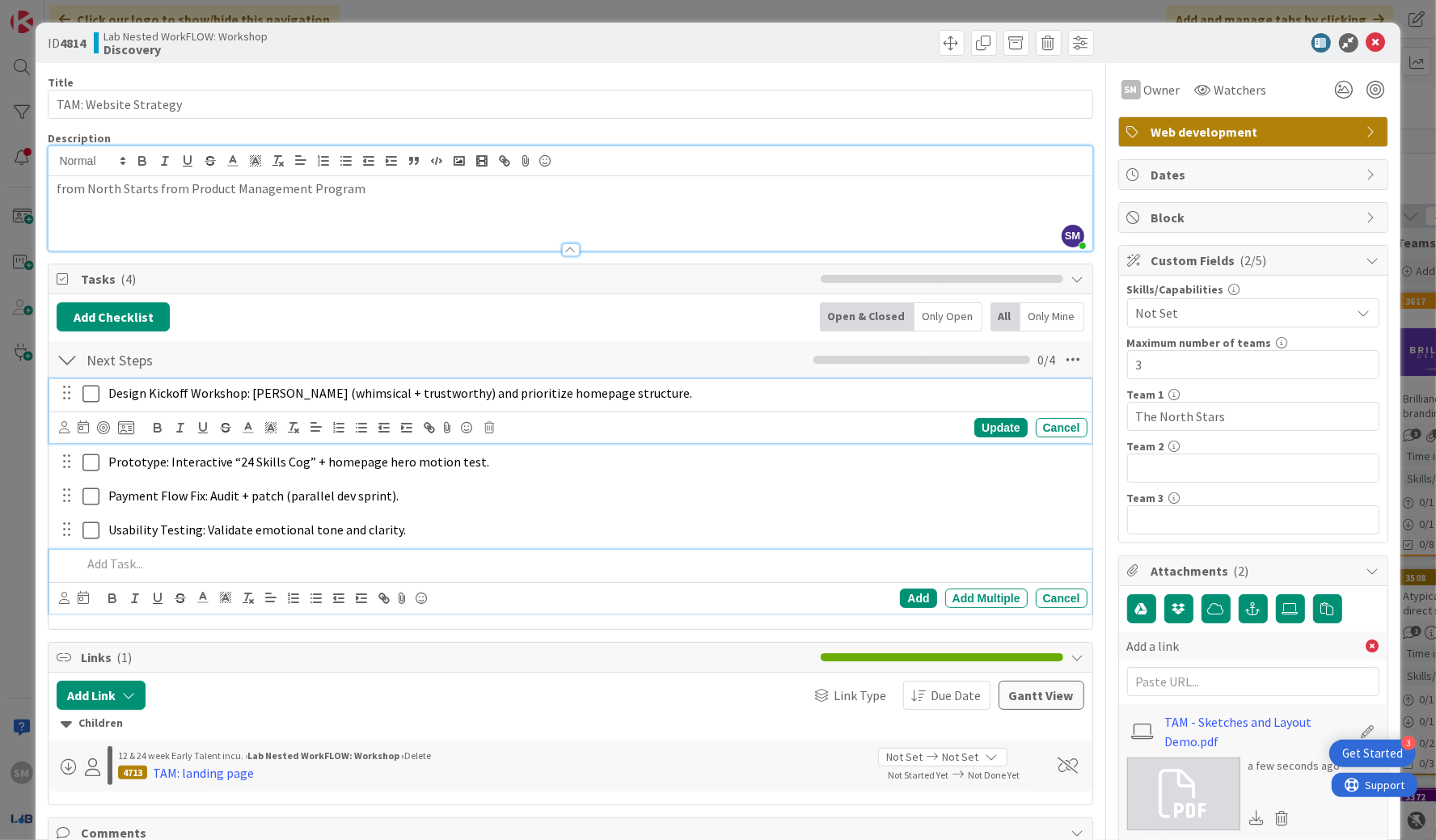
click at [190, 564] on p at bounding box center [581, 563] width 999 height 18
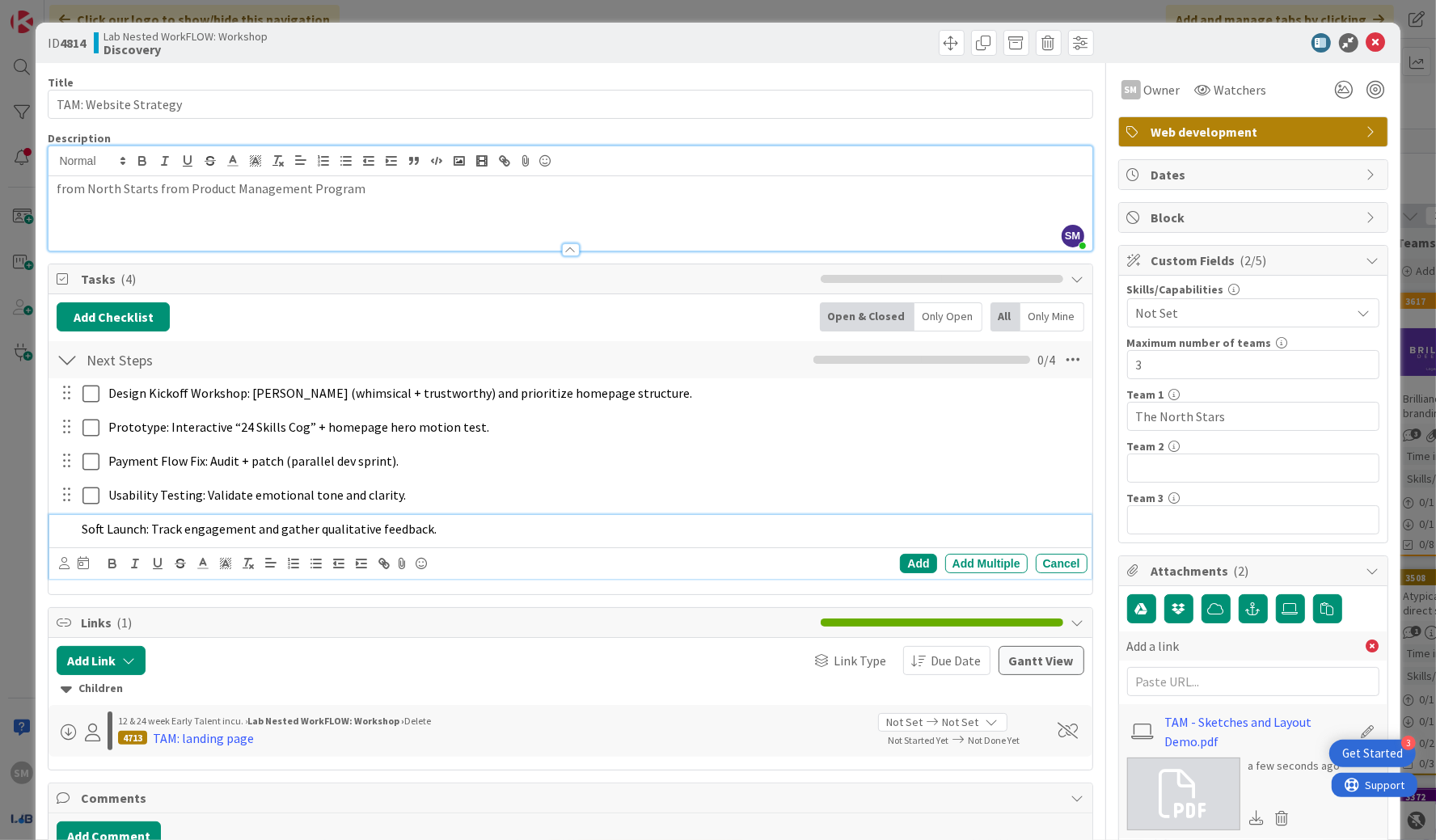
click at [840, 576] on div "Add Add Multiple Cancel" at bounding box center [571, 563] width 1042 height 31
click at [840, 570] on div "Add" at bounding box center [919, 563] width 37 height 19
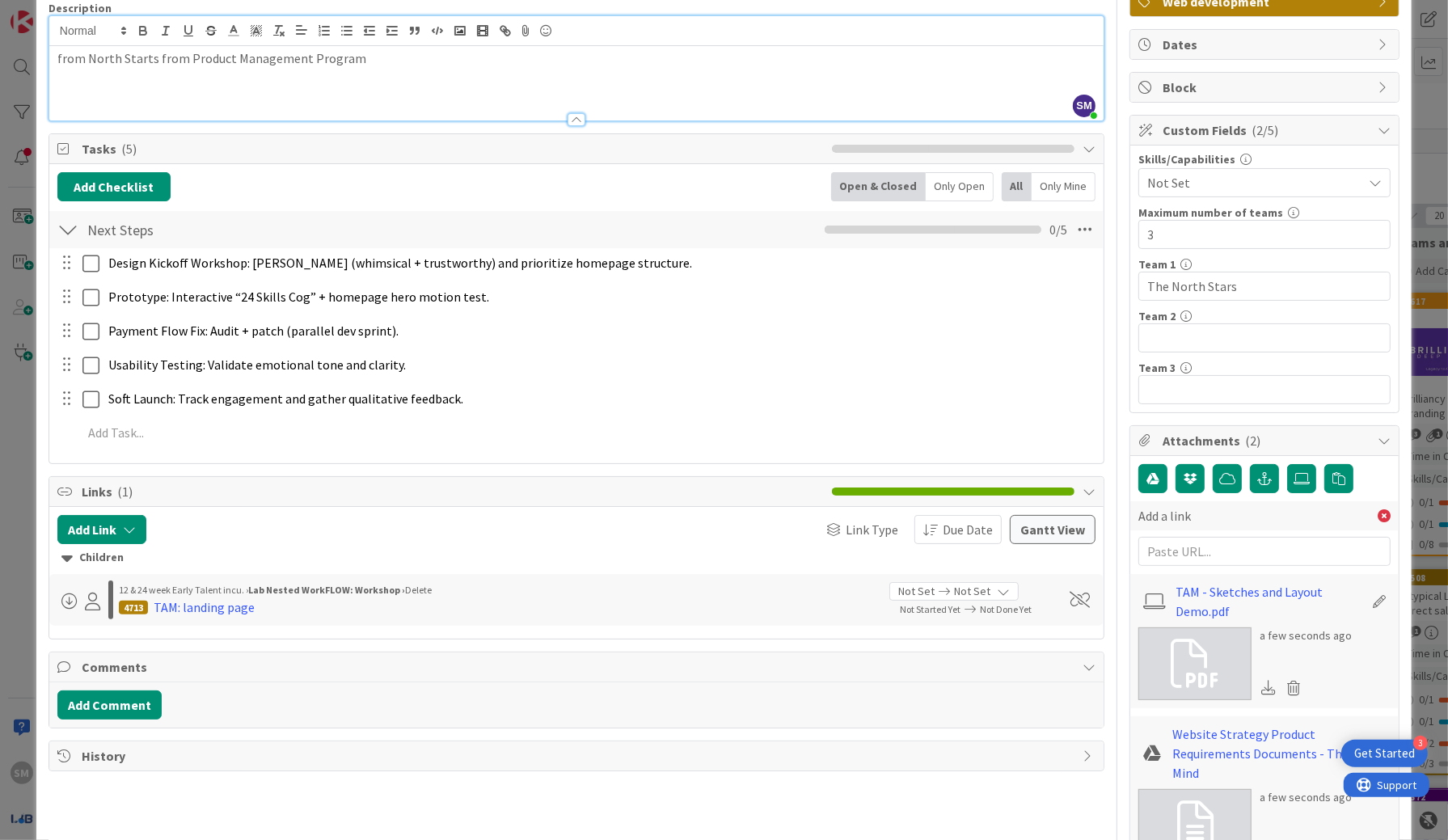
scroll to position [99, 0]
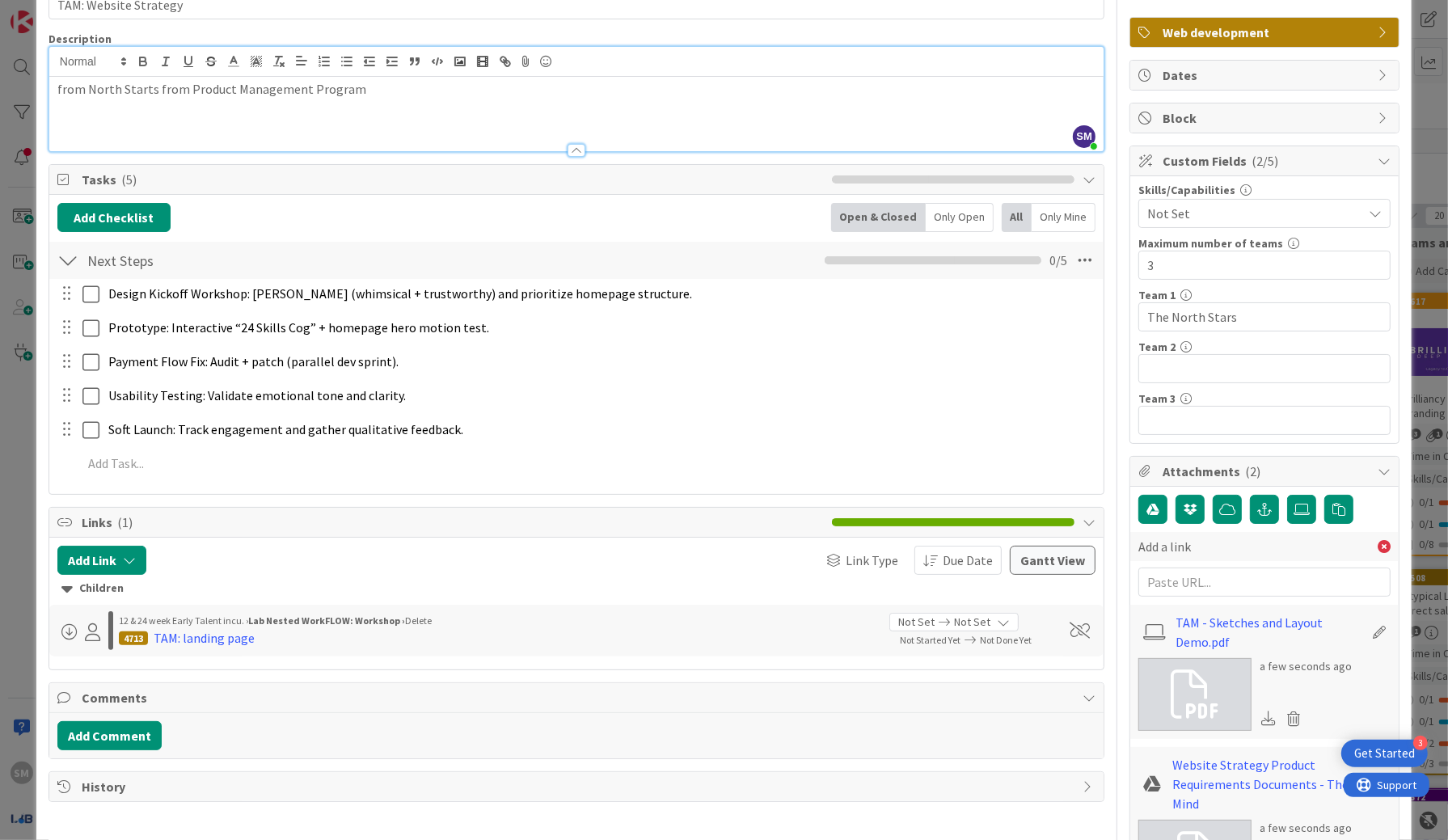
click at [570, 109] on p at bounding box center [577, 107] width 1038 height 18
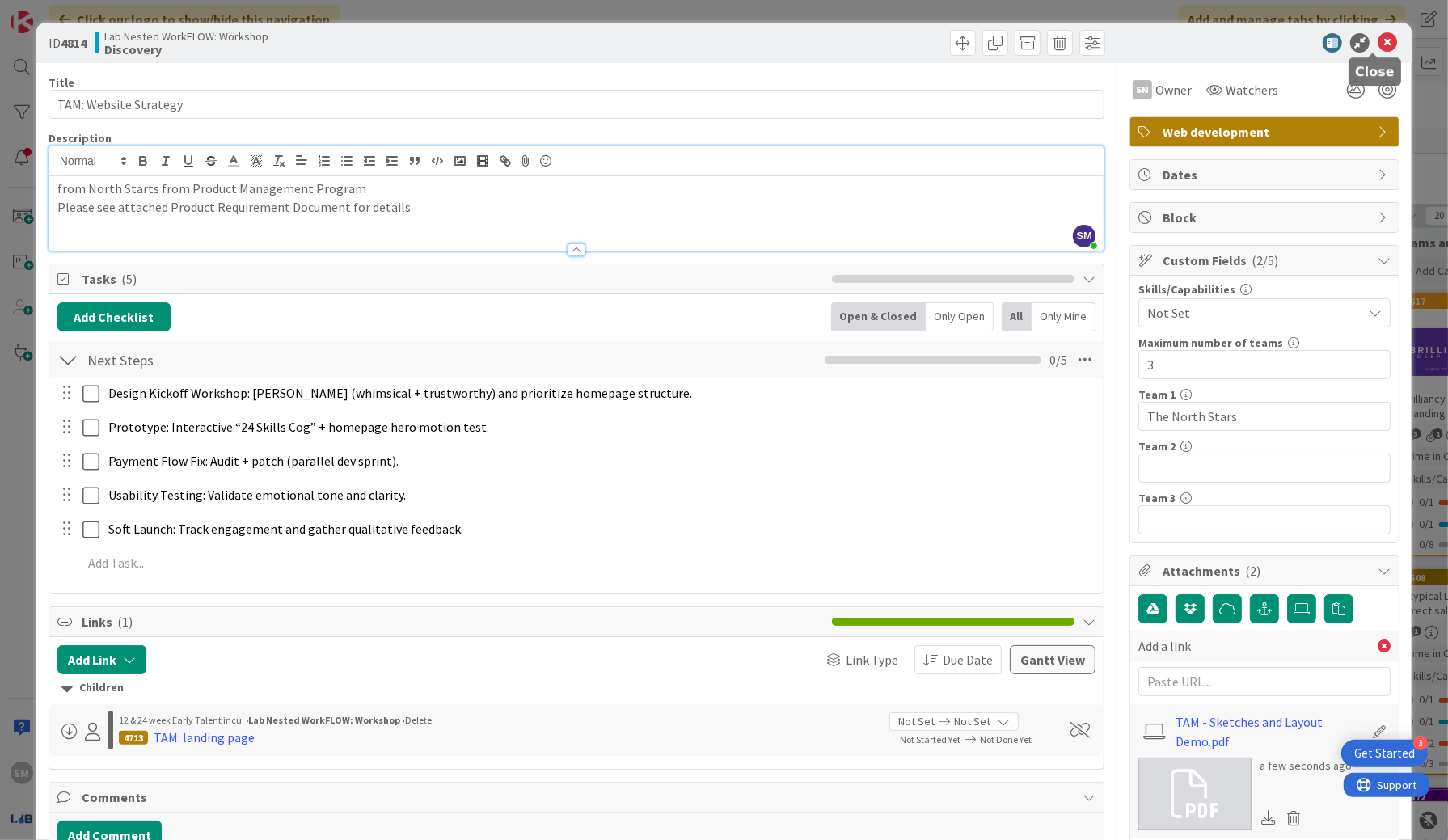
click at [840, 45] on icon at bounding box center [1388, 43] width 19 height 19
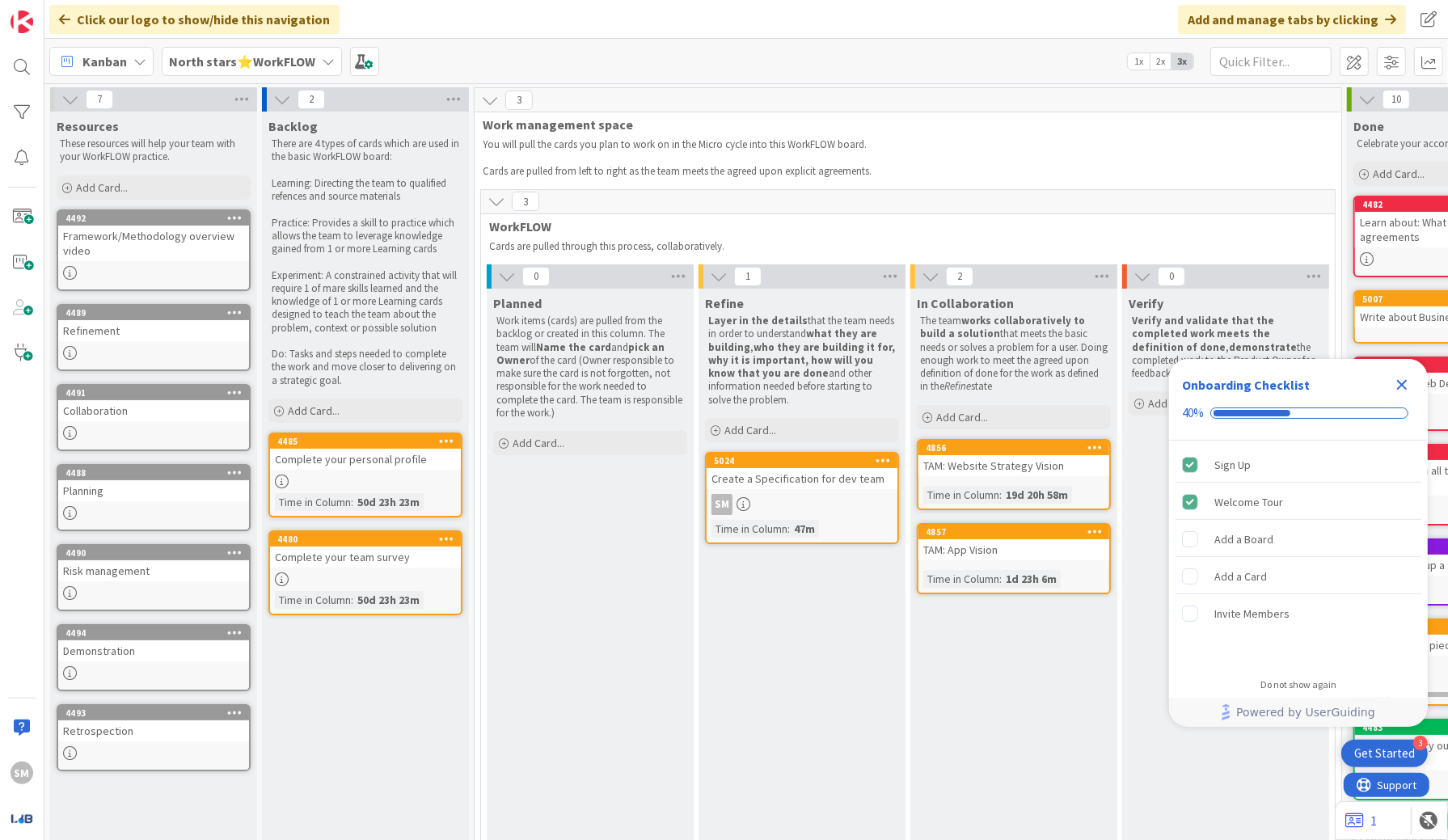
click at [238, 64] on b "North stars⭐WorkFLOW" at bounding box center [242, 61] width 147 height 17
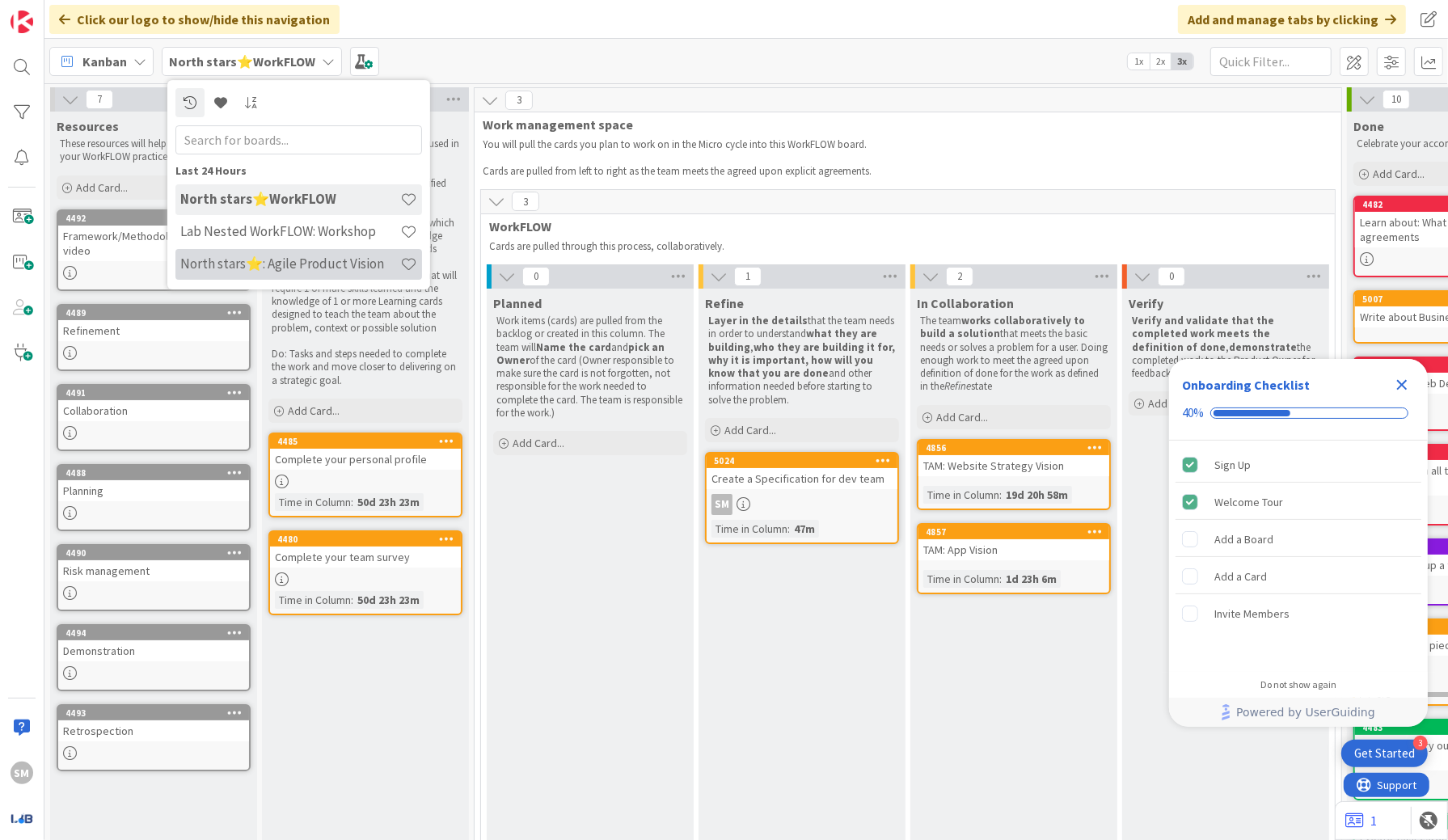
click at [320, 254] on div "North stars⭐: Agile Product Vision" at bounding box center [298, 264] width 247 height 31
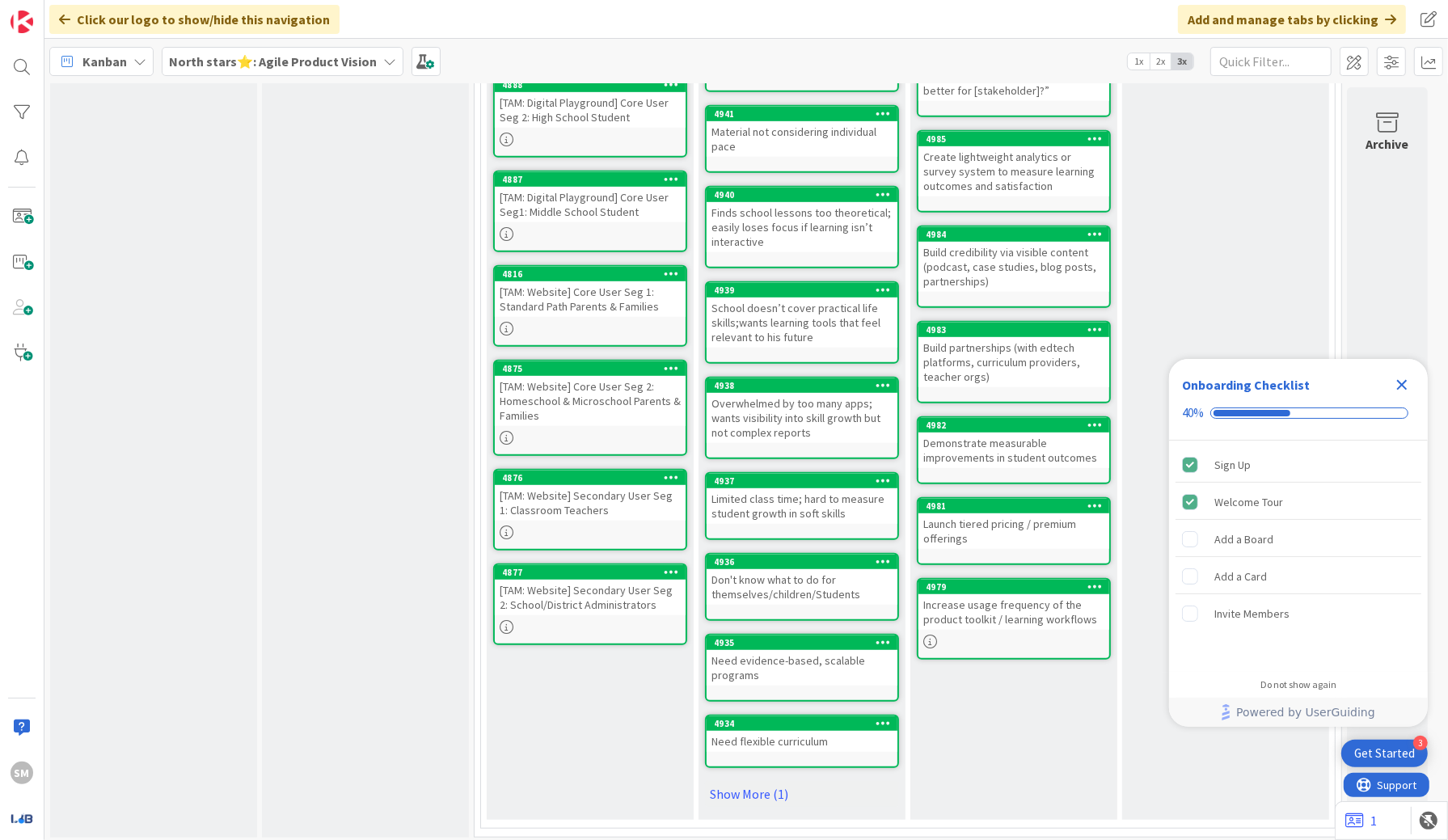
click at [298, 65] on b "North stars⭐: Agile Product Vision" at bounding box center [273, 61] width 208 height 17
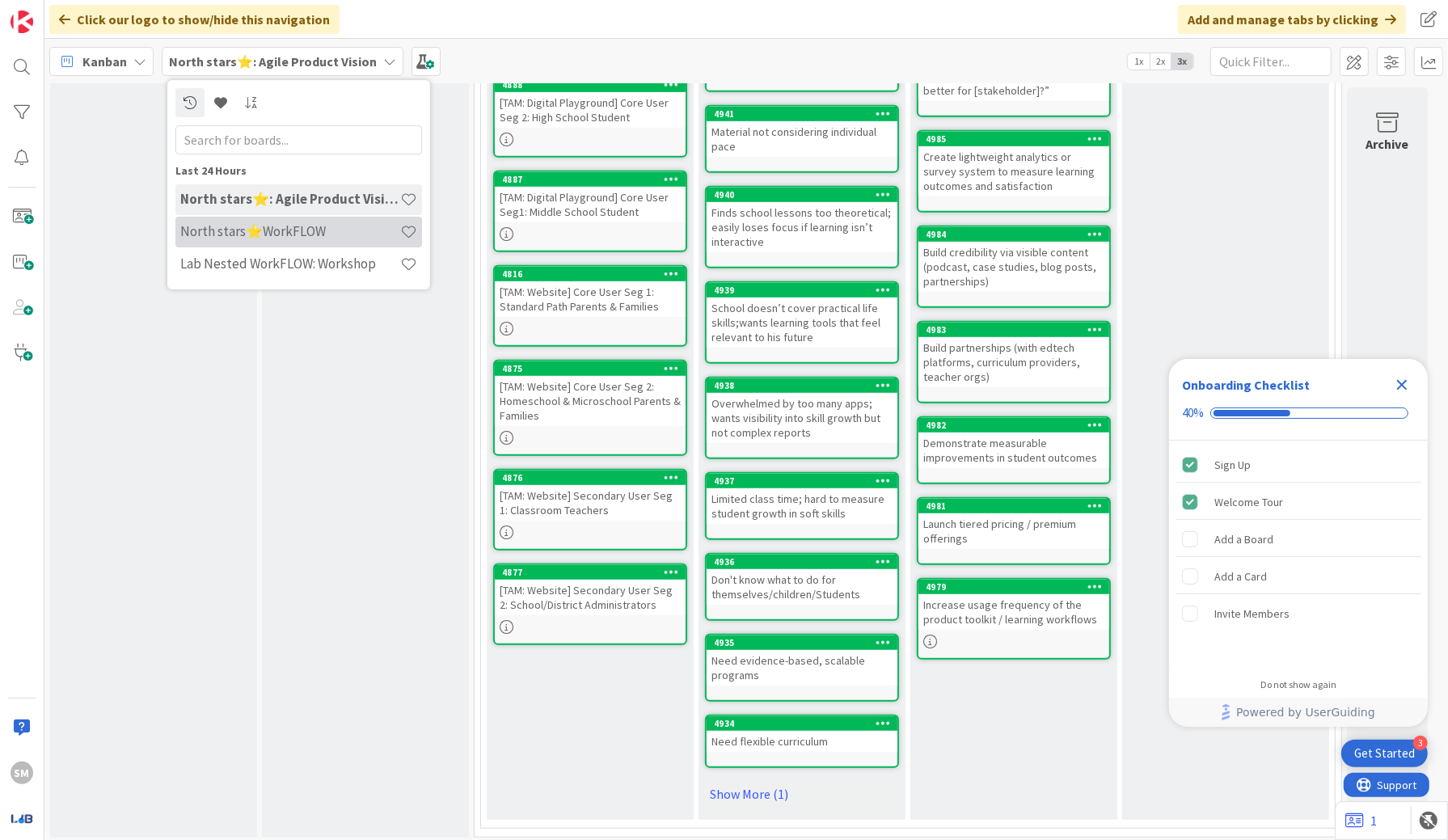
click at [304, 226] on h4 "North stars⭐WorkFLOW" at bounding box center [290, 231] width 220 height 17
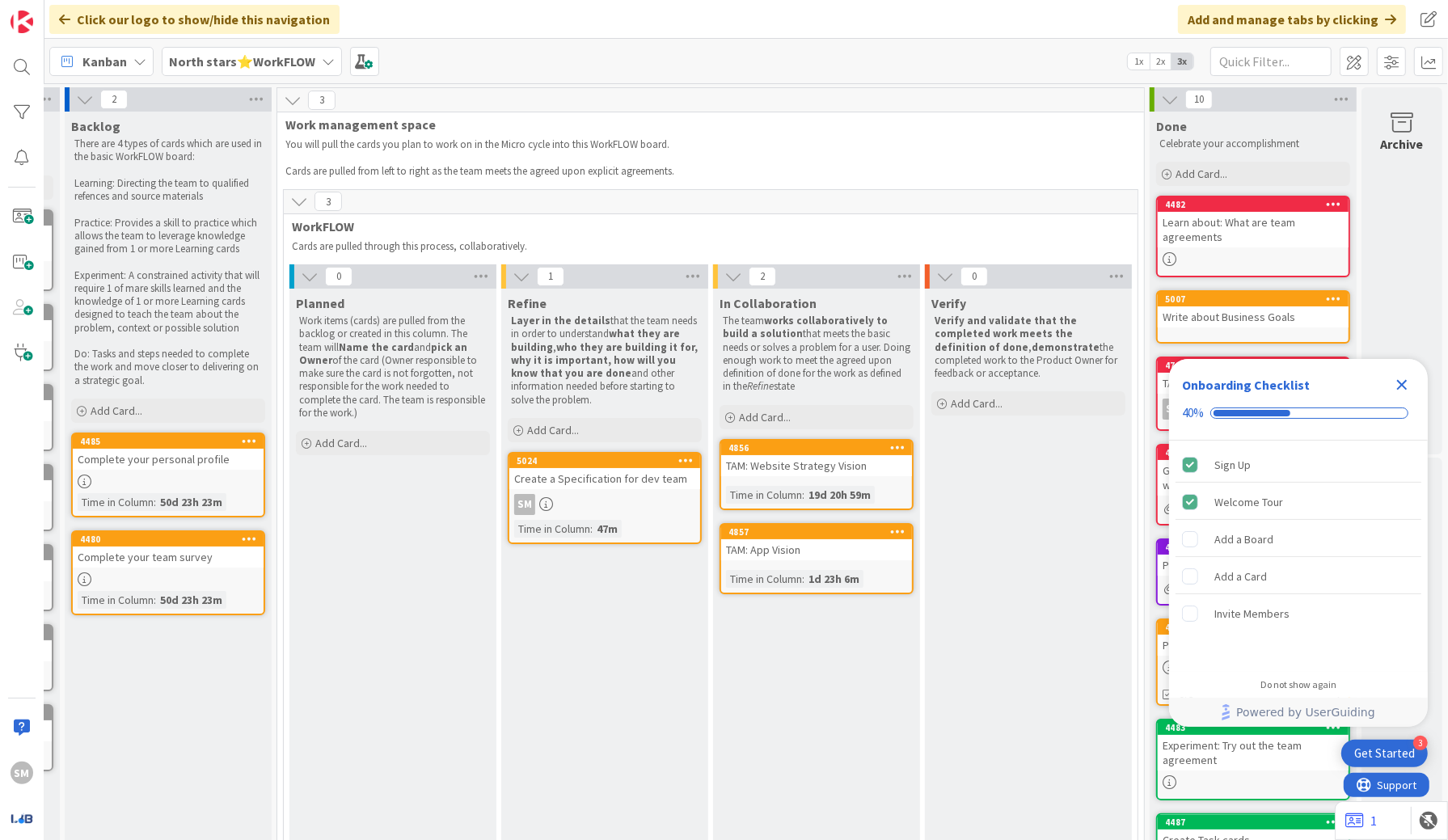
click at [209, 68] on b "North stars⭐WorkFLOW" at bounding box center [242, 61] width 147 height 17
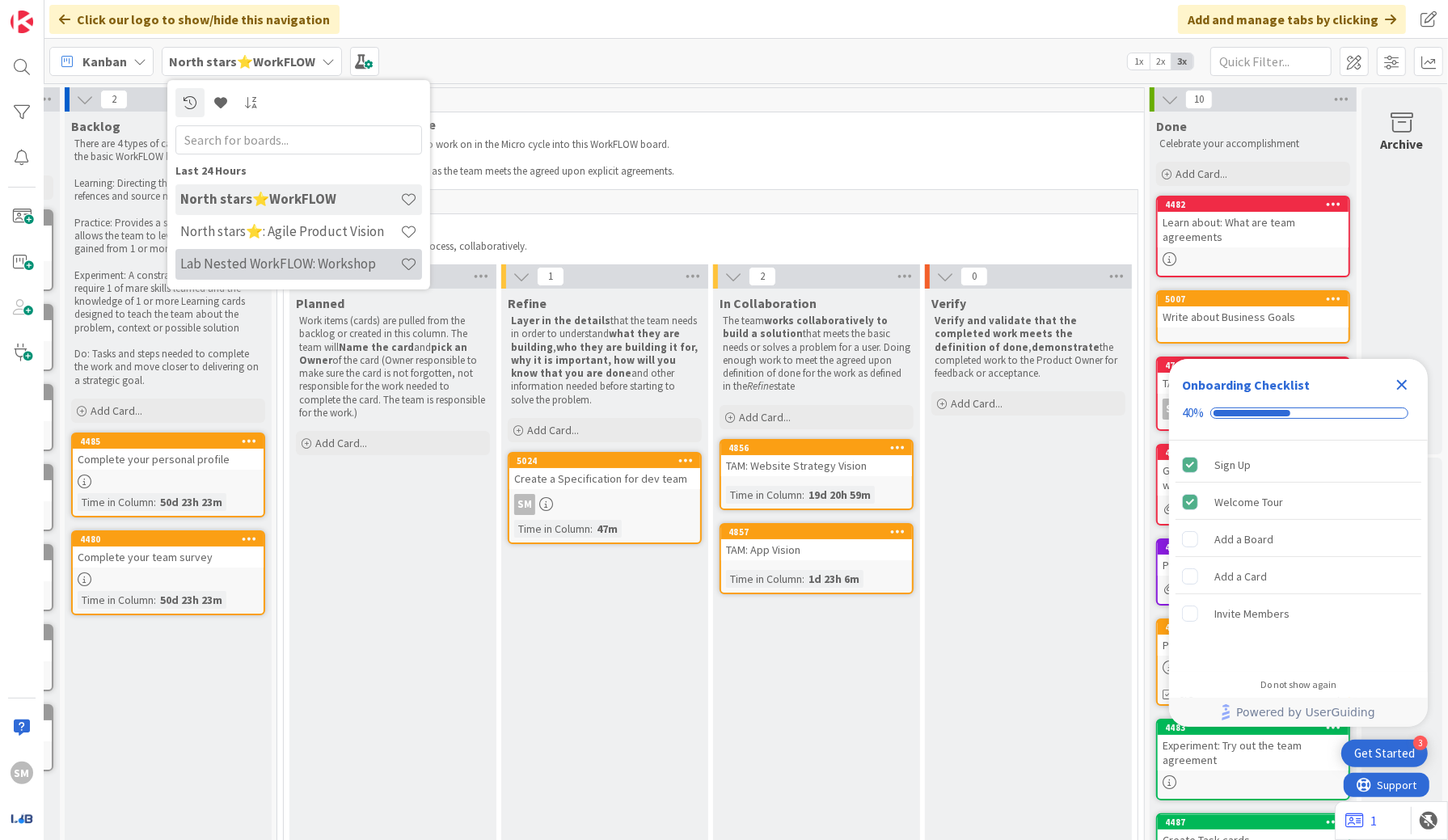
click at [291, 264] on h4 "Lab Nested WorkFLOW: Workshop" at bounding box center [290, 263] width 220 height 17
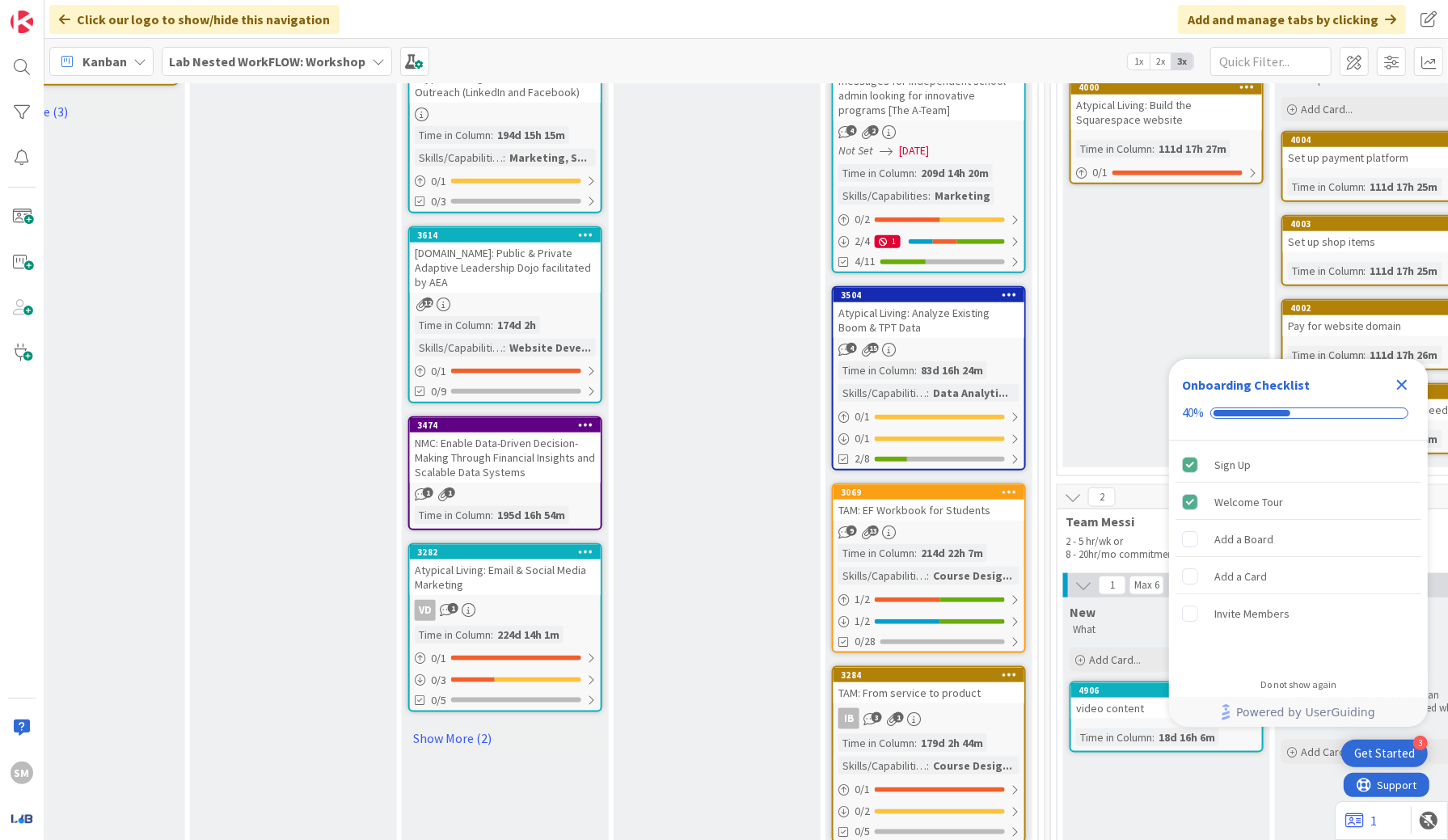
scroll to position [2062, 1581]
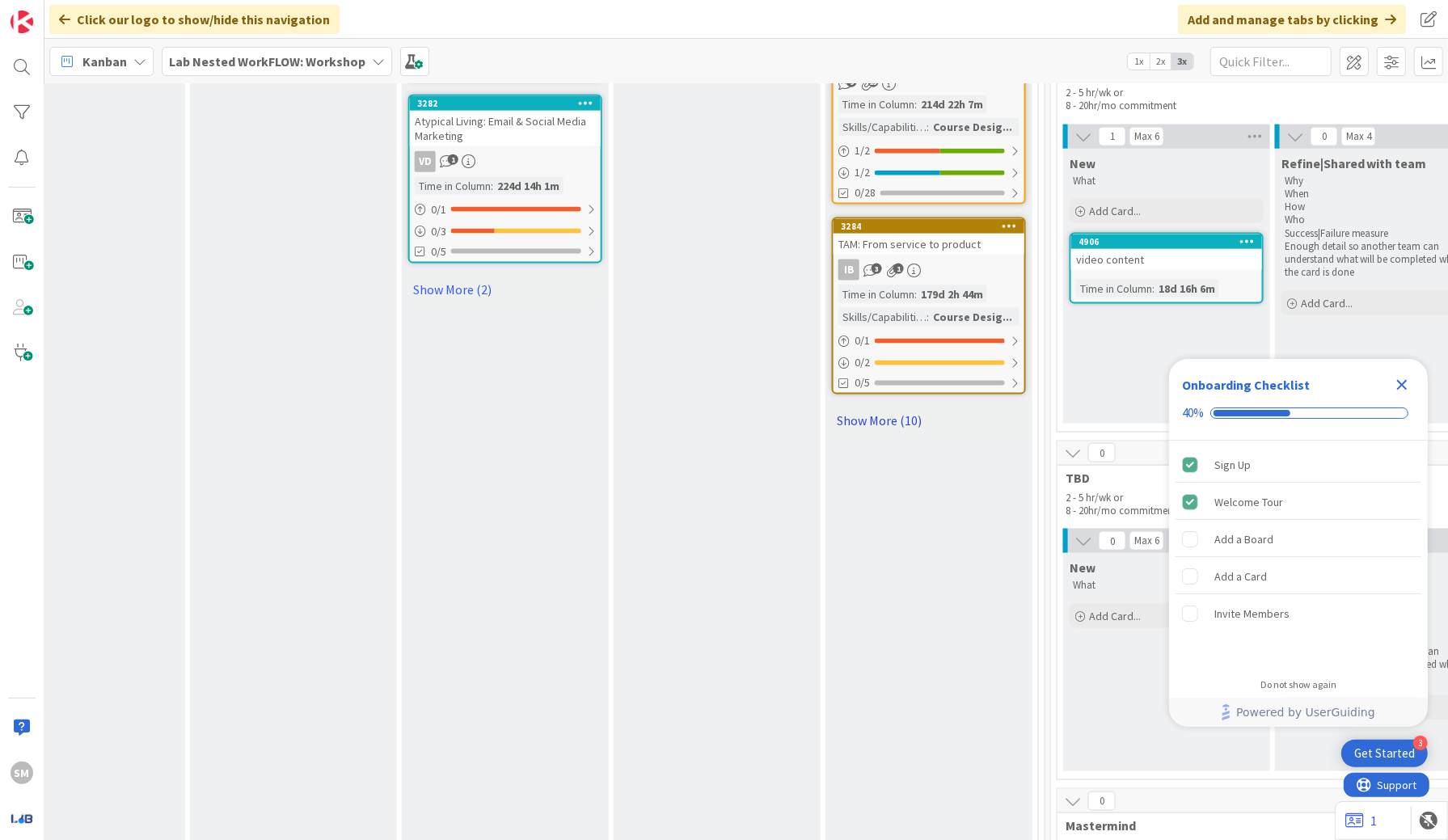
click at [870, 415] on link "Show More (10)" at bounding box center [929, 420] width 194 height 26
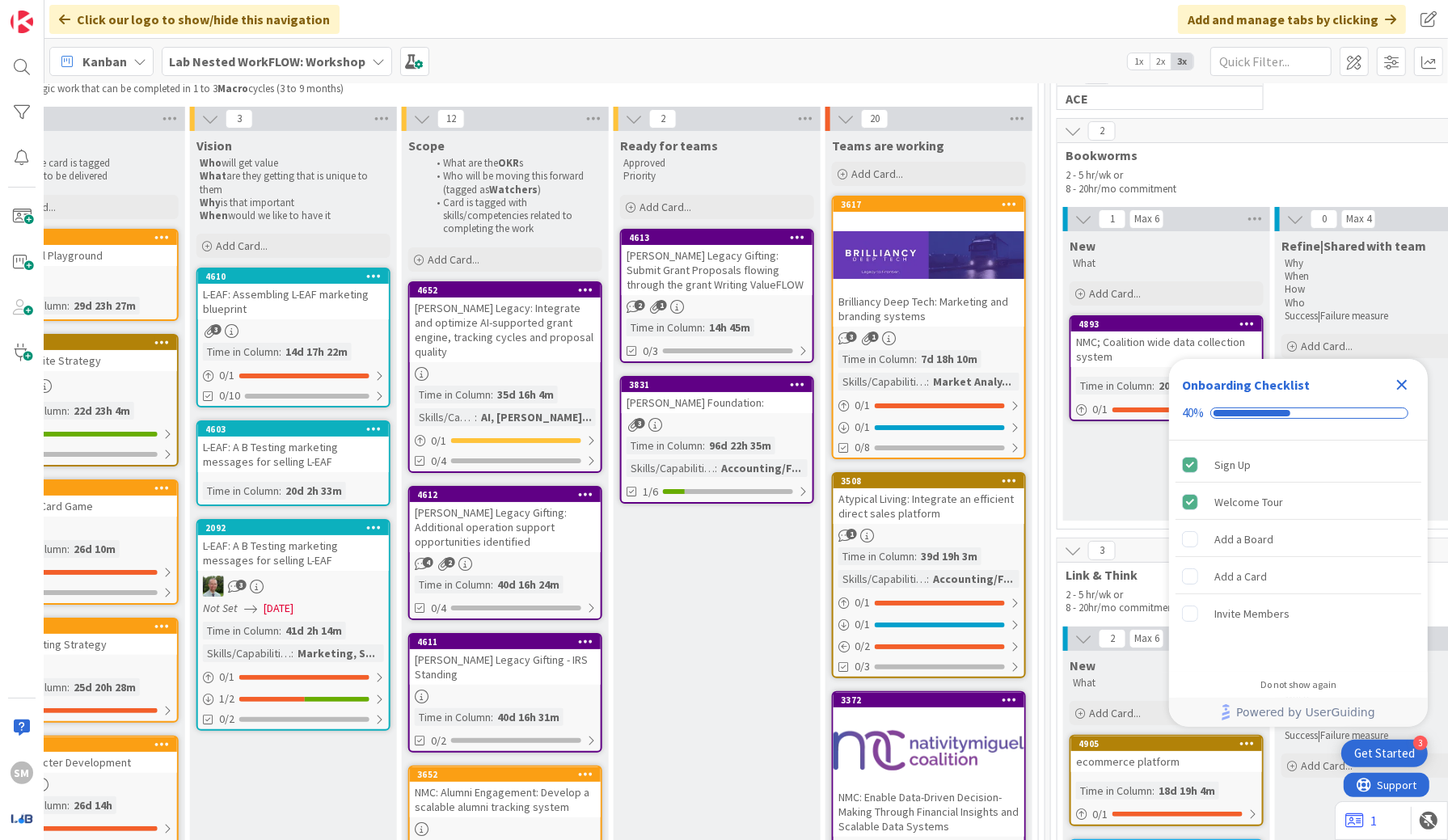
scroll to position [0, 0]
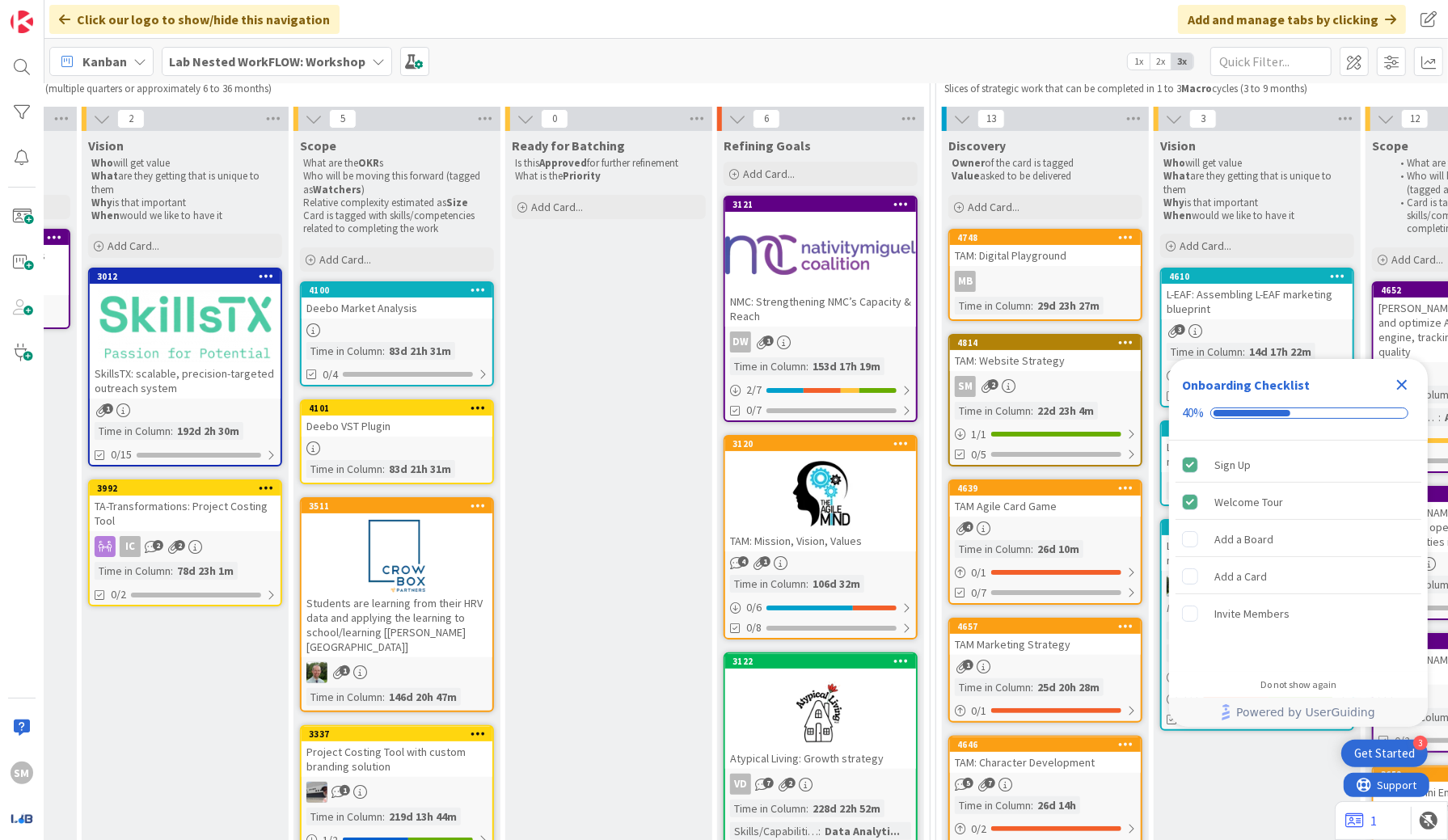
click at [1031, 361] on div "TAM: Website Strategy" at bounding box center [1045, 360] width 191 height 21
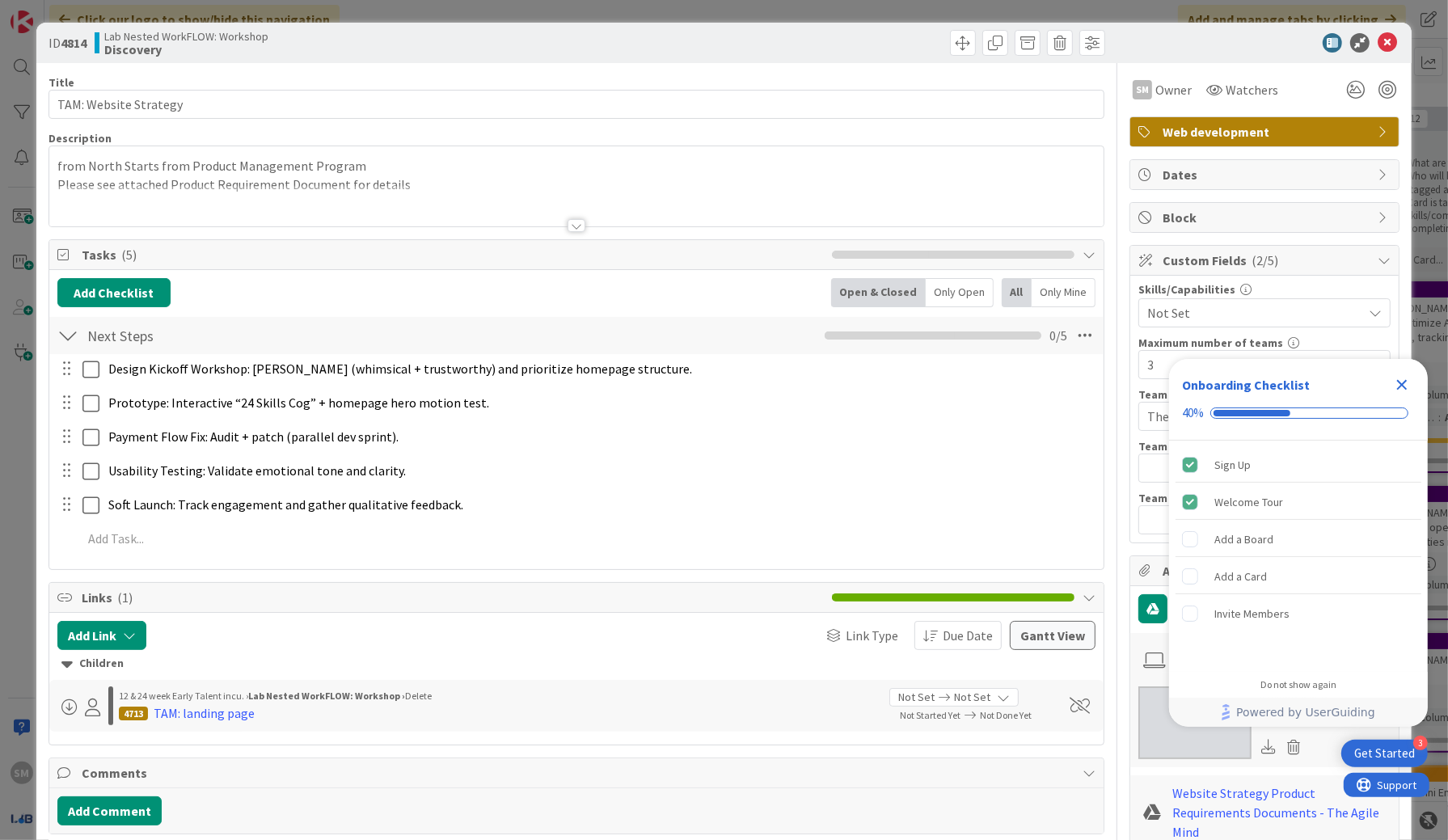
click at [1397, 379] on icon "Close Checklist" at bounding box center [1402, 385] width 19 height 19
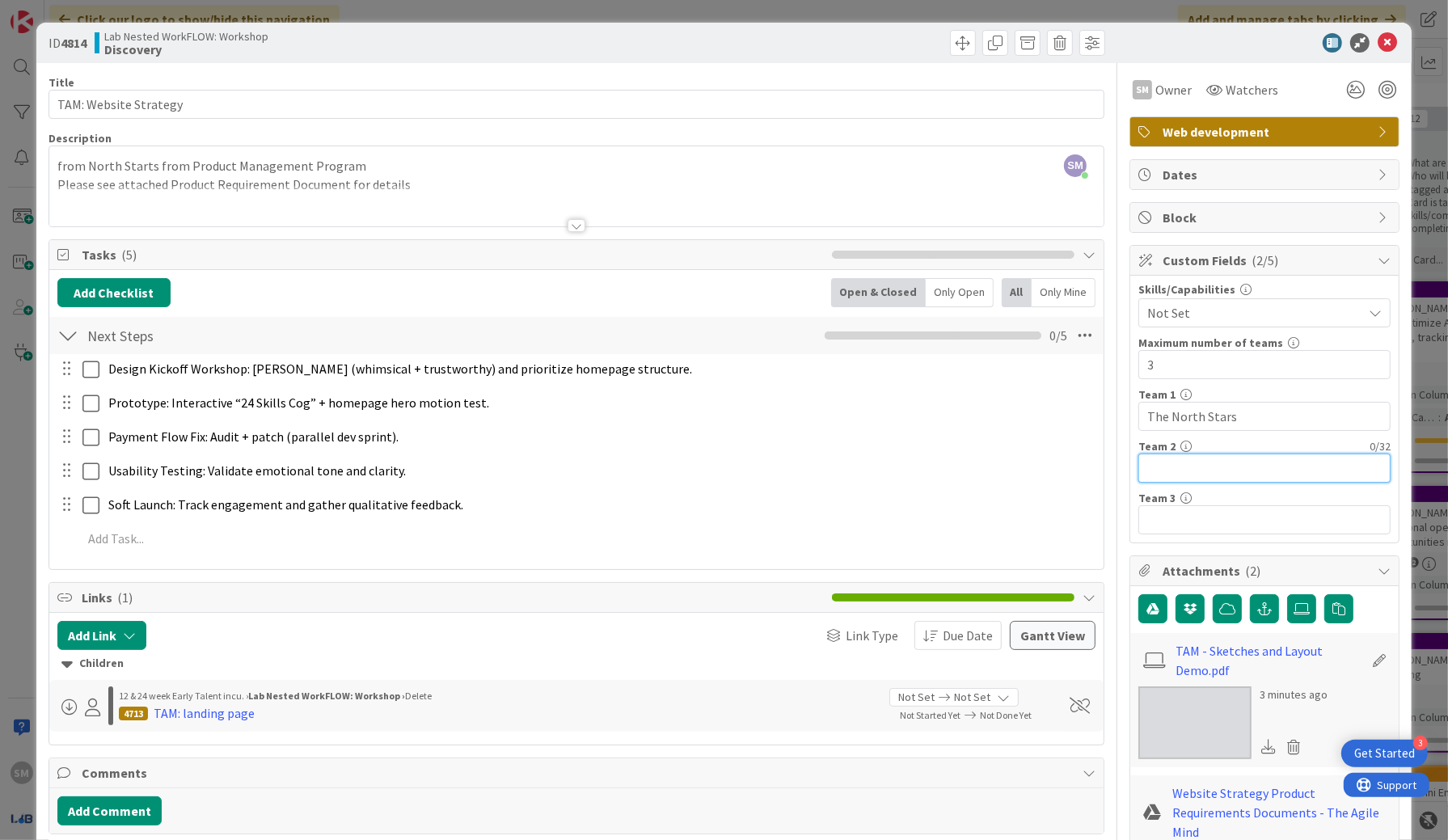
click at [1151, 474] on input "text" at bounding box center [1264, 468] width 252 height 29
click at [1250, 419] on input "The North Stars" at bounding box center [1264, 416] width 252 height 29
drag, startPoint x: 1221, startPoint y: 413, endPoint x: 1483, endPoint y: 421, distance: 262.1
click at [1447, 421] on html "3 Get Started SM Click our logo to show/hide this navigation Add and manage tab…" at bounding box center [724, 420] width 1448 height 840
type input "The North Stars"
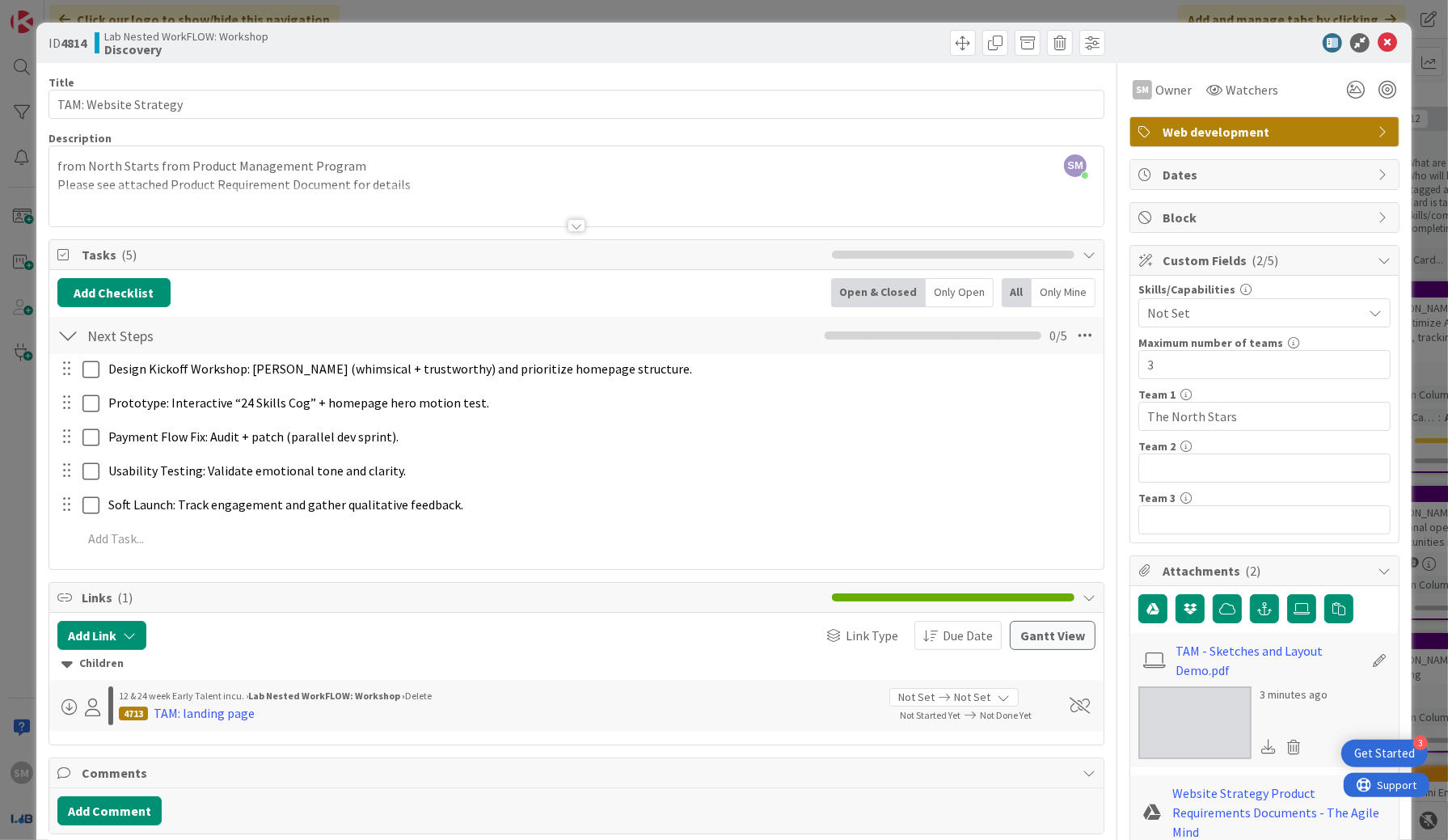
click at [506, 208] on div at bounding box center [577, 205] width 1055 height 41
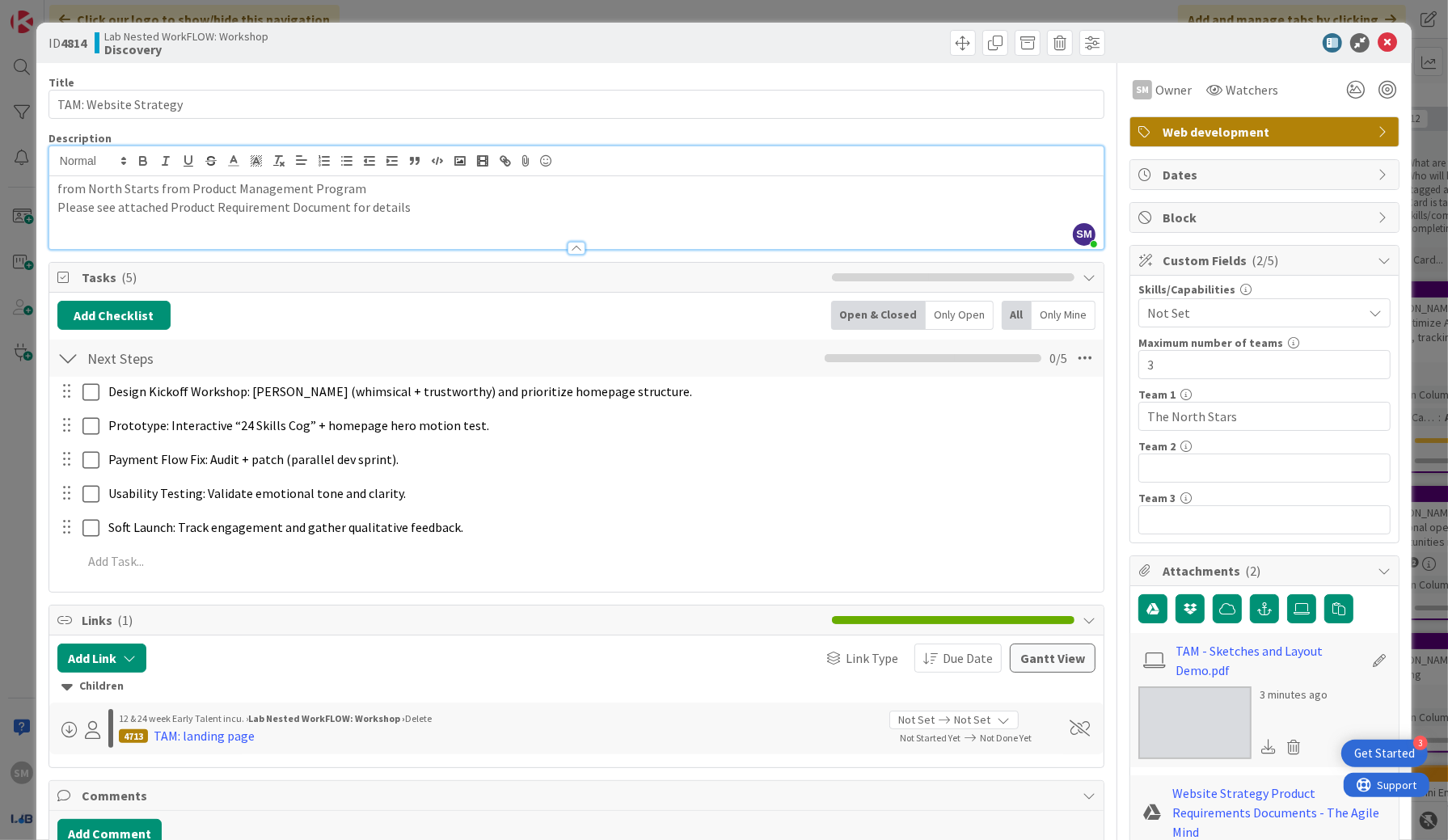
click at [546, 216] on div "from North Starts from Product Management Program Please see attached Product R…" at bounding box center [577, 212] width 1055 height 72
click at [559, 198] on p "Please see attached Product Requirement Document for details" at bounding box center [577, 207] width 1038 height 18
click at [482, 209] on p "Please see the attached Product Requirement Document for details" at bounding box center [577, 207] width 1038 height 18
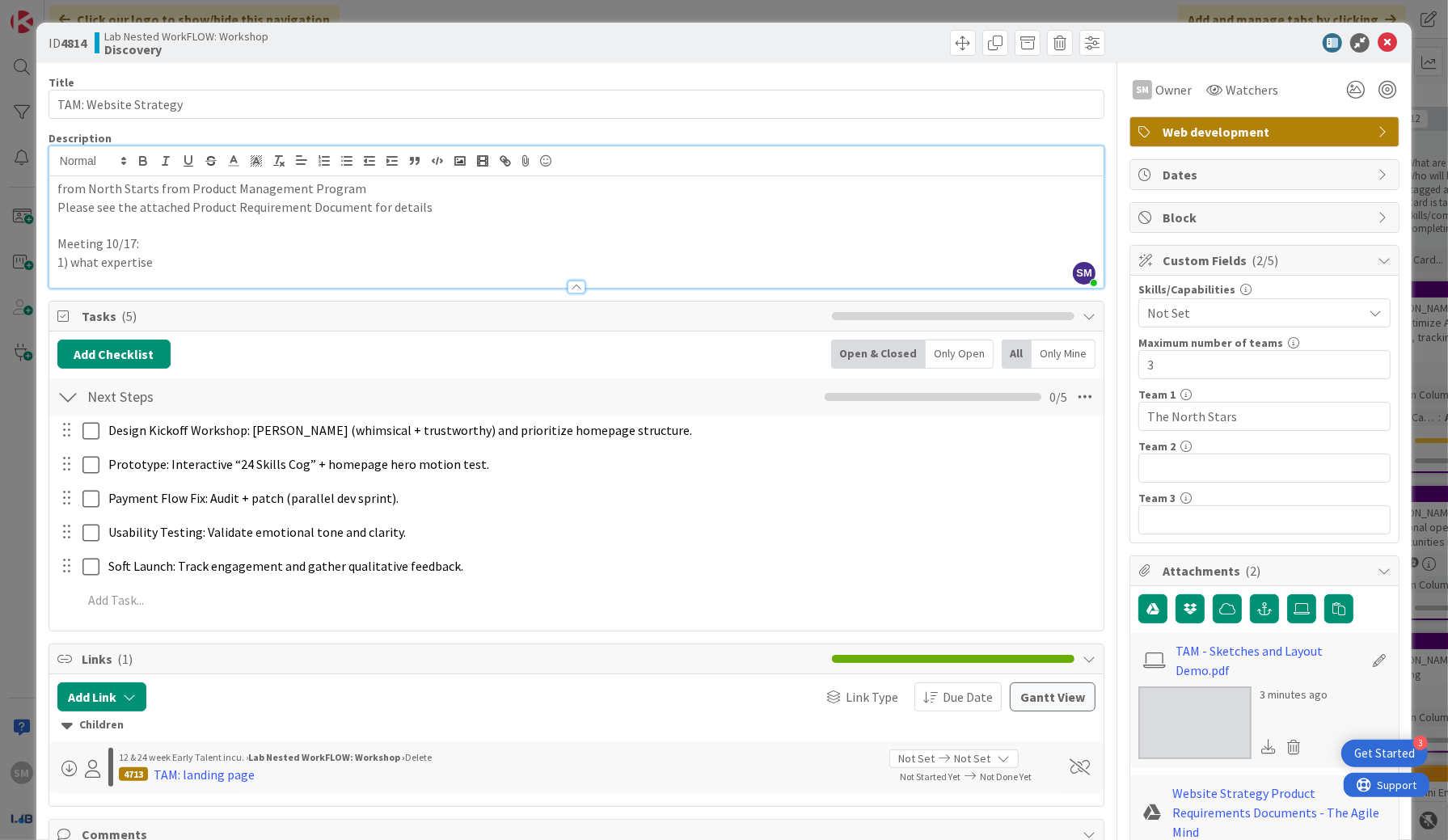
drag, startPoint x: 235, startPoint y: 263, endPoint x: 46, endPoint y: 231, distance: 191.7
click at [46, 229] on div "ID 4814 Lab Nested WorkFLOW: Workshop Discovery Title 21 / 128 TAM: Website Str…" at bounding box center [724, 529] width 1376 height 1014
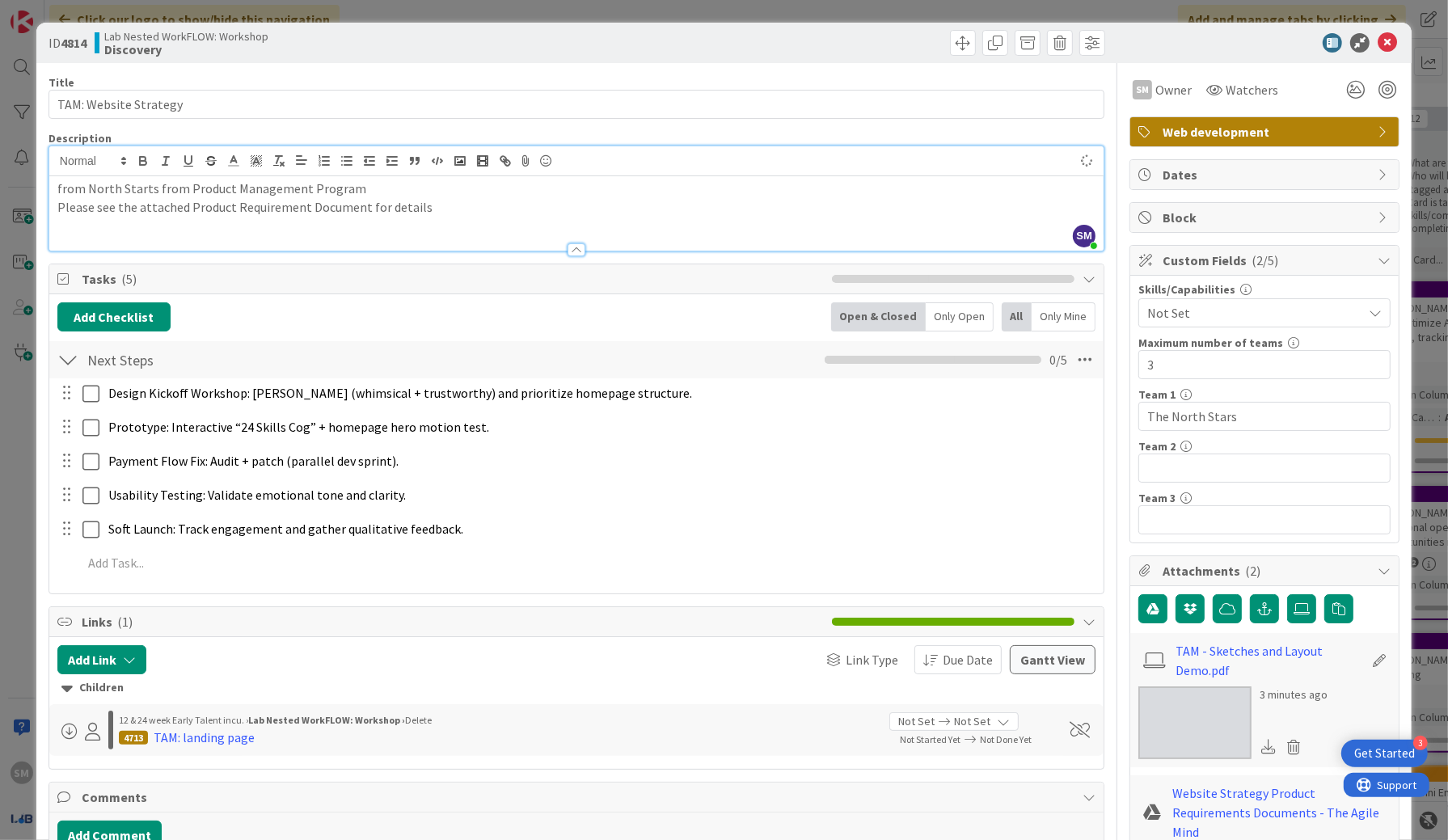
click at [630, 227] on p at bounding box center [577, 225] width 1038 height 18
click at [1378, 34] on icon at bounding box center [1388, 43] width 19 height 19
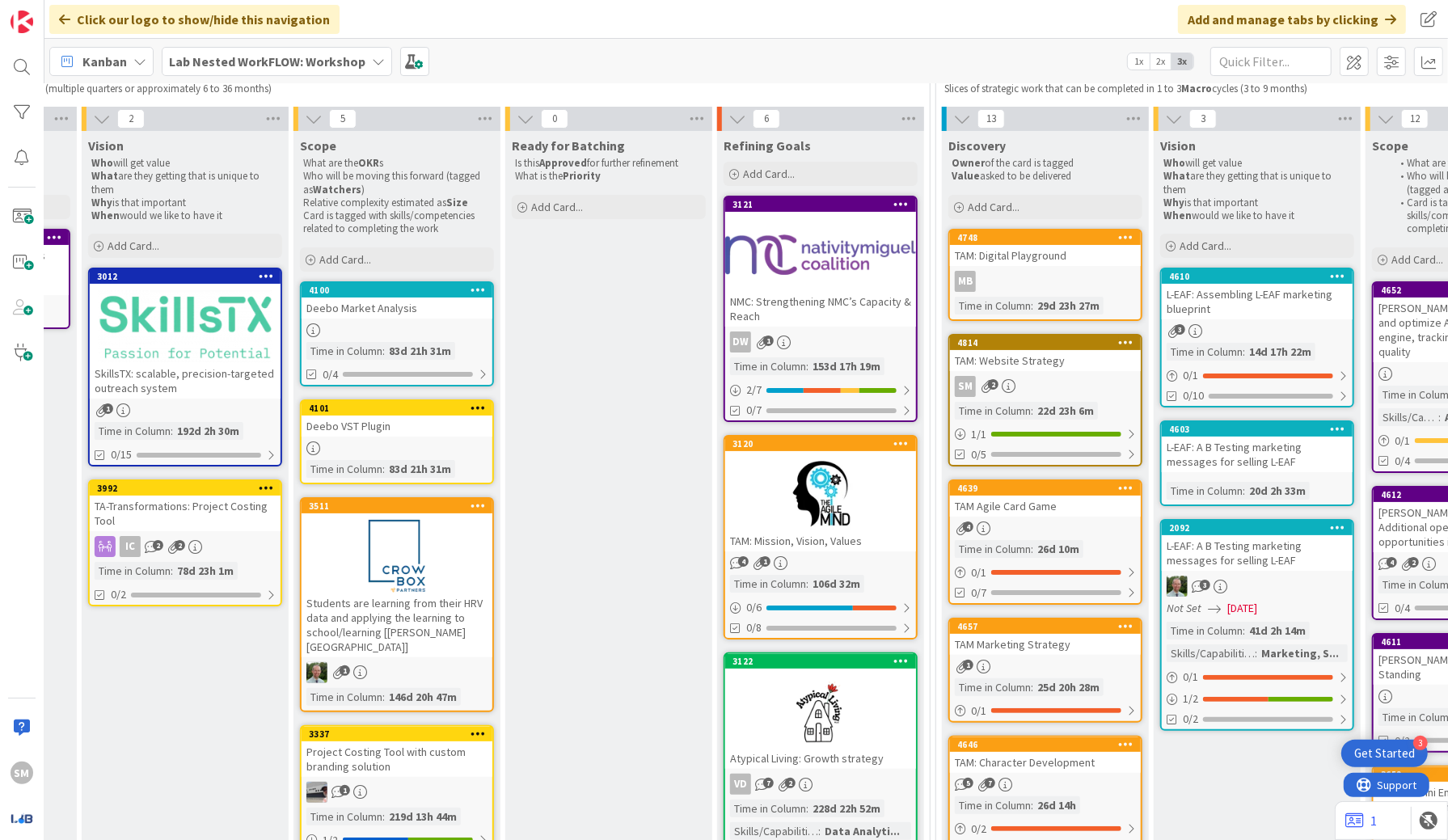
click at [777, 480] on div at bounding box center [820, 494] width 191 height 72
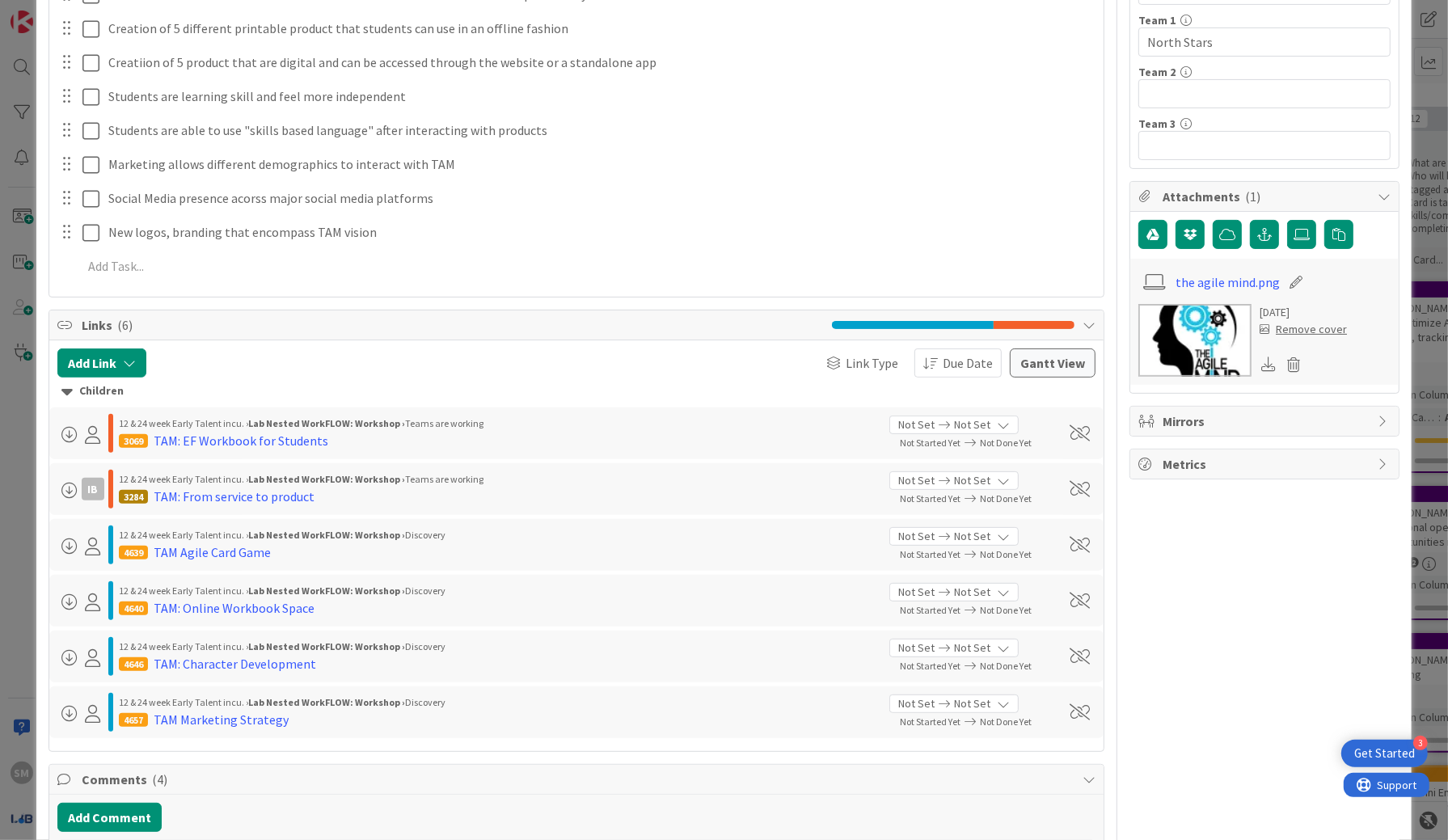
scroll to position [403, 0]
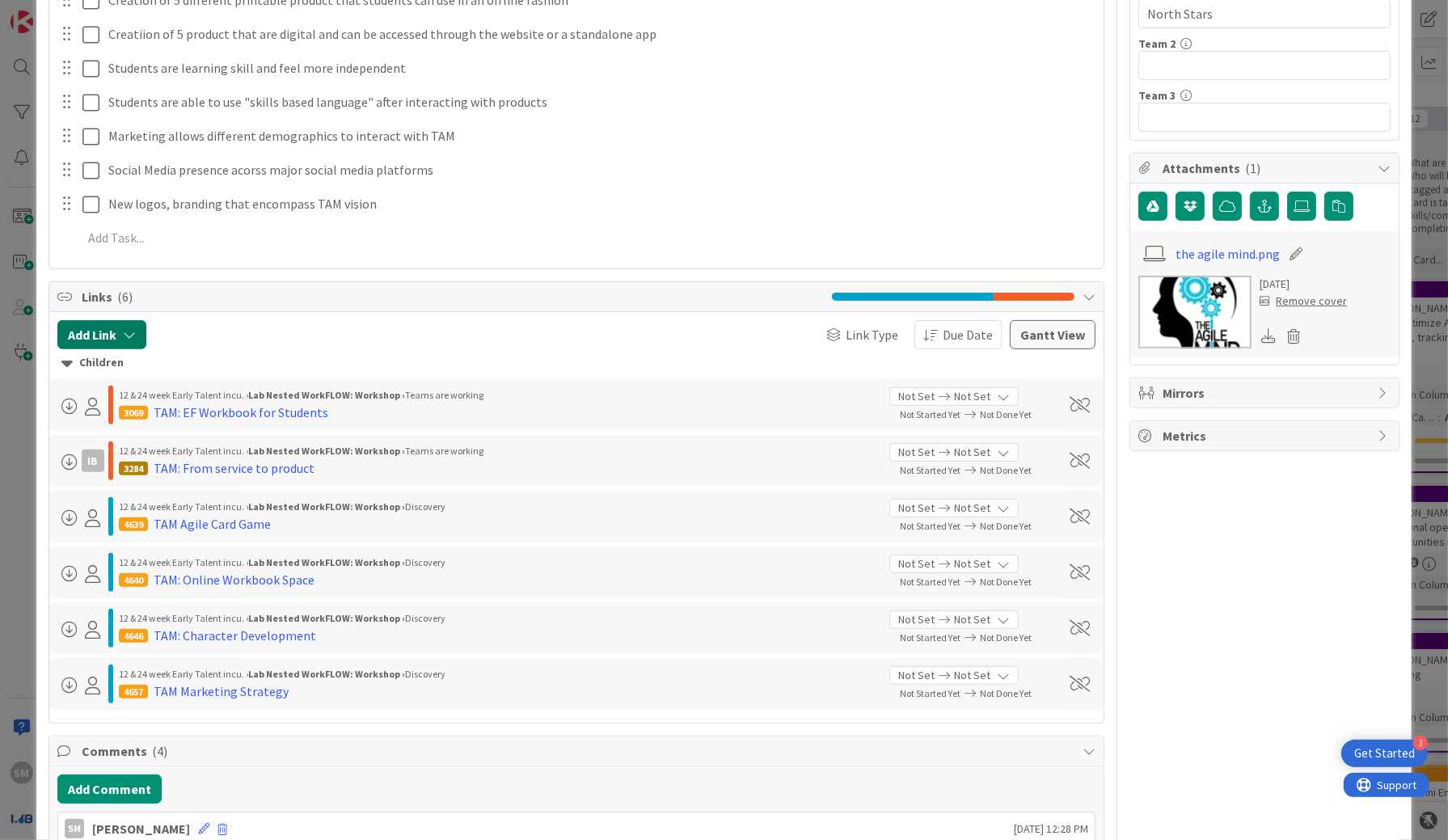
click at [80, 334] on button "Add Link" at bounding box center [102, 334] width 89 height 29
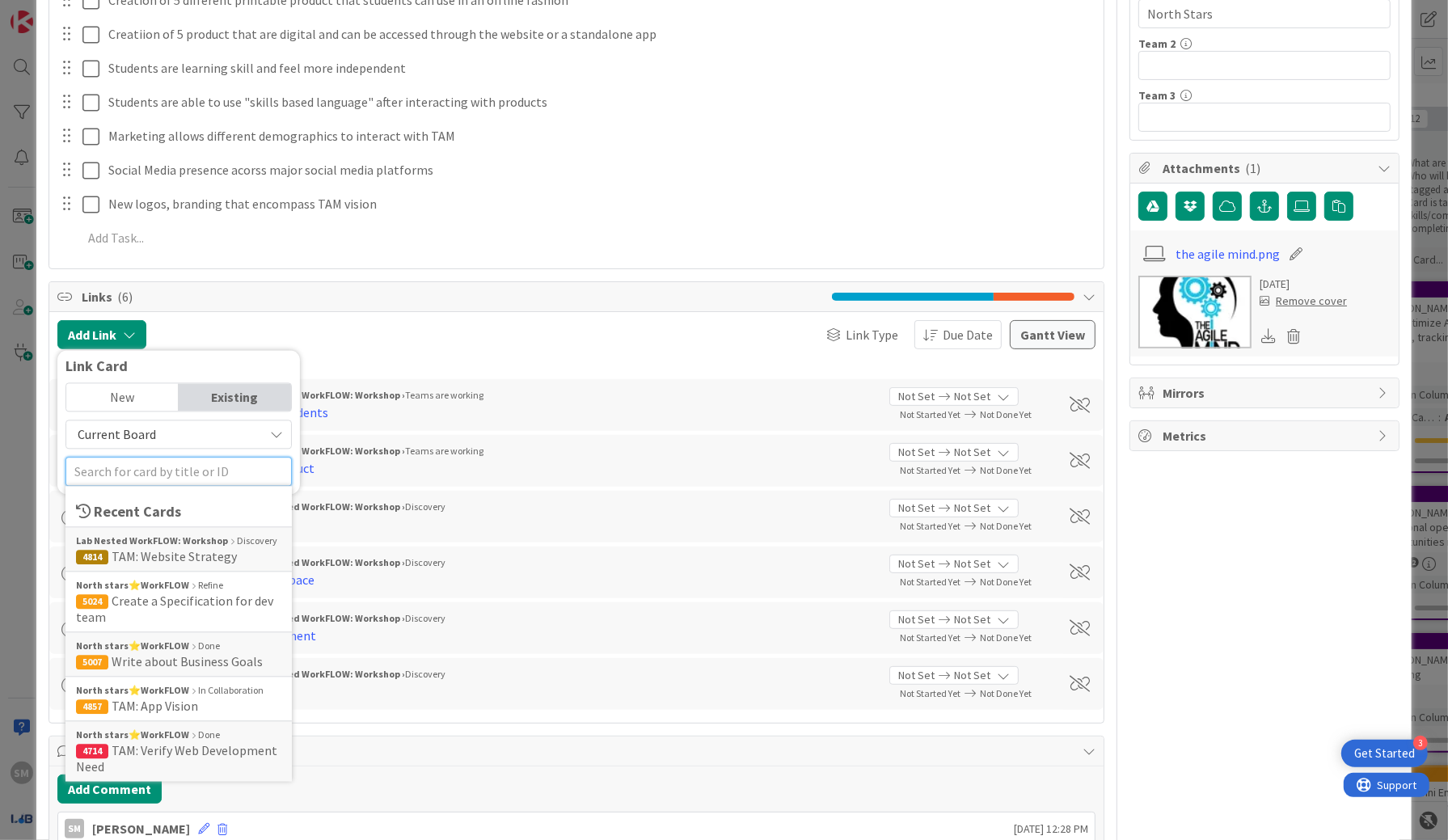
click at [133, 460] on input "text" at bounding box center [179, 472] width 227 height 29
click at [174, 549] on span "TAM: Website Strategy" at bounding box center [174, 557] width 126 height 17
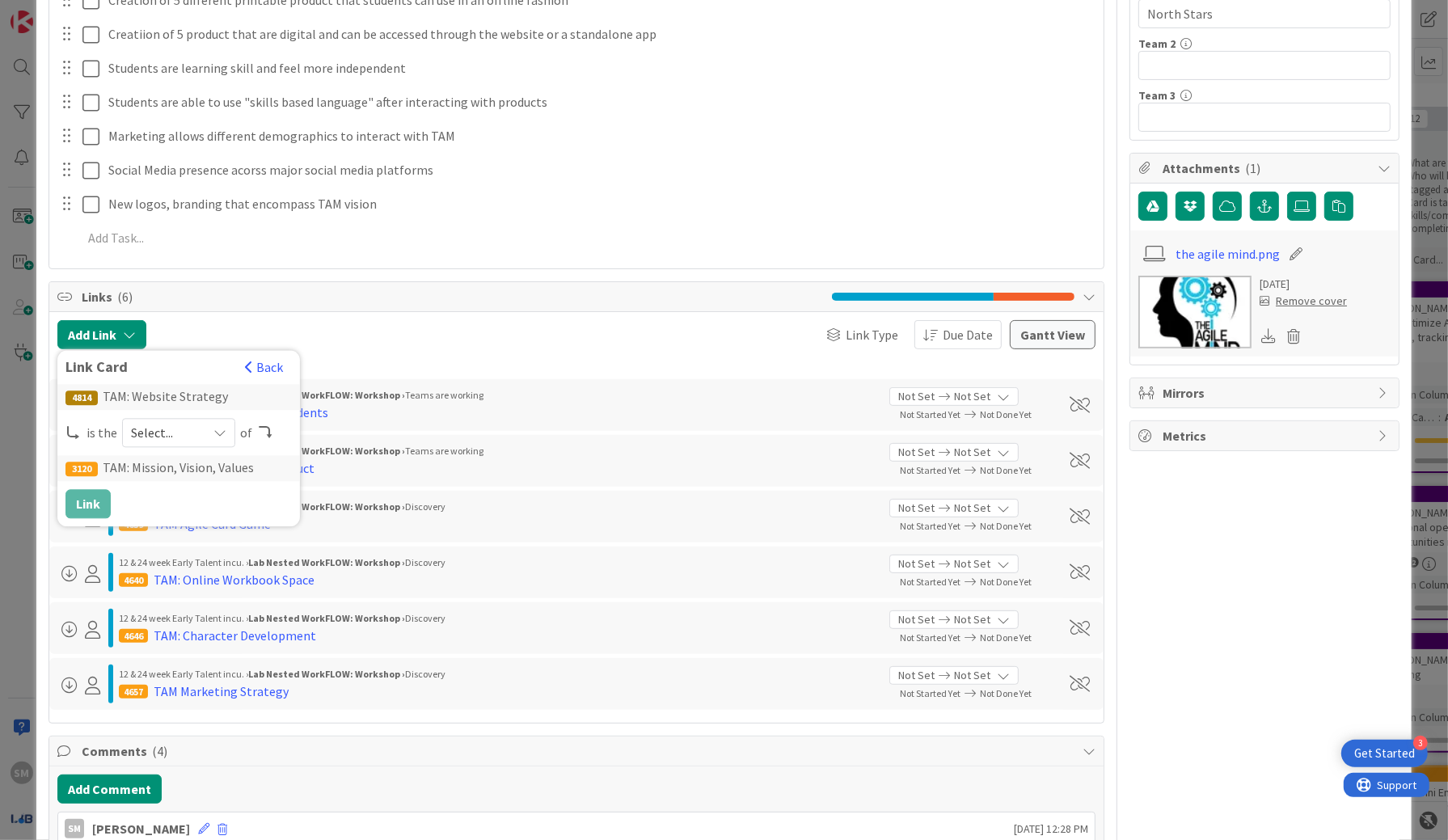
click at [115, 484] on div "4814 TAM: Website Strategy is the Select... of 3120 TAM: Mission, Vision, Value…" at bounding box center [179, 452] width 227 height 134
click at [265, 427] on icon at bounding box center [265, 433] width 17 height 13
click at [483, 425] on div "12 & 24 week Early Talent incu. › Lab Nested WorkFLOW: Workshop › Teams are wor…" at bounding box center [577, 405] width 1055 height 51
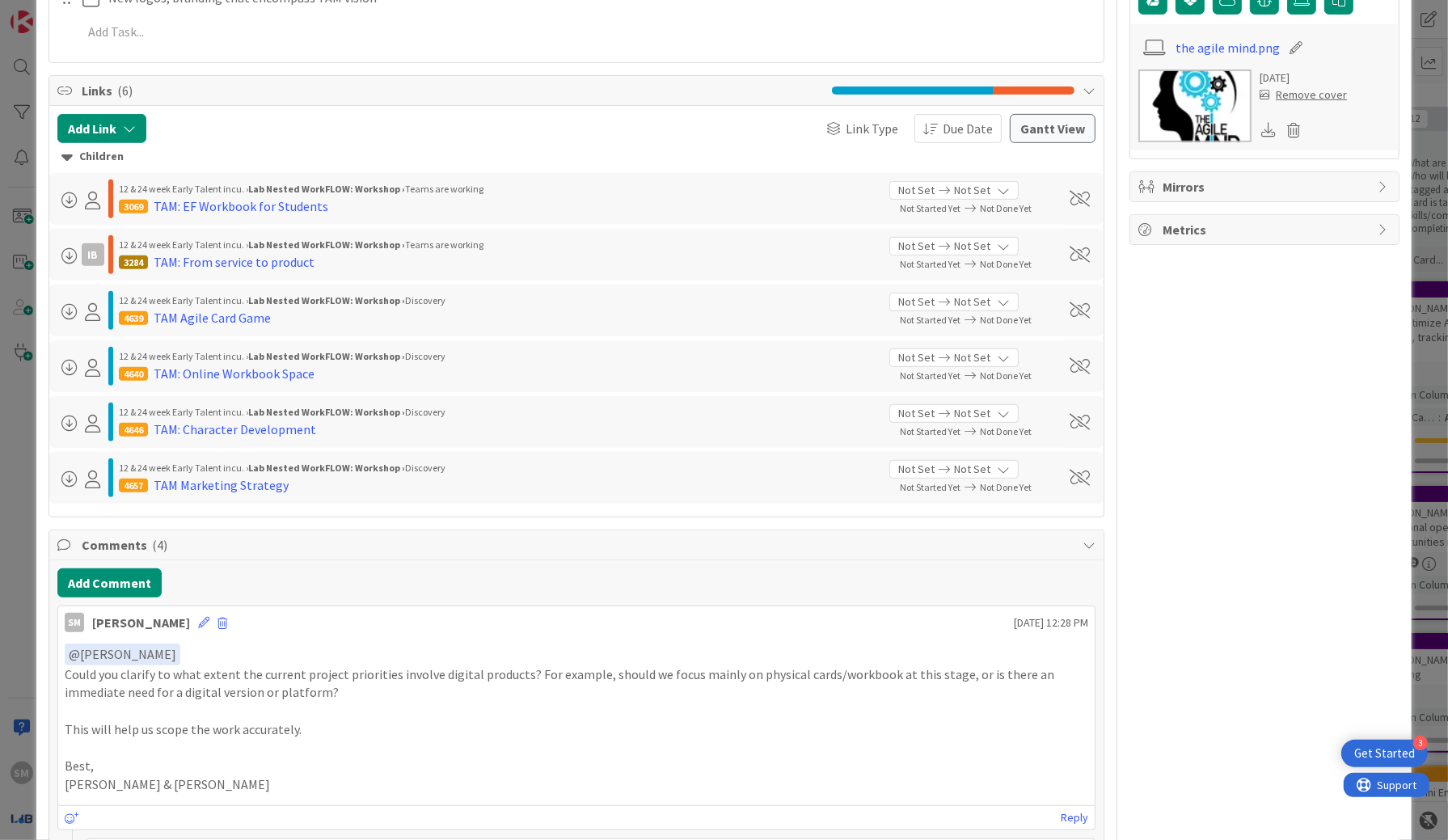
scroll to position [608, 0]
click at [943, 123] on span "Due Date" at bounding box center [967, 129] width 50 height 19
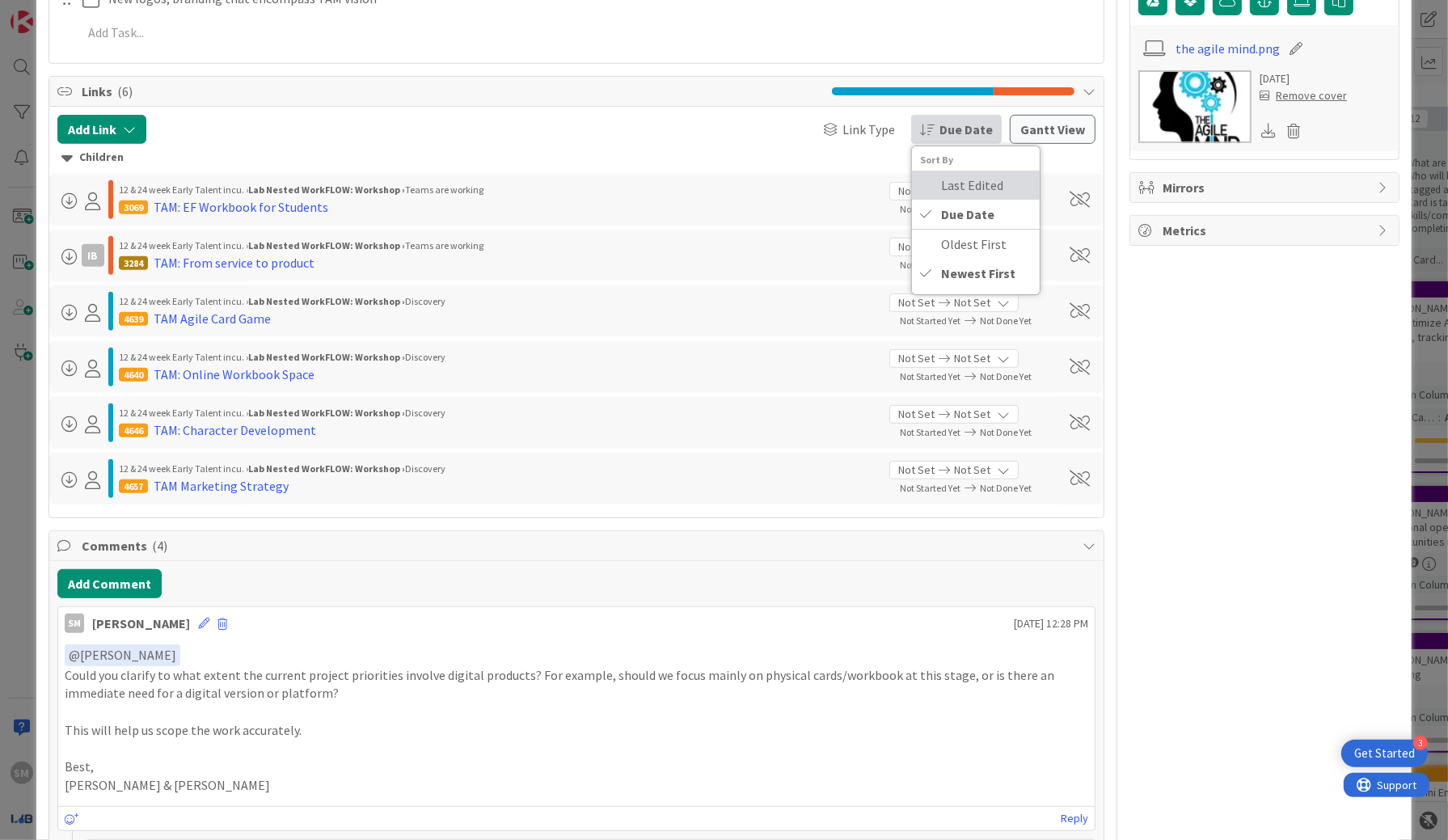
click at [944, 187] on span "Last Edited" at bounding box center [972, 185] width 62 height 19
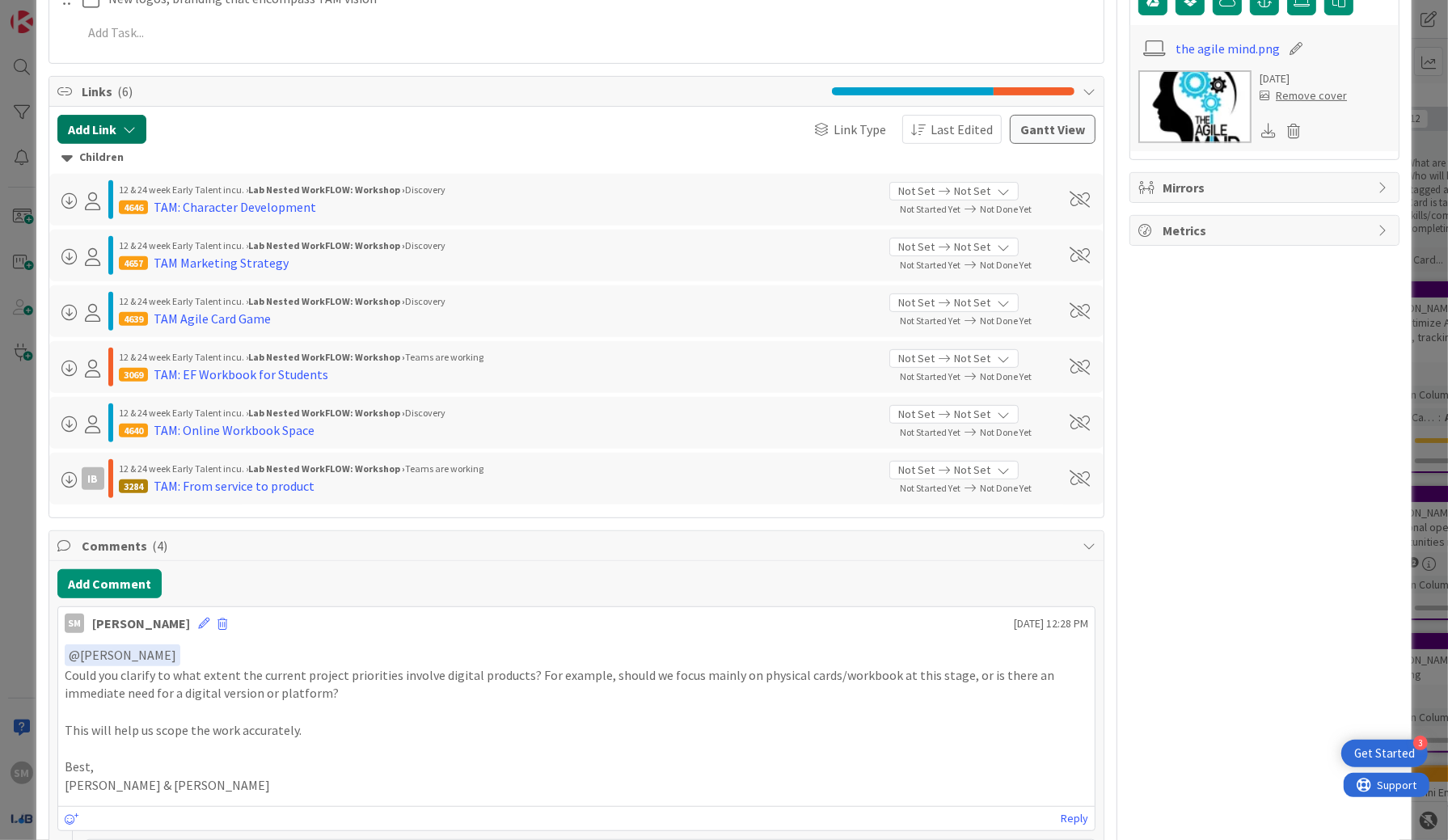
click at [109, 130] on button "Add Link" at bounding box center [102, 129] width 89 height 29
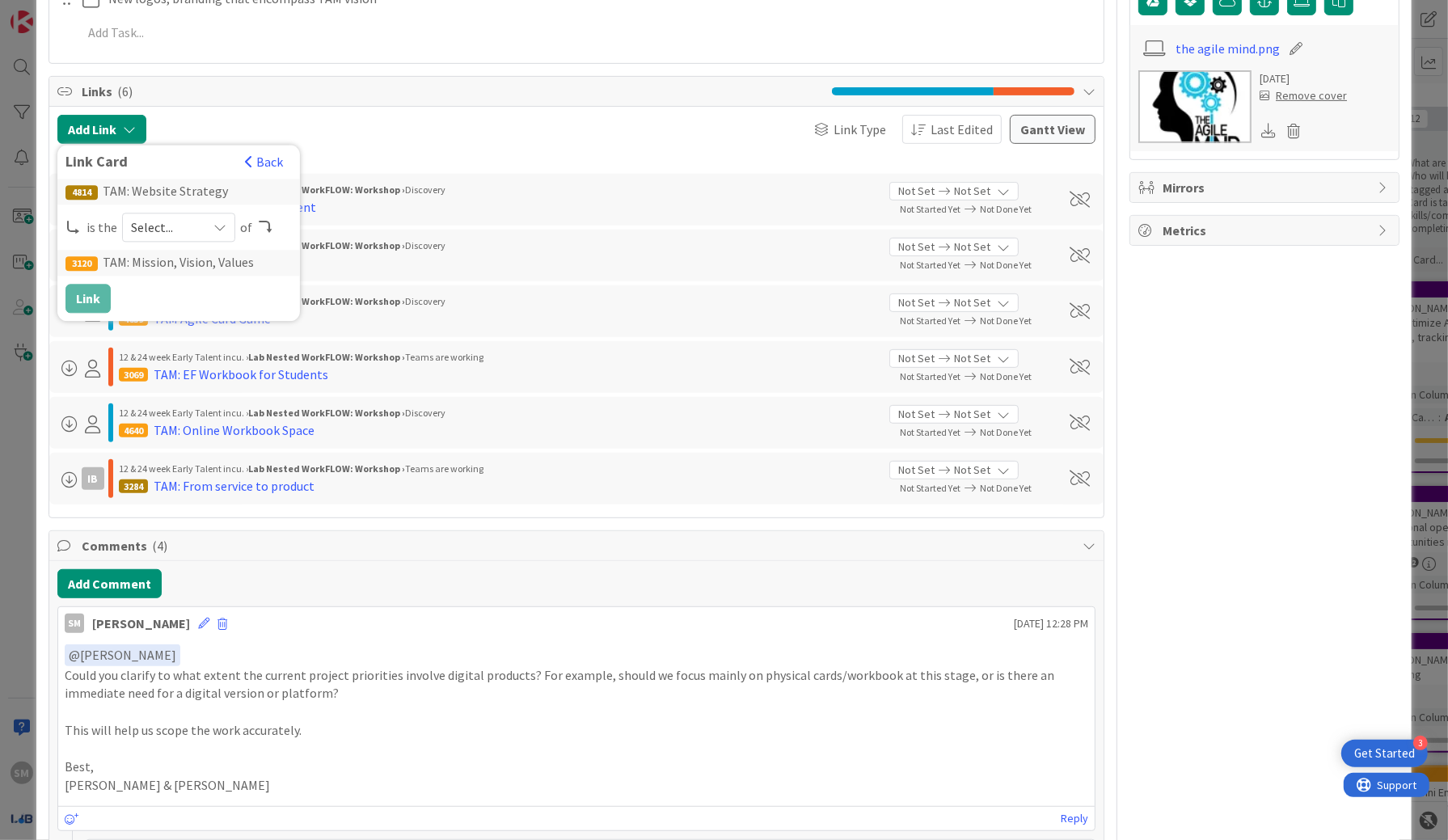
click at [154, 225] on span "Select..." at bounding box center [165, 228] width 68 height 23
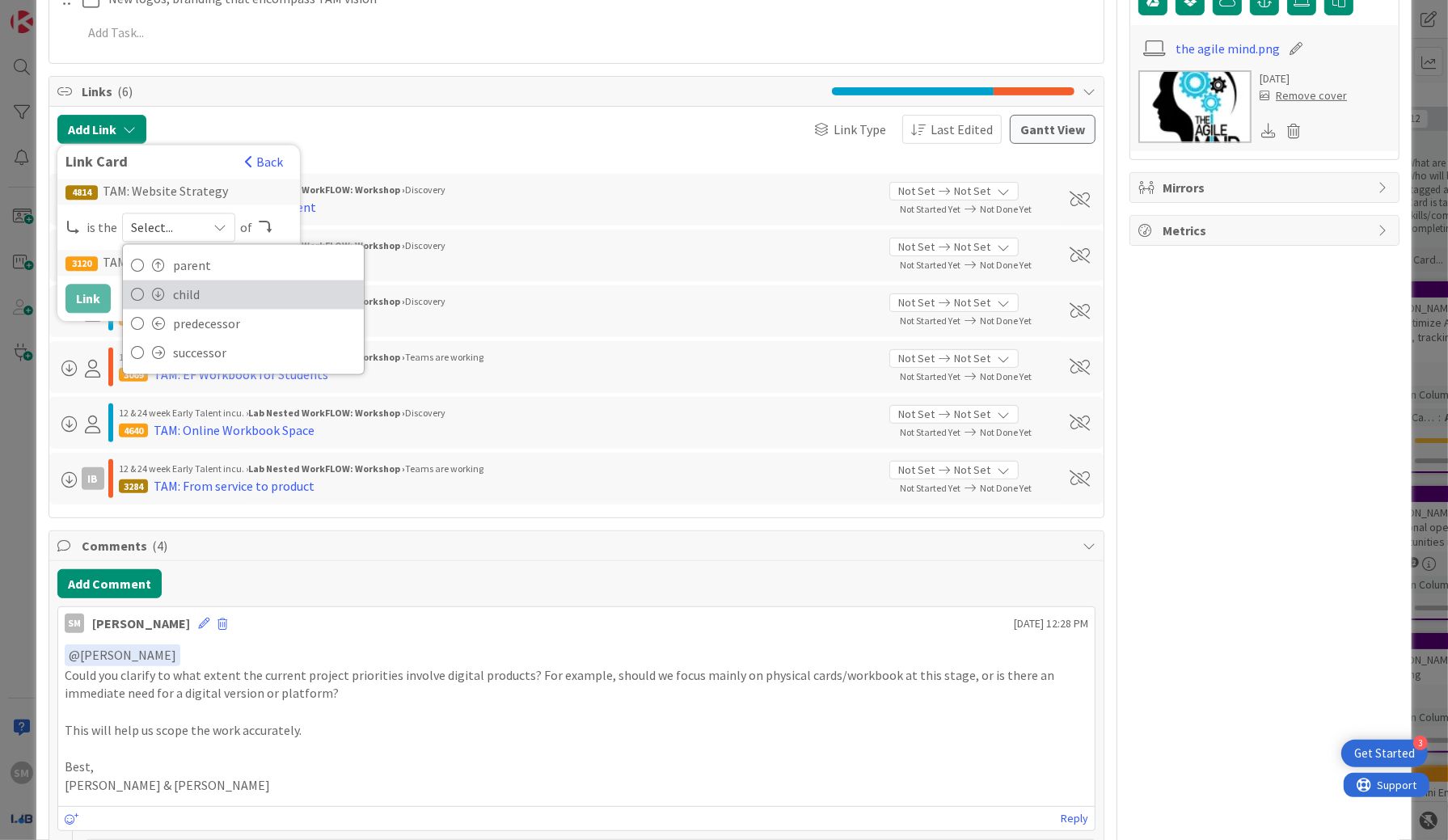
click at [203, 290] on span "child" at bounding box center [263, 295] width 182 height 24
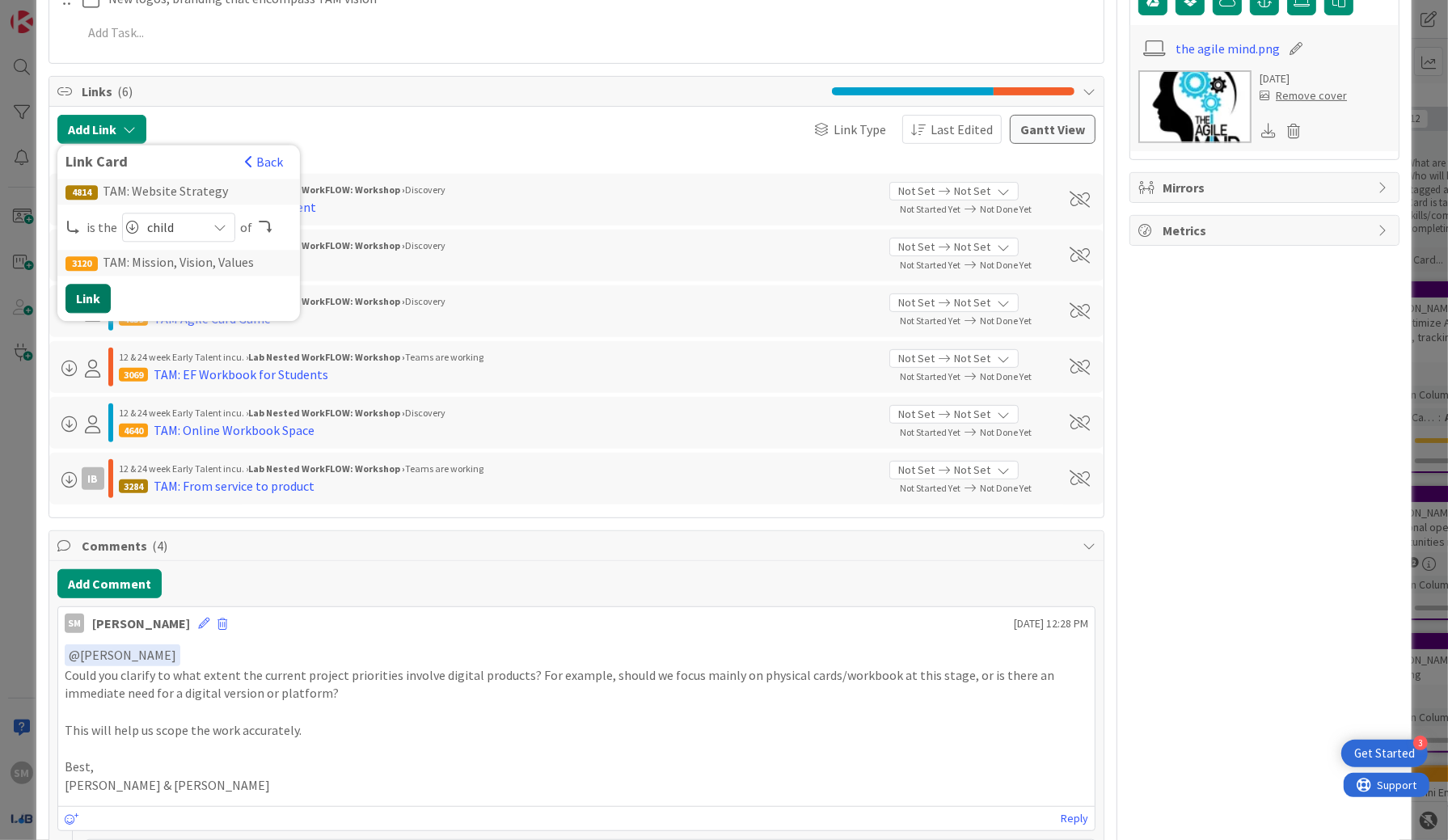
click at [72, 297] on button "Link" at bounding box center [88, 298] width 45 height 29
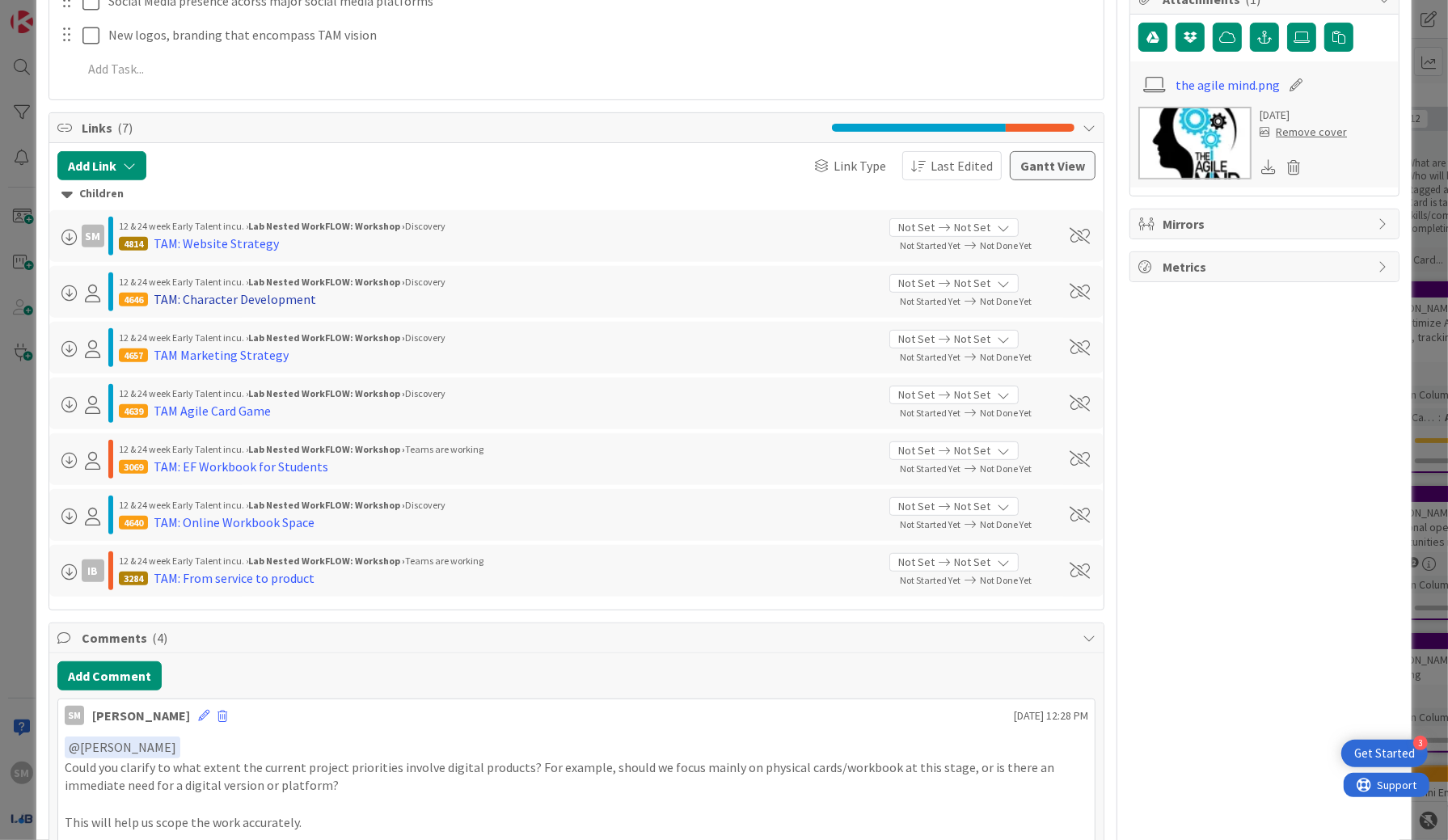
scroll to position [570, 0]
click at [967, 233] on div "Not Set Not Set" at bounding box center [954, 228] width 129 height 18
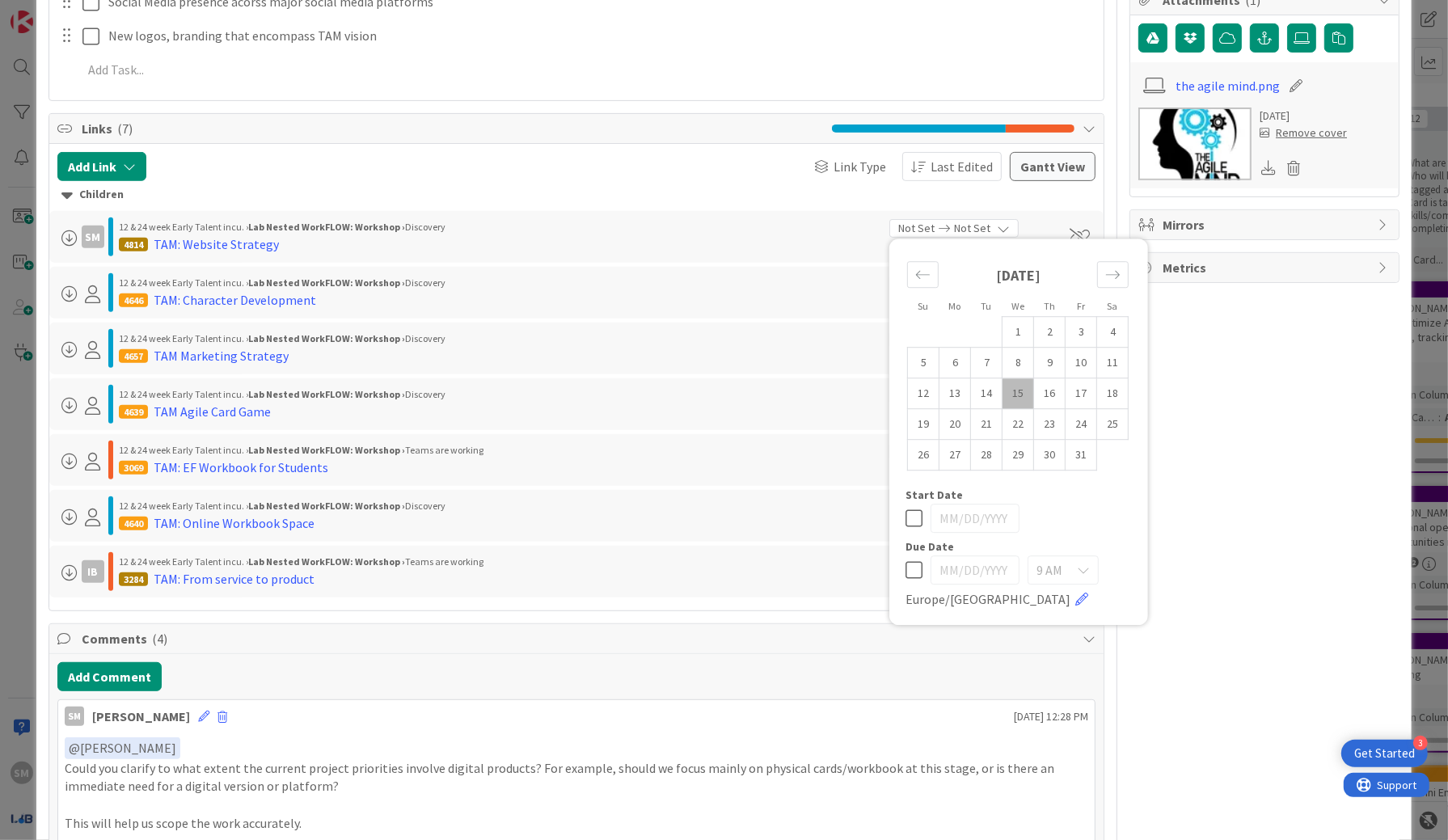
click at [786, 220] on div "12 & 24 week Early Talent incu. › Lab Nested WorkFLOW: Workshop › Discovery" at bounding box center [498, 227] width 759 height 15
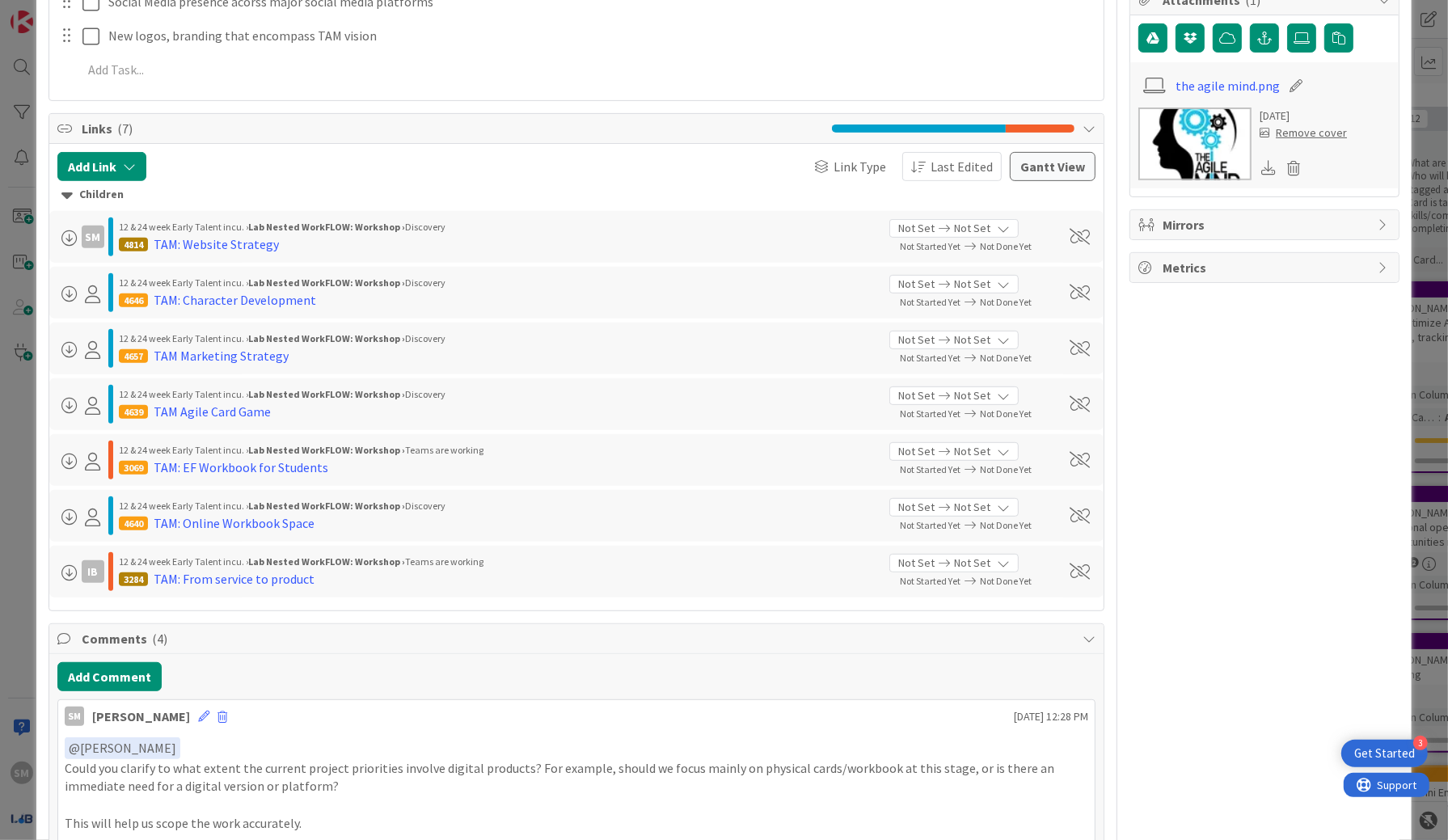
scroll to position [0, 0]
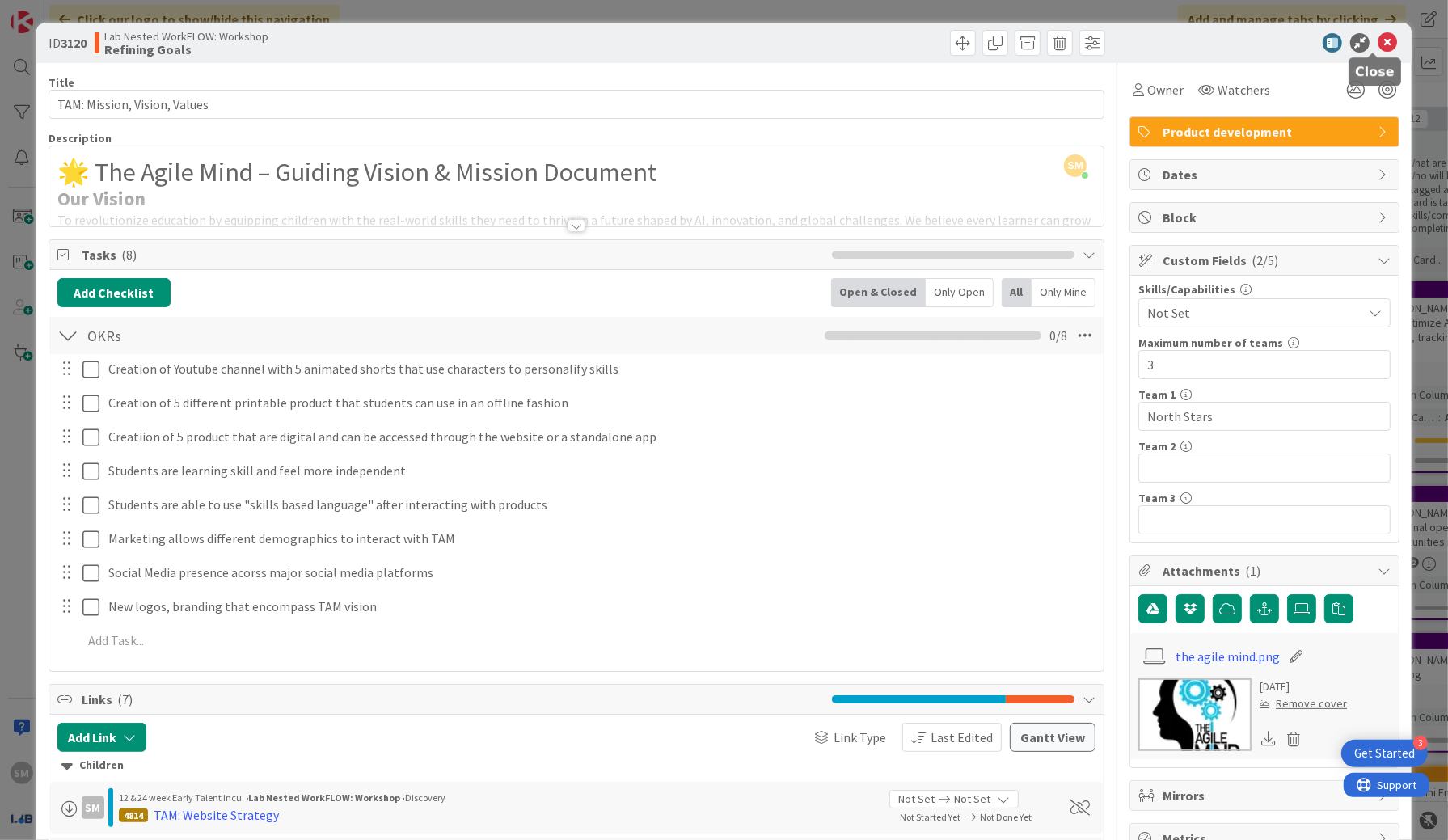
click at [1378, 50] on icon at bounding box center [1388, 43] width 19 height 19
